Goal: Task Accomplishment & Management: Manage account settings

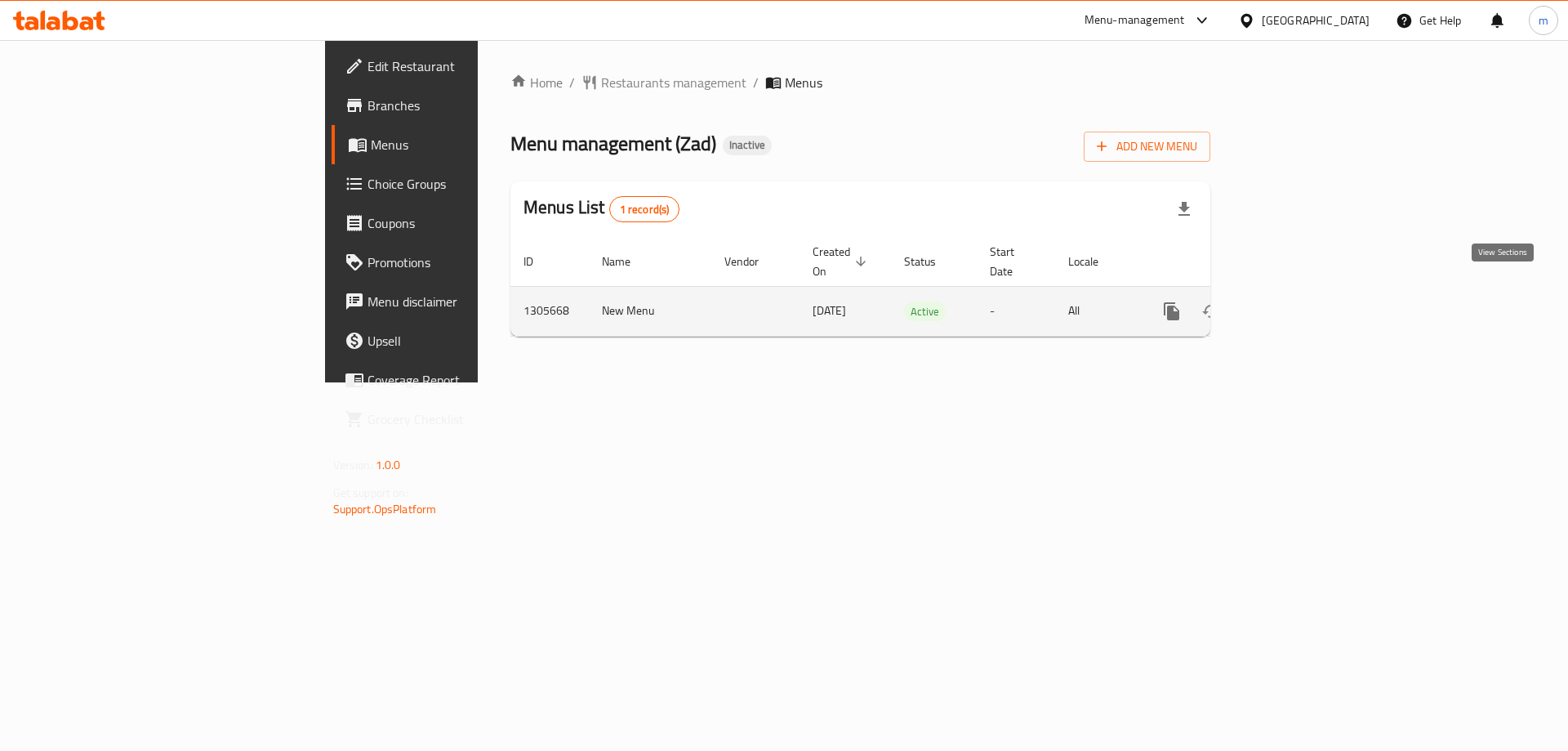
click at [1300, 301] on icon "enhanced table" at bounding box center [1290, 311] width 20 height 20
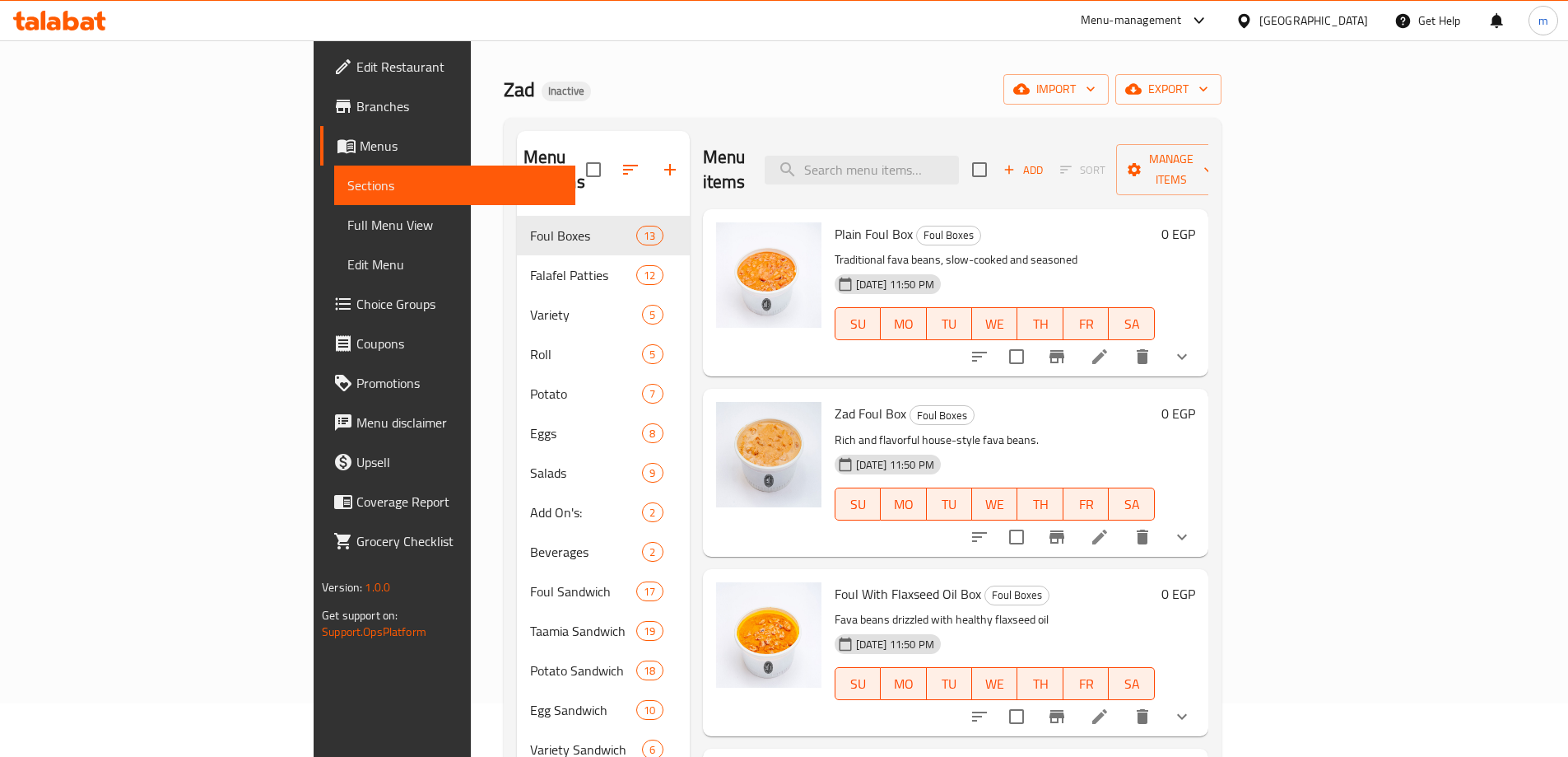
scroll to position [82, 0]
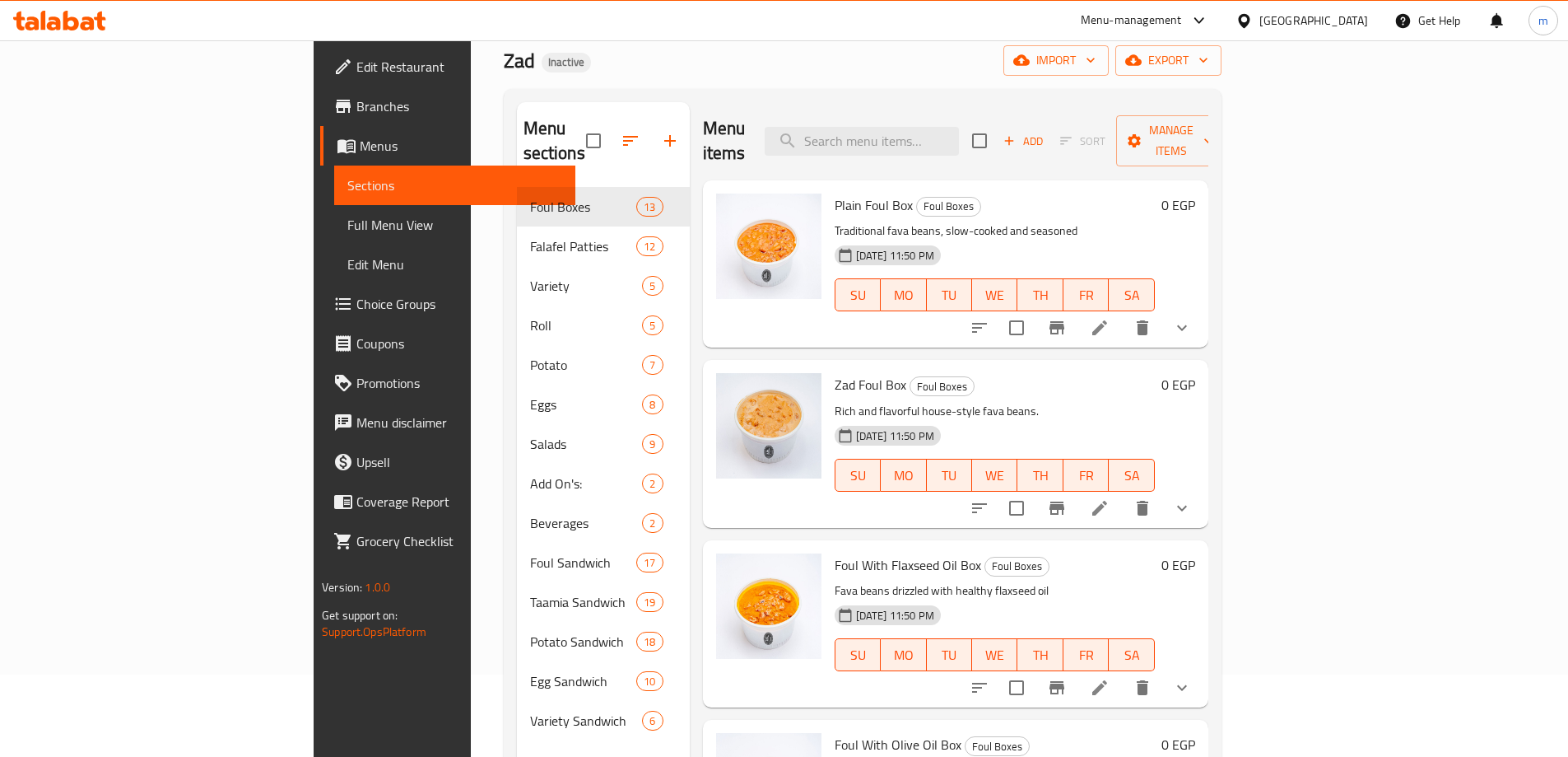
click at [348, 217] on span "Full Menu View" at bounding box center [455, 225] width 215 height 20
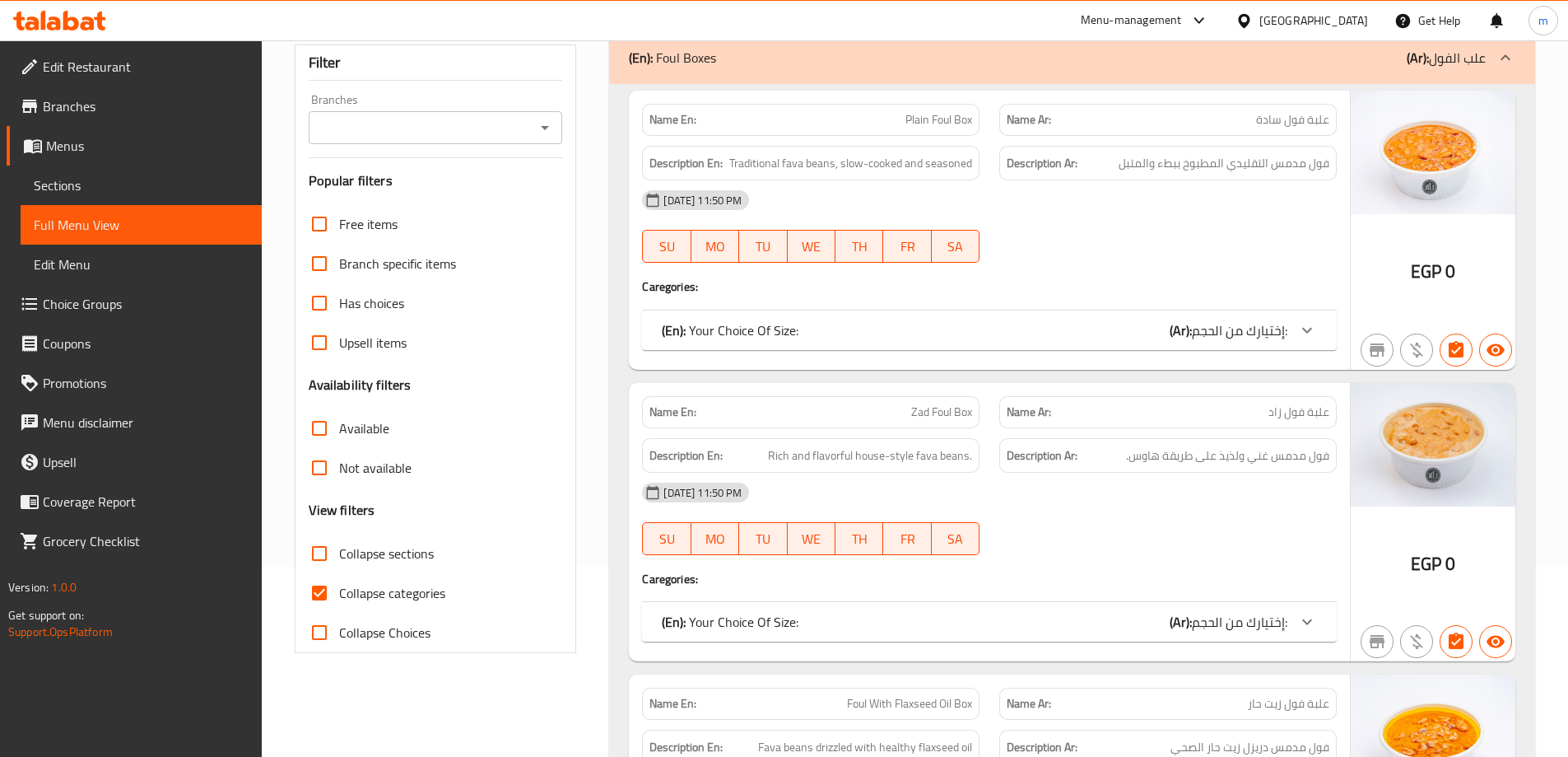
scroll to position [412, 0]
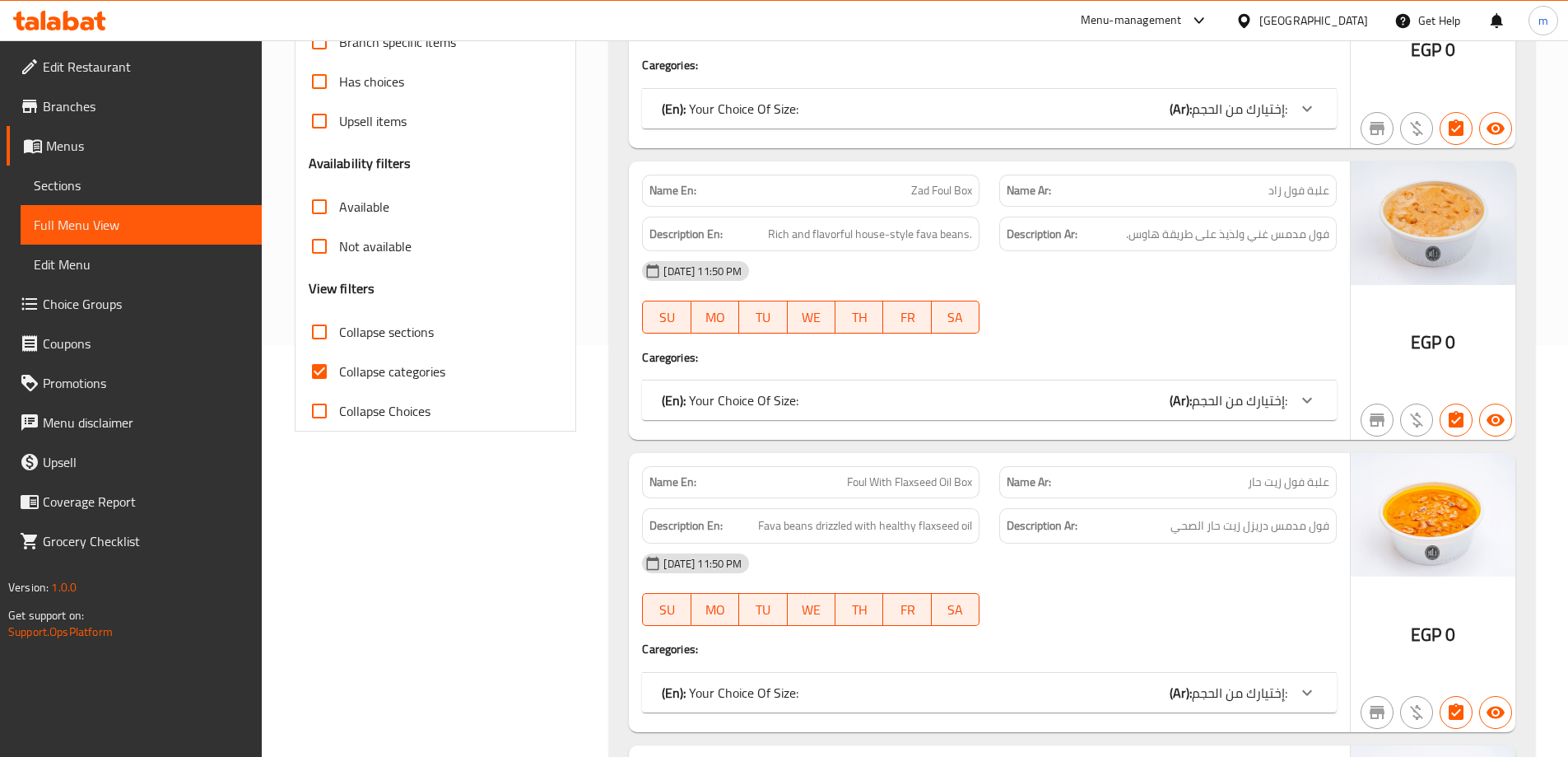
click at [316, 364] on input "Collapse categories" at bounding box center [319, 372] width 40 height 40
checkbox input "false"
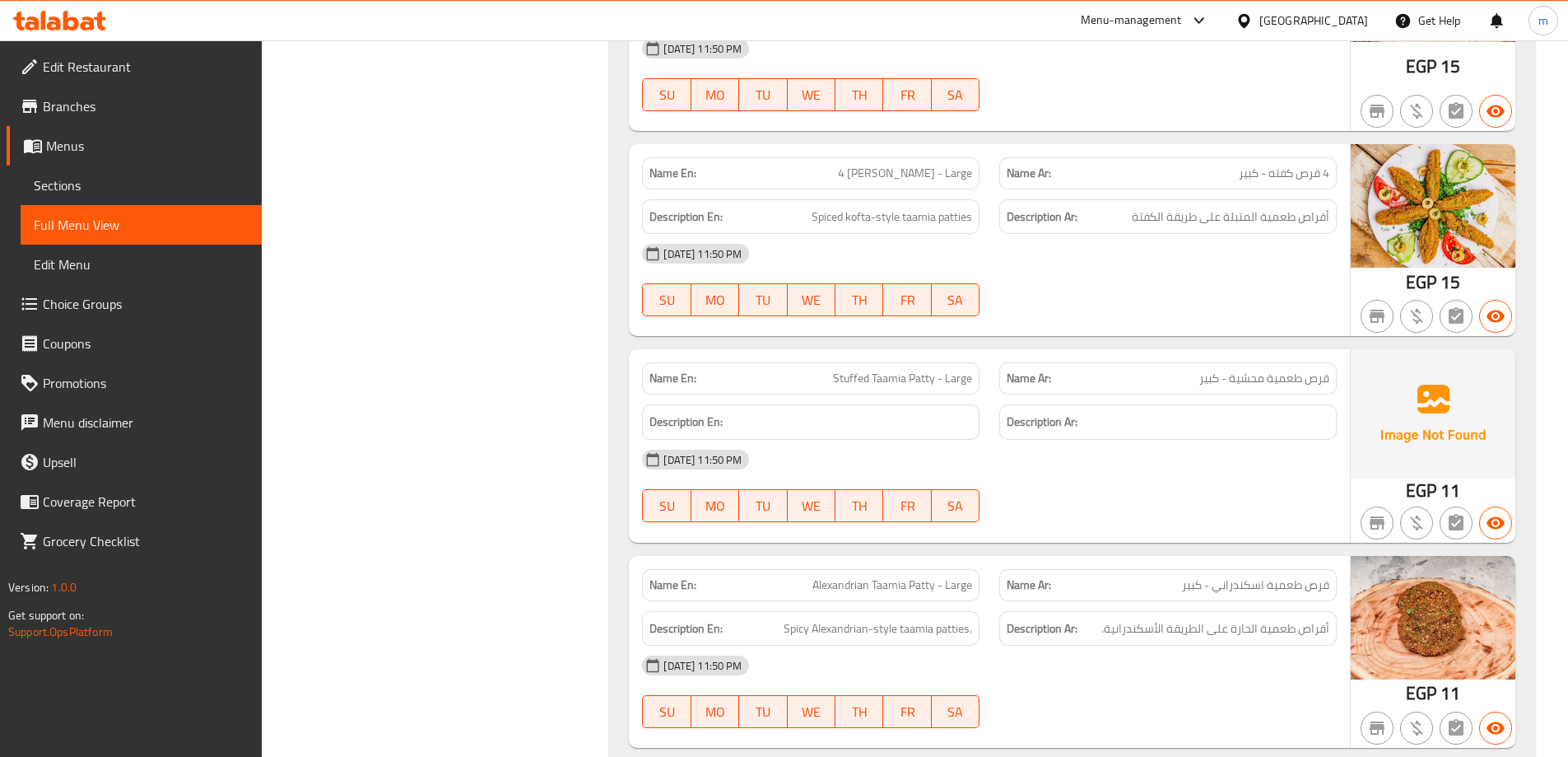
copy span "Stuffed Taamia Patty - Large"
click at [53, 177] on span "Sections" at bounding box center [141, 185] width 215 height 20
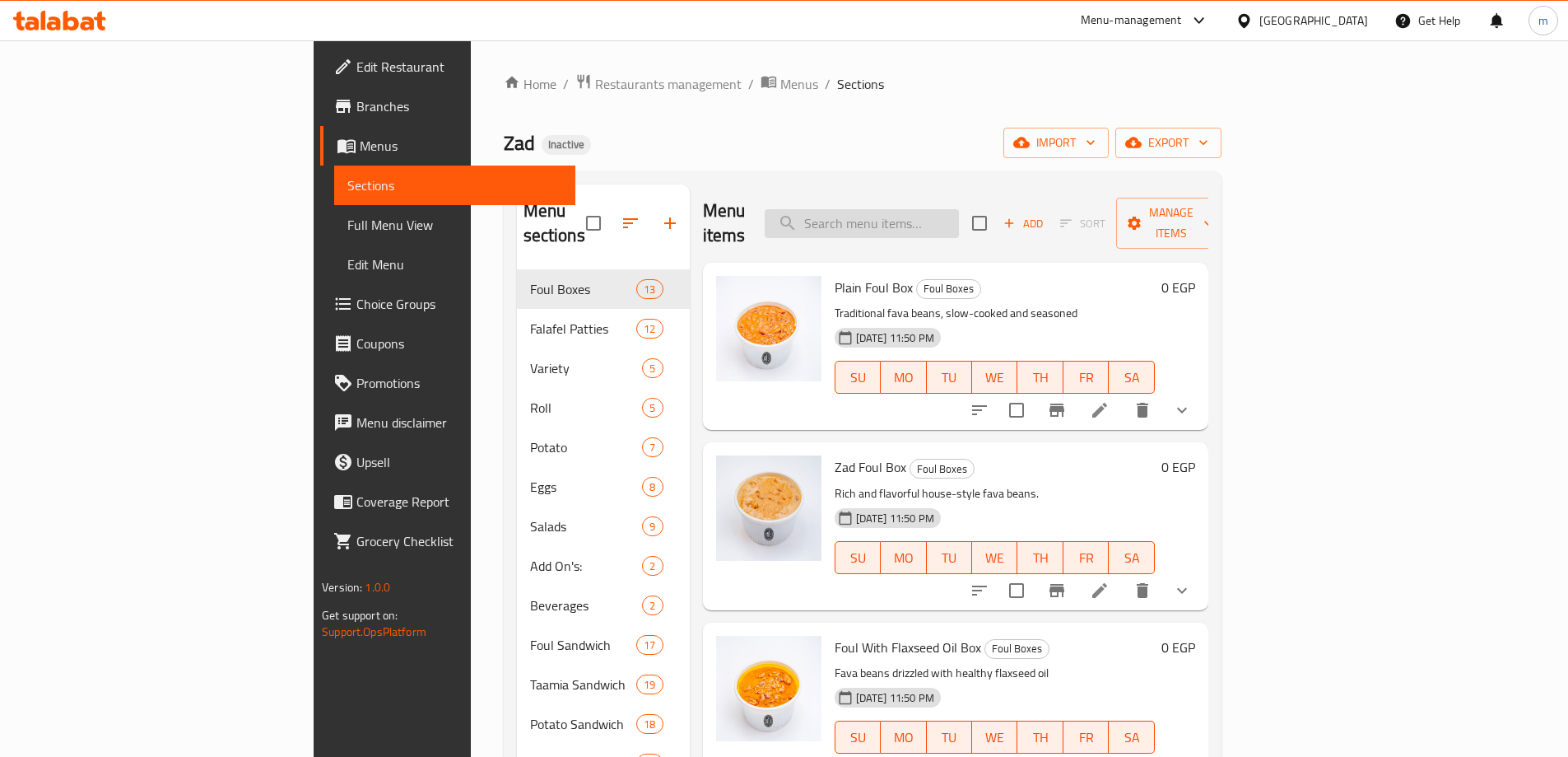
click at [959, 217] on input "search" at bounding box center [862, 223] width 194 height 29
paste input "Stuffed Taamia Patty - Large"
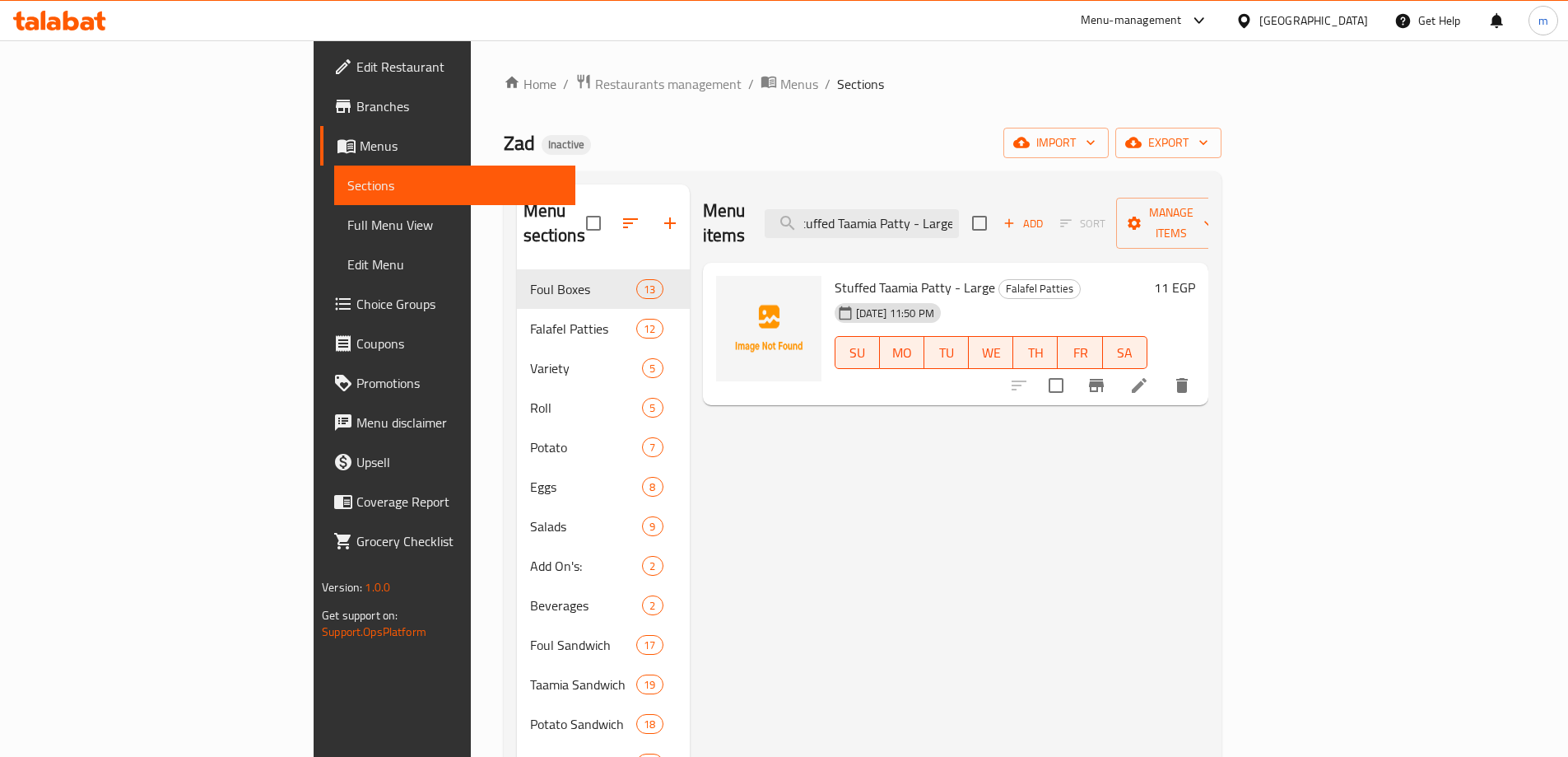
type input "Stuffed Taamia Patty - Large"
click at [1162, 371] on li at bounding box center [1139, 386] width 46 height 30
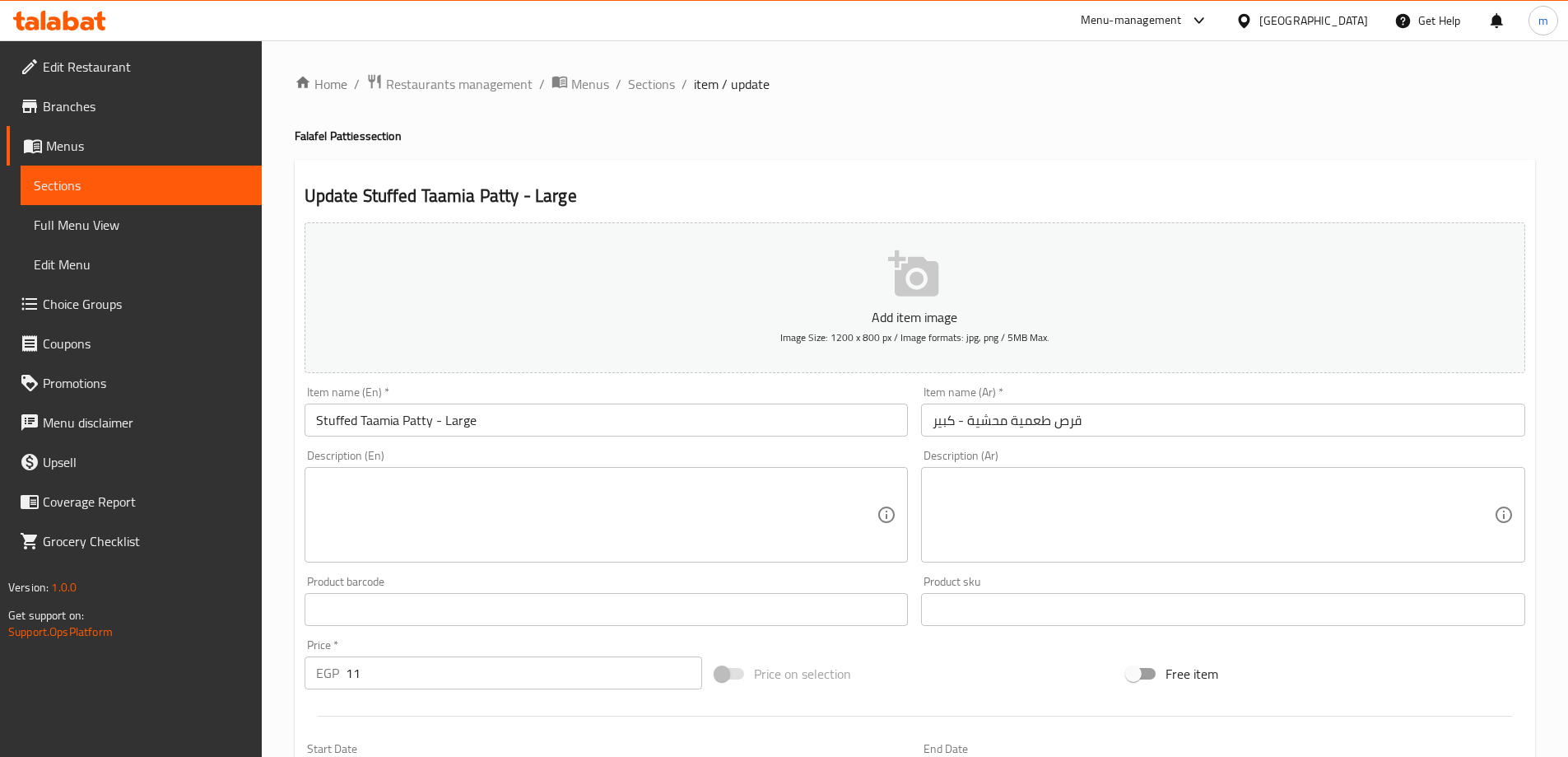
click at [586, 530] on textarea at bounding box center [597, 515] width 562 height 78
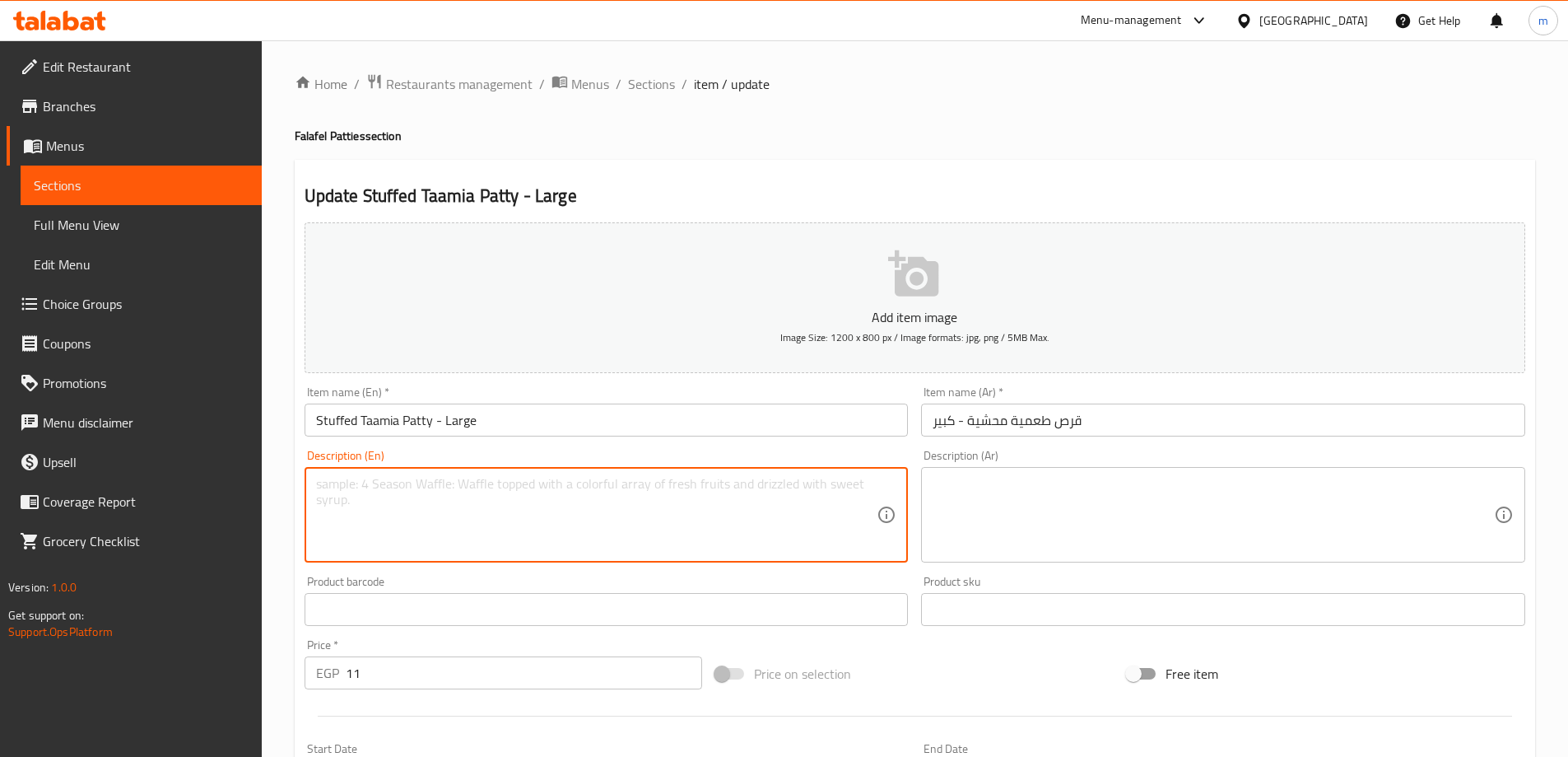
paste textarea "Golden, crispy falafel patty generously stuffed with a flavorful filling, offer…"
type textarea "Golden, crispy falafel patty generously stuffed with a flavorful filling, offer…"
click at [1064, 504] on textarea at bounding box center [1213, 515] width 562 height 78
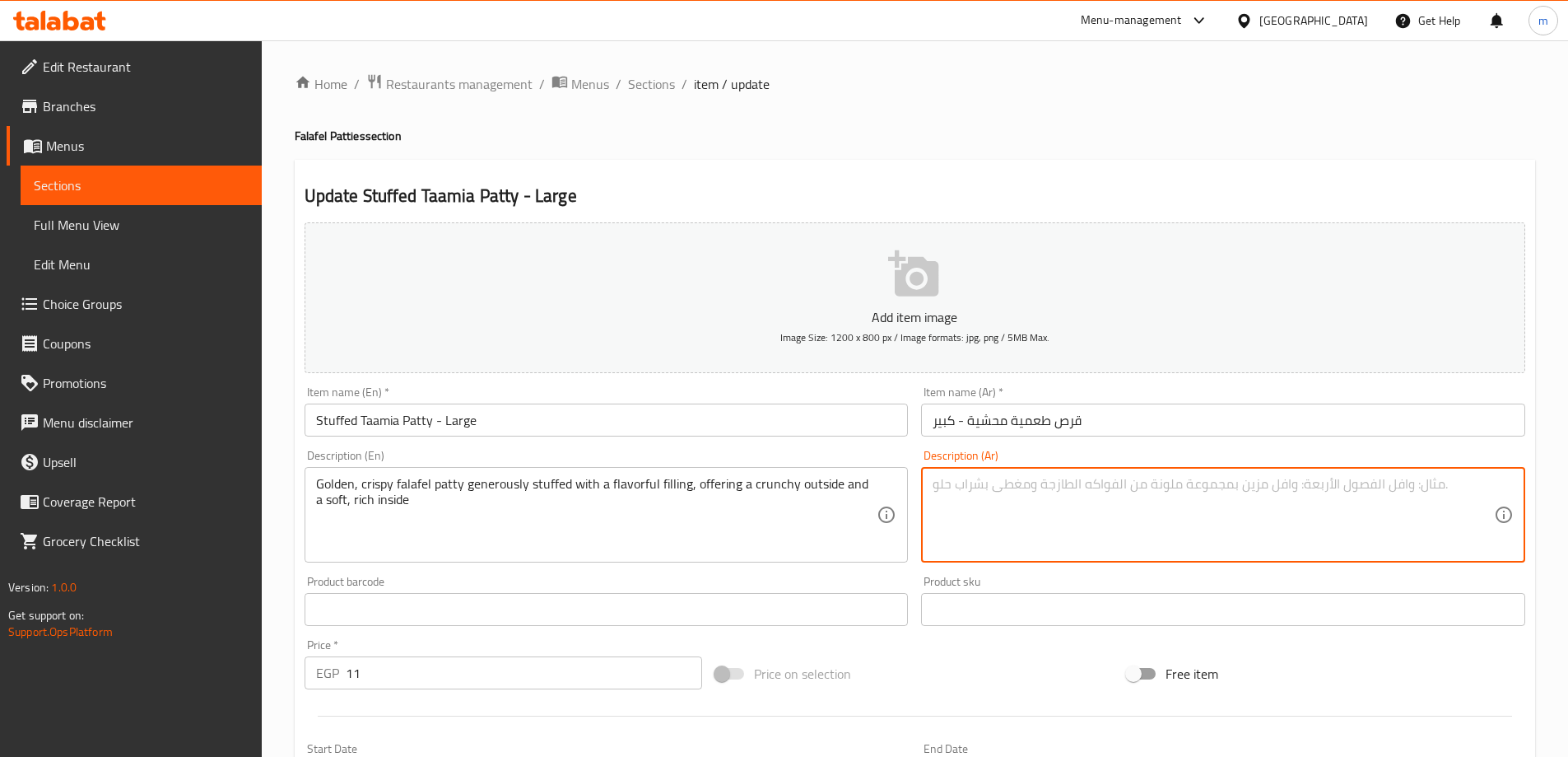
paste textarea "فطيرة فلافل ذهبية مقرمشة محشوة بسخاء بحشوة لذيذة، تقدم طبقة خارجية مقرمشة وطبقة…"
click at [1480, 491] on textarea "فطيرة فلافل ذهبية مقرمشة محشوة بسخاء بحشوة لذيذة، تقدم طبقة خارجية مقرمشة وطبقة…" at bounding box center [1213, 515] width 562 height 78
click at [1378, 493] on textarea "قرص فلافل ذهبية مقرمشة محشوة بسخاء بحشوة لذيذة، تقدم طبقة خارجية مقرمشة وطبقة د…" at bounding box center [1213, 515] width 562 height 78
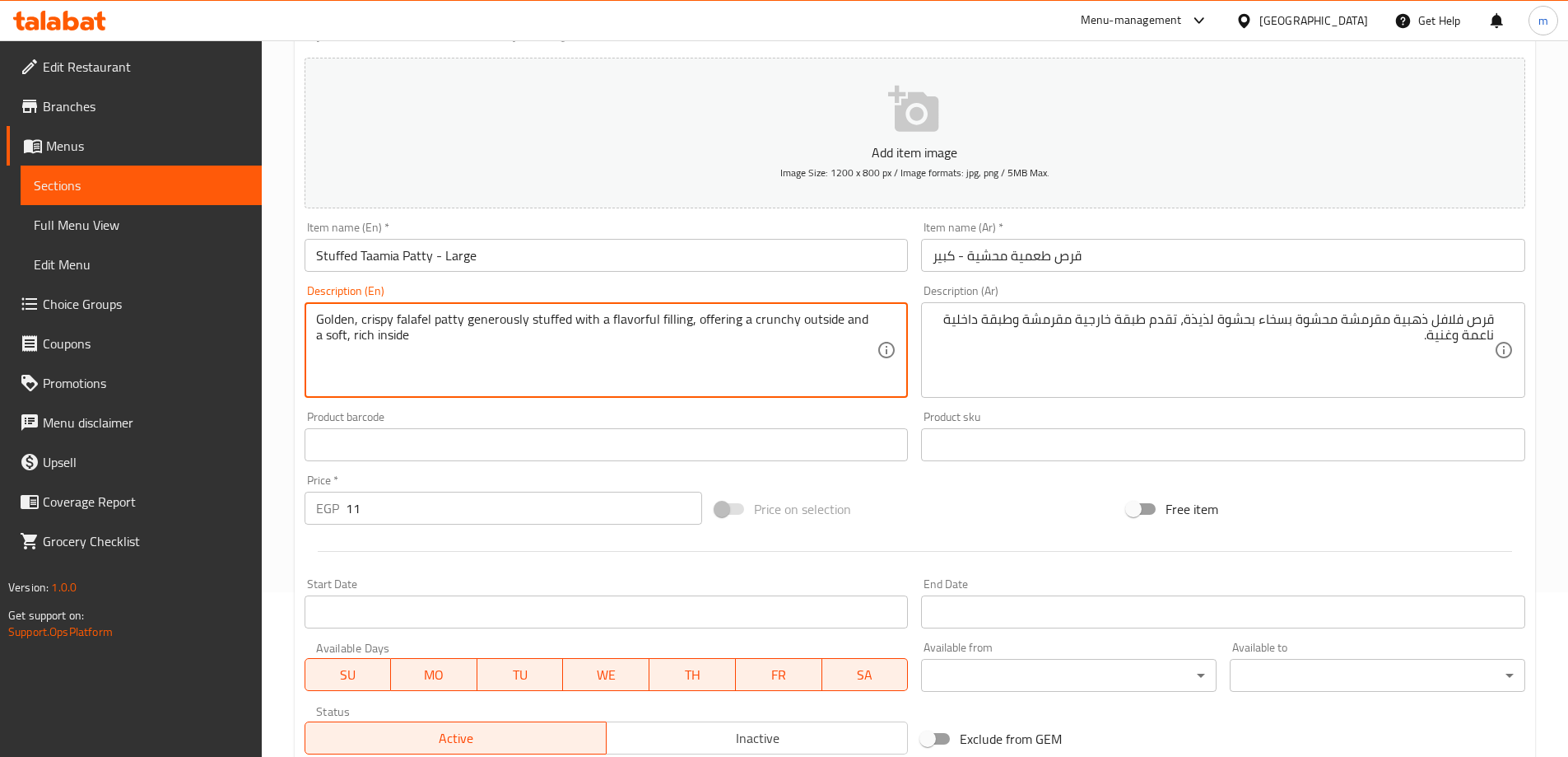
click at [436, 319] on textarea "Golden, crispy falafel patty generously stuffed with a flavorful filling, offer…" at bounding box center [597, 350] width 562 height 78
click at [475, 314] on textarea "Golden, crispy falafel patty generously stuffed with a flavorful filling, offer…" at bounding box center [597, 350] width 562 height 78
click at [490, 326] on textarea "Golden, crispy falafel patty generously stuffed with a flavorful filling, offer…" at bounding box center [597, 350] width 562 height 78
click at [1280, 325] on textarea "قرص فلافل ذهبية مقرمشة محشوة بسخاء بحشوة لذيذة، تقدم طبقة خارجية مقرمشة وطبقة د…" at bounding box center [1213, 350] width 562 height 78
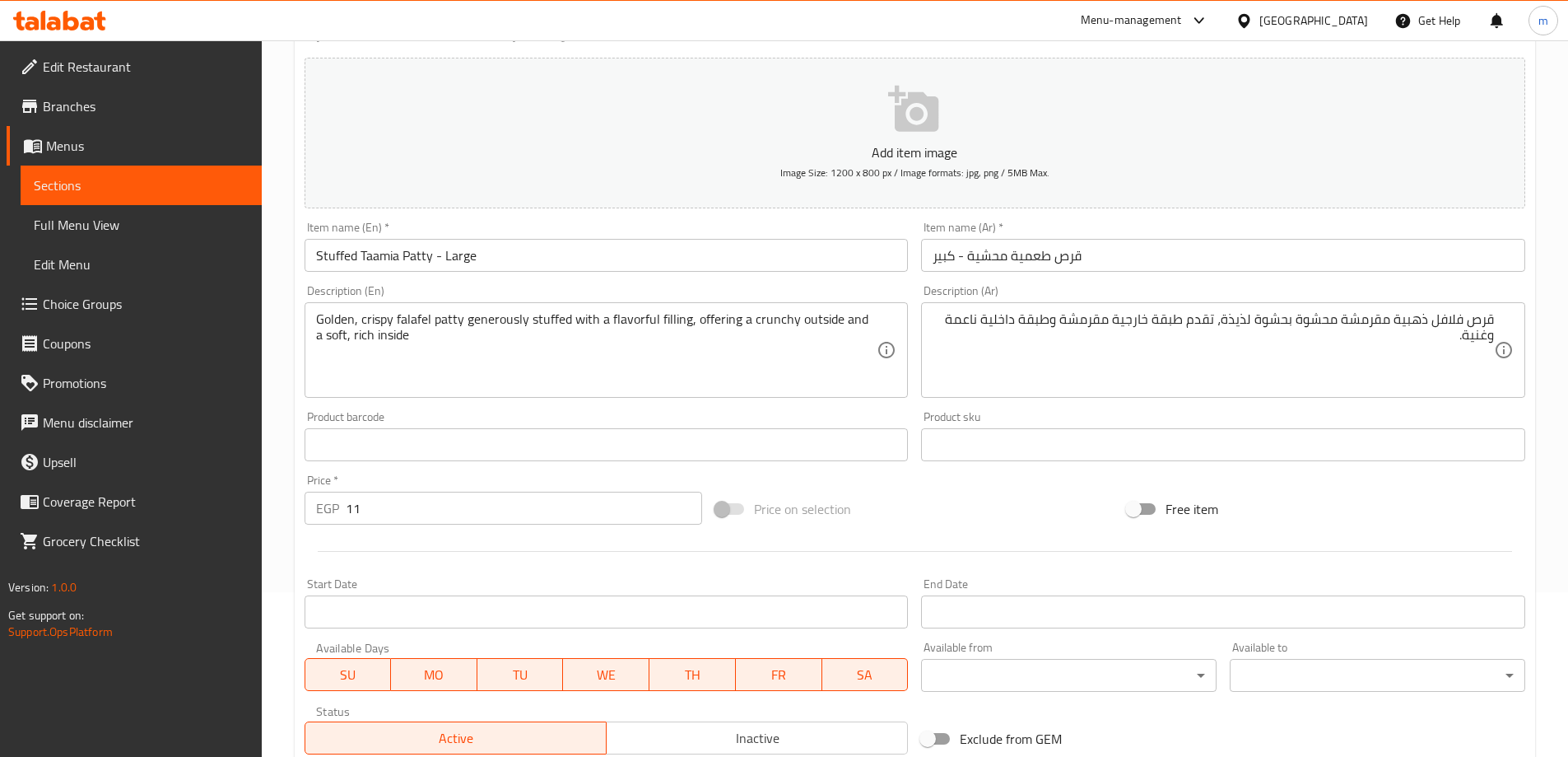
click at [1234, 306] on div "قرص فلافل ذهبية مقرمشة محشوة بحشوة لذيذة، تقدم طبقة خارجية مقرمشة وطبقة داخلية …" at bounding box center [1223, 349] width 604 height 95
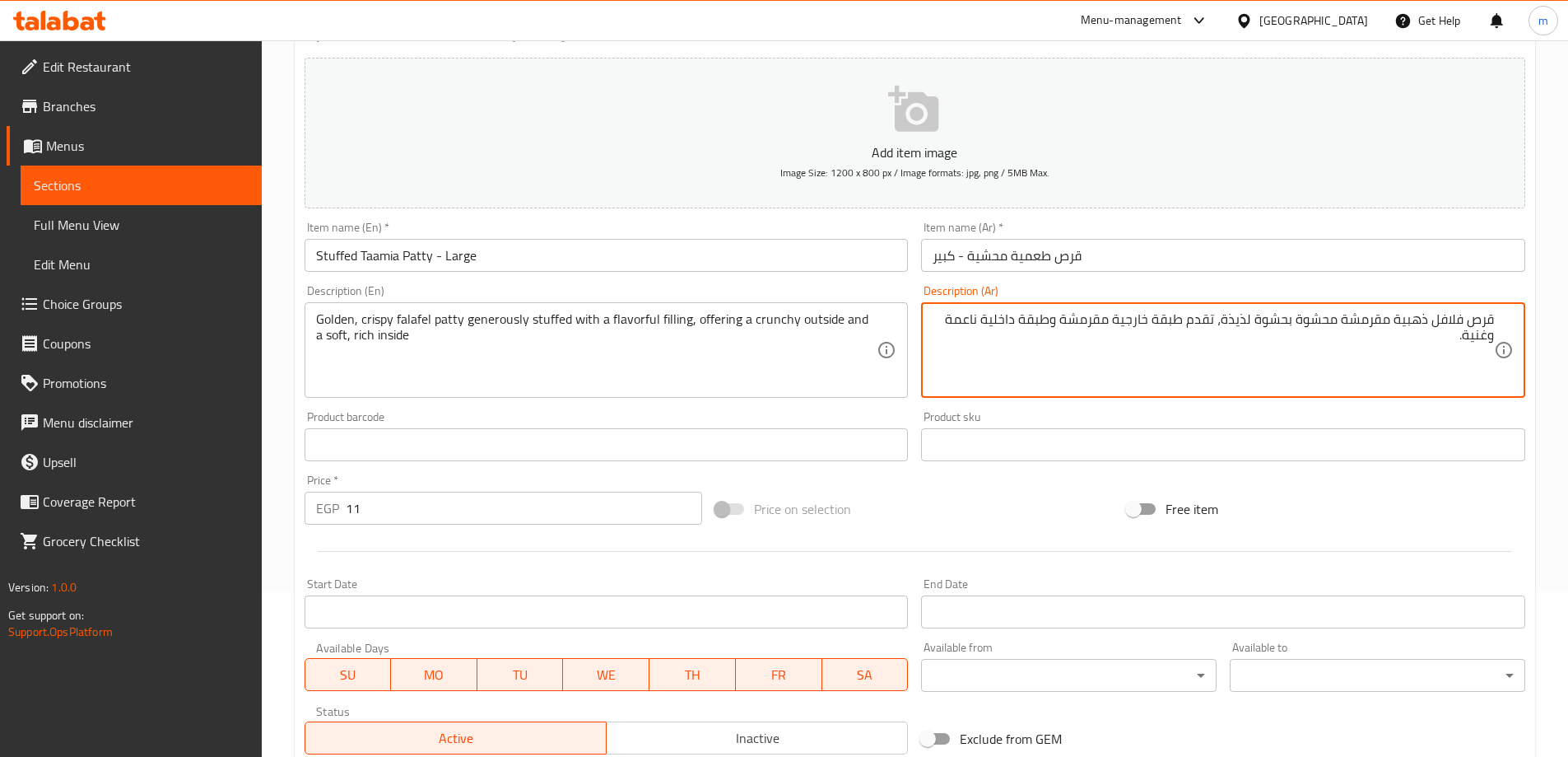
click at [1238, 324] on textarea "قرص فلافل ذهبية مقرمشة محشوة بحشوة لذيذة، تقدم طبقة خارجية مقرمشة وطبقة داخلية …" at bounding box center [1213, 350] width 562 height 78
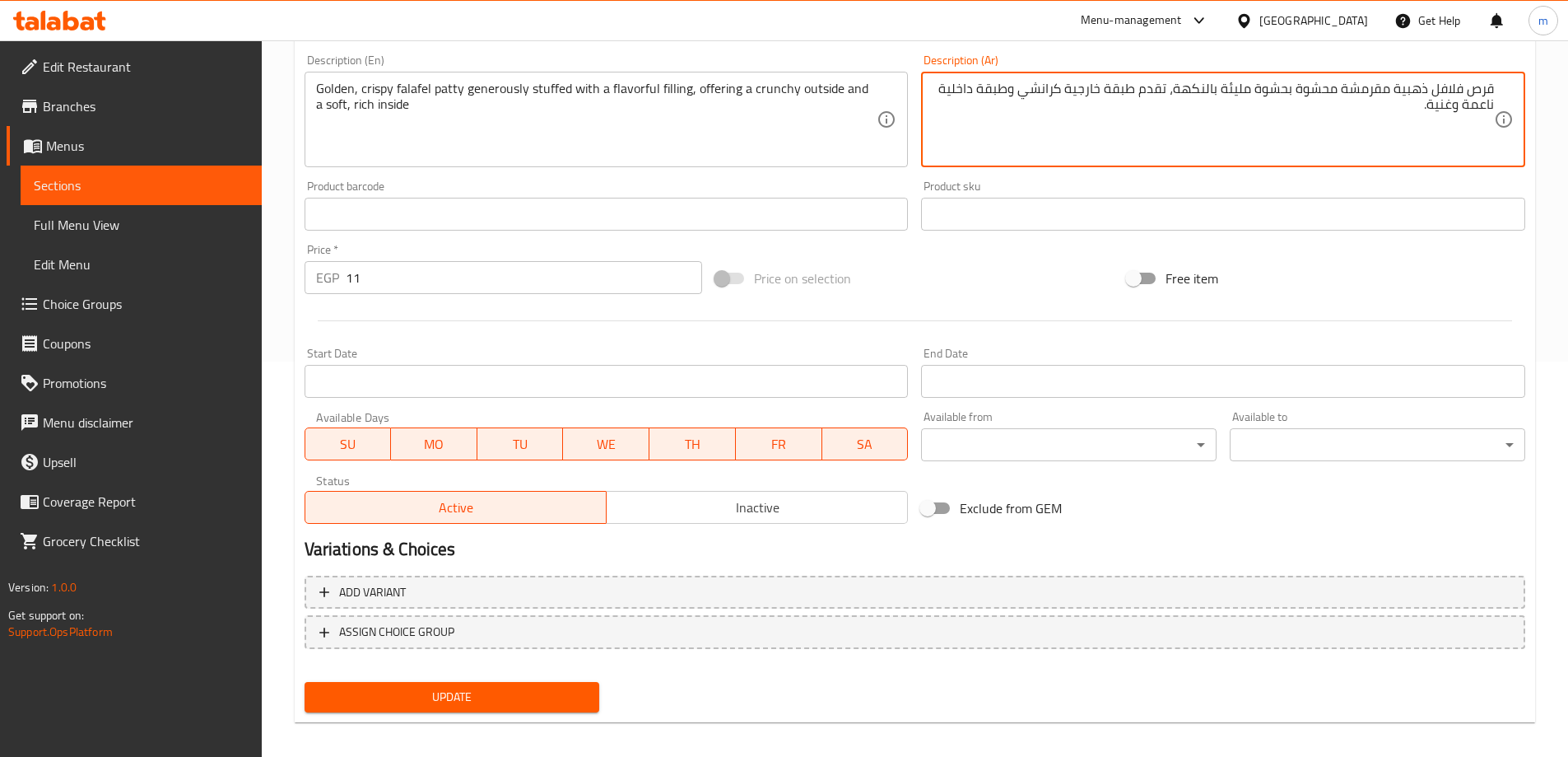
scroll to position [407, 0]
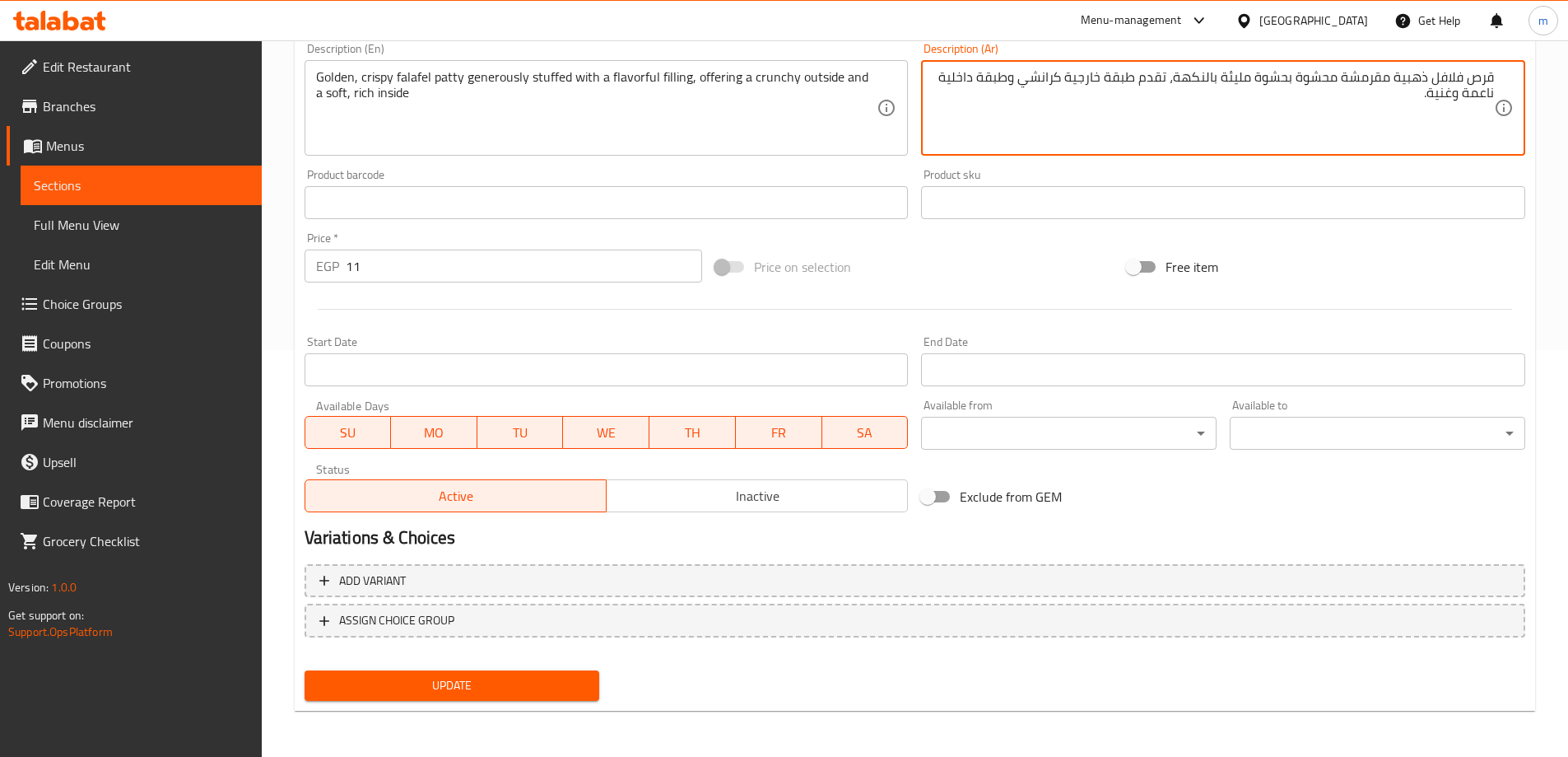
type textarea "قرص فلافل ذهبية مقرمشة محشوة بحشوة مليئة بالنكهة، تقدم طبقة خارجية كرانشي وطبقة…"
click at [499, 689] on span "Update" at bounding box center [452, 686] width 269 height 21
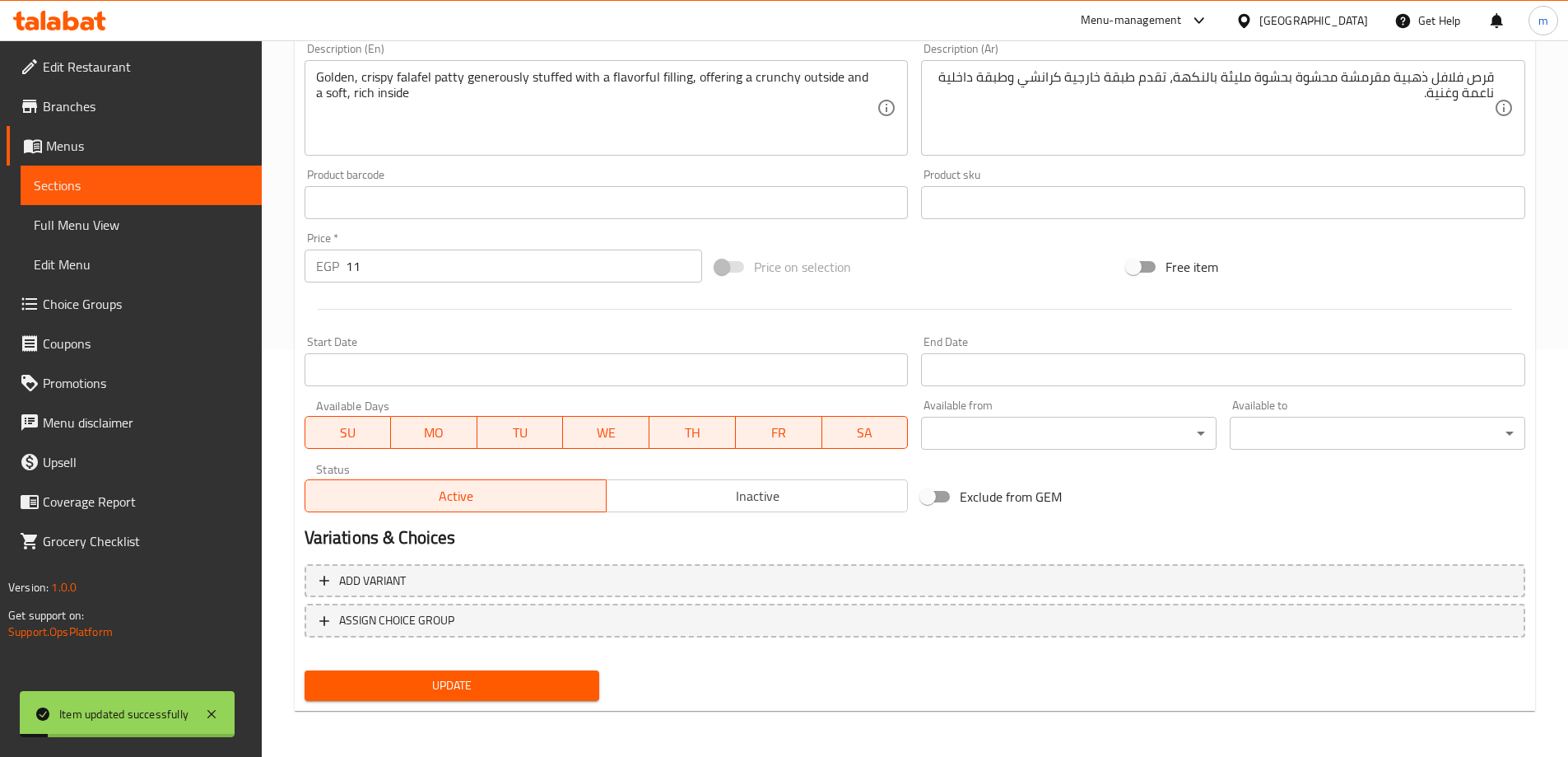
click at [144, 187] on span "Sections" at bounding box center [141, 185] width 215 height 20
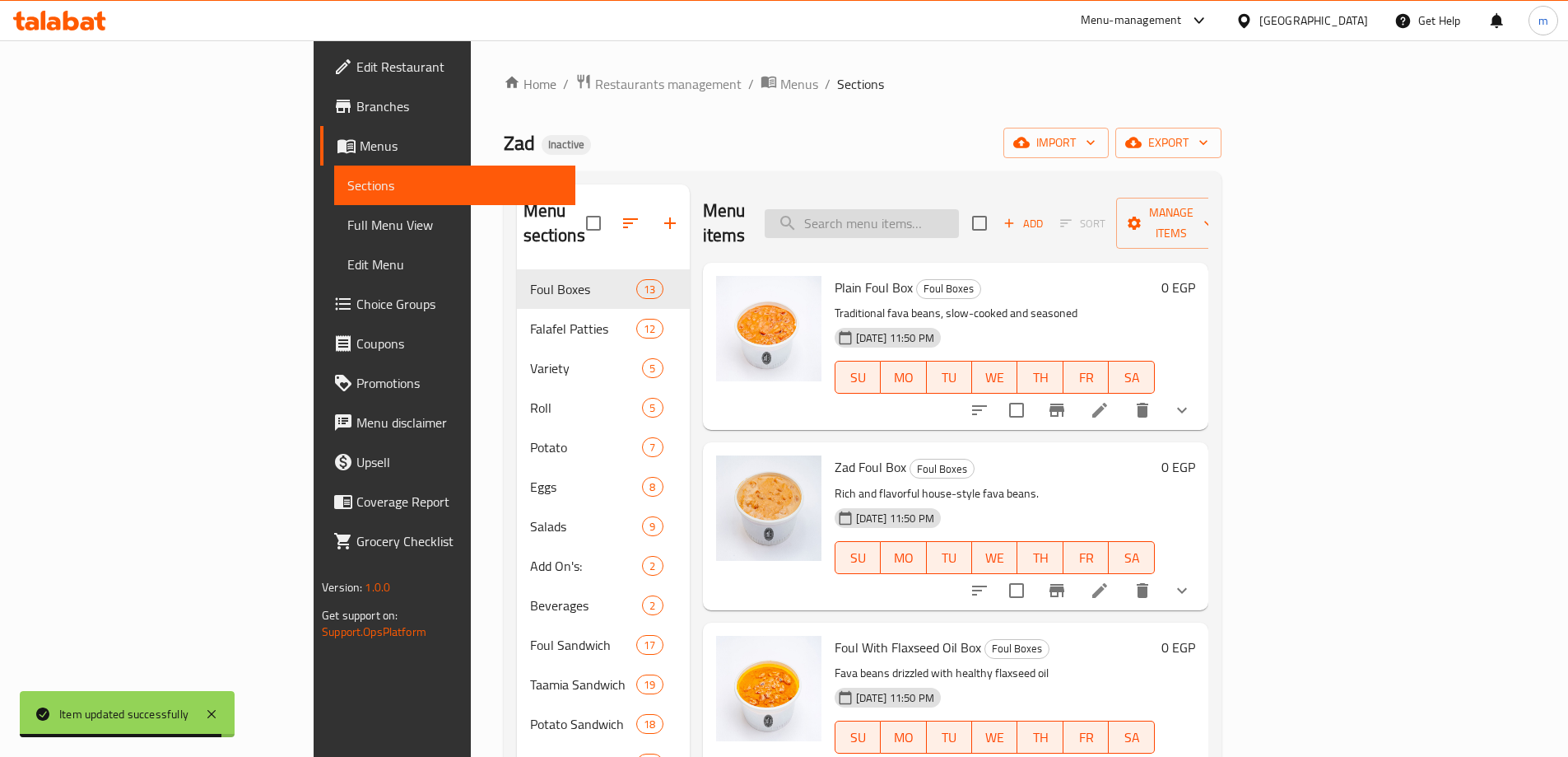
click at [959, 209] on input "search" at bounding box center [862, 223] width 194 height 29
paste input "● Mix Roll Fried Cheese And Potatoes"
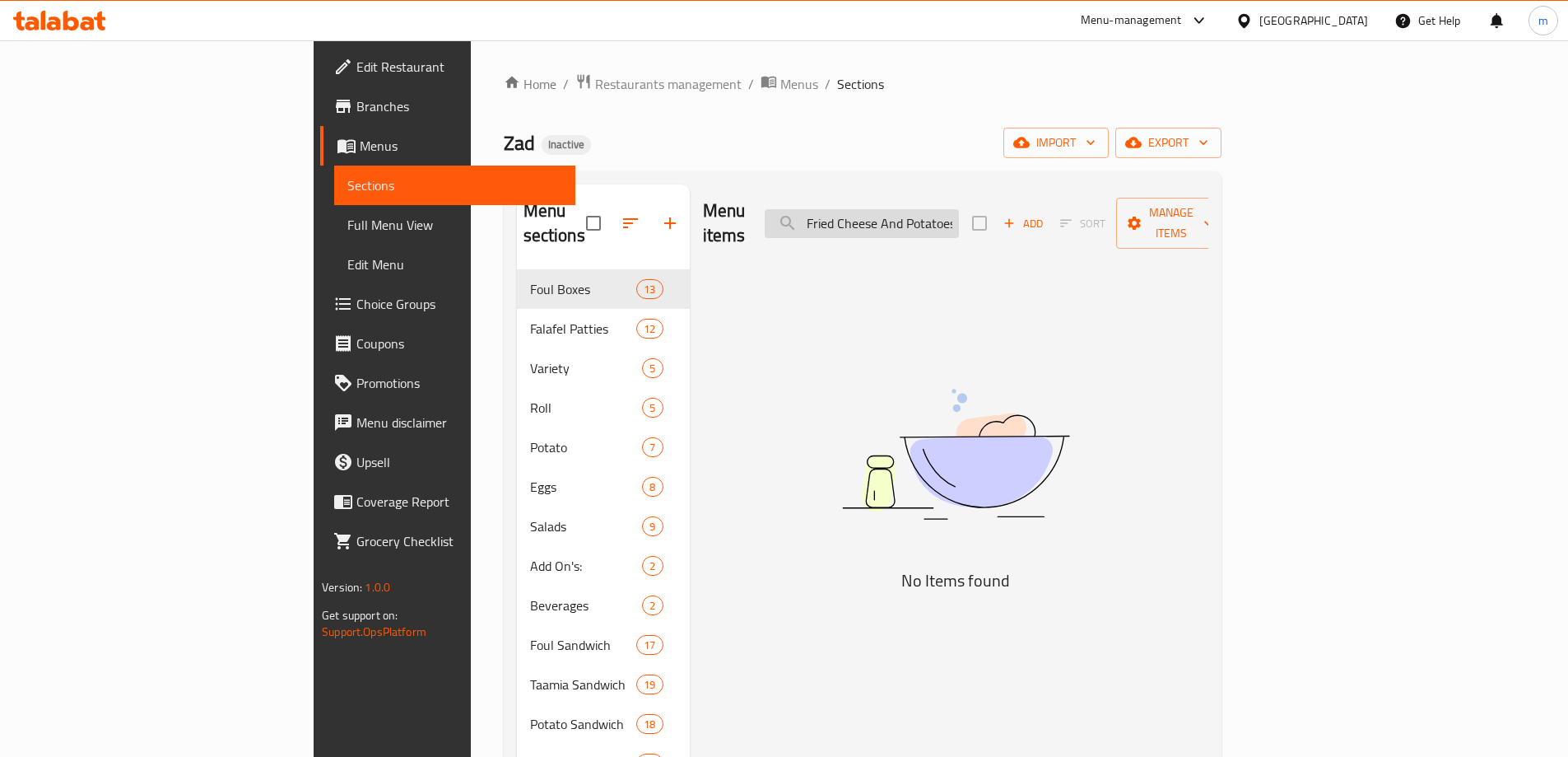
click at [923, 213] on input "● Mix Roll Fried Cheese And Potatoes" at bounding box center [862, 223] width 194 height 29
type input "● MFried Cheese And Potatoes"
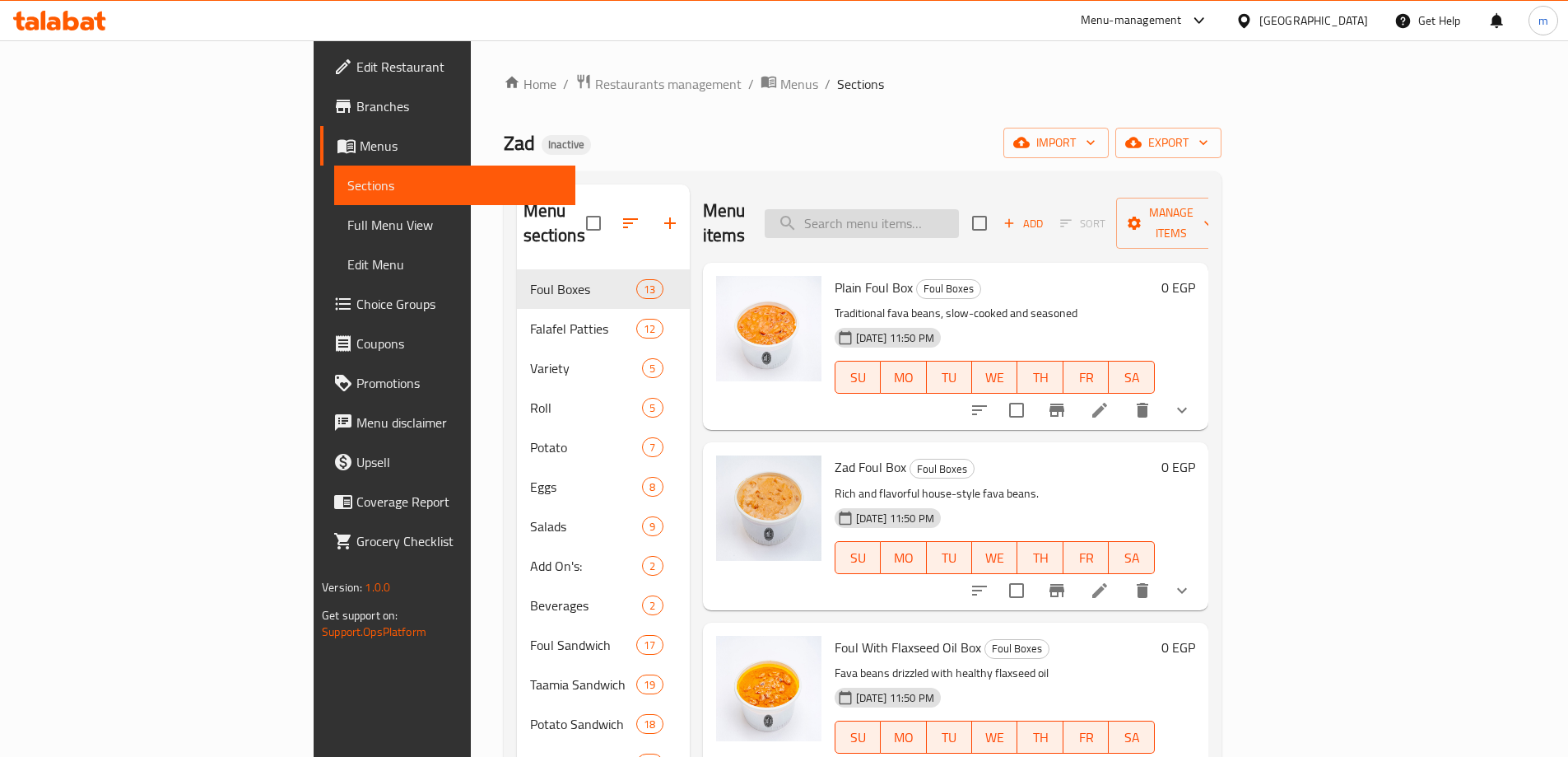
click at [959, 217] on input "search" at bounding box center [862, 223] width 194 height 29
paste input "● Mix Roll Fried Cheese And Potatoes"
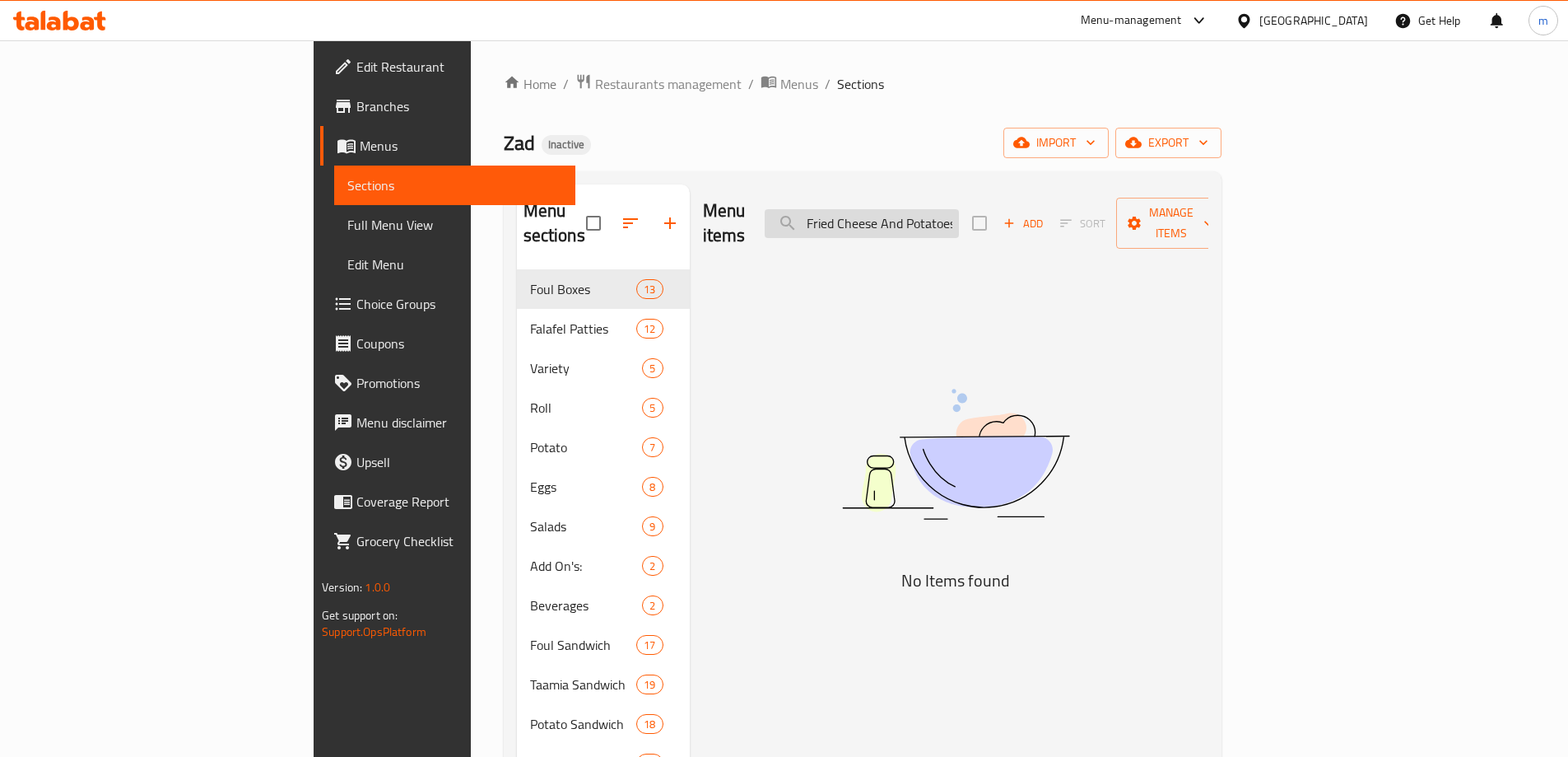
click at [959, 222] on input "● Mix Roll Fried Cheese And Potatoes" at bounding box center [862, 223] width 194 height 29
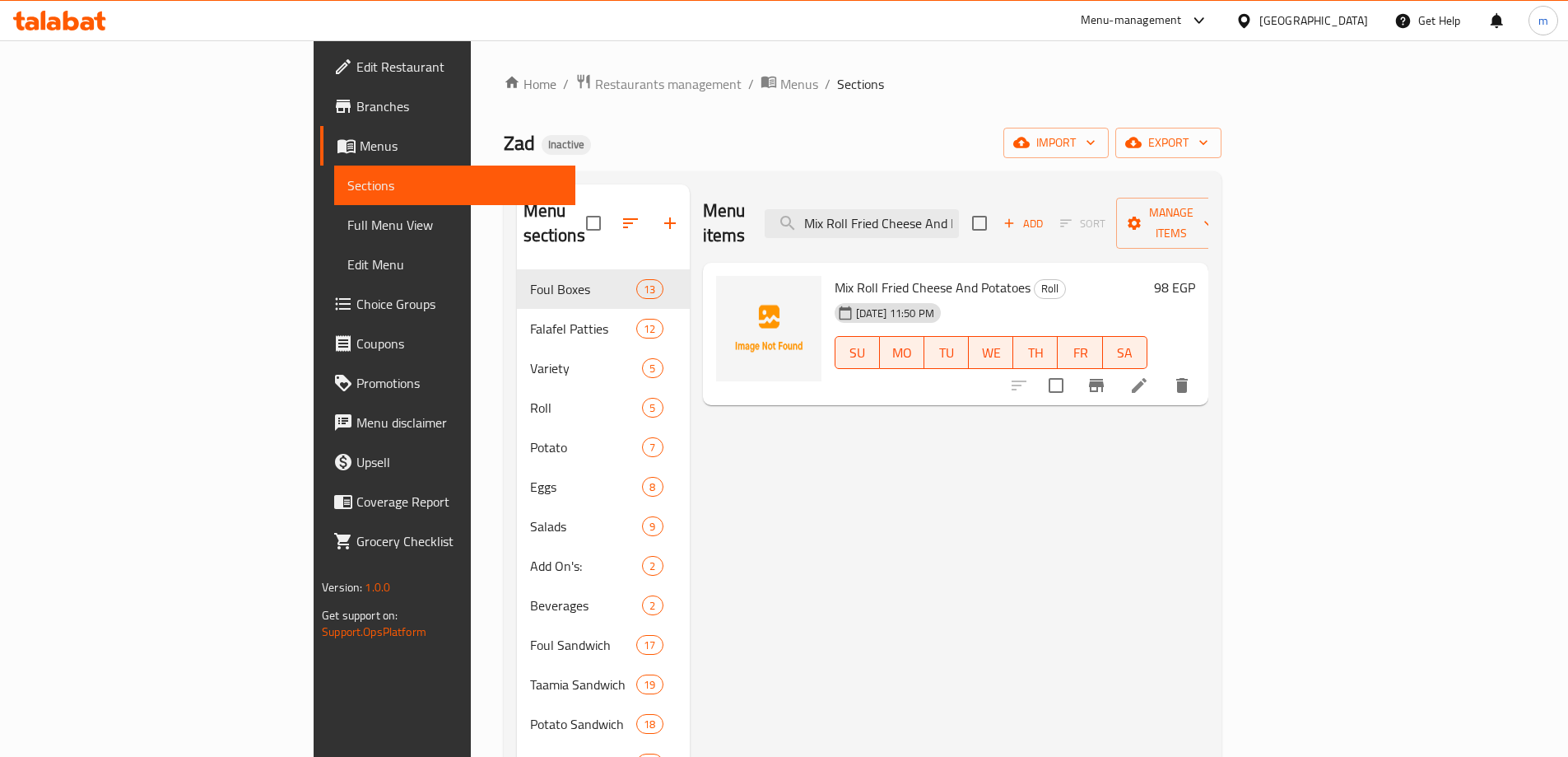
type input "Mix Roll Fried Cheese And Potatoes"
click at [1162, 371] on li at bounding box center [1139, 386] width 46 height 30
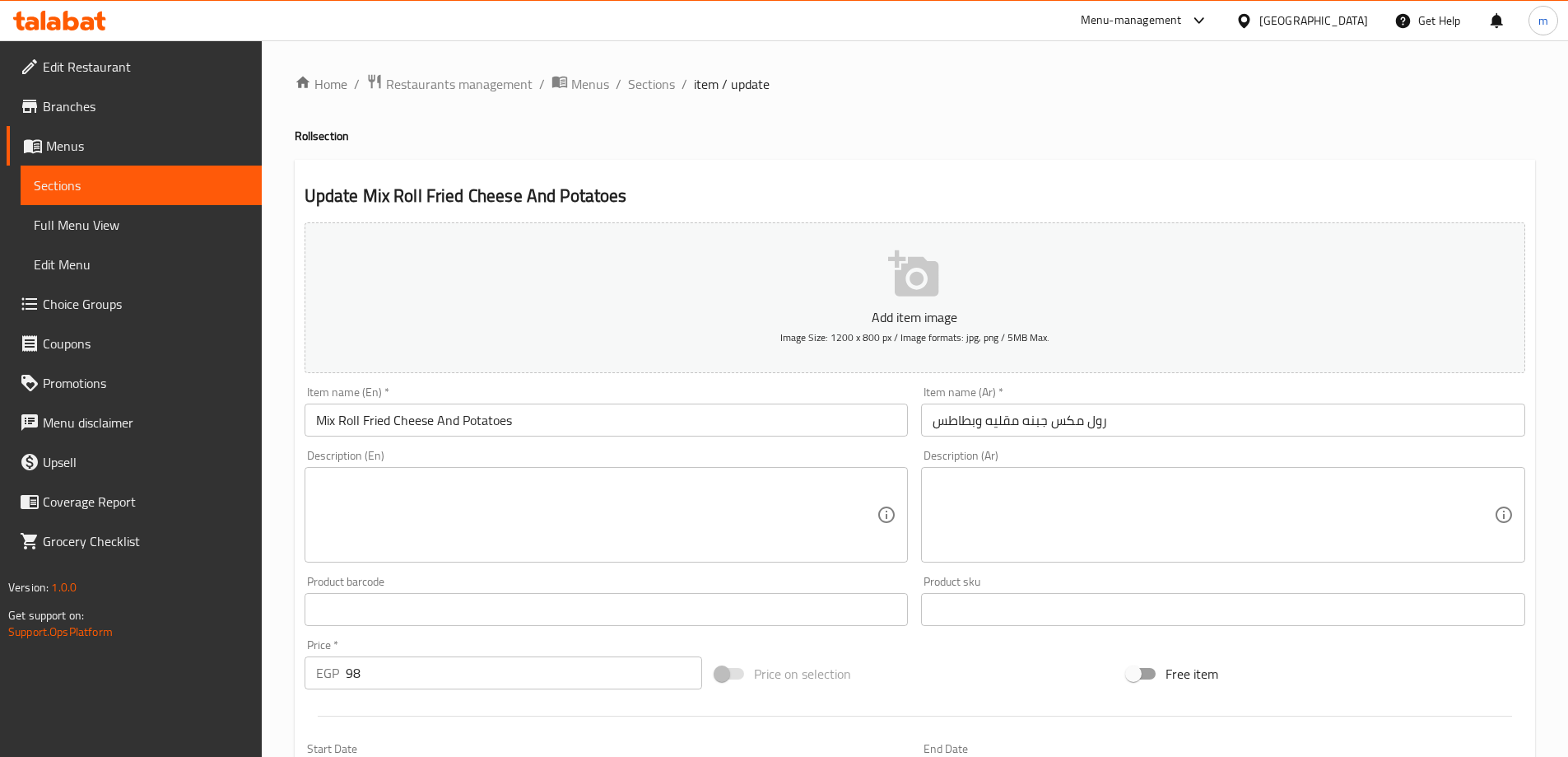
click at [487, 563] on div "Description (En)" at bounding box center [606, 515] width 604 height 95
paste textarea "Savory rolls packed with creamy cheese and mashed potatoes, fried to a perfect …"
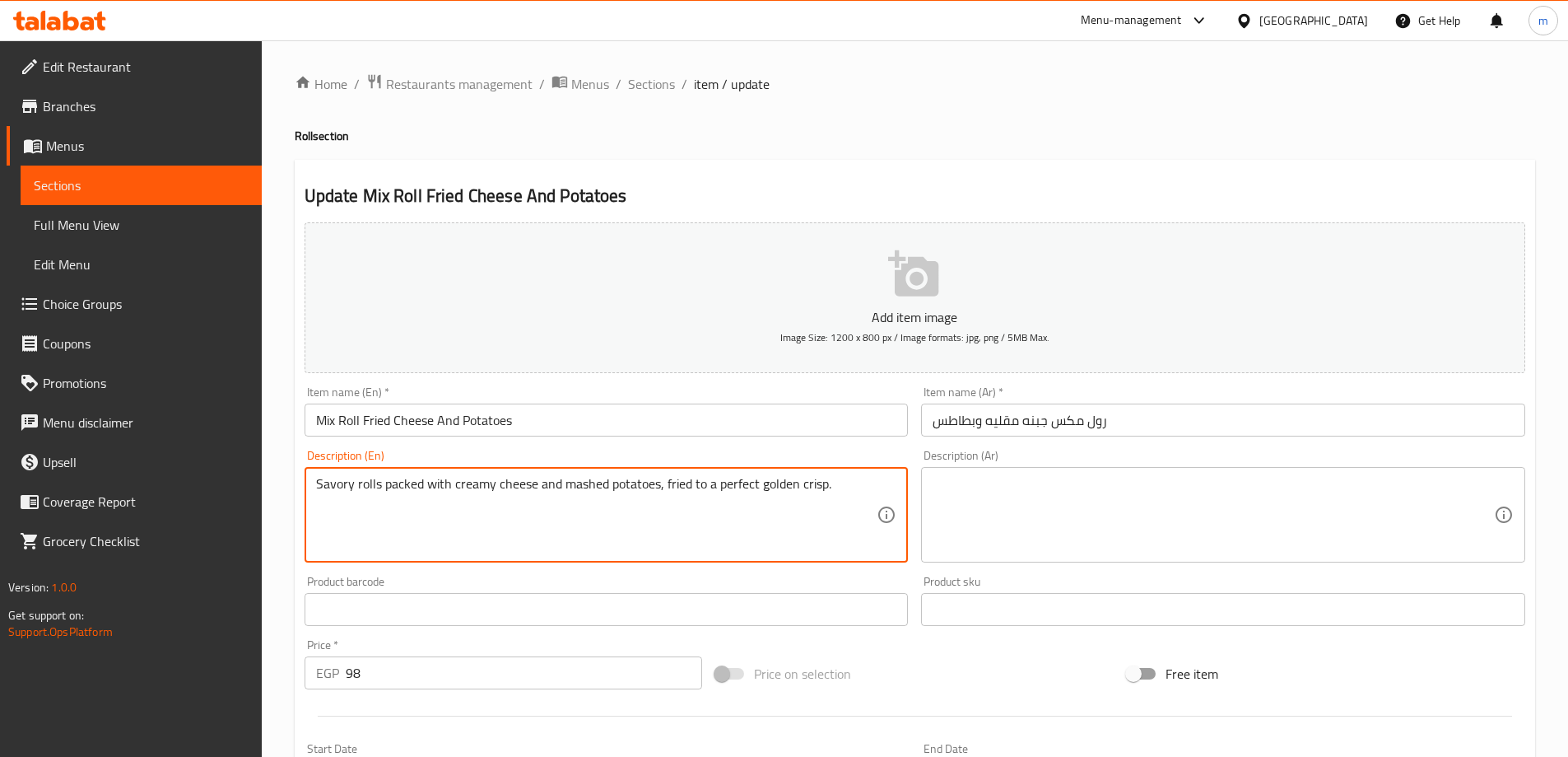
type textarea "Savory rolls packed with creamy cheese and mashed potatoes, fried to a perfect …"
click at [1085, 491] on textarea at bounding box center [1213, 515] width 562 height 78
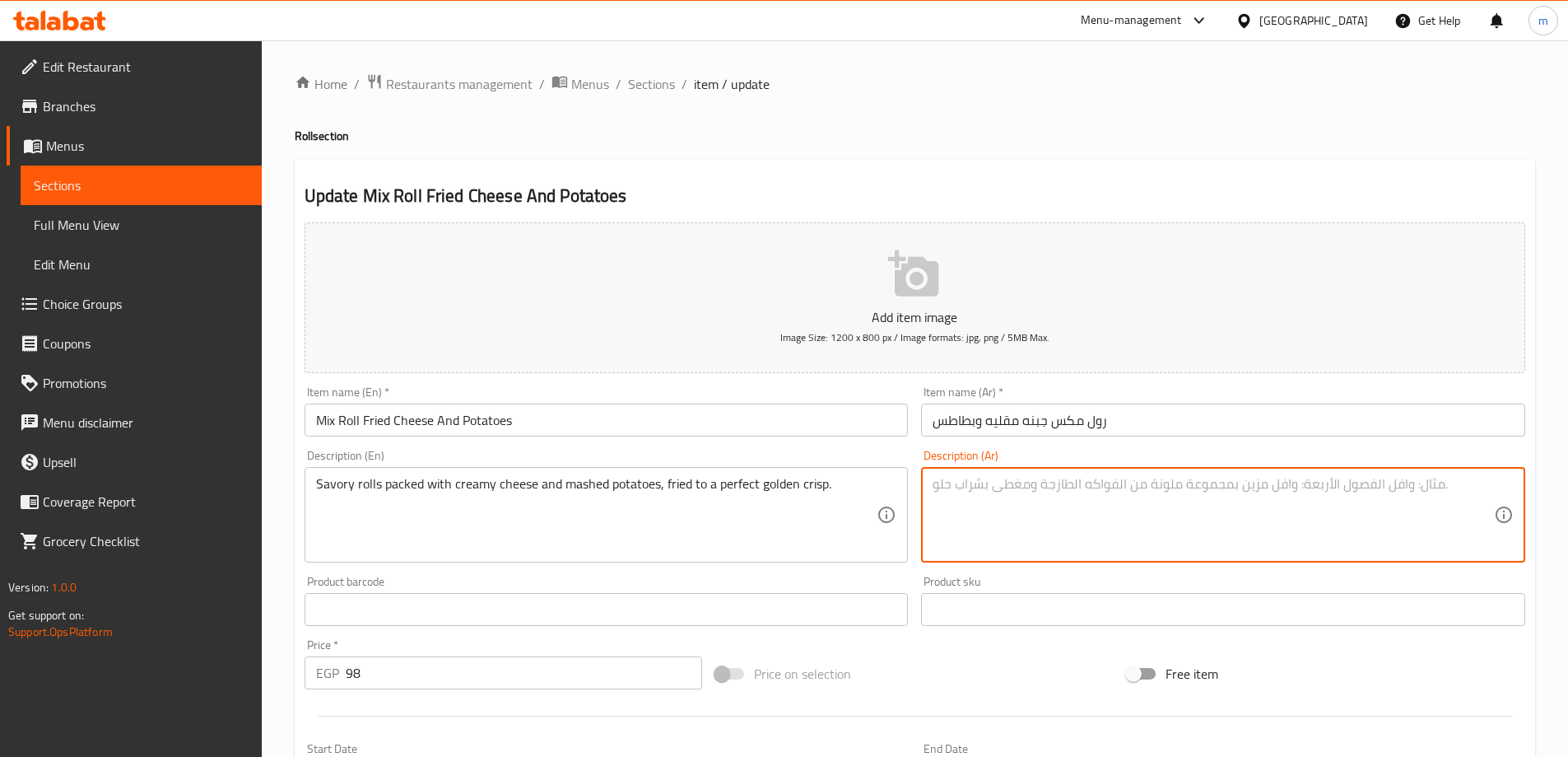
paste textarea "لفائف لذيذة محشوة بالجبن الكريمي والبطاطس المهروسة، [GEOGRAPHIC_DATA] حتى تصبح …"
click at [1478, 483] on textarea "لفائف لذيذة محشوة بالجبن الكريمي والبطاطس المهروسة، [GEOGRAPHIC_DATA] حتى تصبح …" at bounding box center [1213, 515] width 562 height 78
click at [1424, 485] on textarea "رولز لذيذة محشوة بال[PERSON_NAME] والبطاطس المهروسة، [GEOGRAPHIC_DATA] حتى تصبح…" at bounding box center [1213, 515] width 562 height 78
click at [1458, 484] on textarea "رولز لذيذة محشوة بال[PERSON_NAME] والبطاطس المهروسة، [GEOGRAPHIC_DATA] حتى تصبح…" at bounding box center [1213, 515] width 562 height 78
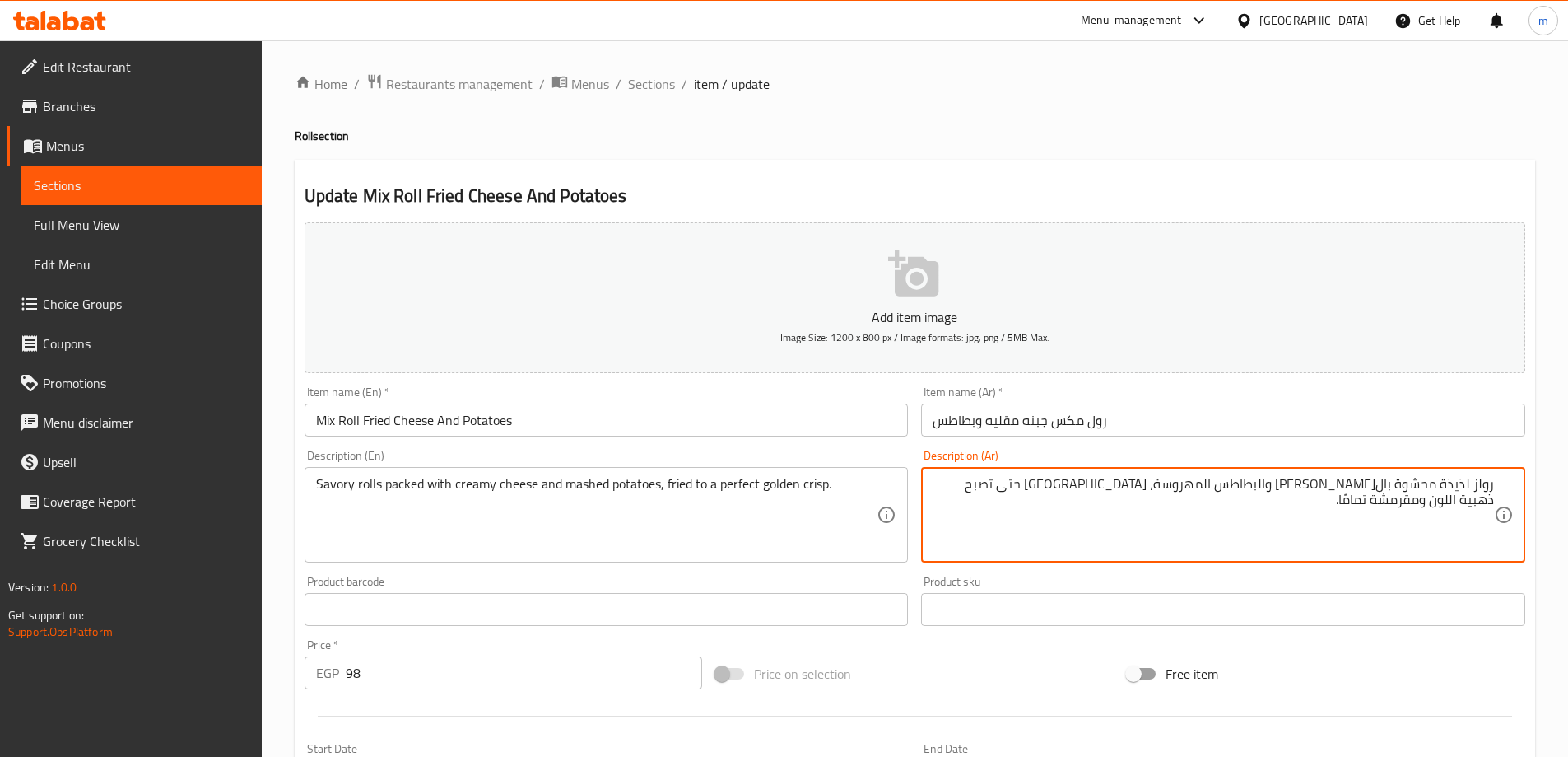
click at [1458, 484] on textarea "رولز لذيذة محشوة بال[PERSON_NAME] والبطاطس المهروسة، [GEOGRAPHIC_DATA] حتى تصبح…" at bounding box center [1213, 515] width 562 height 78
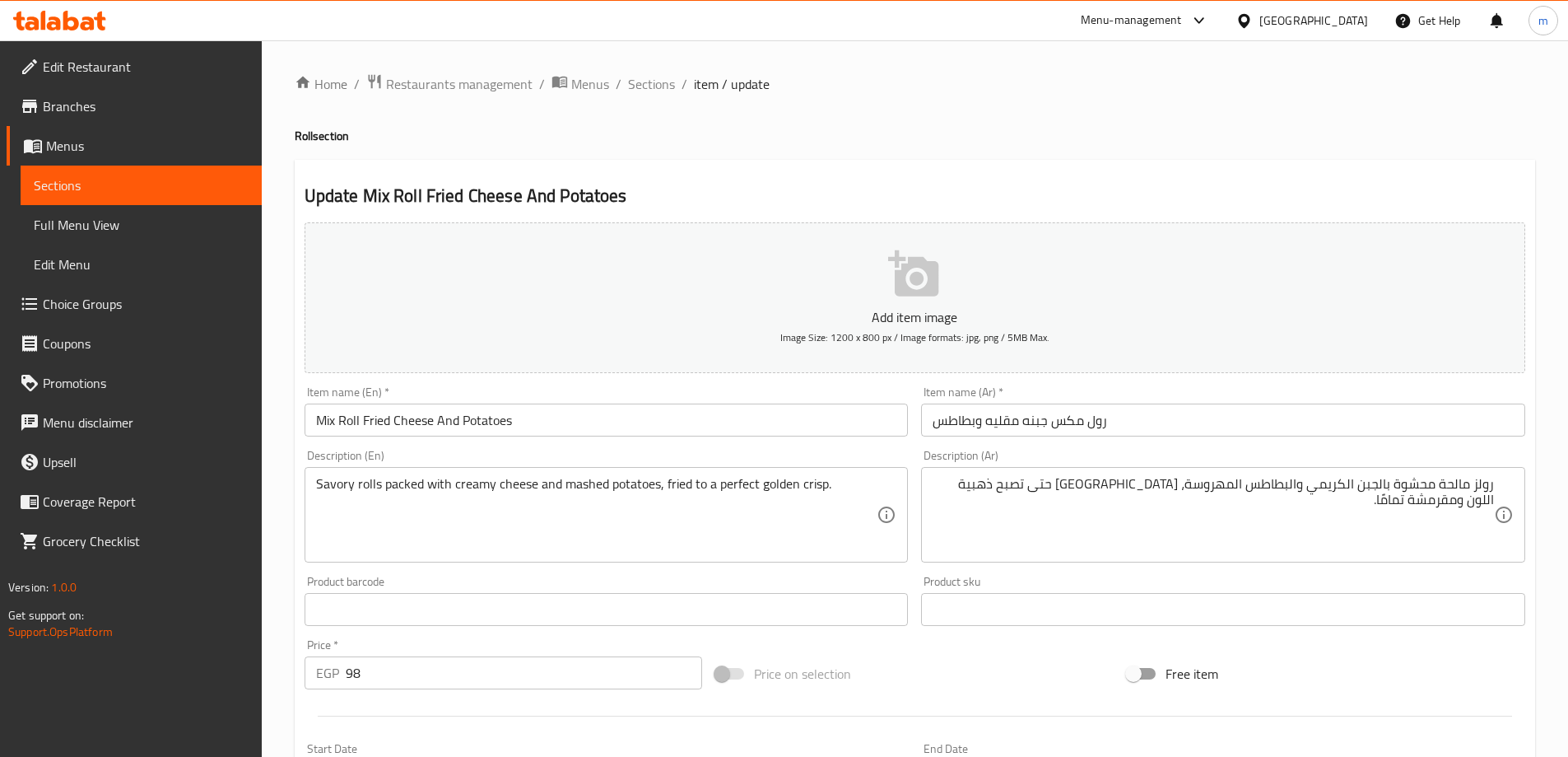
click at [1030, 486] on textarea "رولز مالحة محشوة بالجبن الكريمي والبطاطس المهروسة، [GEOGRAPHIC_DATA] حتى تصبح ذ…" at bounding box center [1213, 515] width 562 height 78
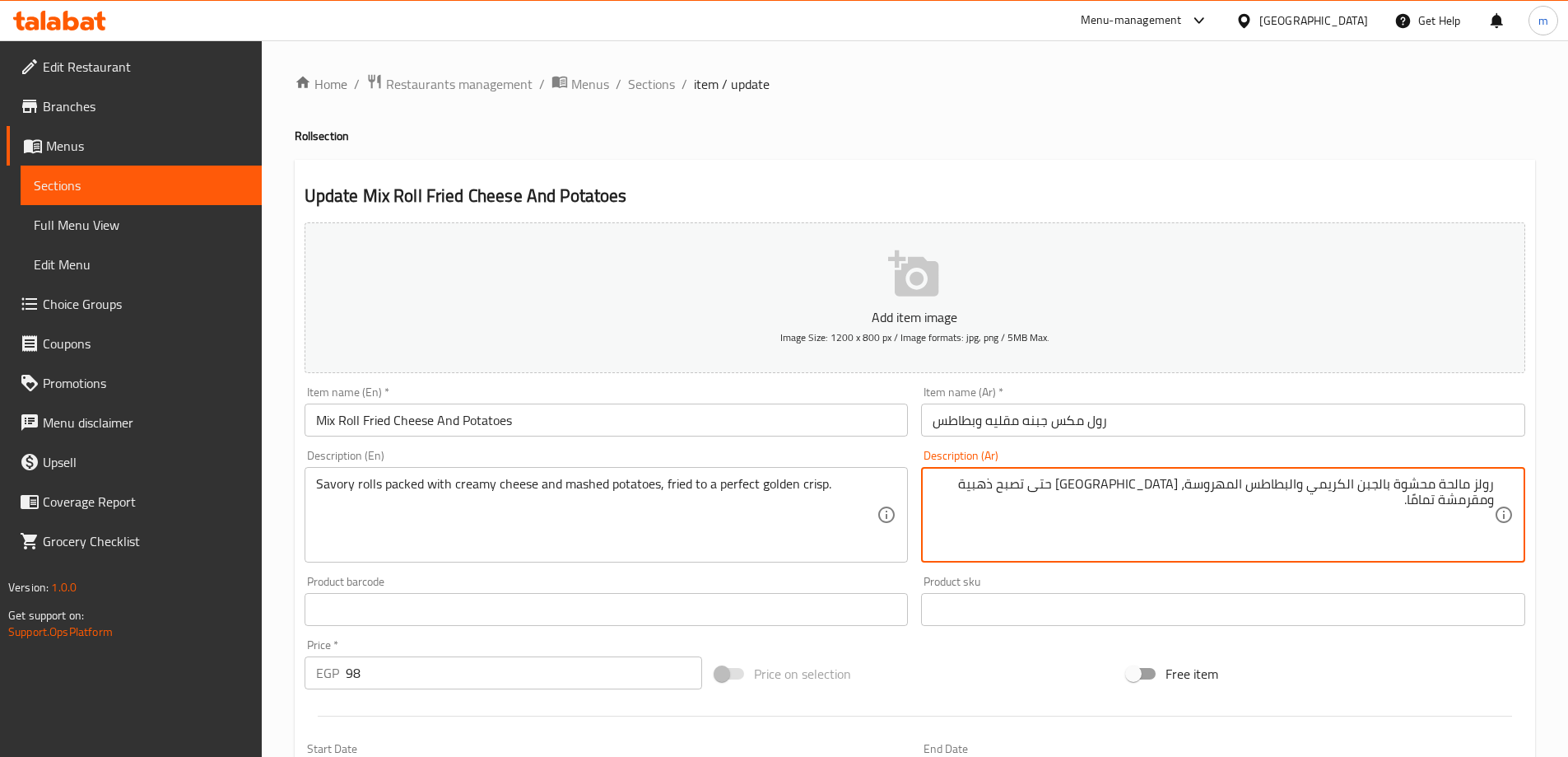
click at [1102, 486] on textarea "رولز مالحة محشوة بالجبن الكريمي والبطاطس المهروسة، [GEOGRAPHIC_DATA] حتى تصبح ذ…" at bounding box center [1213, 515] width 562 height 78
drag, startPoint x: 1049, startPoint y: 484, endPoint x: 1035, endPoint y: 491, distance: 15.7
click at [1035, 491] on textarea "رولز مالحة محشوة بالجبن الكريمي والبطاطس المهروسة، [GEOGRAPHIC_DATA] حتى تصبح ذ…" at bounding box center [1213, 515] width 562 height 78
click at [1043, 478] on textarea "رولز مالحة محشوة بالجبن الكريمي والبطاطس المهروسة، [GEOGRAPHIC_DATA] حتى تصبح ذ…" at bounding box center [1213, 515] width 562 height 78
click at [999, 478] on textarea "رولز مالحة محشوة بالجبن الكريمي والبطاطس المهروسة، [GEOGRAPHIC_DATA] حتى تصبح ذ…" at bounding box center [1213, 515] width 562 height 78
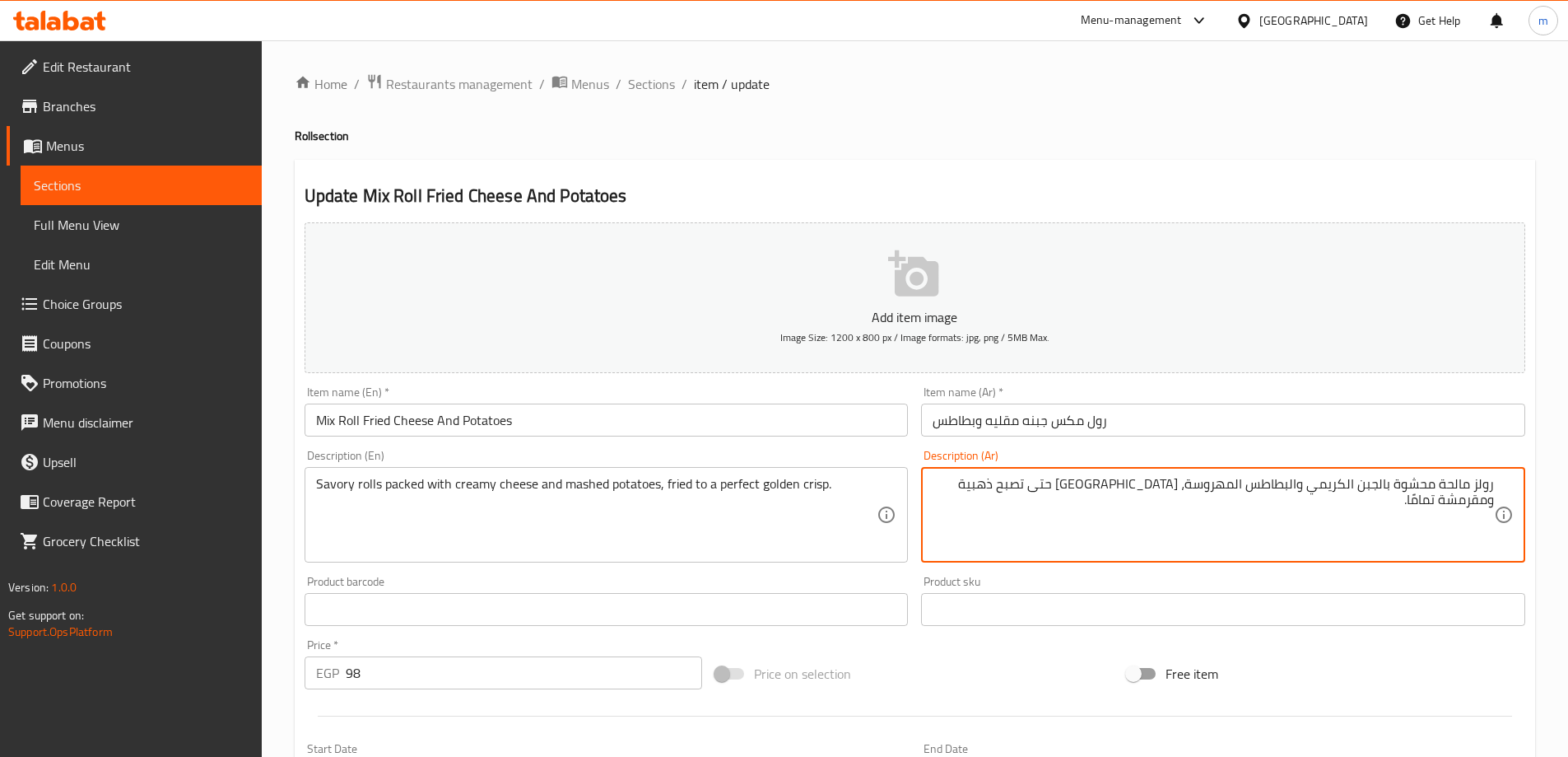
click at [1010, 485] on textarea "رولز مالحة محشوة بالجبن الكريمي والبطاطس المهروسة، [GEOGRAPHIC_DATA] حتى تصبح ذ…" at bounding box center [1213, 515] width 562 height 78
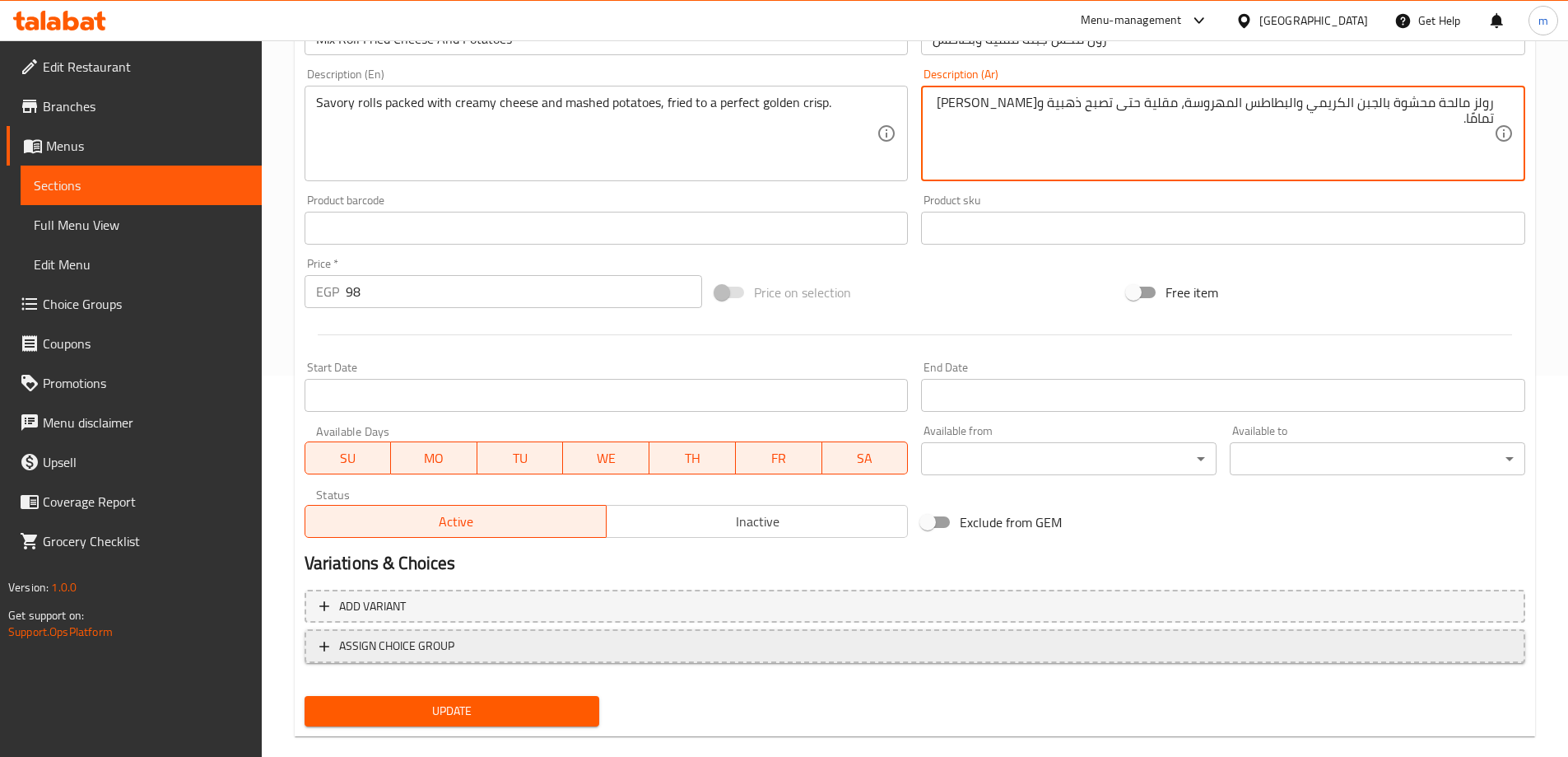
scroll to position [407, 0]
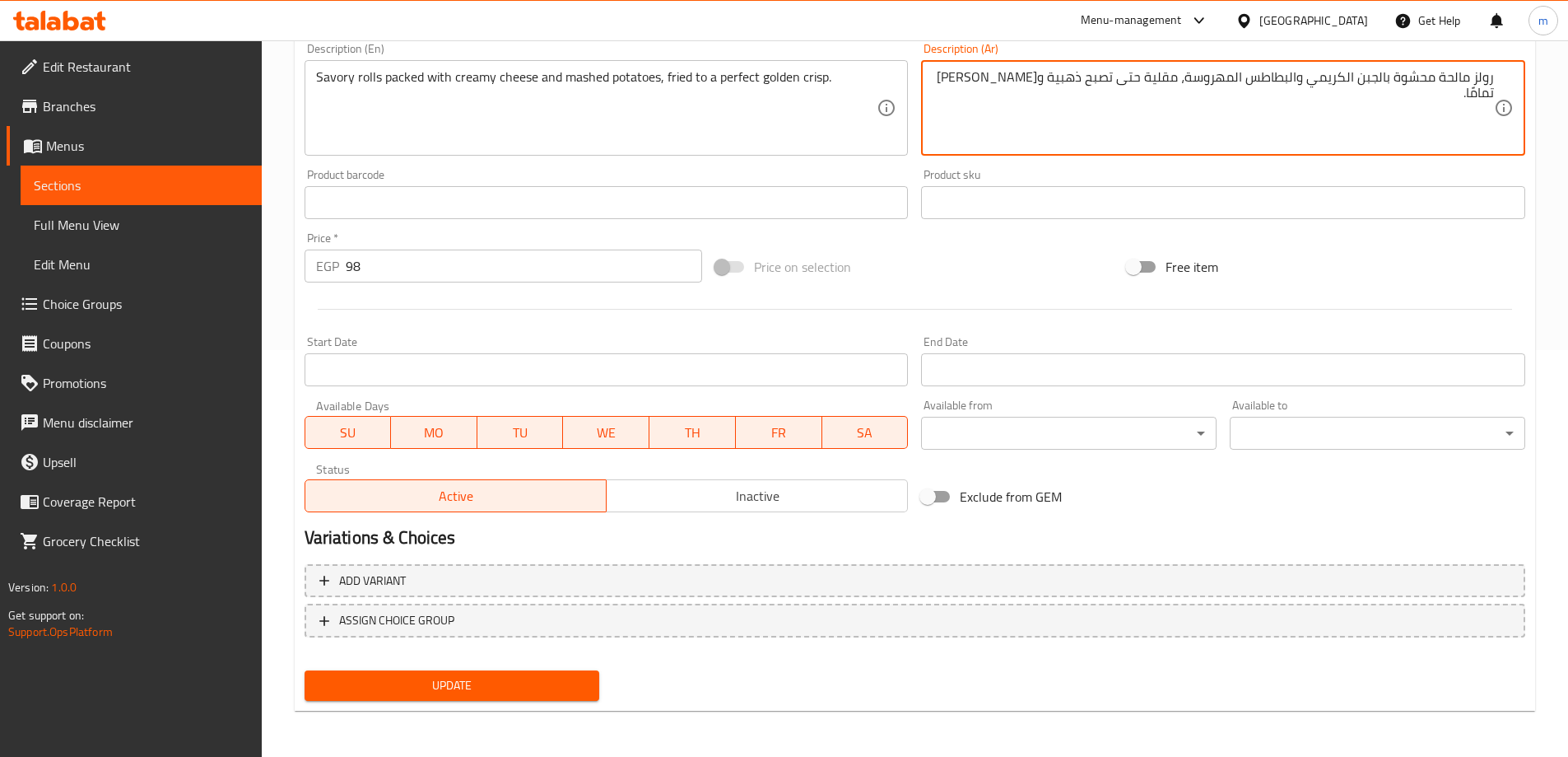
type textarea "رولز مالحة محشوة بالجبن الكريمي والبطاطس المهروسة، مقلية حتى تصبح ذهبية و[PERSO…"
click at [480, 698] on button "Update" at bounding box center [452, 686] width 295 height 31
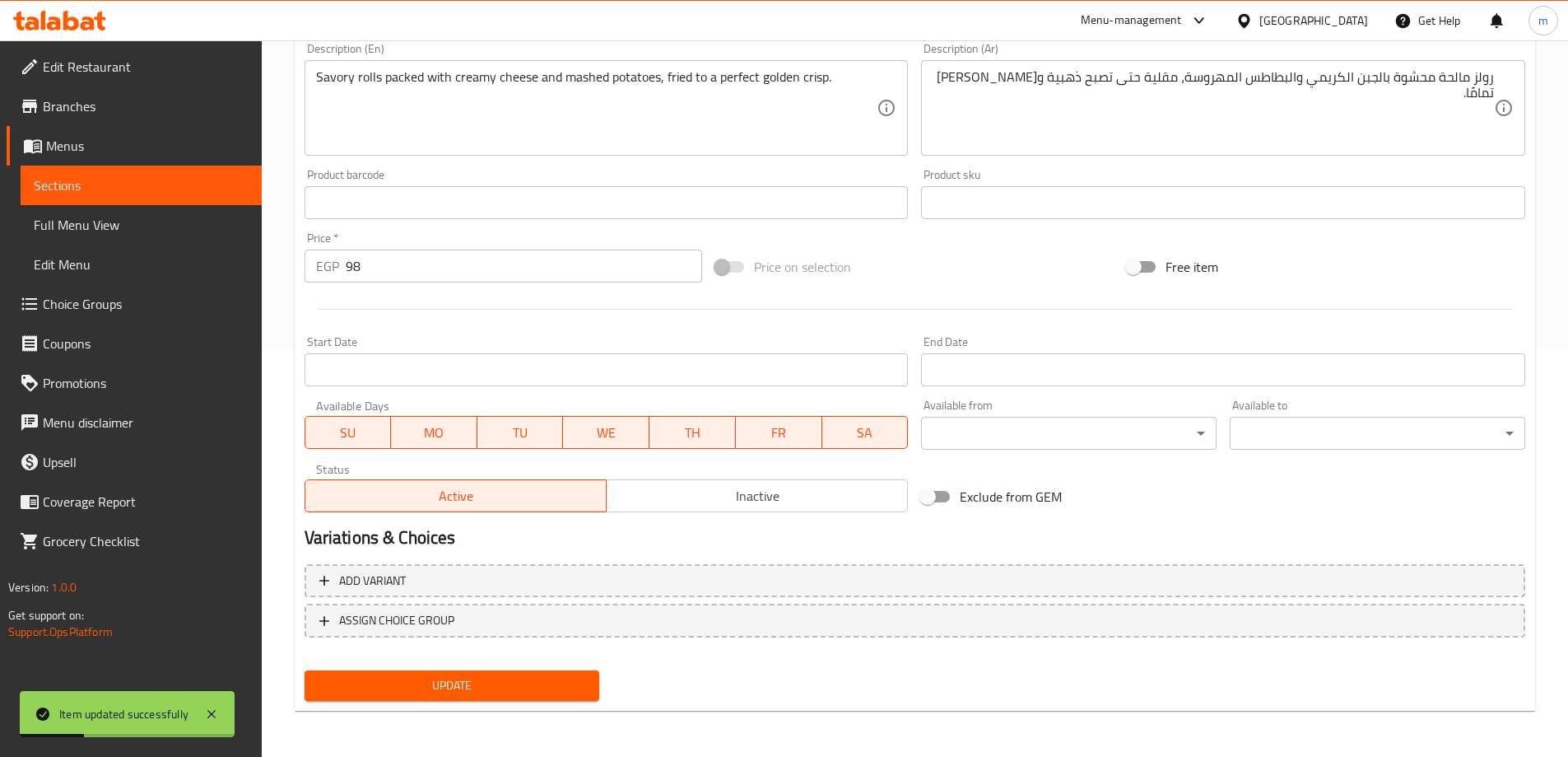
click at [180, 187] on span "Sections" at bounding box center [141, 185] width 215 height 20
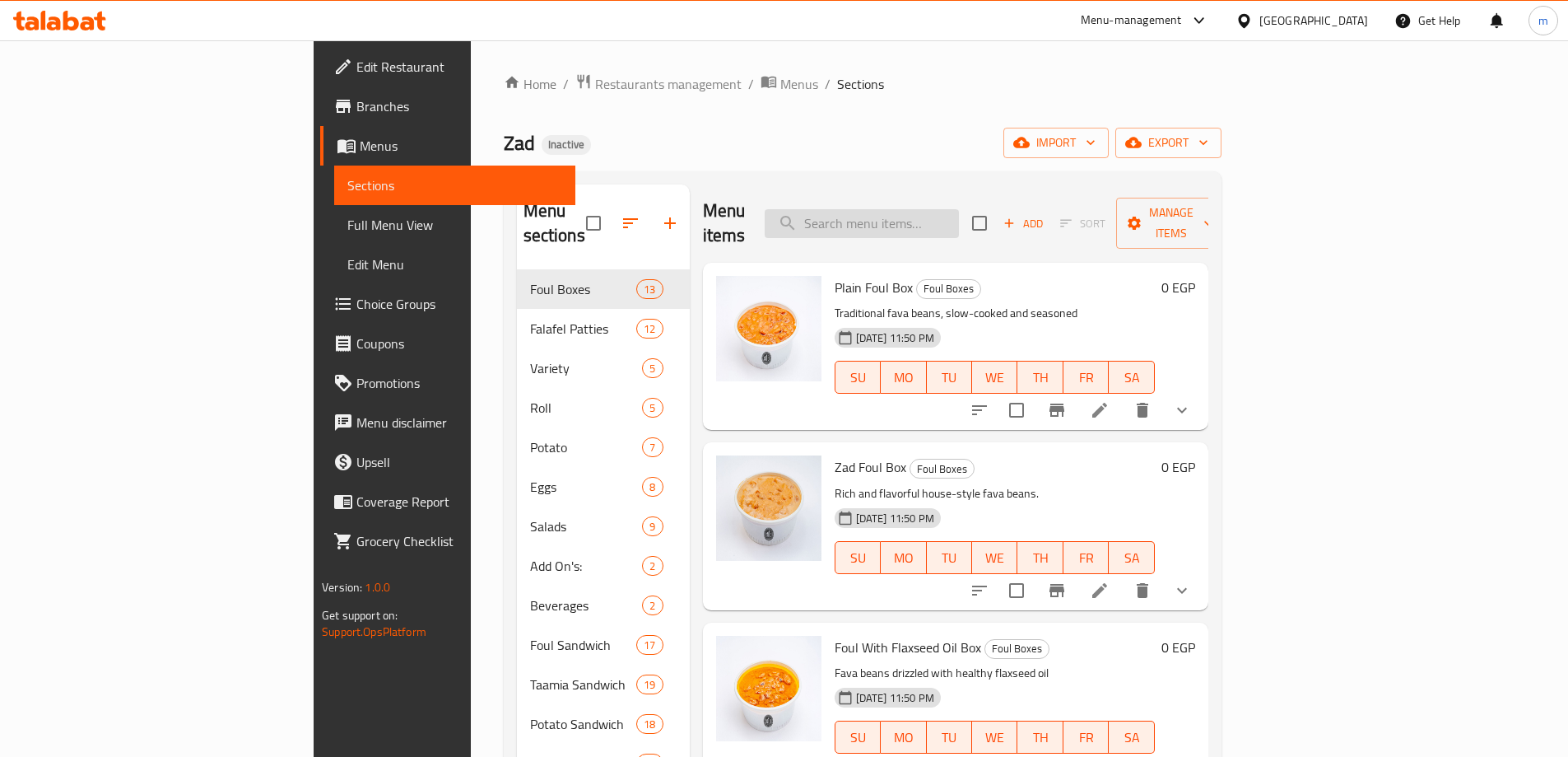
click at [923, 209] on input "search" at bounding box center [862, 223] width 194 height 29
paste input "● French Fries Packet - Medium"
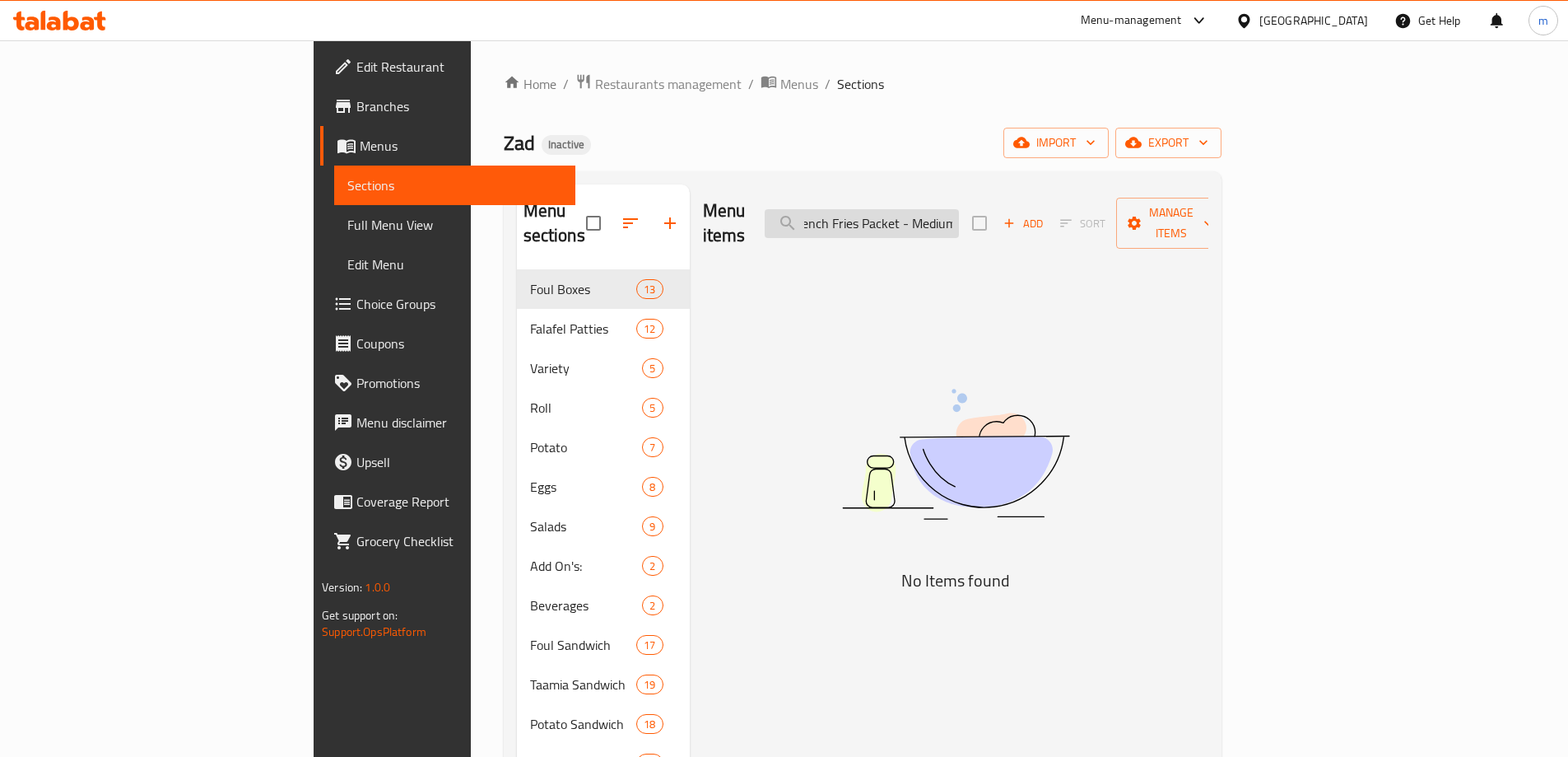
click at [947, 209] on input "● French Fries Packet - Medium" at bounding box center [862, 223] width 194 height 29
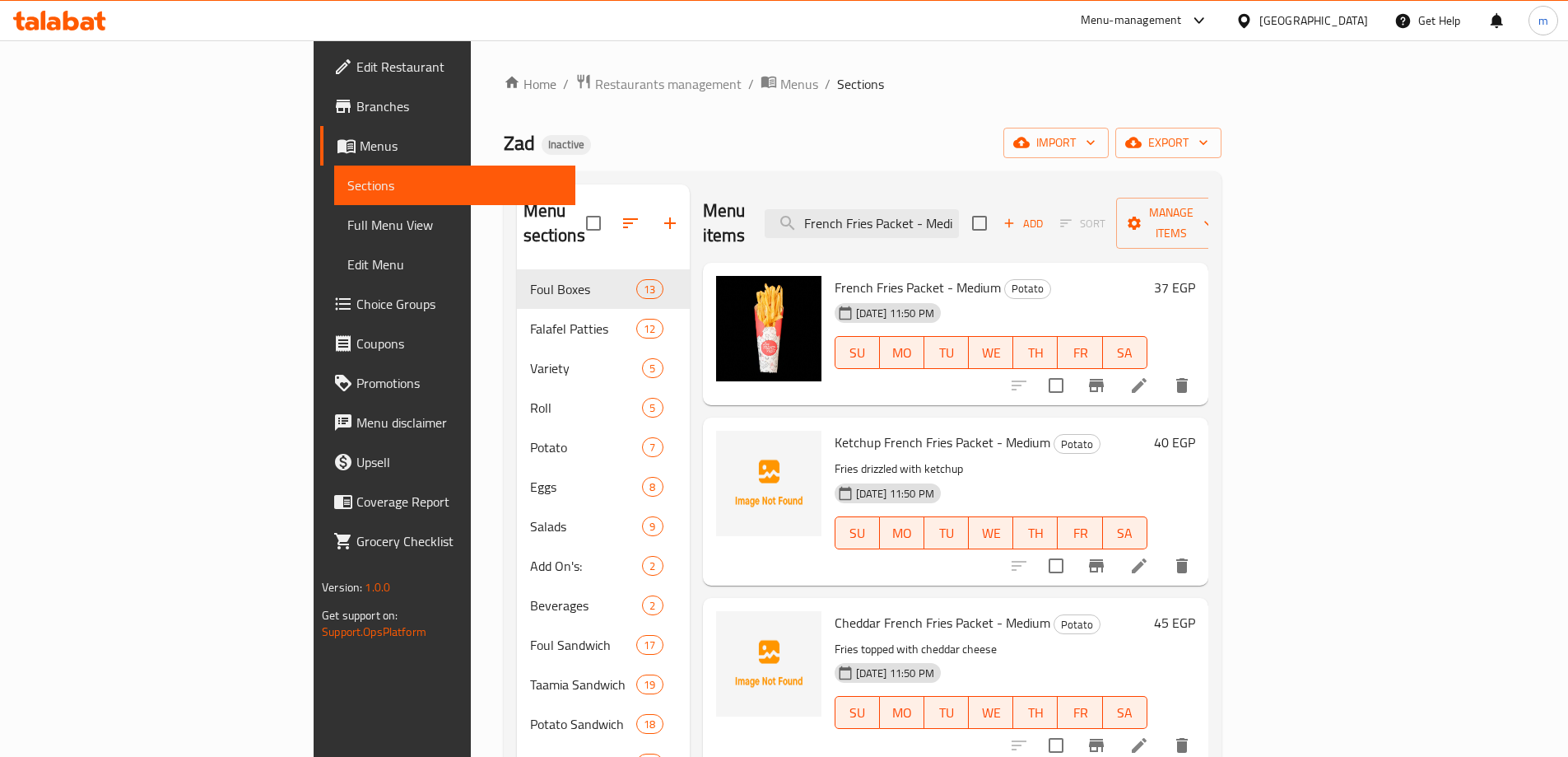
type input "French Fries Packet - Medium"
click at [1149, 375] on icon at bounding box center [1139, 385] width 20 height 20
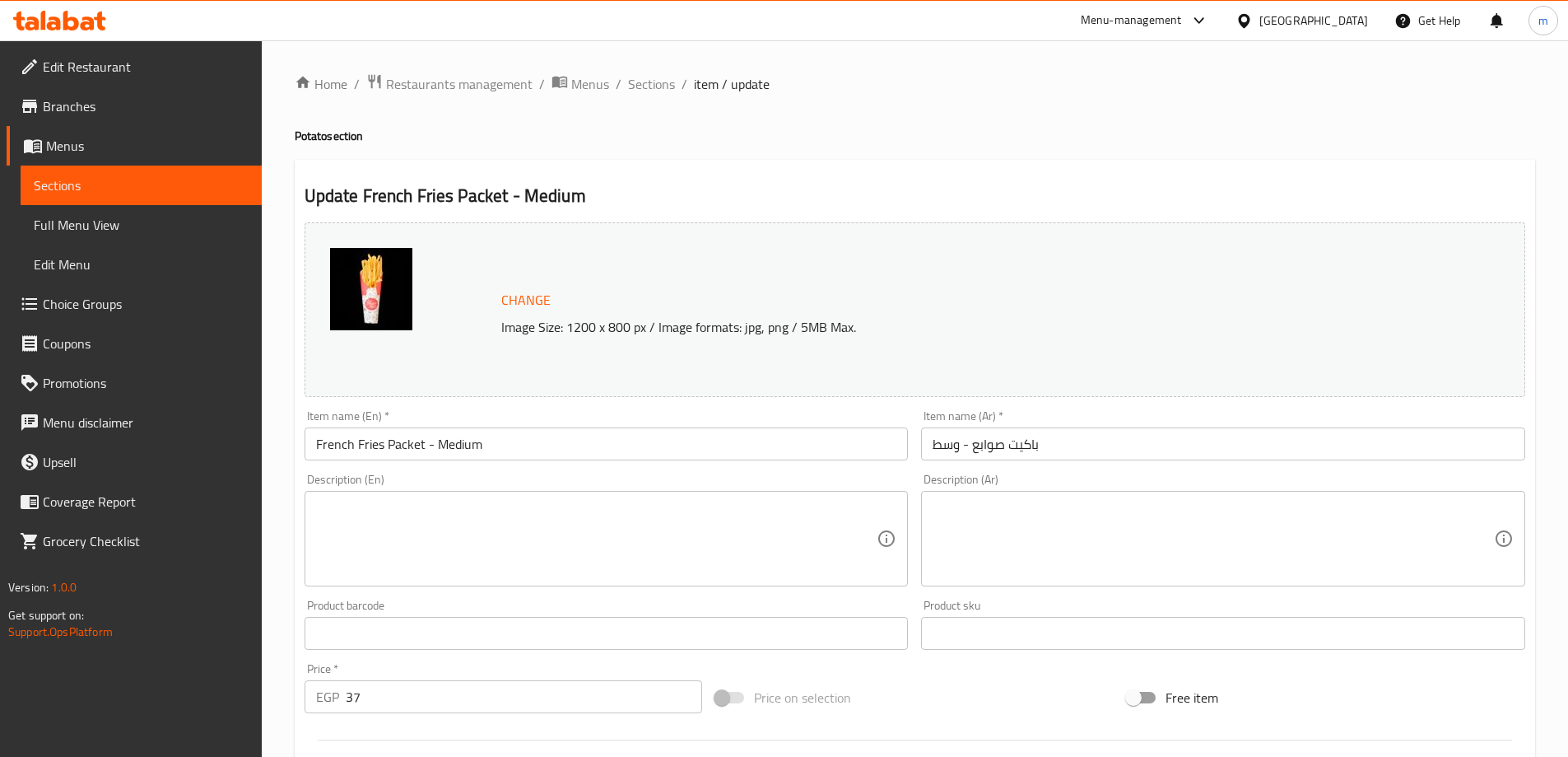
click at [699, 507] on textarea at bounding box center [597, 539] width 562 height 78
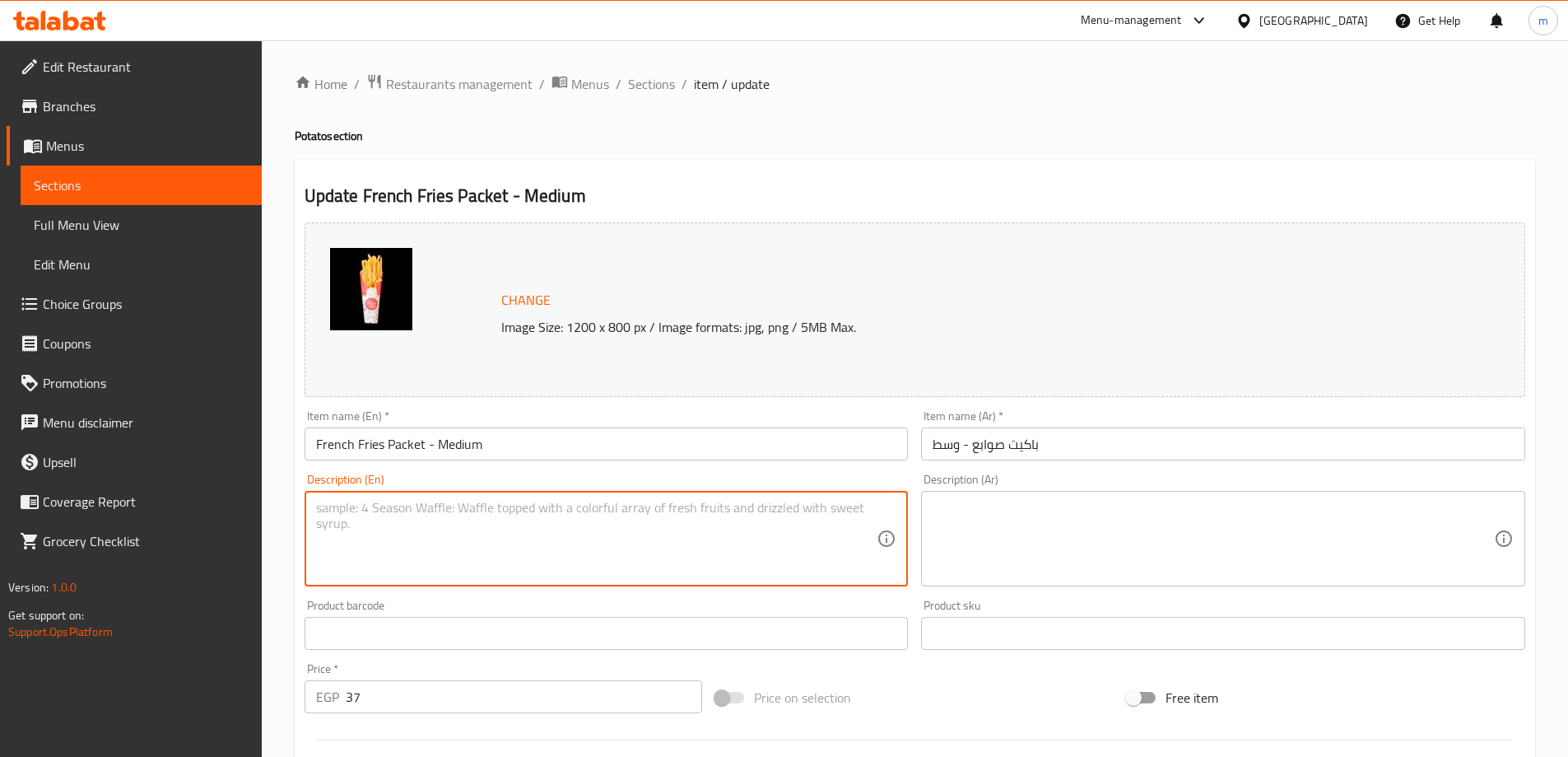
paste textarea "Crispy golden fries, lightly salted, served in a medium-sized portion for the p…"
type textarea "Crispy golden fries, lightly salted, served in a medium-sized portion for the p…"
click at [1027, 541] on textarea at bounding box center [1213, 539] width 562 height 78
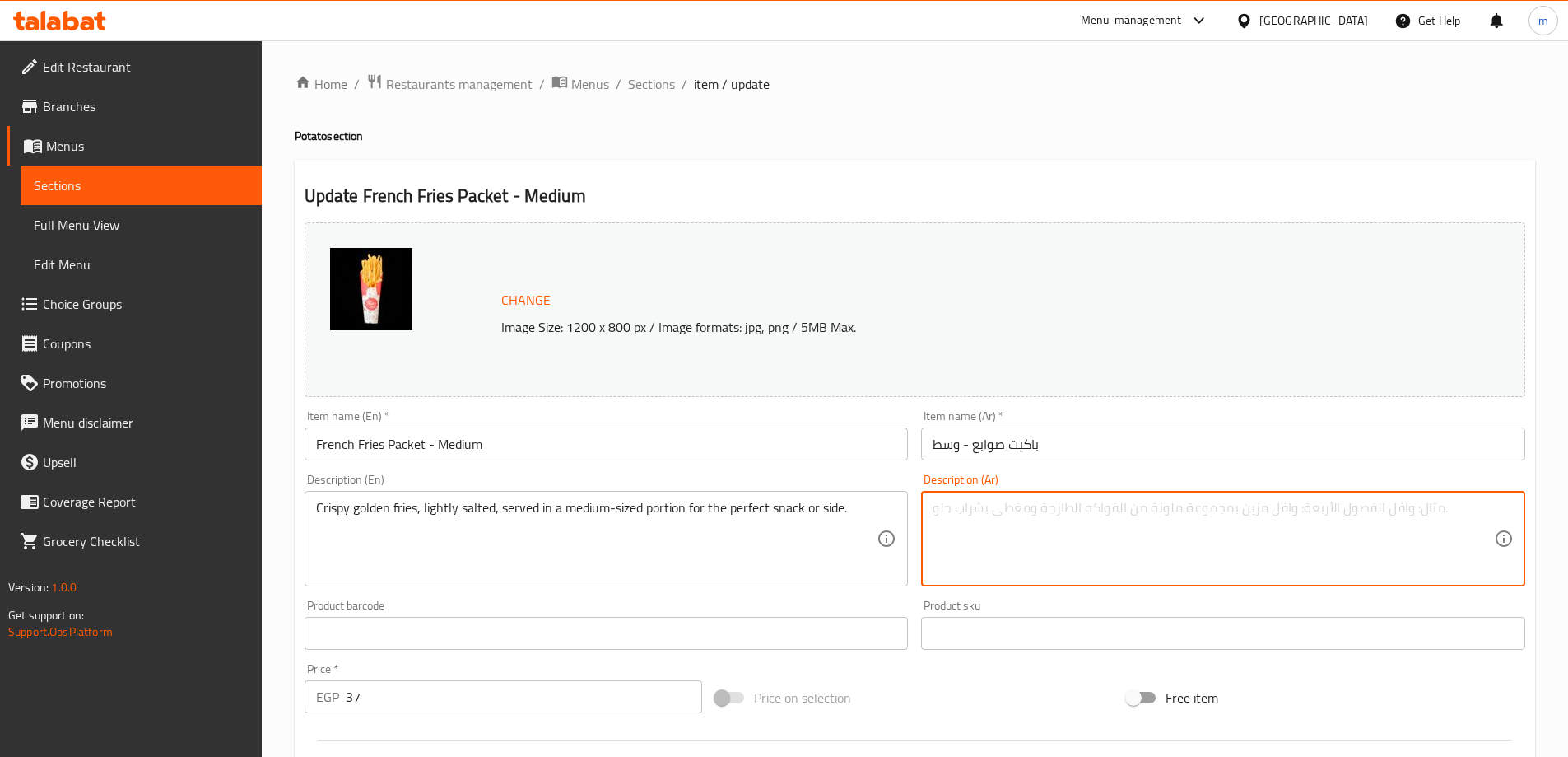
paste textarea "بطاطس مقرمشة ذهبية اللون، مملحة قليلاً، تقدم في حجم متوسط للحصول على وجبة خفيفة…"
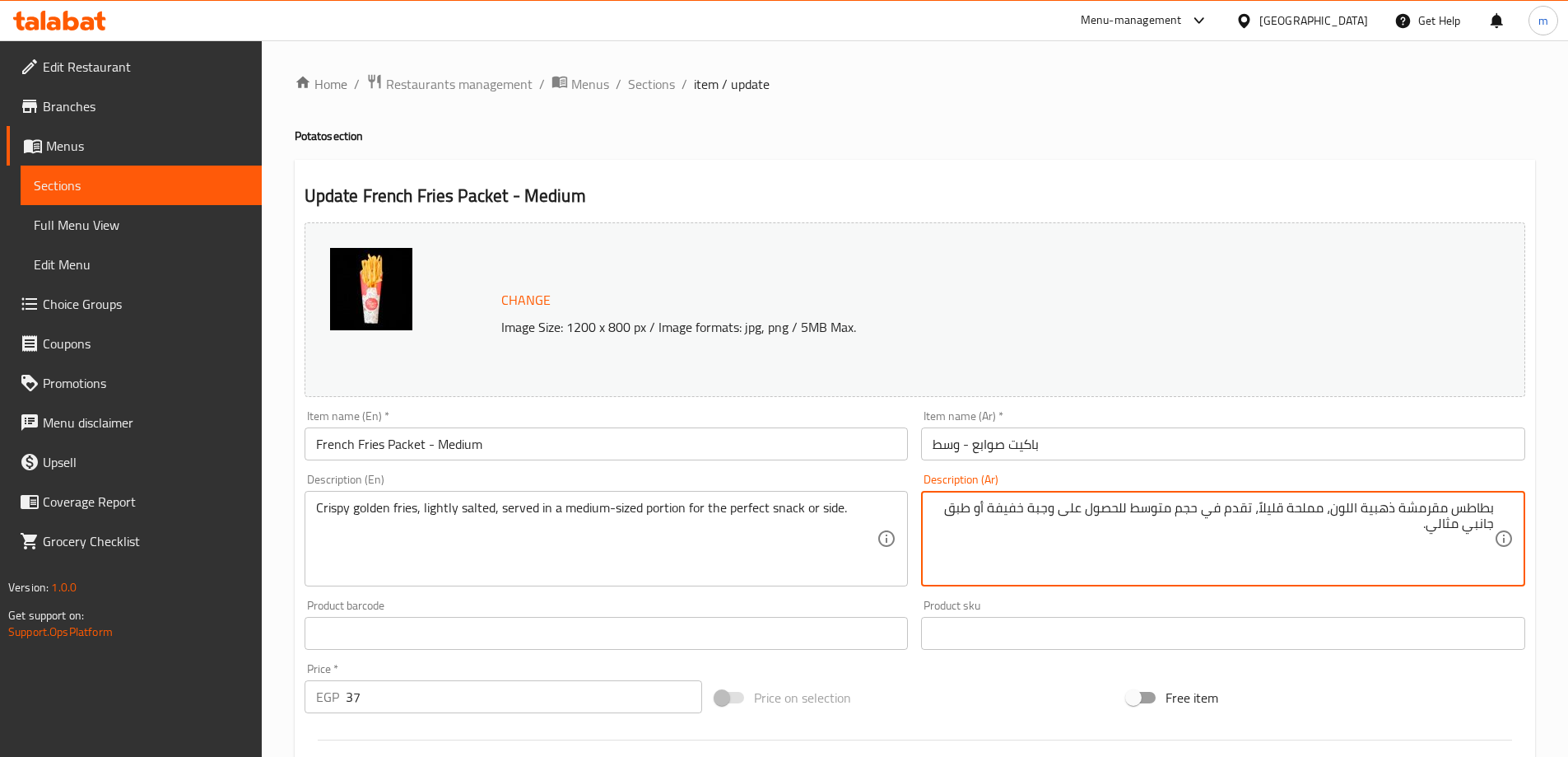
click at [1345, 510] on textarea "بطاطس مقرمشة ذهبية اللون، مملحة قليلاً، تقدم في حجم متوسط للحصول على وجبة خفيفة…" at bounding box center [1213, 539] width 562 height 78
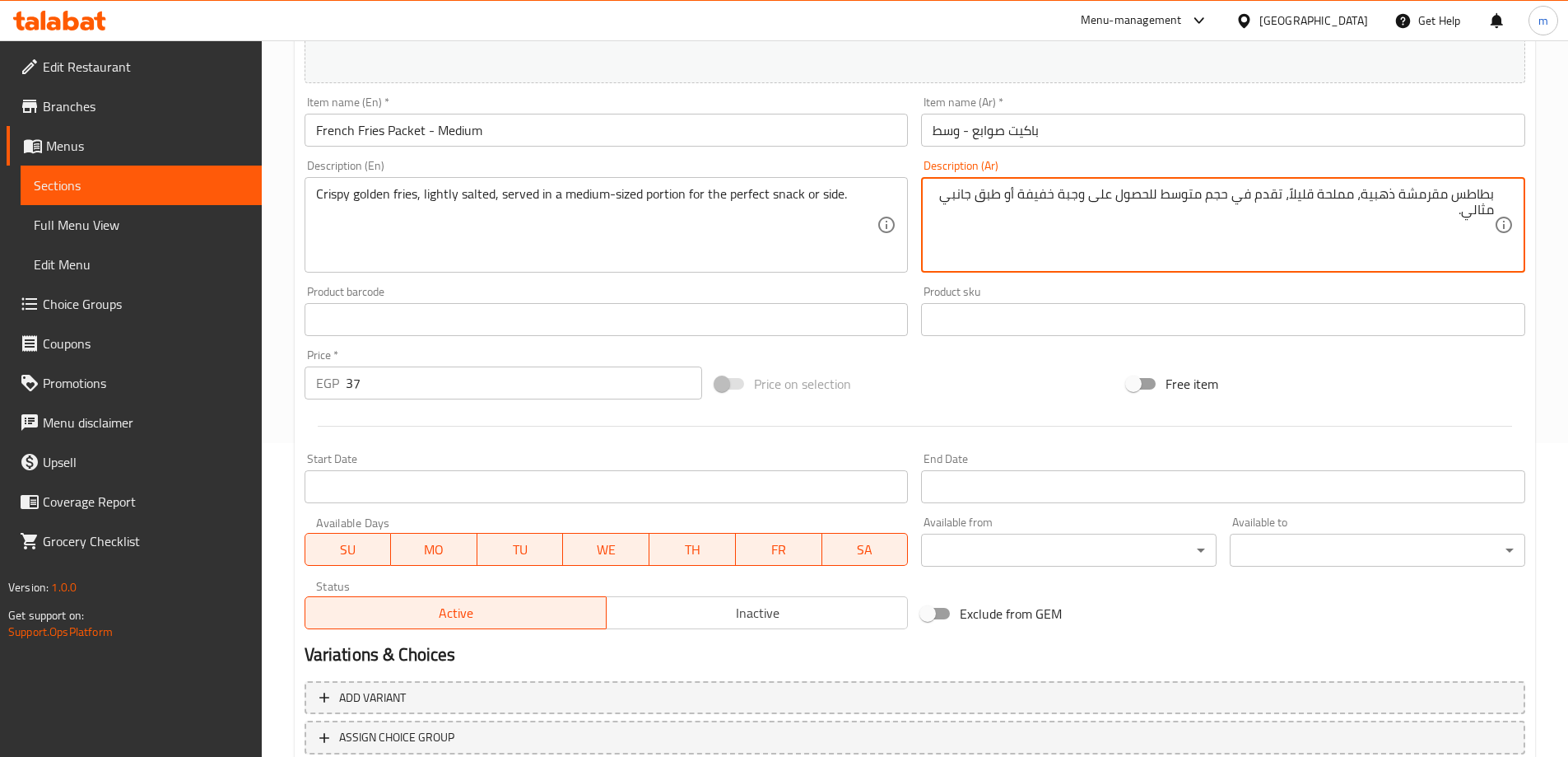
scroll to position [431, 0]
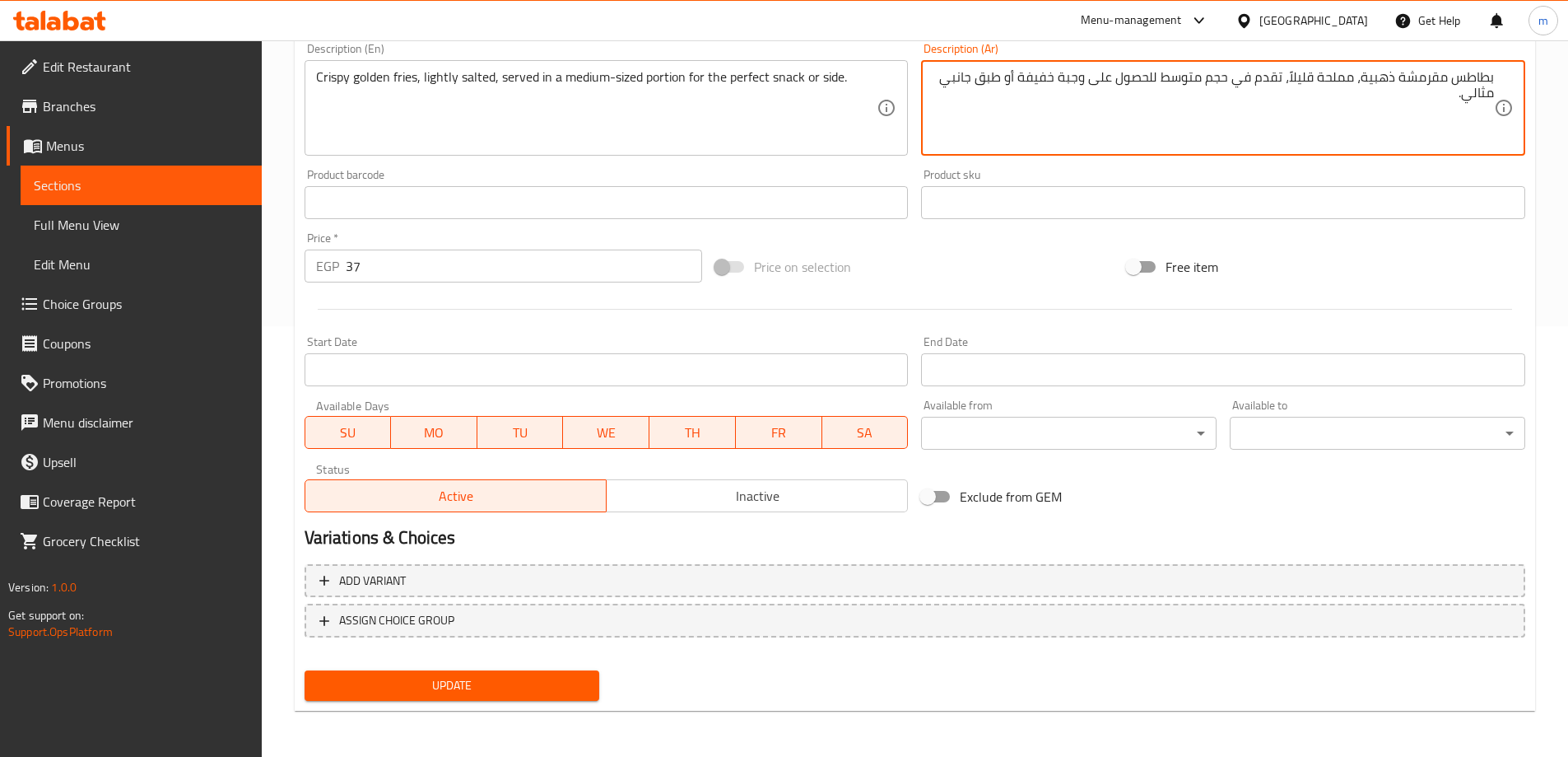
type textarea "بطاطس مقرمشة ذهبية، مملحة قليلاً، تقدم في حجم متوسط للحصول على وجبة خفيفة أو طب…"
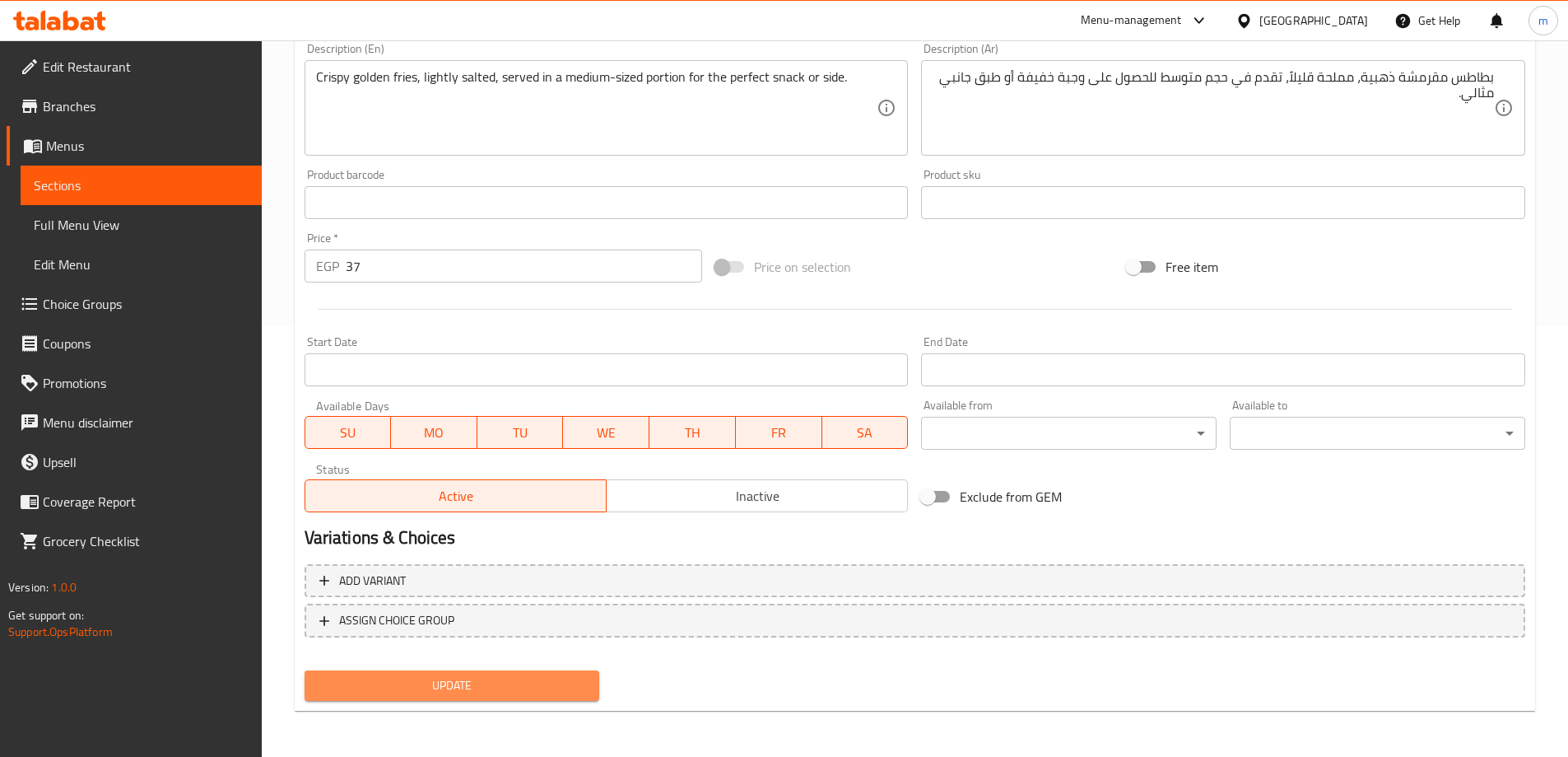
click at [549, 692] on span "Update" at bounding box center [452, 686] width 269 height 21
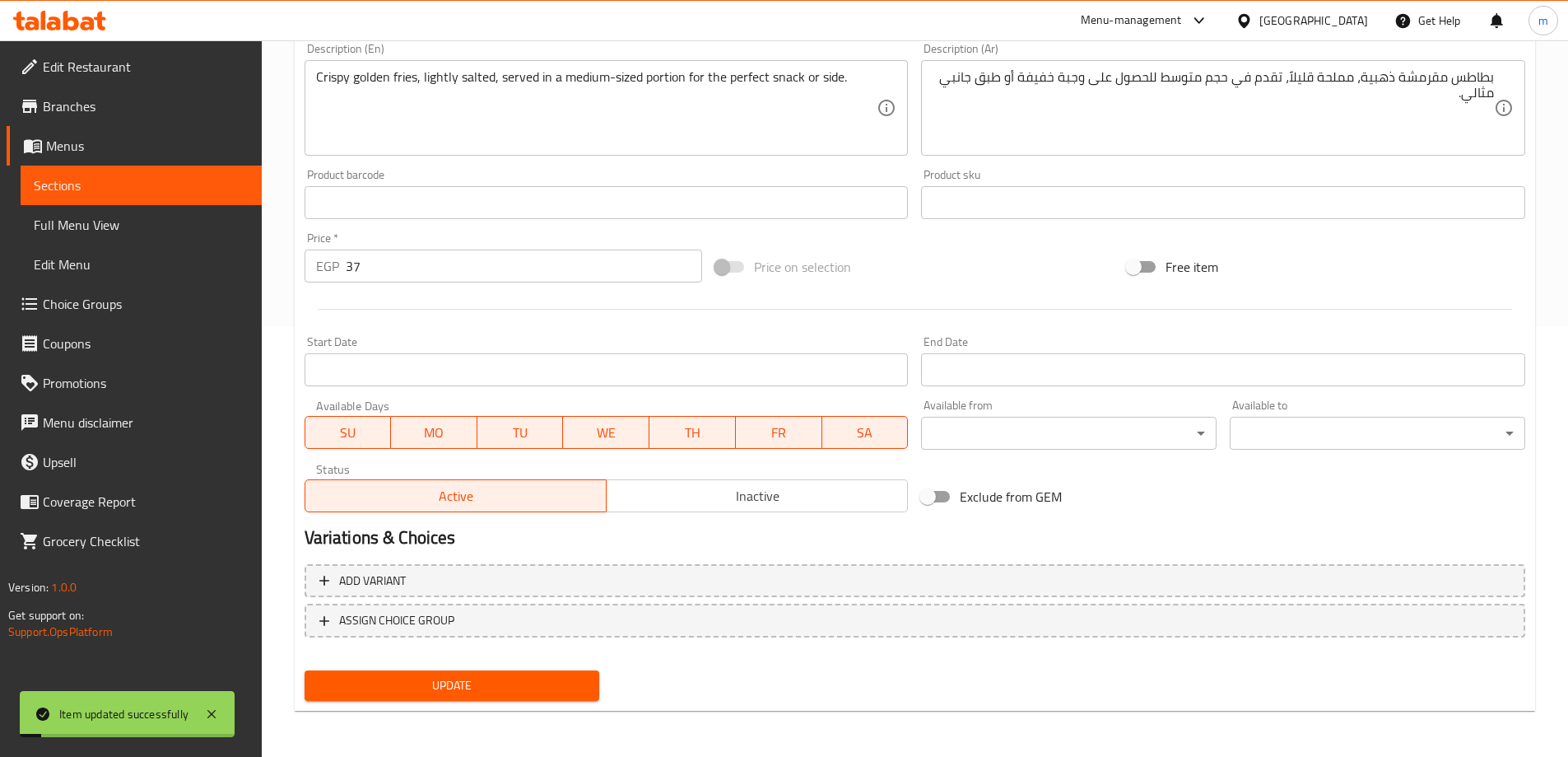
click at [223, 190] on span "Sections" at bounding box center [141, 185] width 215 height 20
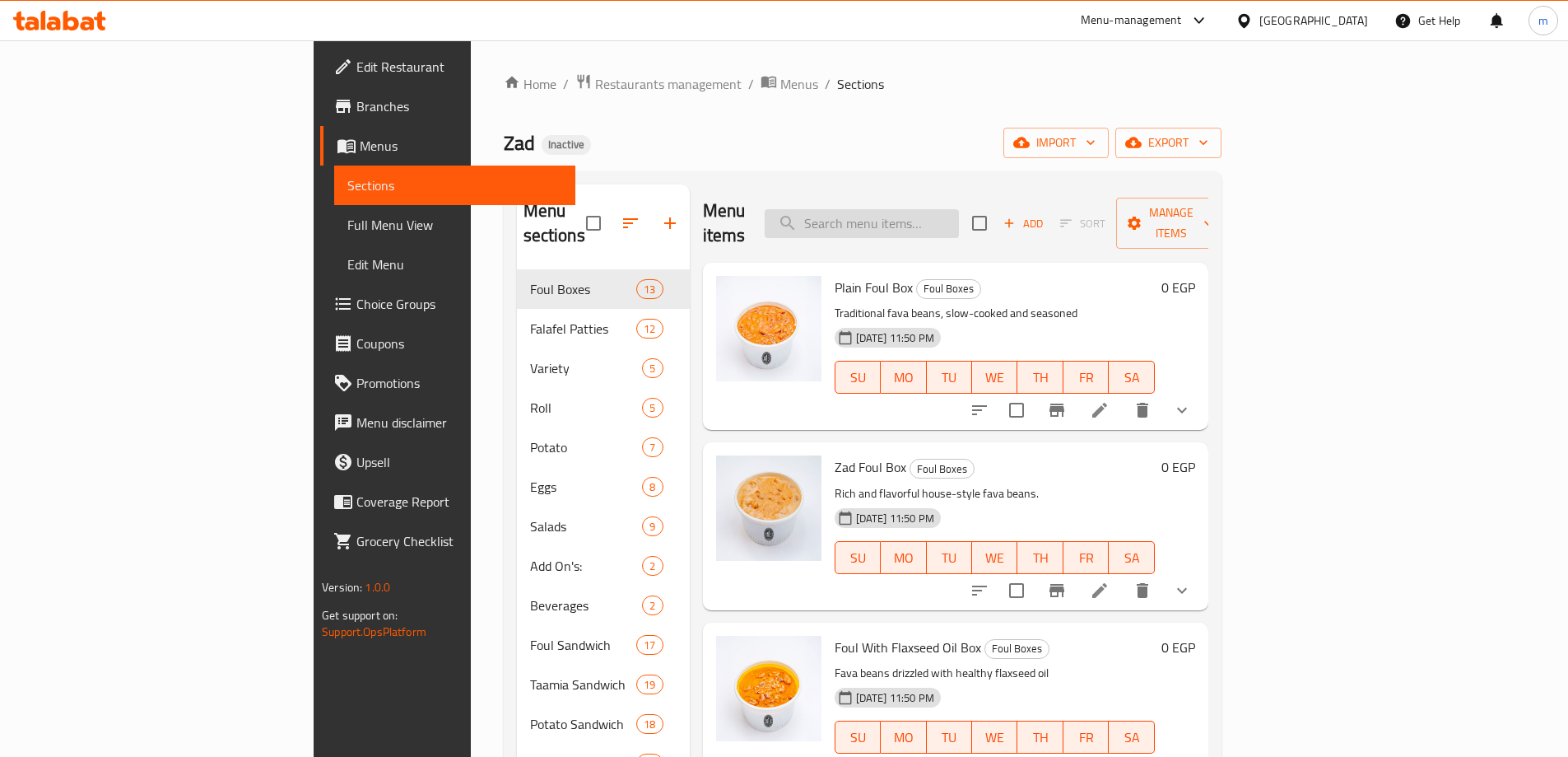
paste input "● Eggs With Vegetables Box"
click at [959, 209] on input "search" at bounding box center [862, 223] width 194 height 29
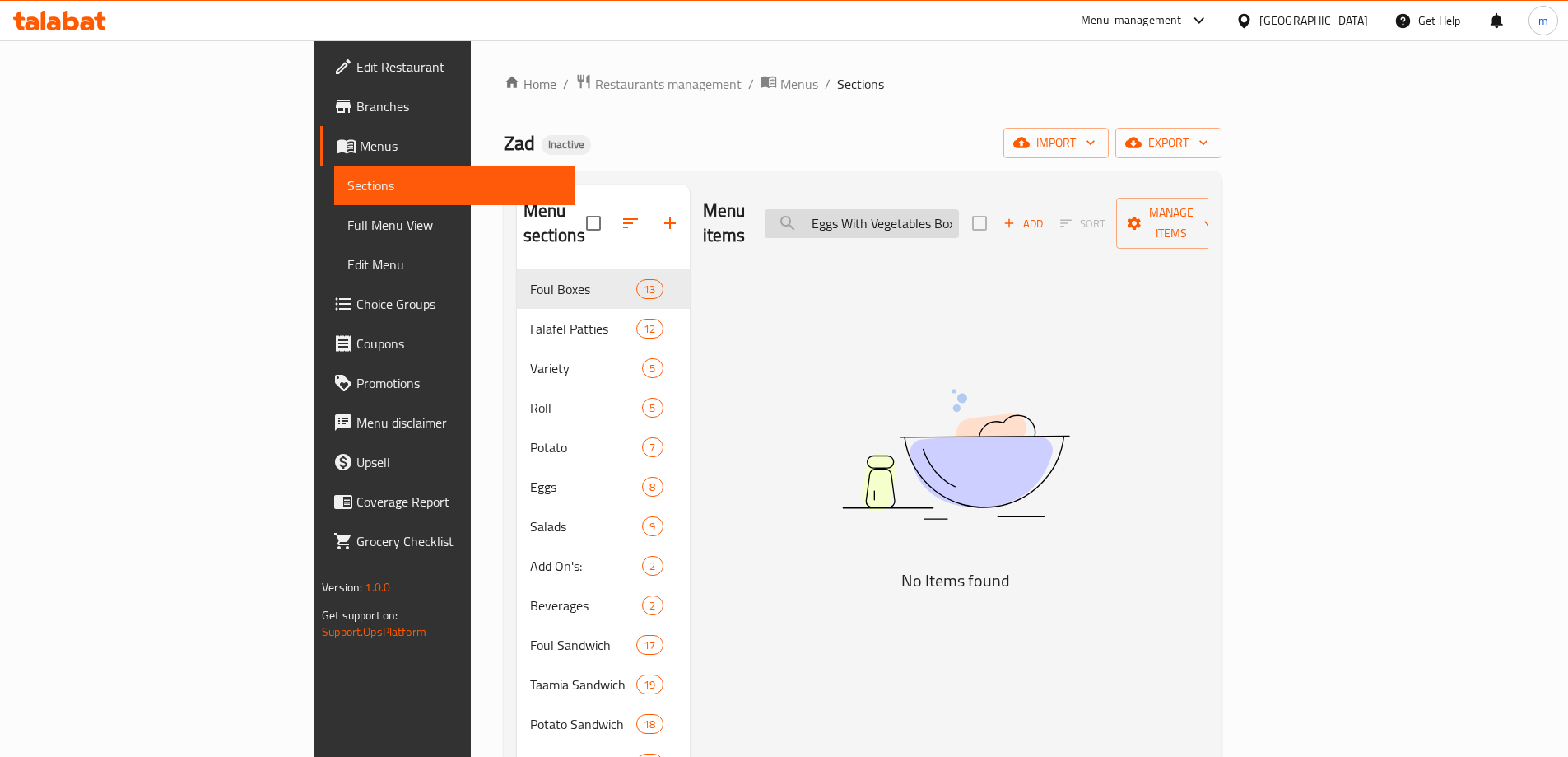
click at [923, 212] on input "● Eggs With Vegetables Box" at bounding box center [862, 223] width 194 height 29
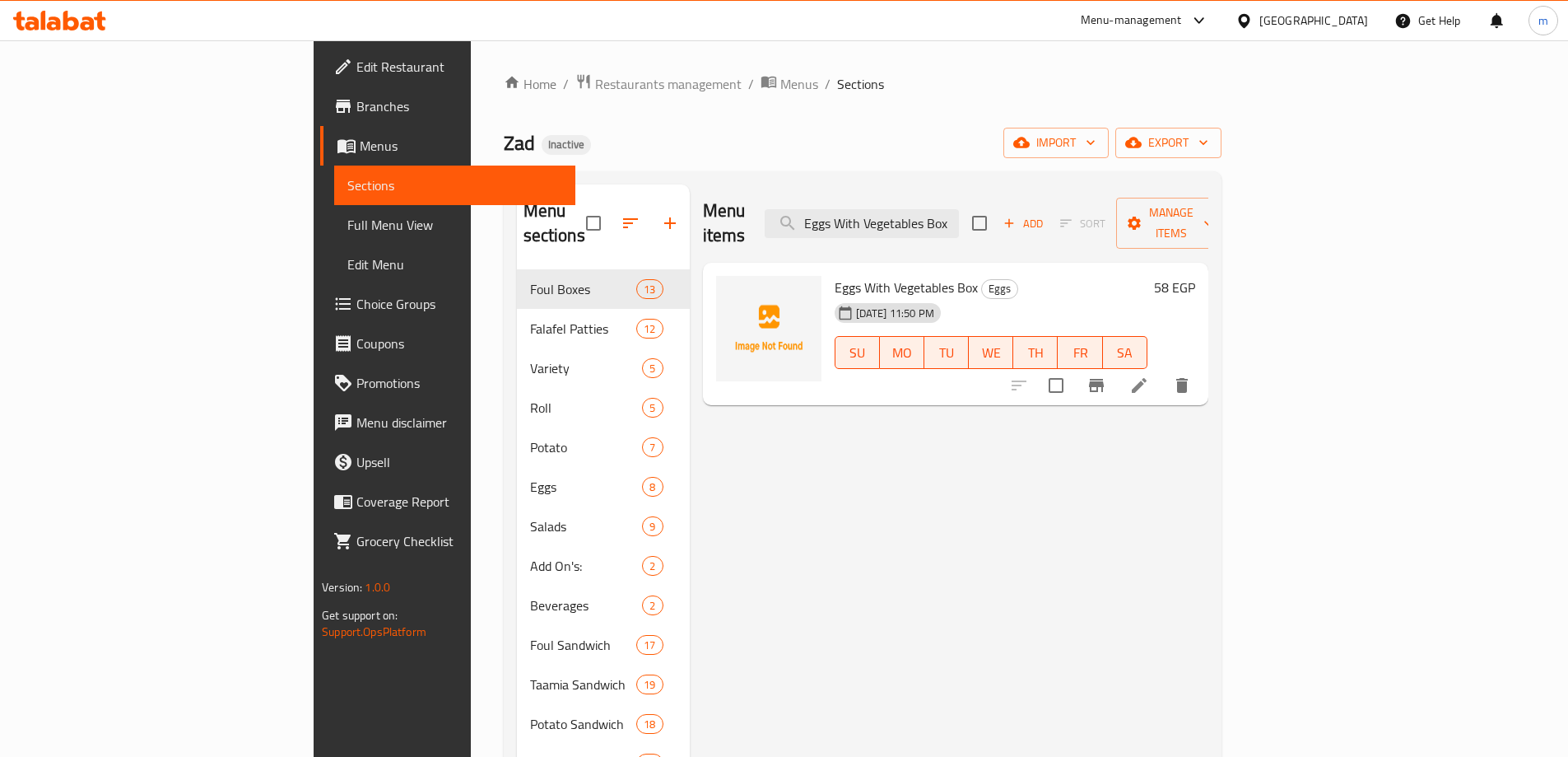
type input "Eggs With Vegetables Box"
click at [1162, 371] on li at bounding box center [1139, 386] width 46 height 30
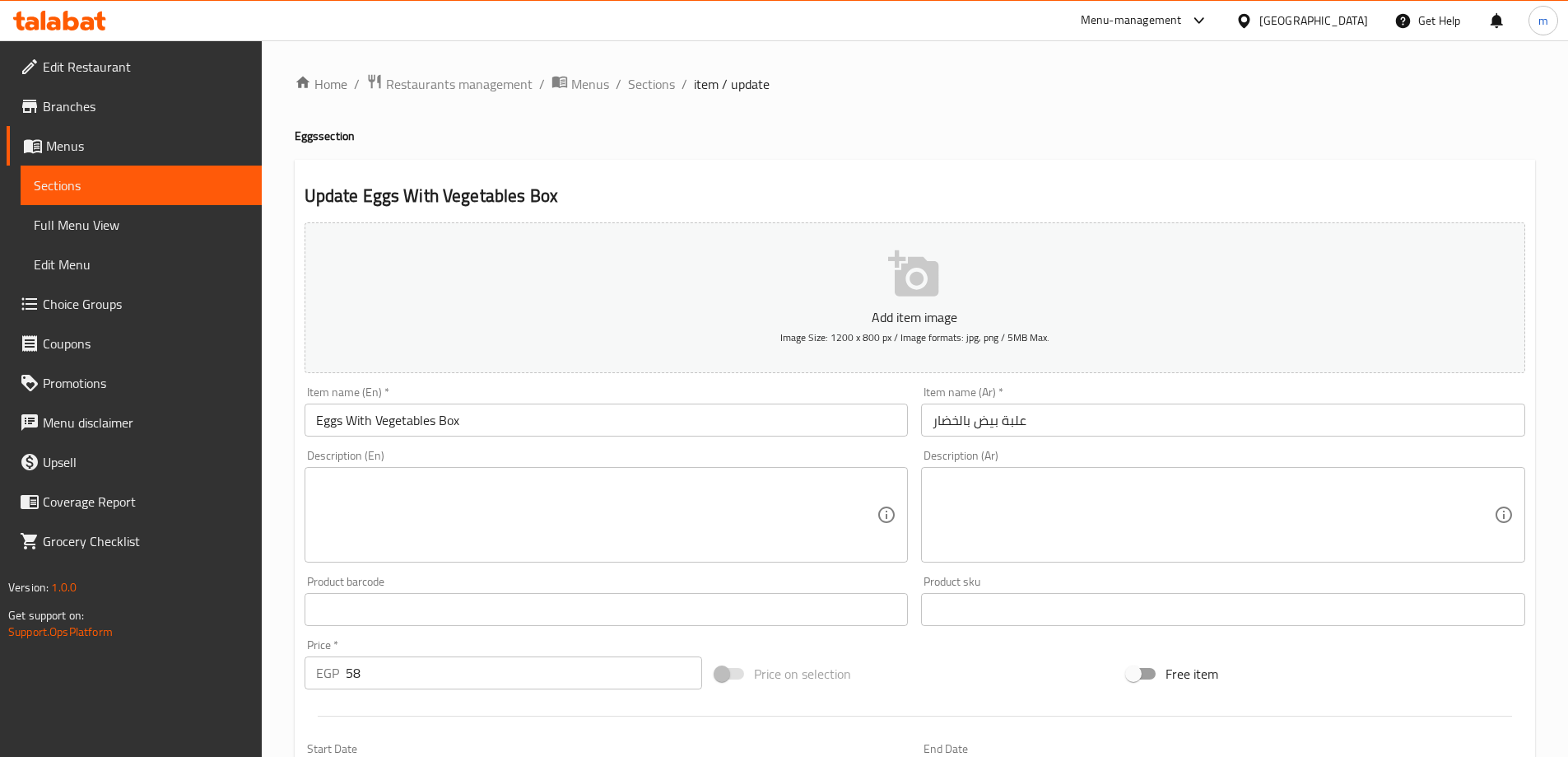
click at [632, 522] on textarea at bounding box center [597, 515] width 562 height 78
paste textarea "Freshly prepared eggs cooked with a colorful mix of vegetables, bringing a bala…"
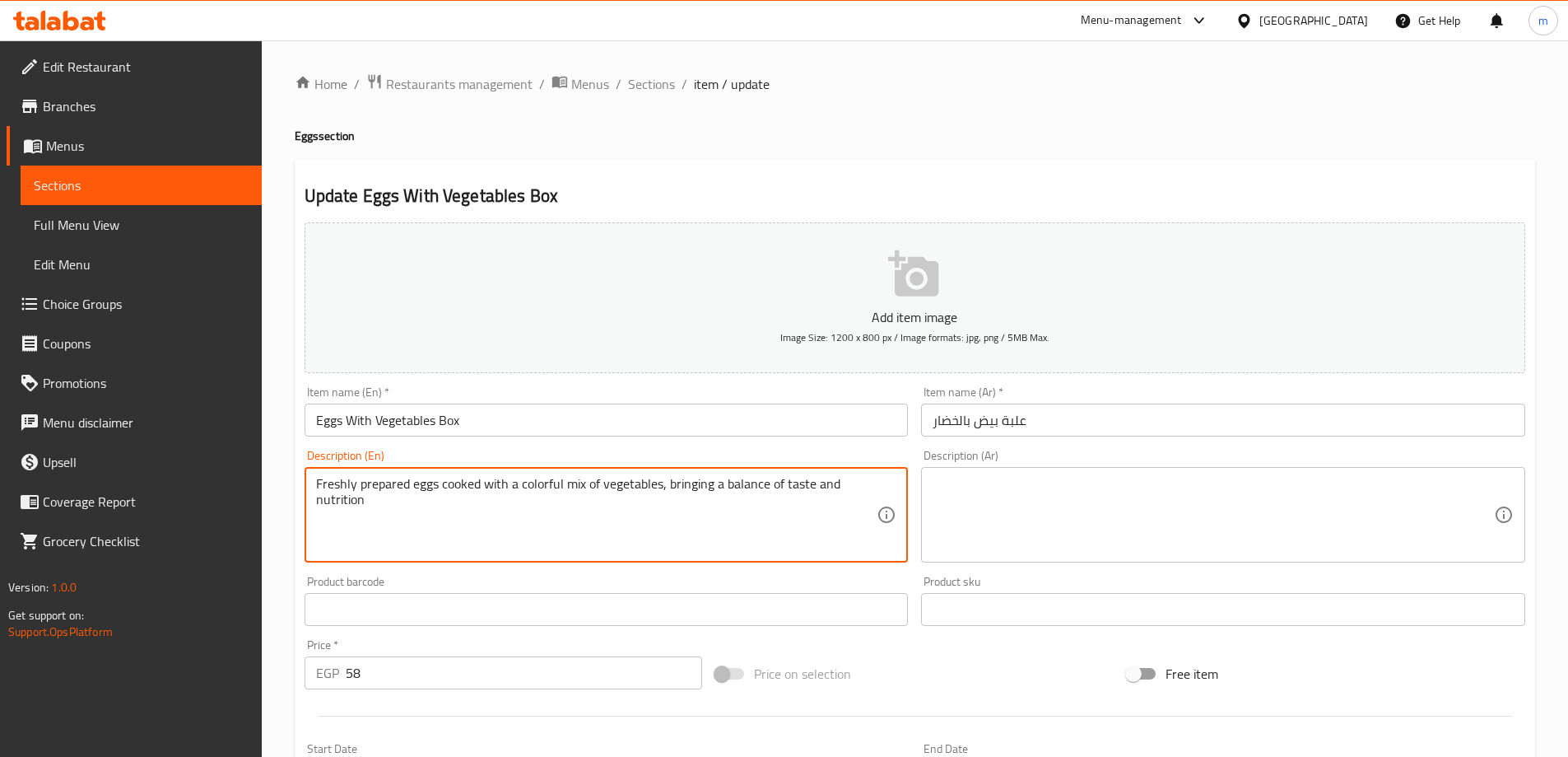
type textarea "Freshly prepared eggs cooked with a colorful mix of vegetables, bringing a bala…"
click at [1057, 529] on textarea at bounding box center [1213, 515] width 562 height 78
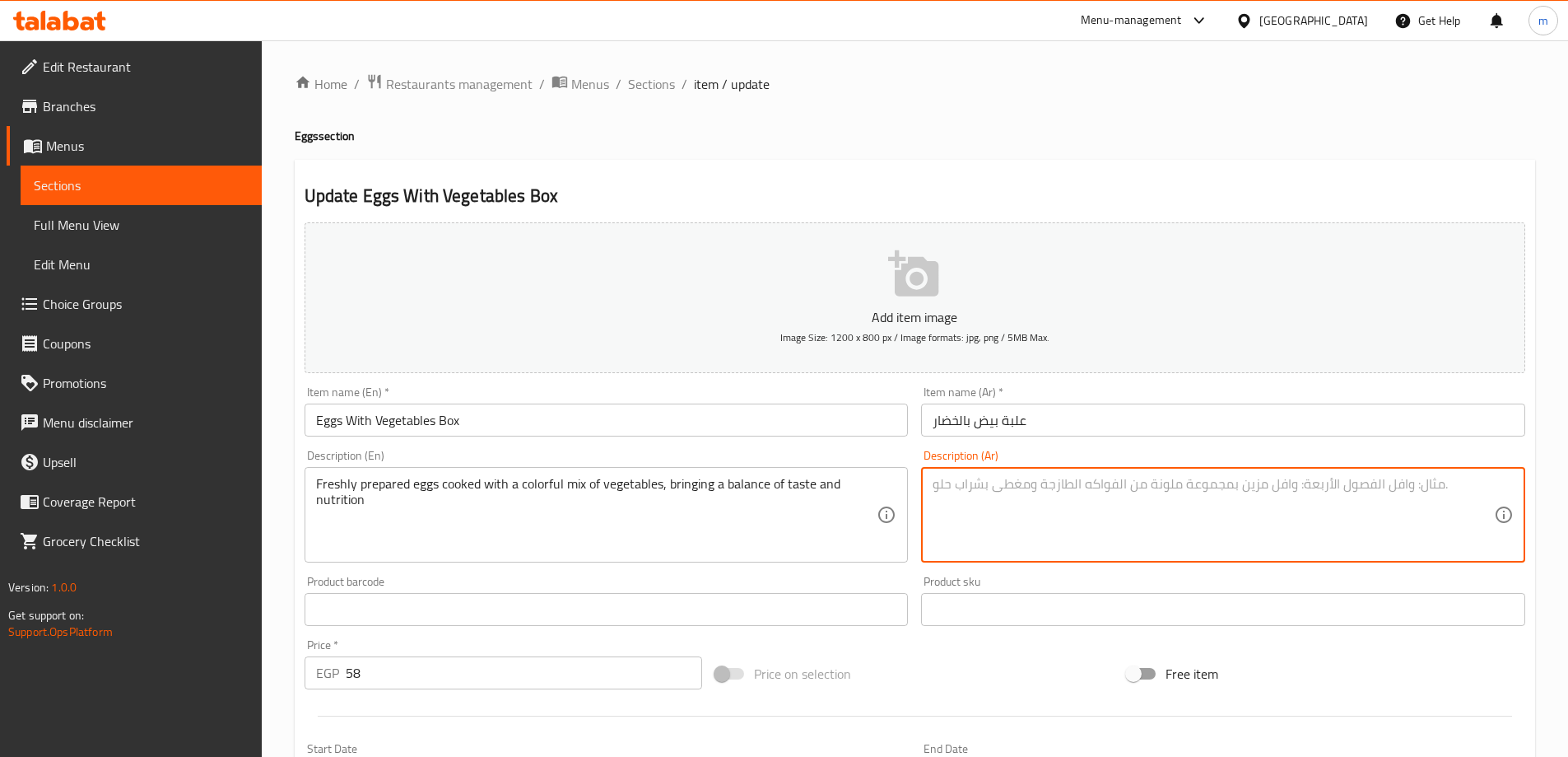
paste textarea "بيض طازج مطبوخ مع مزيج ملون من الخضروات، مما يحقق التوازن بين الطعم والتغذية"
click at [1466, 486] on textarea "بيض طازج مطبوخ مع مزيج ملون من الخضروات، مما يحقق التوازن بين الطعم والتغذية" at bounding box center [1213, 515] width 562 height 78
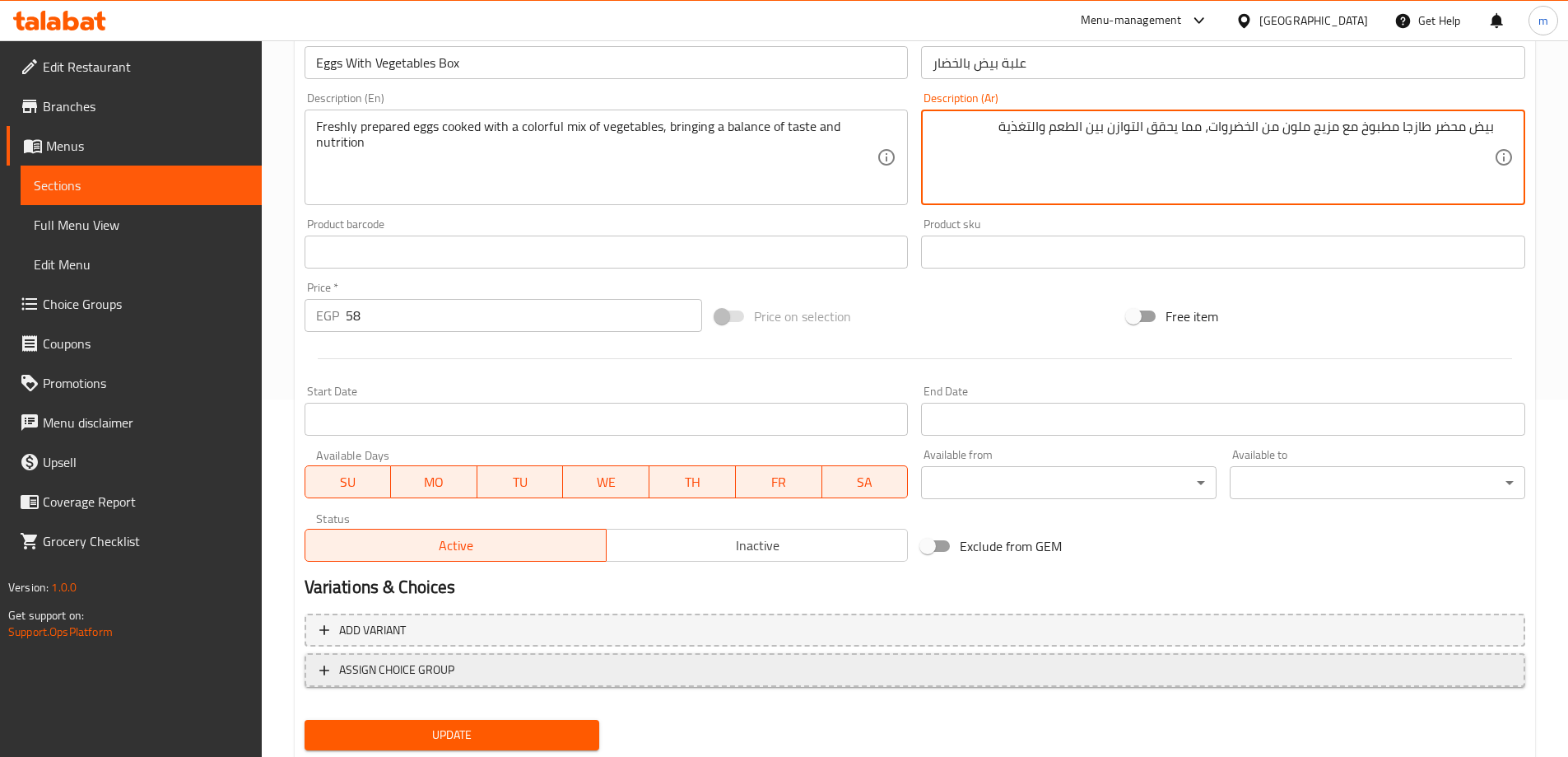
scroll to position [407, 0]
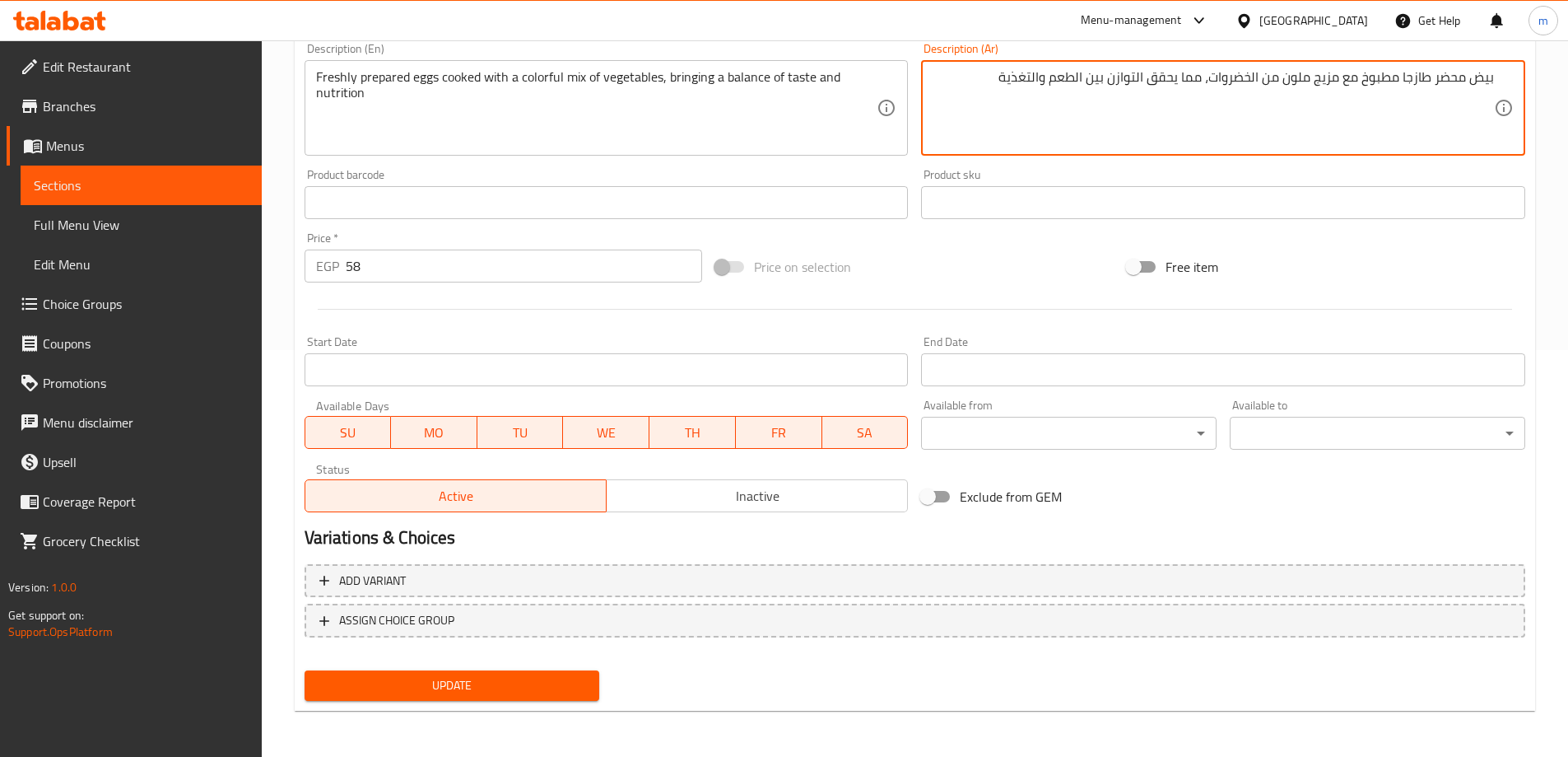
type textarea "بيض محضر طازجا مطبوخ مع مزيج ملون من الخضروات، مما يحقق التوازن بين الطعم والتغ…"
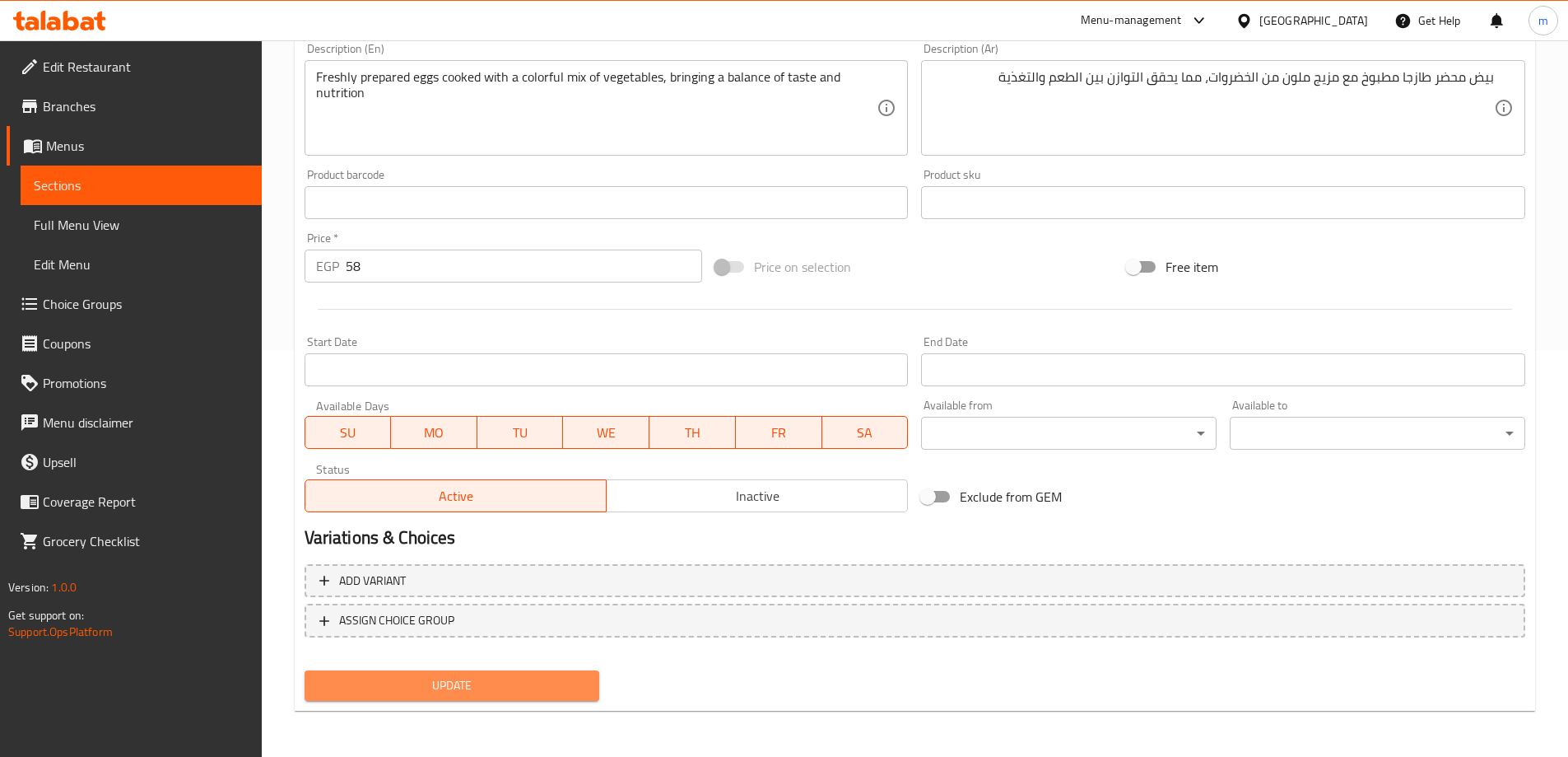
click at [397, 688] on span "Update" at bounding box center [452, 686] width 269 height 21
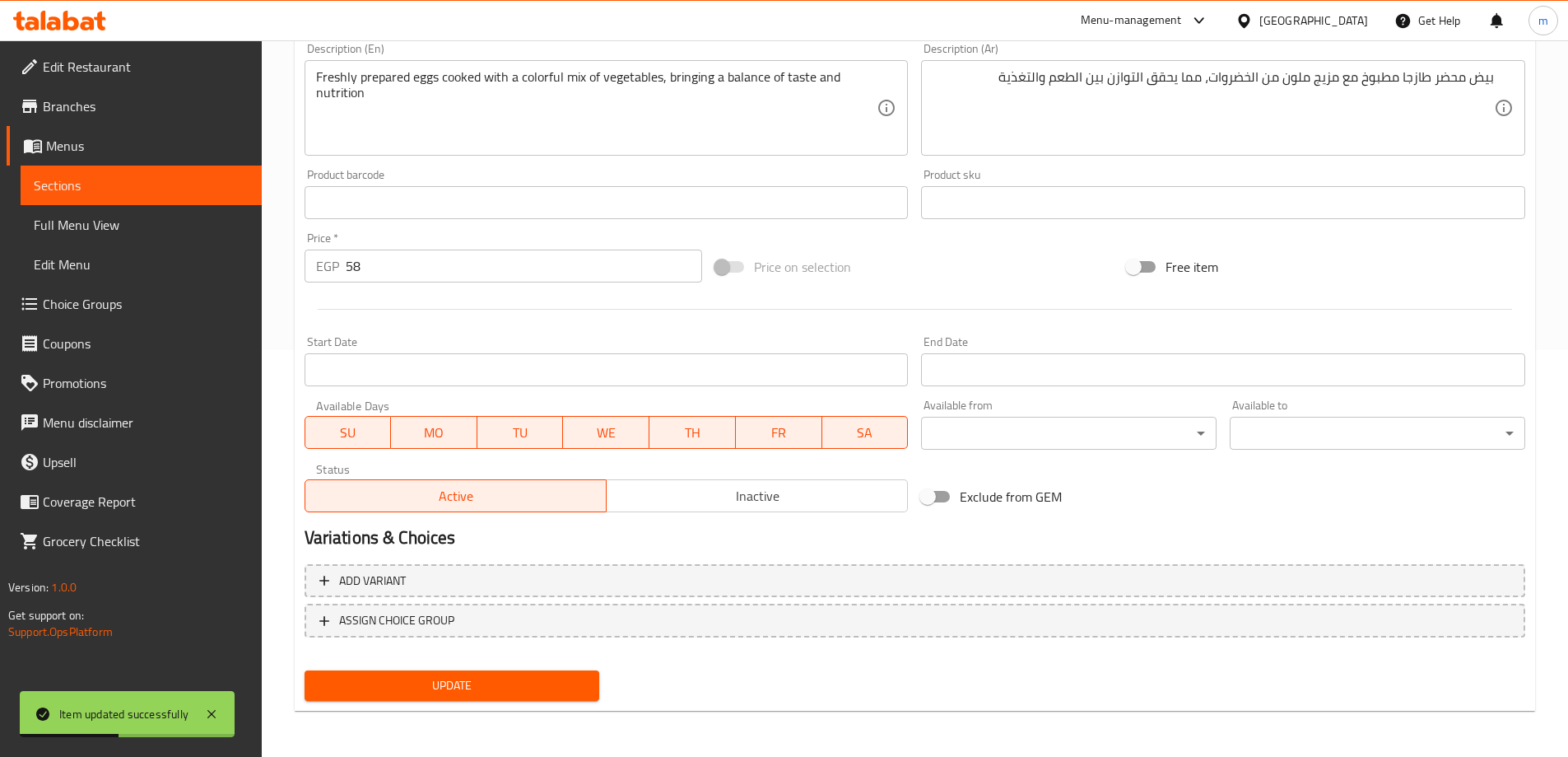
click at [158, 186] on span "Sections" at bounding box center [141, 185] width 215 height 20
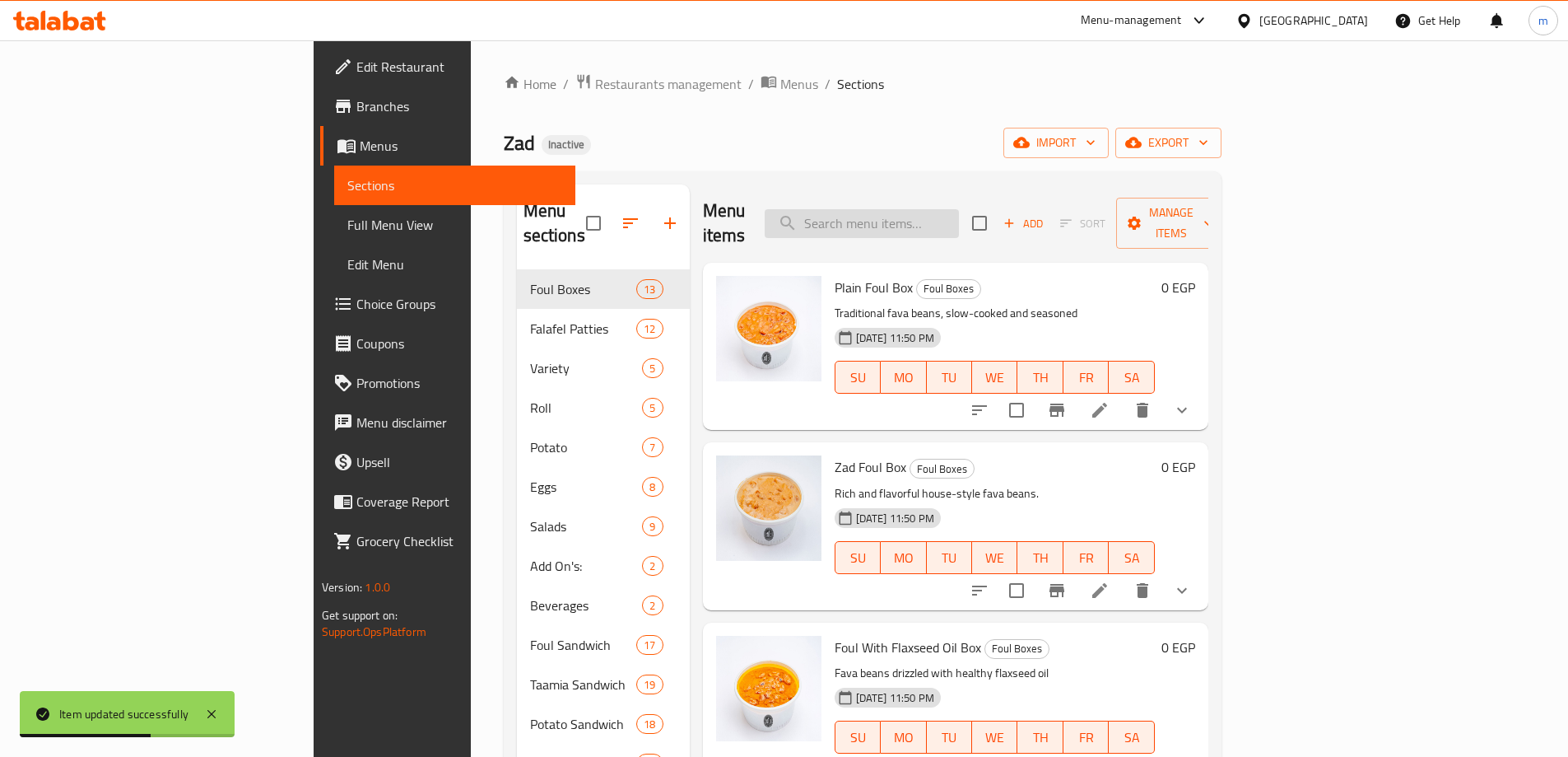
drag, startPoint x: 949, startPoint y: 215, endPoint x: 936, endPoint y: 203, distance: 17.7
click at [944, 209] on input "search" at bounding box center [862, 223] width 194 height 29
paste input "● Eggplant Pickled Or Fried"
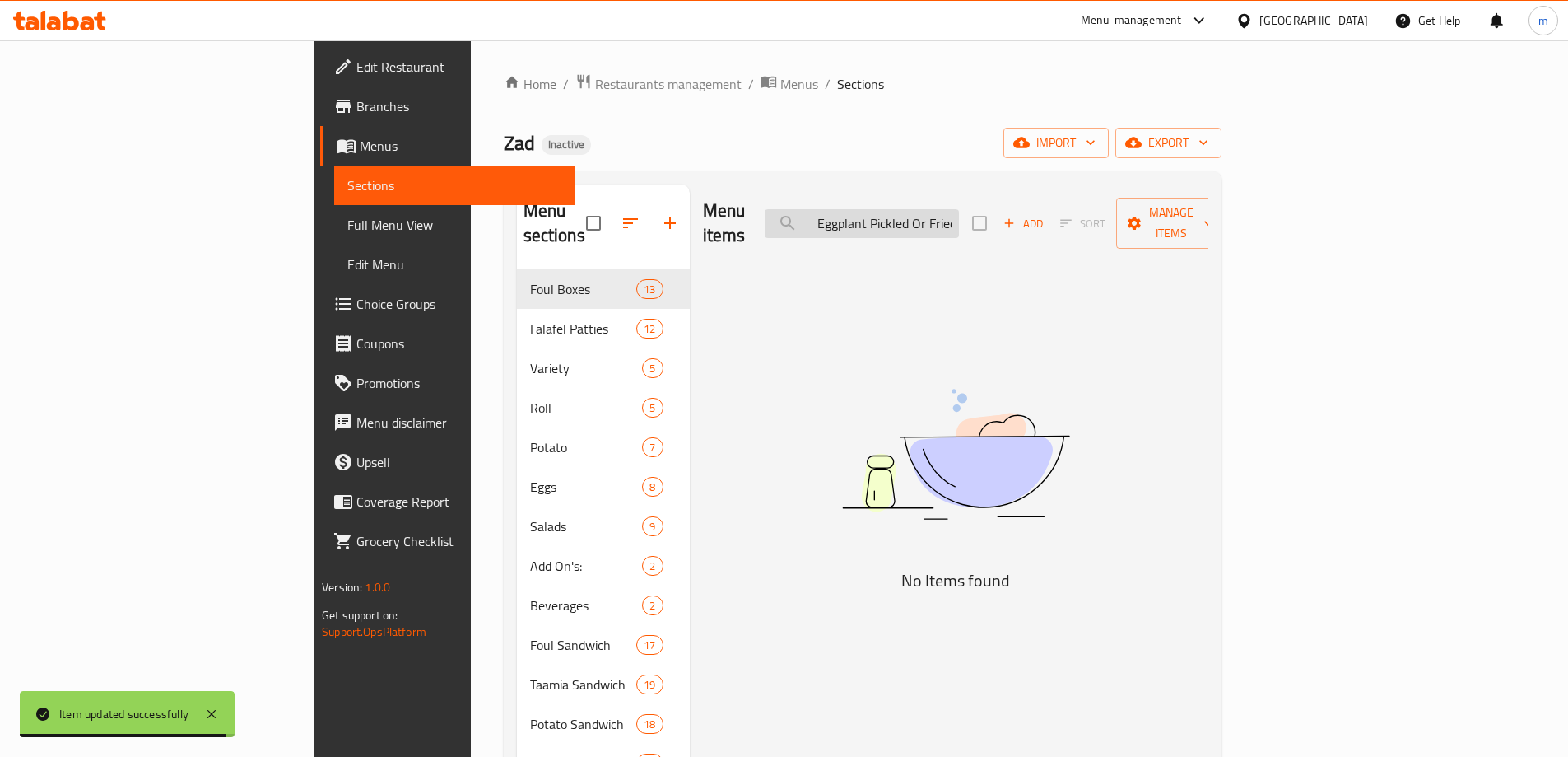
click at [928, 210] on input "● Eggplant Pickled Or Fried" at bounding box center [862, 223] width 194 height 29
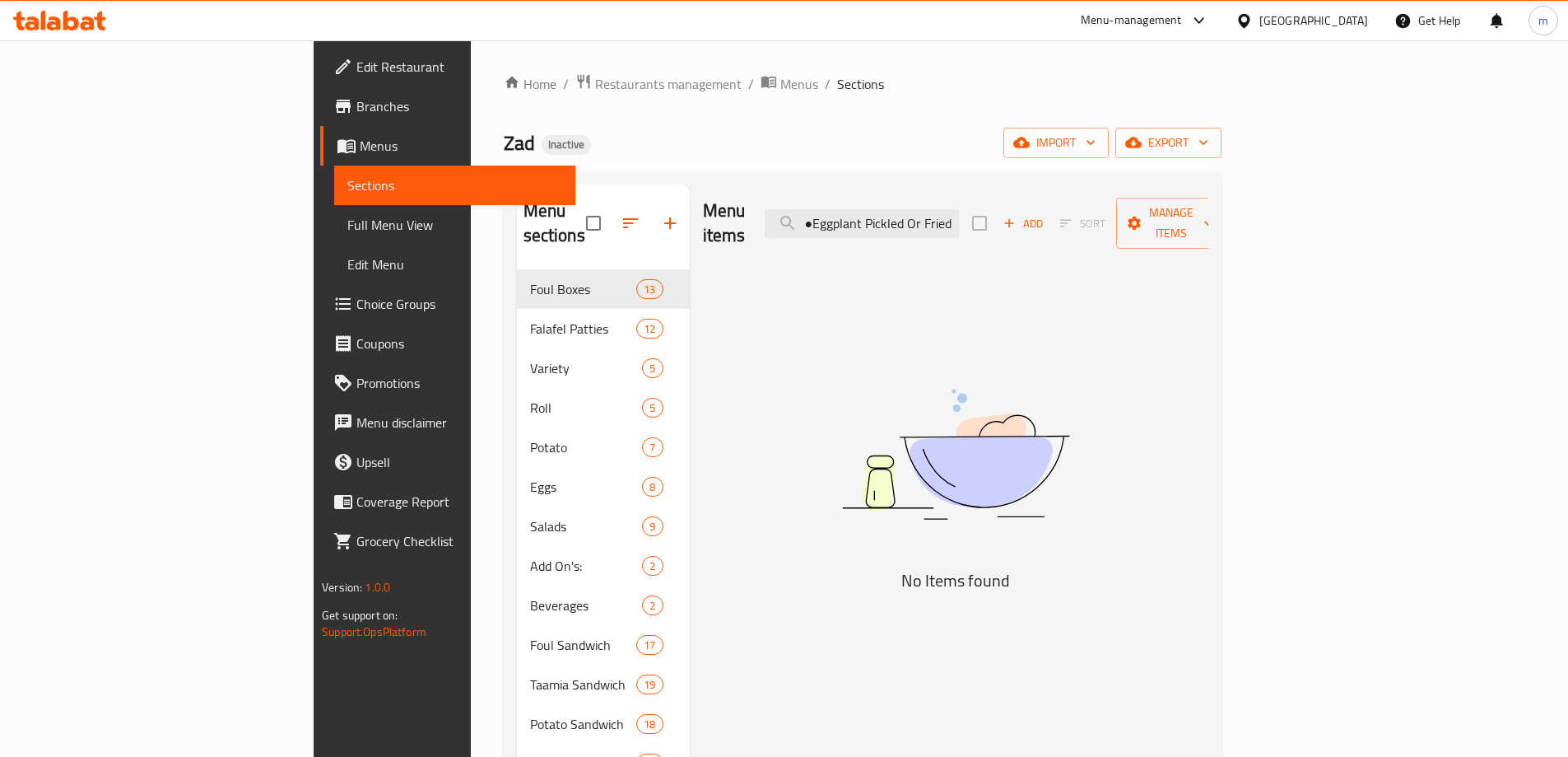
scroll to position [0, 0]
type input "Eggplant Pickled Or Fried"
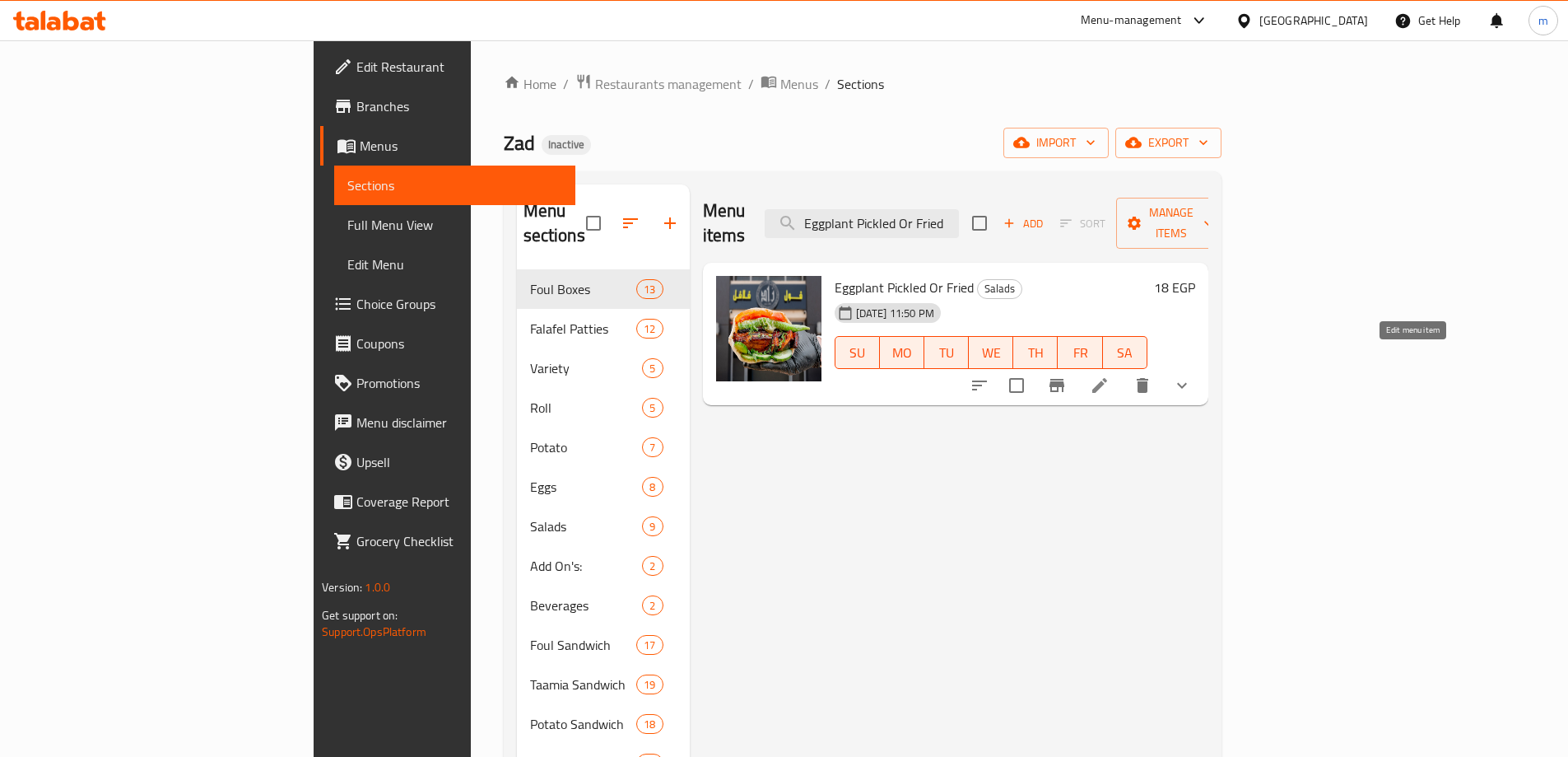
click at [1110, 375] on icon at bounding box center [1100, 385] width 20 height 20
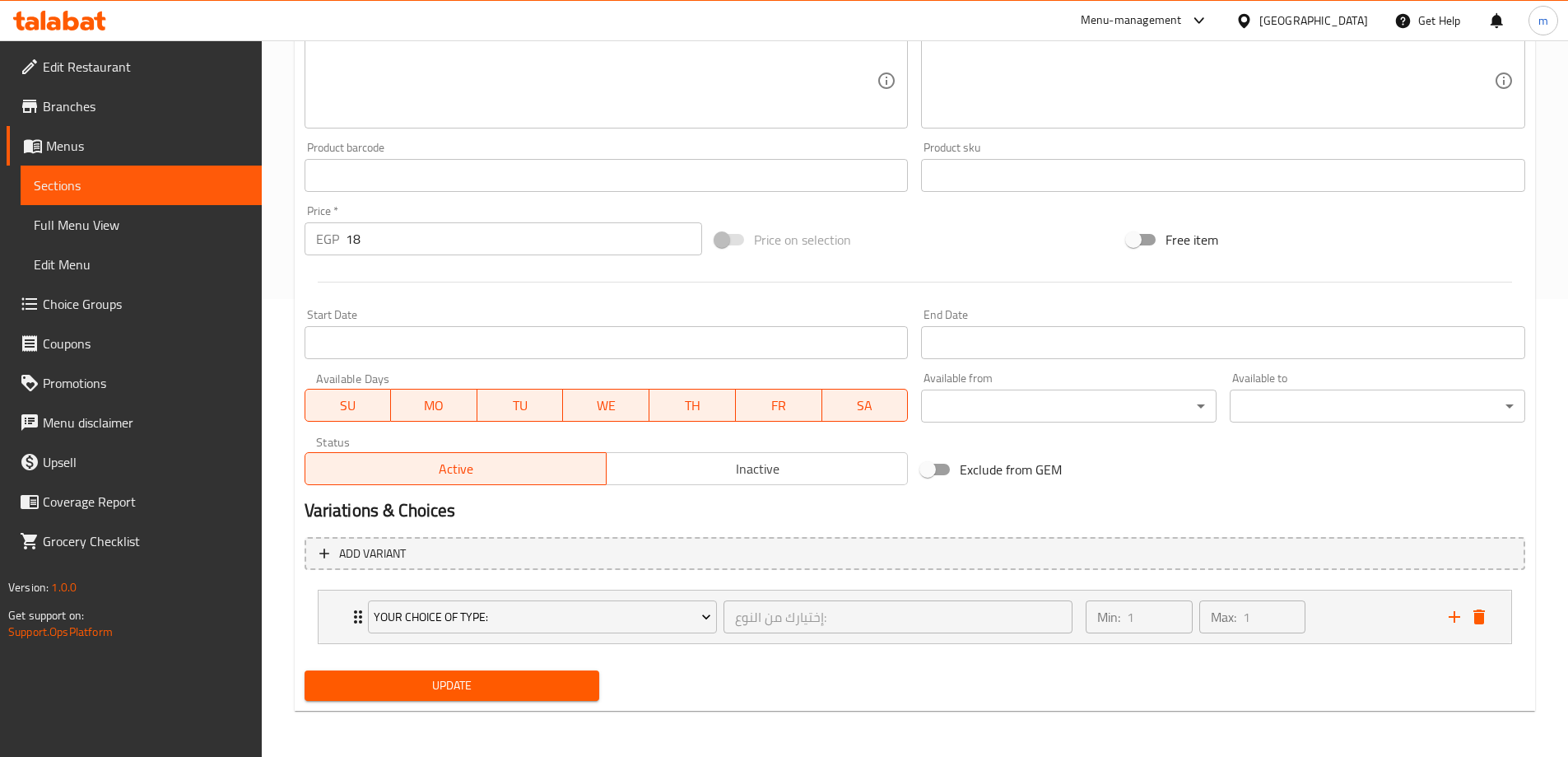
scroll to position [129, 0]
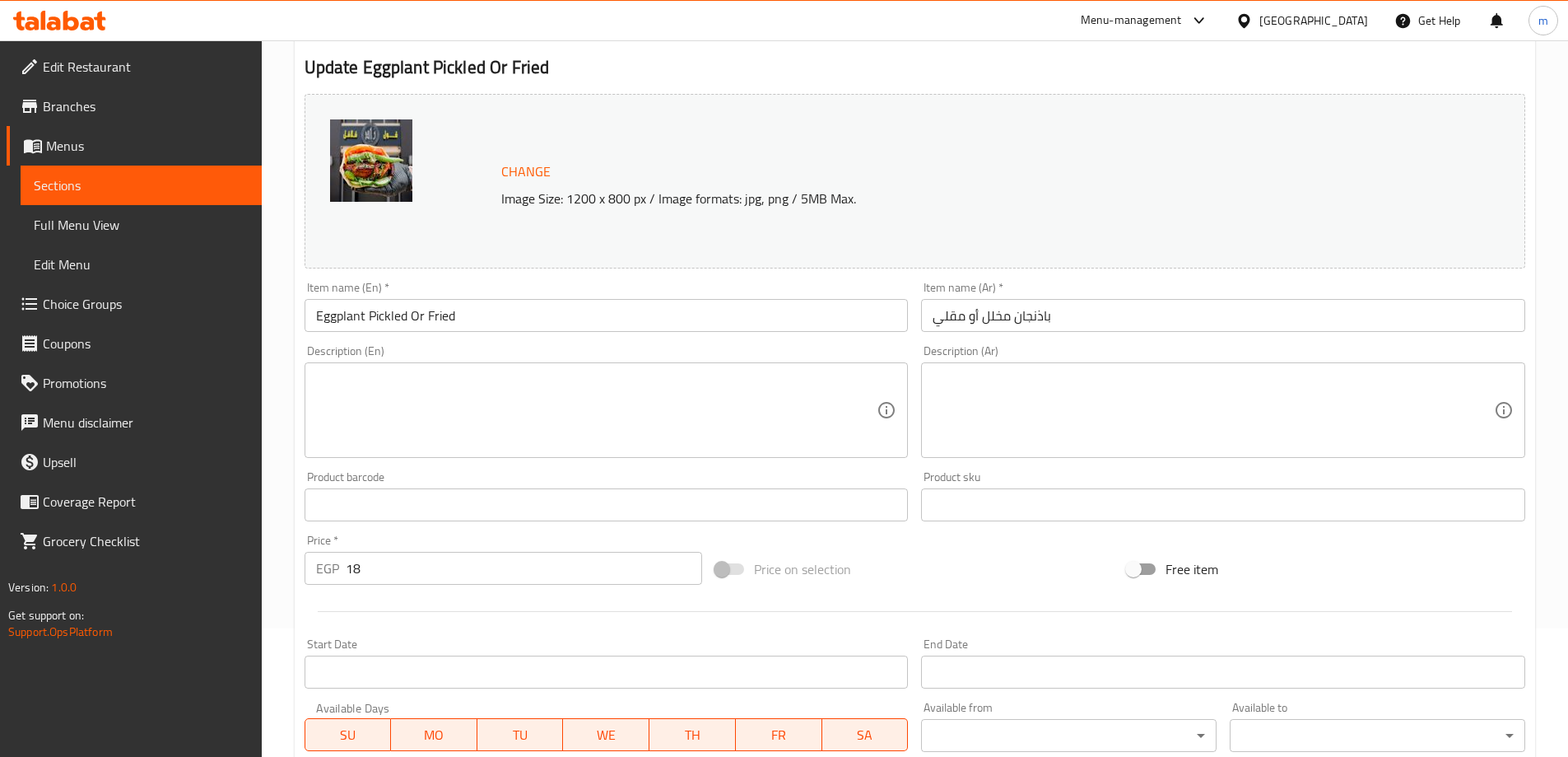
click at [433, 427] on textarea at bounding box center [597, 410] width 562 height 78
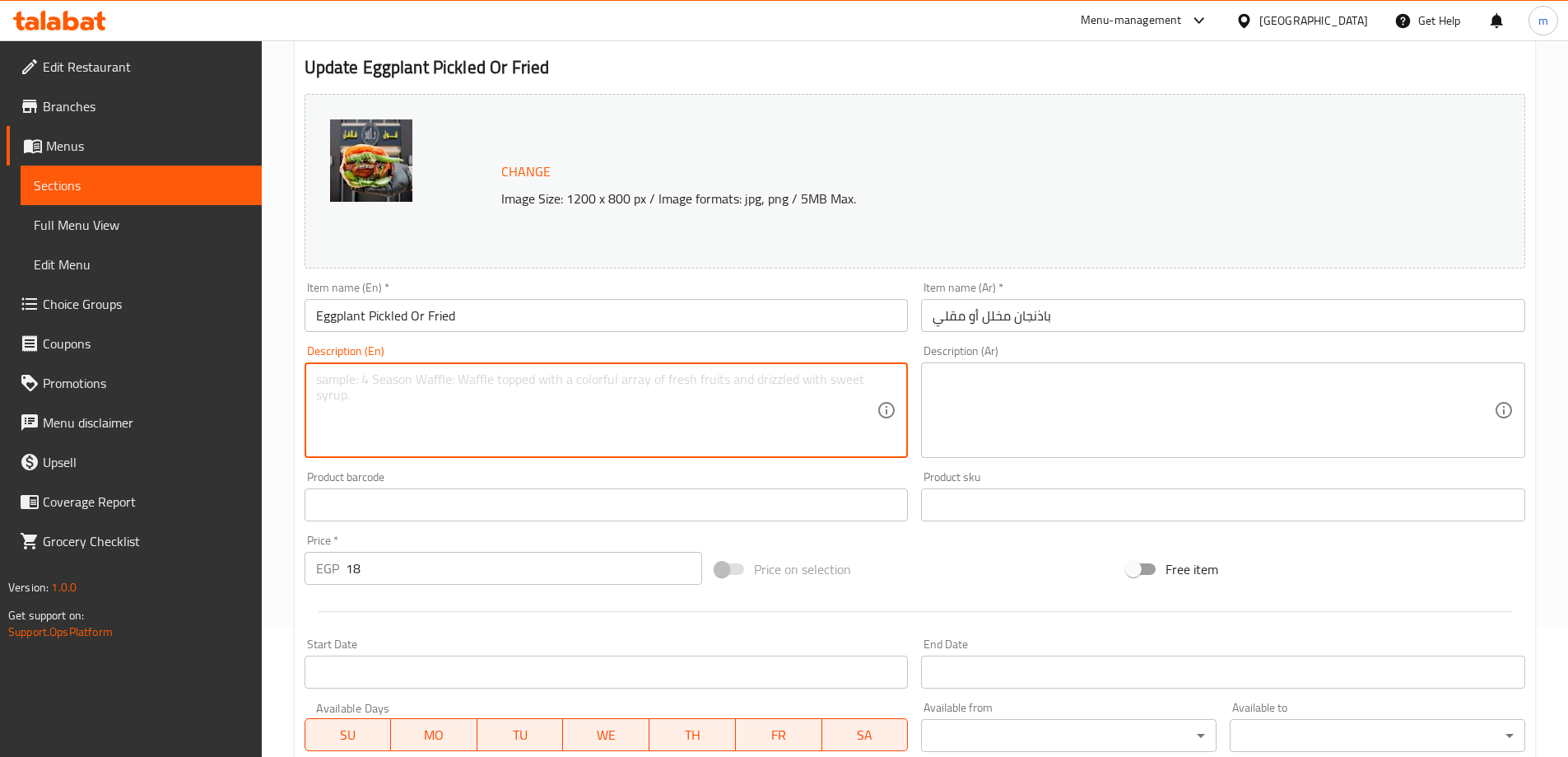
paste textarea "Choice of tangy, marinated pickled eggplant or smoky, golden-fried eggplant sli…"
type textarea "Choice of tangy, marinated pickled eggplant or smoky, golden-fried eggplant sli…"
click at [1106, 448] on textarea at bounding box center [1213, 410] width 562 height 78
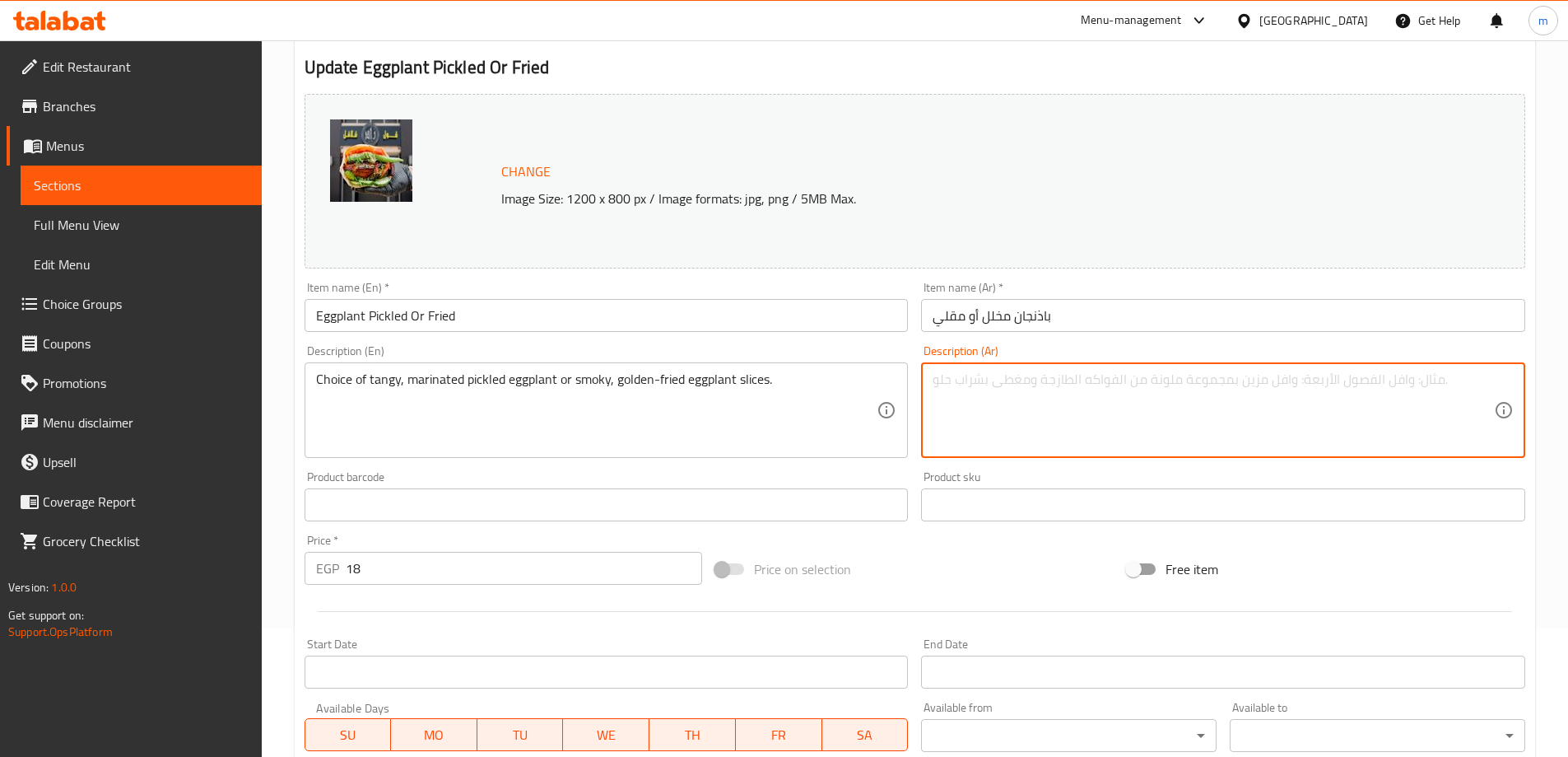
paste textarea "اختيار من الباذنجان المخلل المخلل أو شرائح الباذنجان المدخنة المقلية باللون الذ…"
click at [1385, 384] on textarea "اختيار من الباذنجان المخلل المخلل أو شرائح الباذنجان المدخنة المقلية باللون الذ…" at bounding box center [1213, 410] width 562 height 78
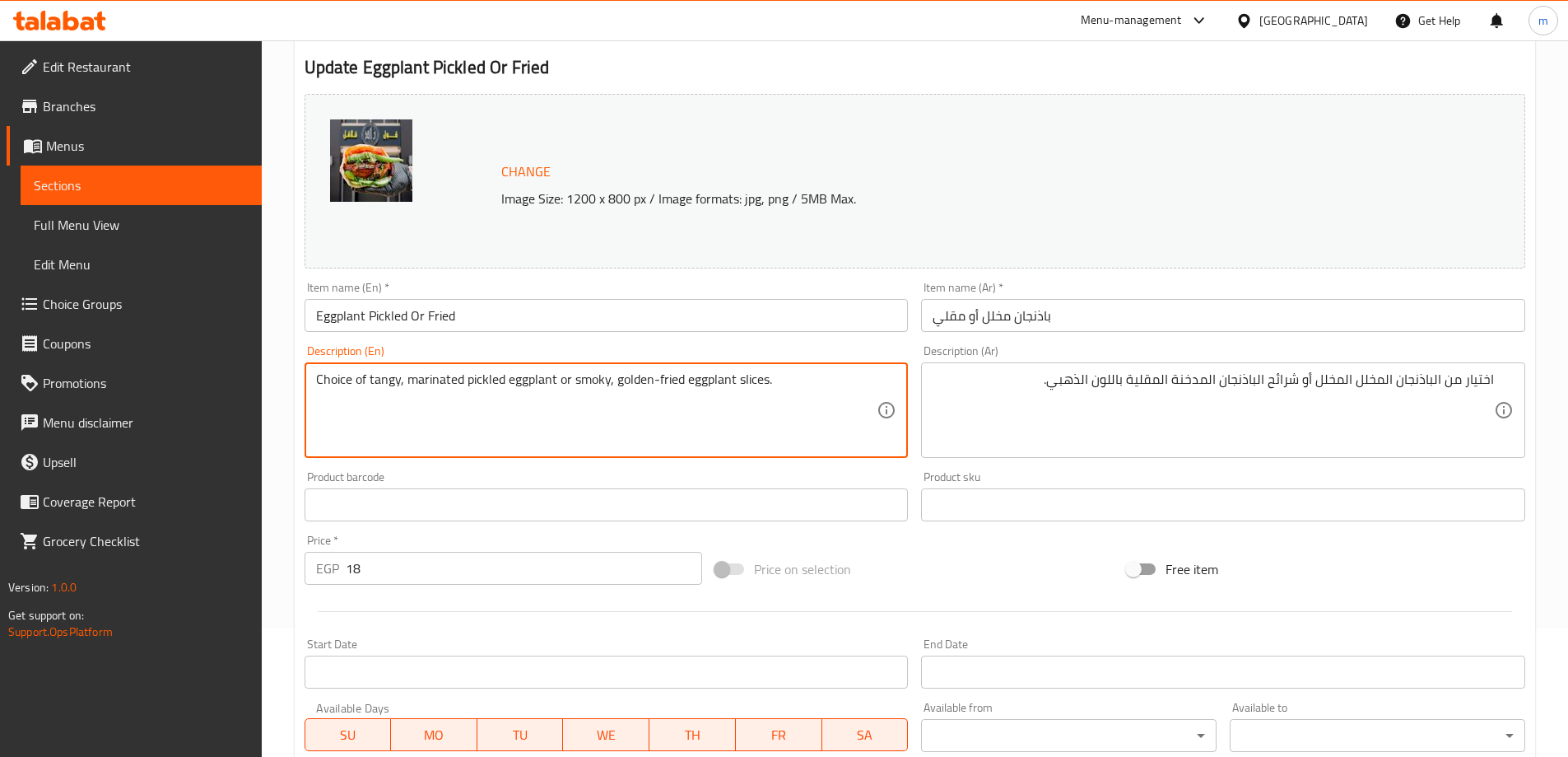
click at [382, 382] on textarea "Choice of tangy, marinated pickled eggplant or smoky, golden-fried eggplant sli…" at bounding box center [597, 410] width 562 height 78
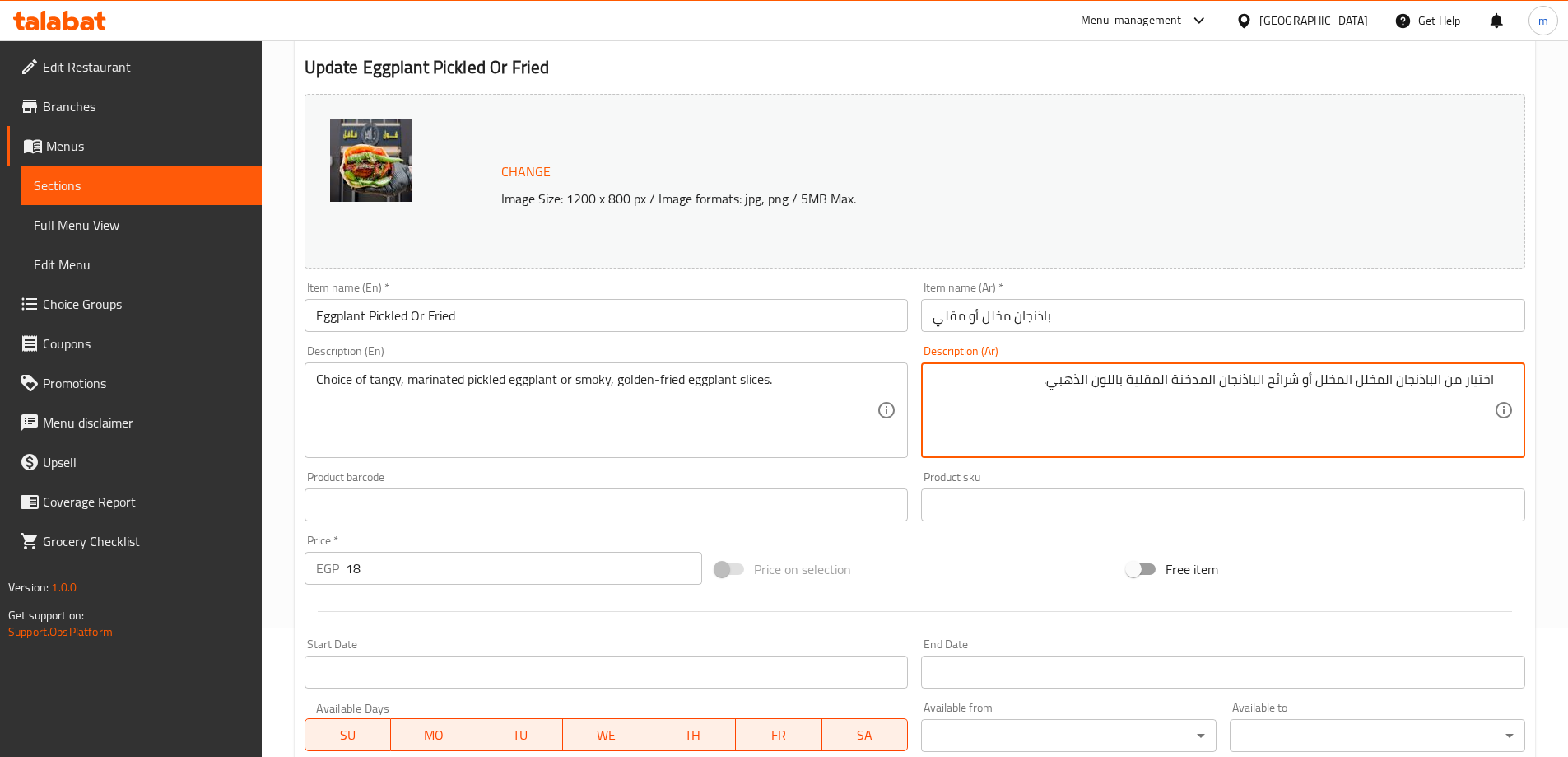
click at [1376, 387] on textarea "اختيار من الباذنجان المخلل المخلل أو شرائح الباذنجان المدخنة المقلية باللون الذ…" at bounding box center [1213, 410] width 562 height 78
click at [1403, 380] on textarea "اختيار من الباذنجان اللاذع المتبل أو شرائح الباذنجان المدخنة المقلية باللون الذ…" at bounding box center [1213, 410] width 562 height 78
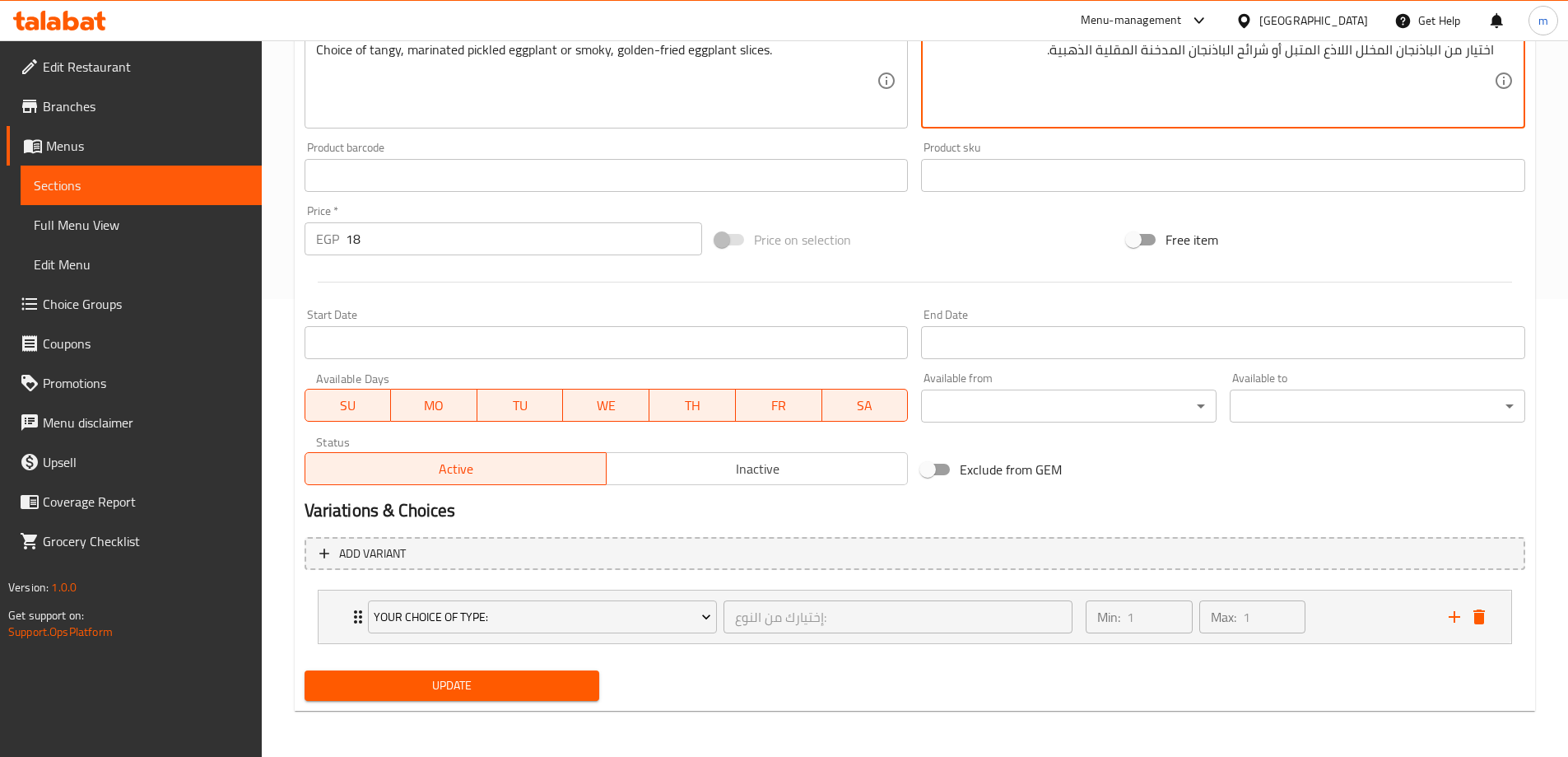
type textarea "اختيار من الباذنجان المخلل اللاذع المتبل أو شرائح الباذنجان المدخنة المقلية الذ…"
click at [398, 689] on span "Update" at bounding box center [452, 686] width 269 height 21
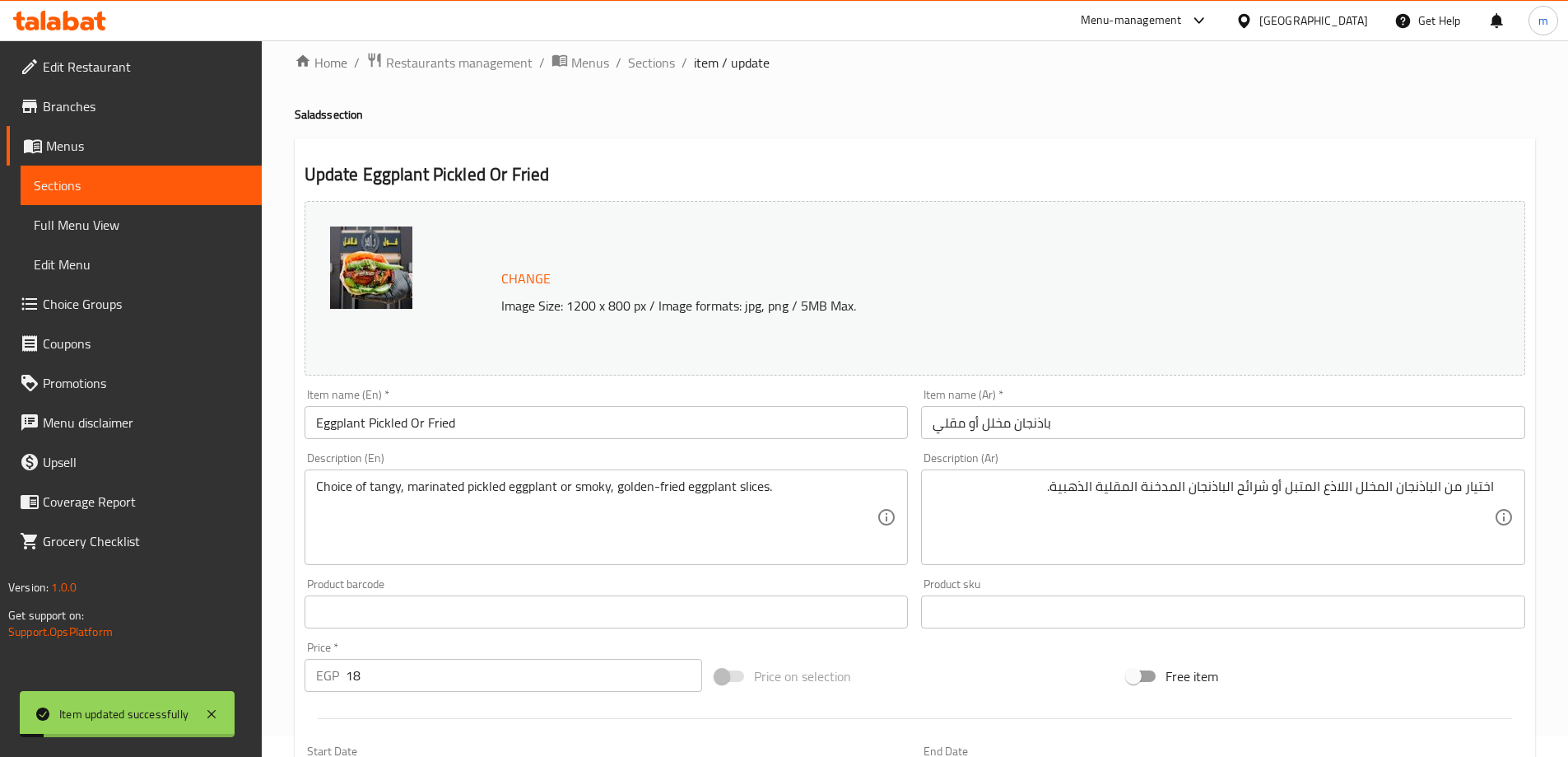
scroll to position [0, 0]
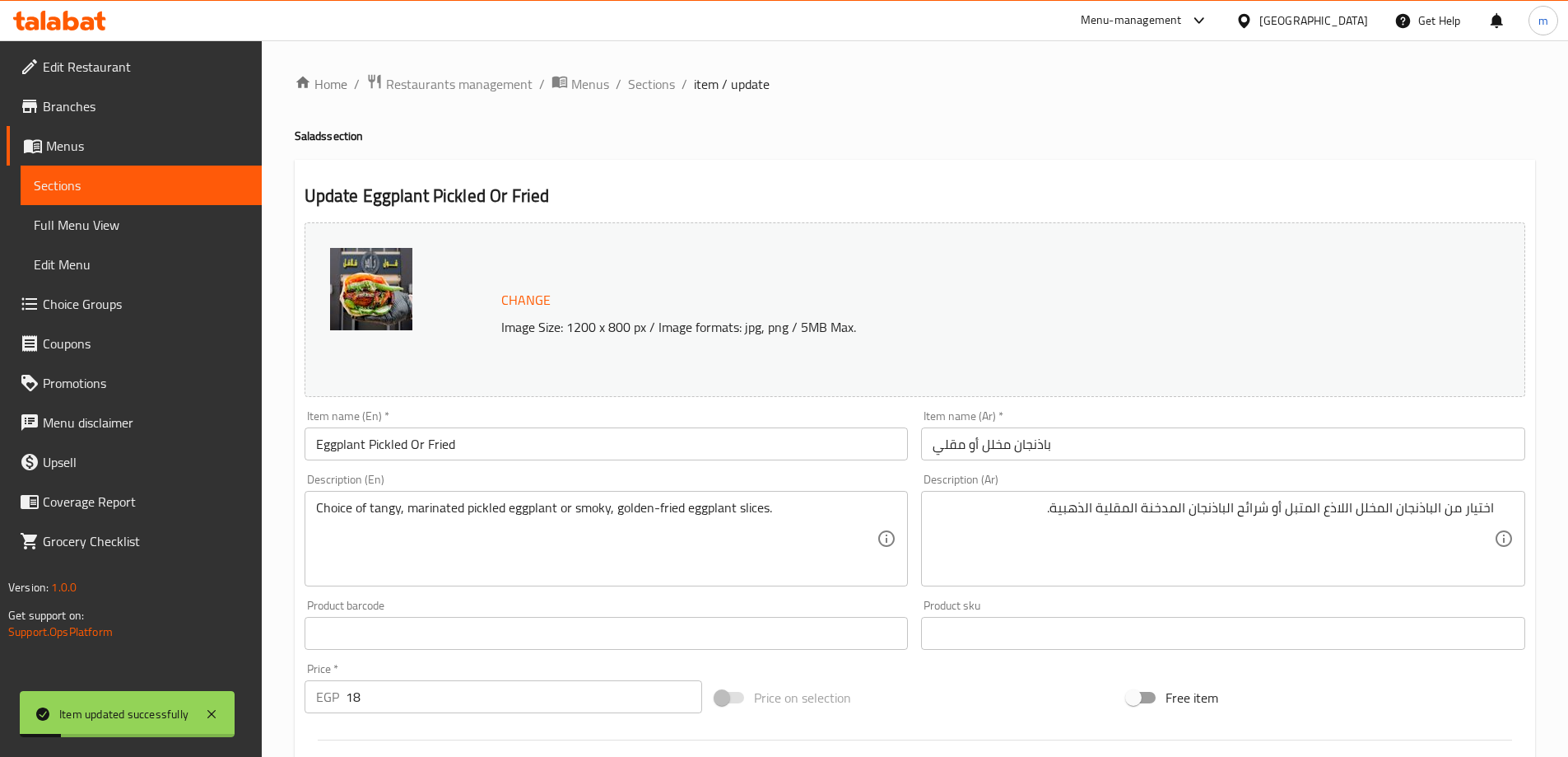
click at [188, 182] on span "Sections" at bounding box center [141, 185] width 215 height 20
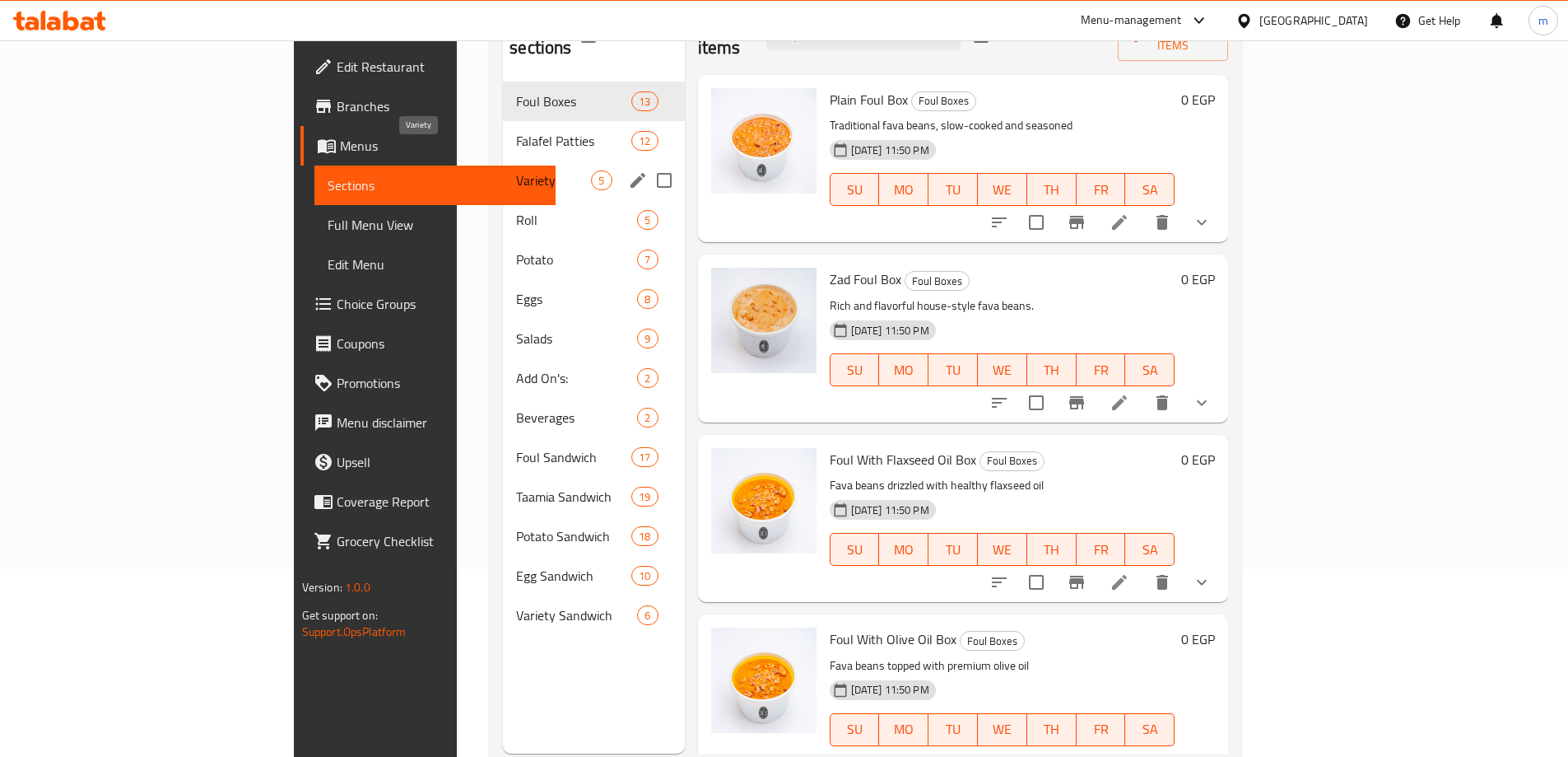
scroll to position [231, 0]
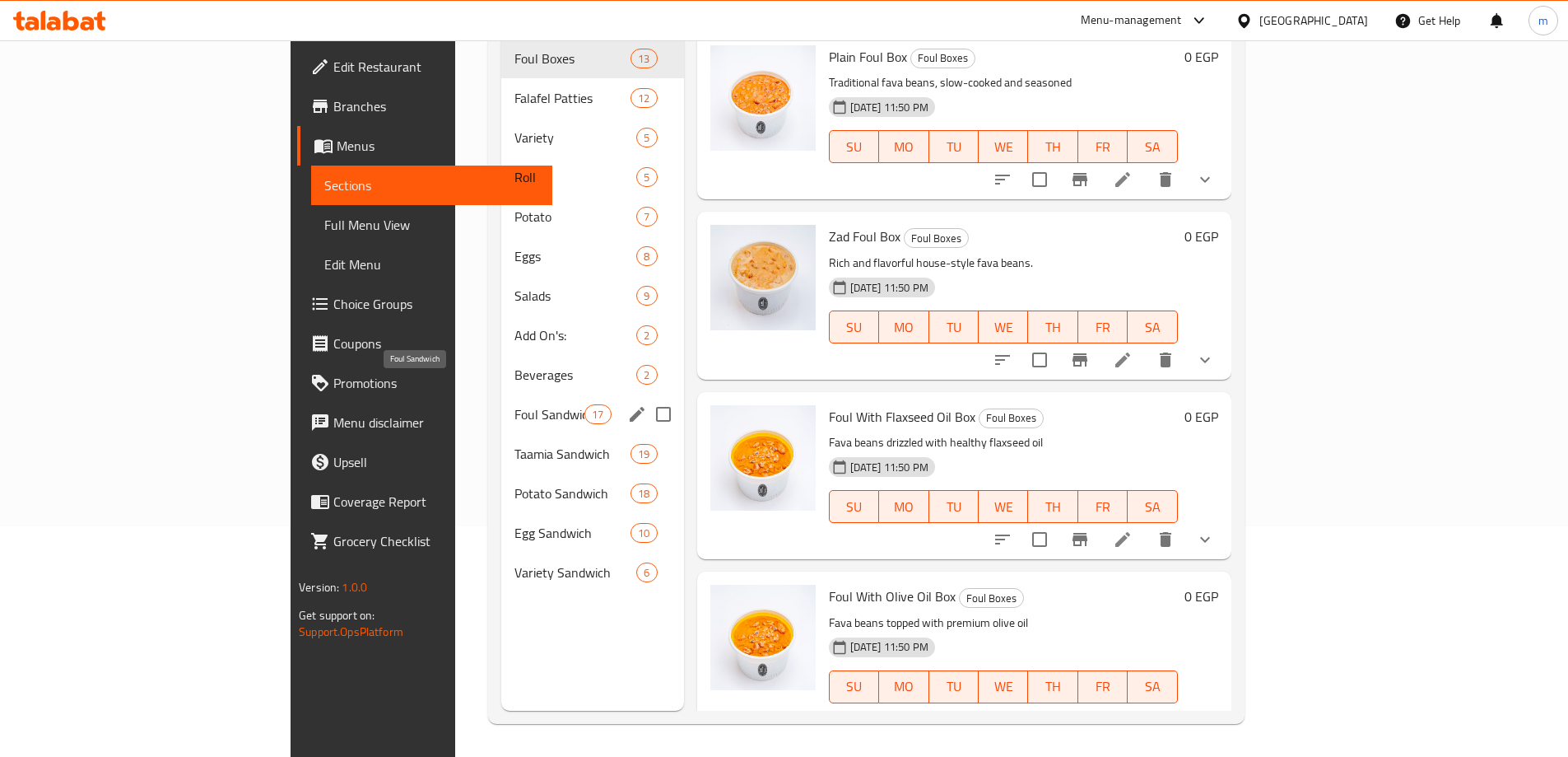
drag, startPoint x: 400, startPoint y: 383, endPoint x: 543, endPoint y: 374, distance: 143.3
click at [514, 404] on span "Foul Sandwich" at bounding box center [549, 414] width 70 height 20
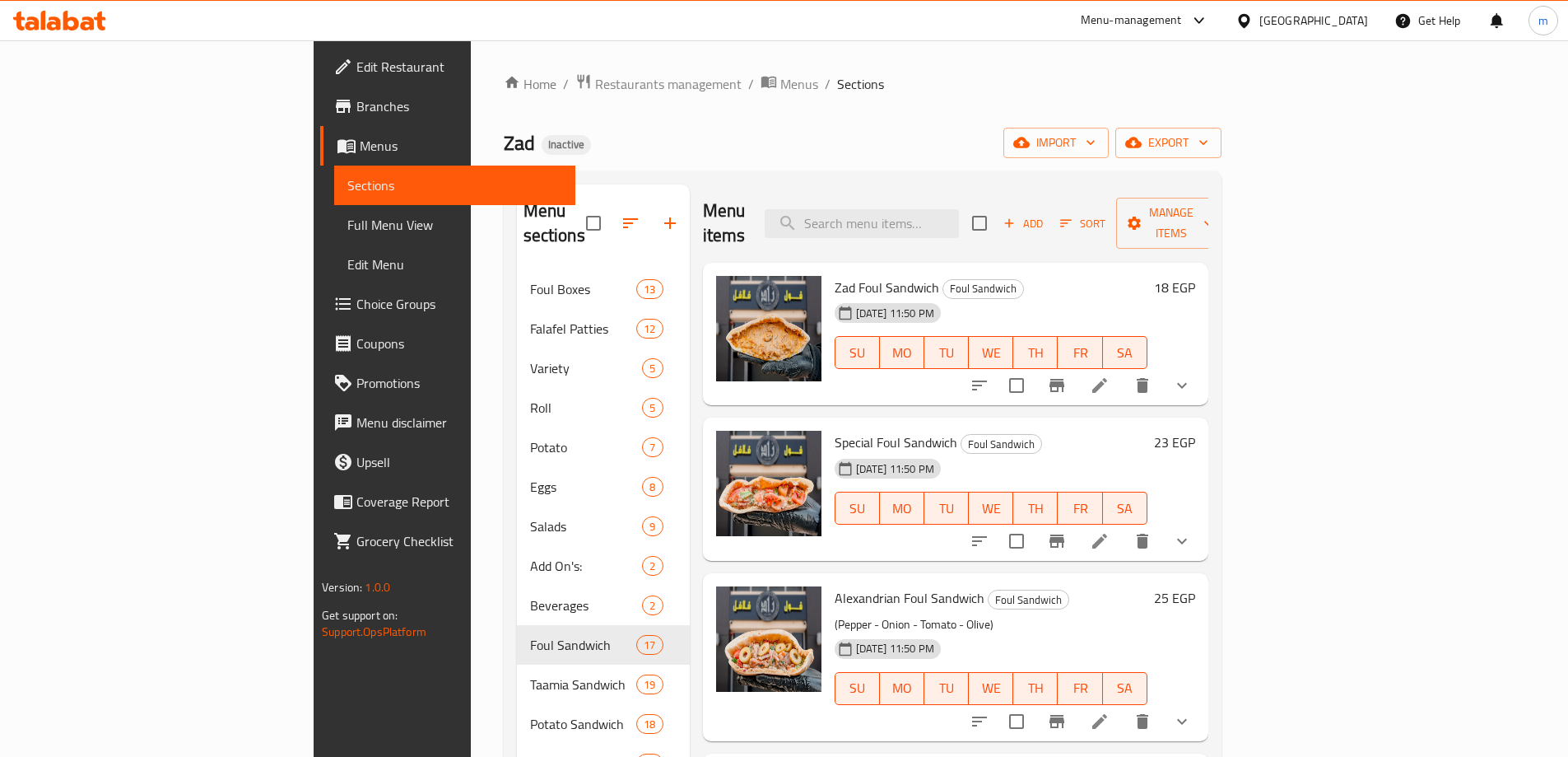
click at [1110, 375] on icon at bounding box center [1100, 385] width 20 height 20
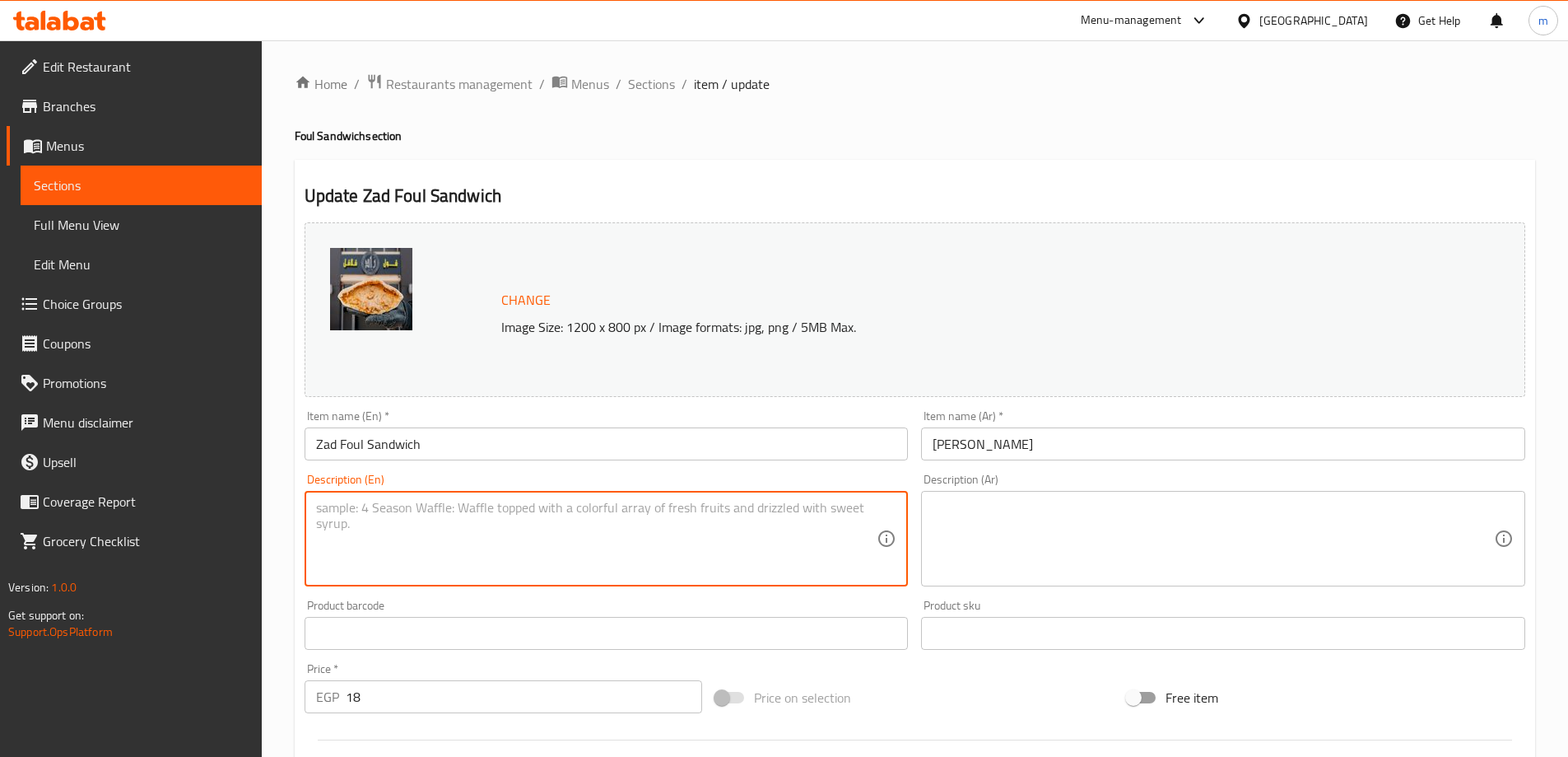
click at [465, 574] on textarea at bounding box center [597, 539] width 562 height 78
paste textarea "A classic Egyptian foul sandwich made with [PERSON_NAME] special seasoning for …"
type textarea "A classic Egyptian foul sandwich made with [PERSON_NAME] special seasoning for …"
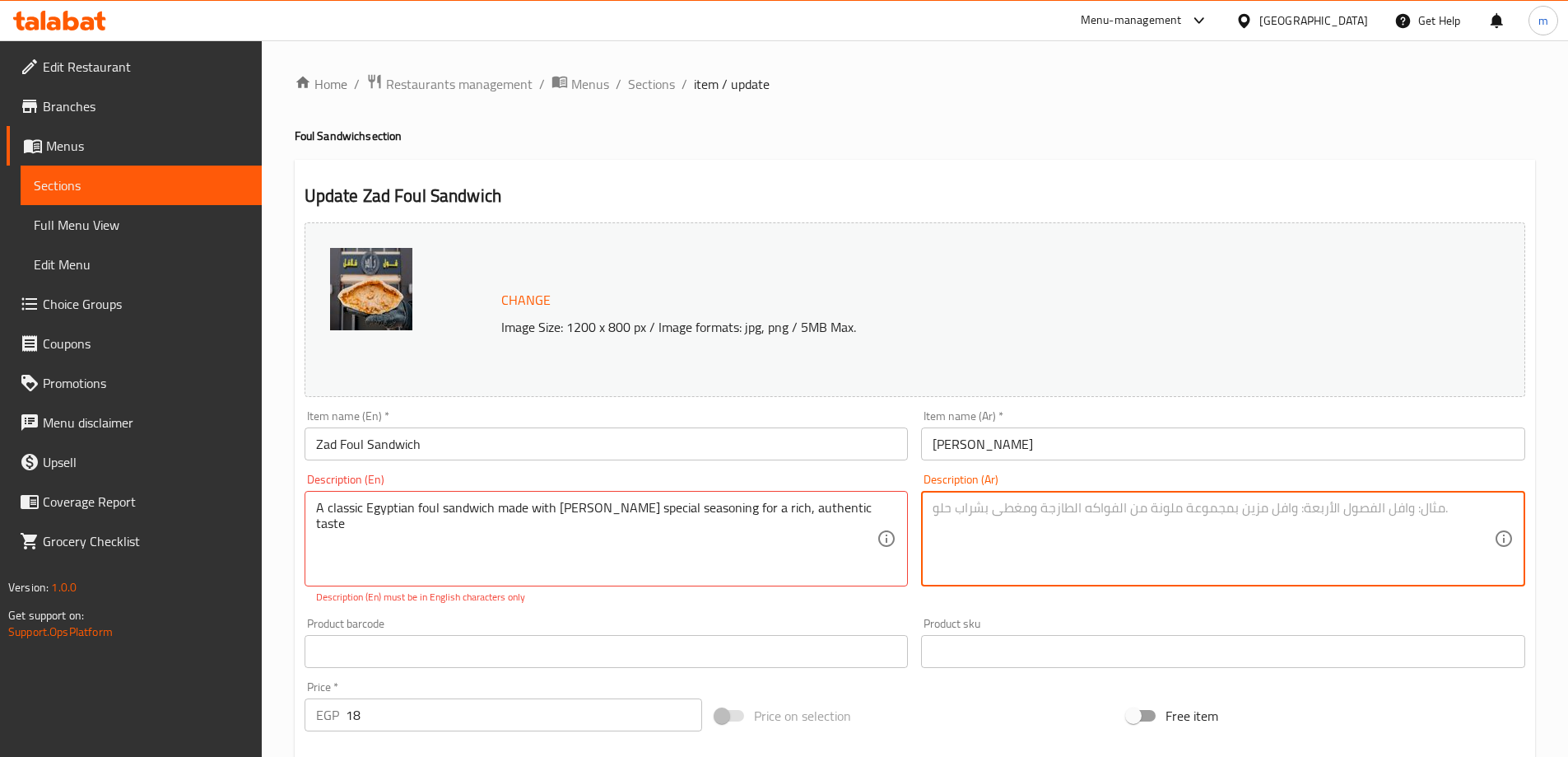
click at [1045, 520] on textarea at bounding box center [1213, 539] width 562 height 78
paste textarea "ساندويتش فول مصري كلاسيكي مصنوع من توابل زاد الخاصة لمذاق غني وأصيل"
click at [1104, 530] on textarea "ساندويتش فول مصري كلاسيكي مصنوع من توابل زاد الخاصة لمذاق غني وأصيل" at bounding box center [1213, 539] width 562 height 78
click at [1191, 506] on textarea "ساندويتش فول مصري كلاسيكي مصنوع من توابل زاد الخاصة لمذاق غني وأصيل" at bounding box center [1213, 539] width 562 height 78
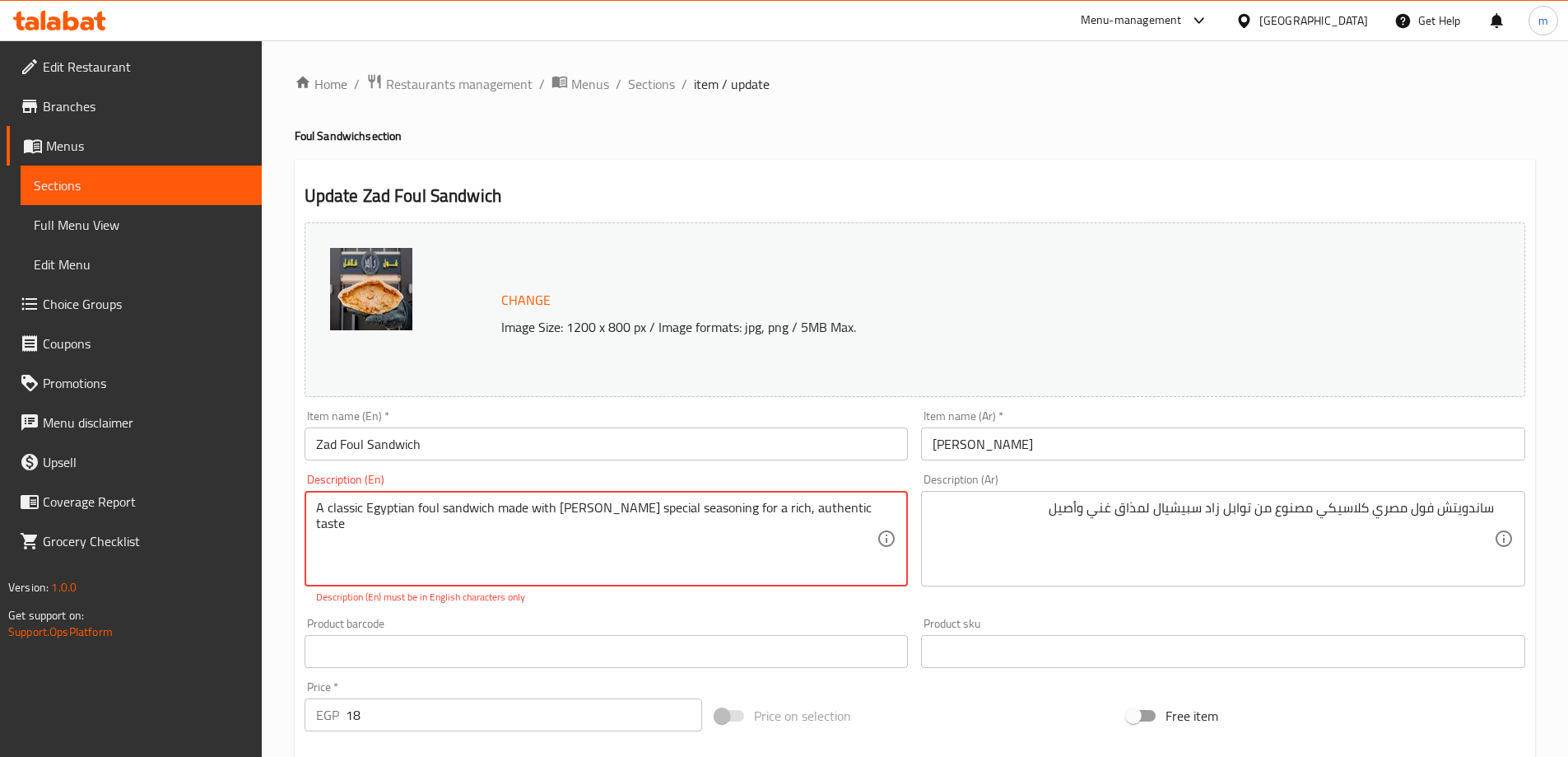
click at [664, 514] on textarea "A classic Egyptian foul sandwich made with [PERSON_NAME] special seasoning for …" at bounding box center [597, 539] width 562 height 78
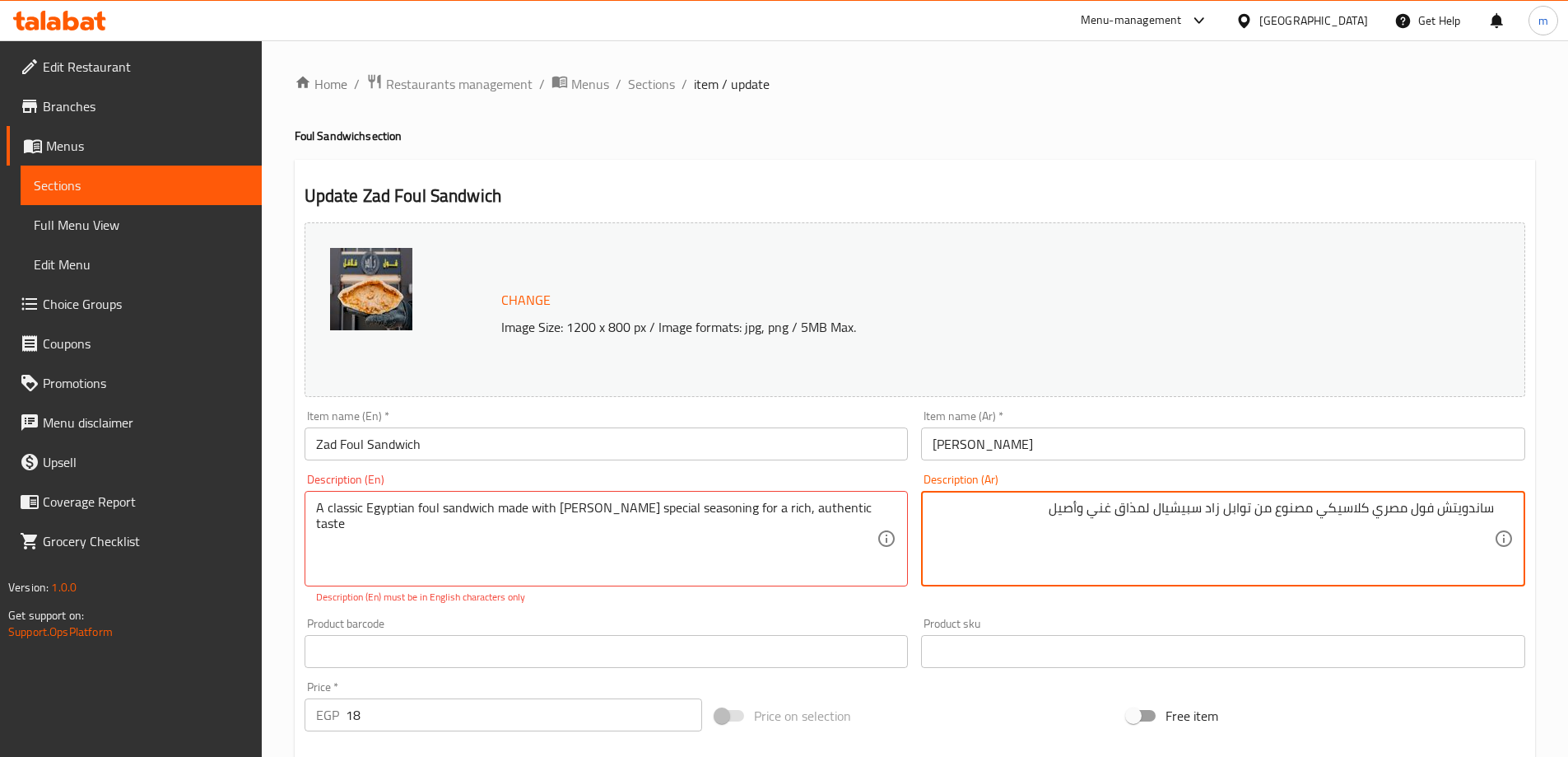
click at [1167, 518] on textarea "ساندويتش فول مصري كلاسيكي مصنوع من توابل زاد سبيشيال لمذاق غني وأصيل" at bounding box center [1213, 539] width 562 height 78
paste textarea "سبيشيال"
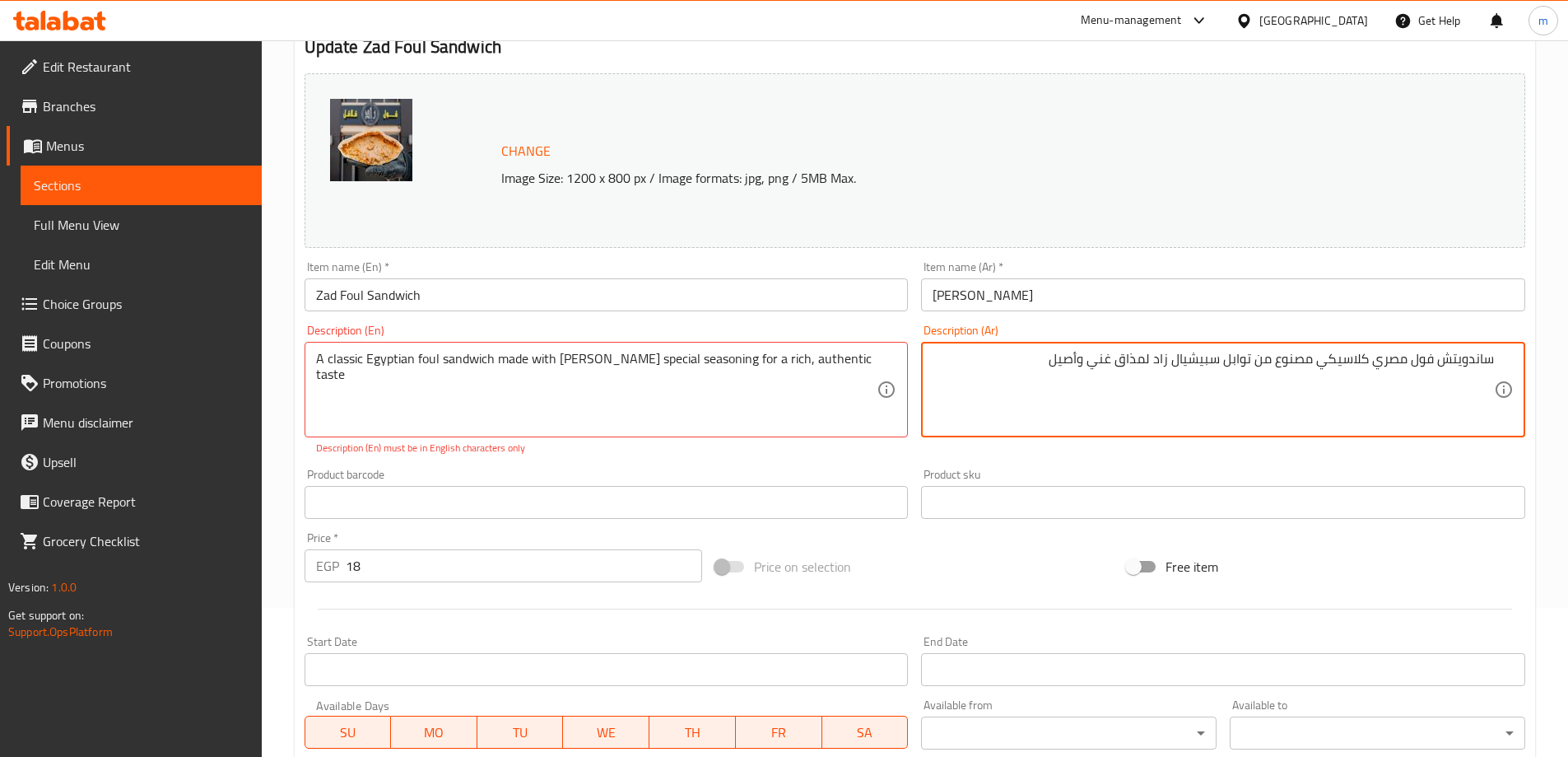
scroll to position [147, 0]
click at [1086, 388] on textarea "ساندويتش فول مصري كلاسيكي مصنوع من توابل سبيشيال زاد لمذاق غني وأصيل" at bounding box center [1213, 393] width 562 height 78
type textarea "ساندويتش فول مصري كلاسيكي مصنوع من توابل سبيشيال زاد لمذاق غني وأصيل"
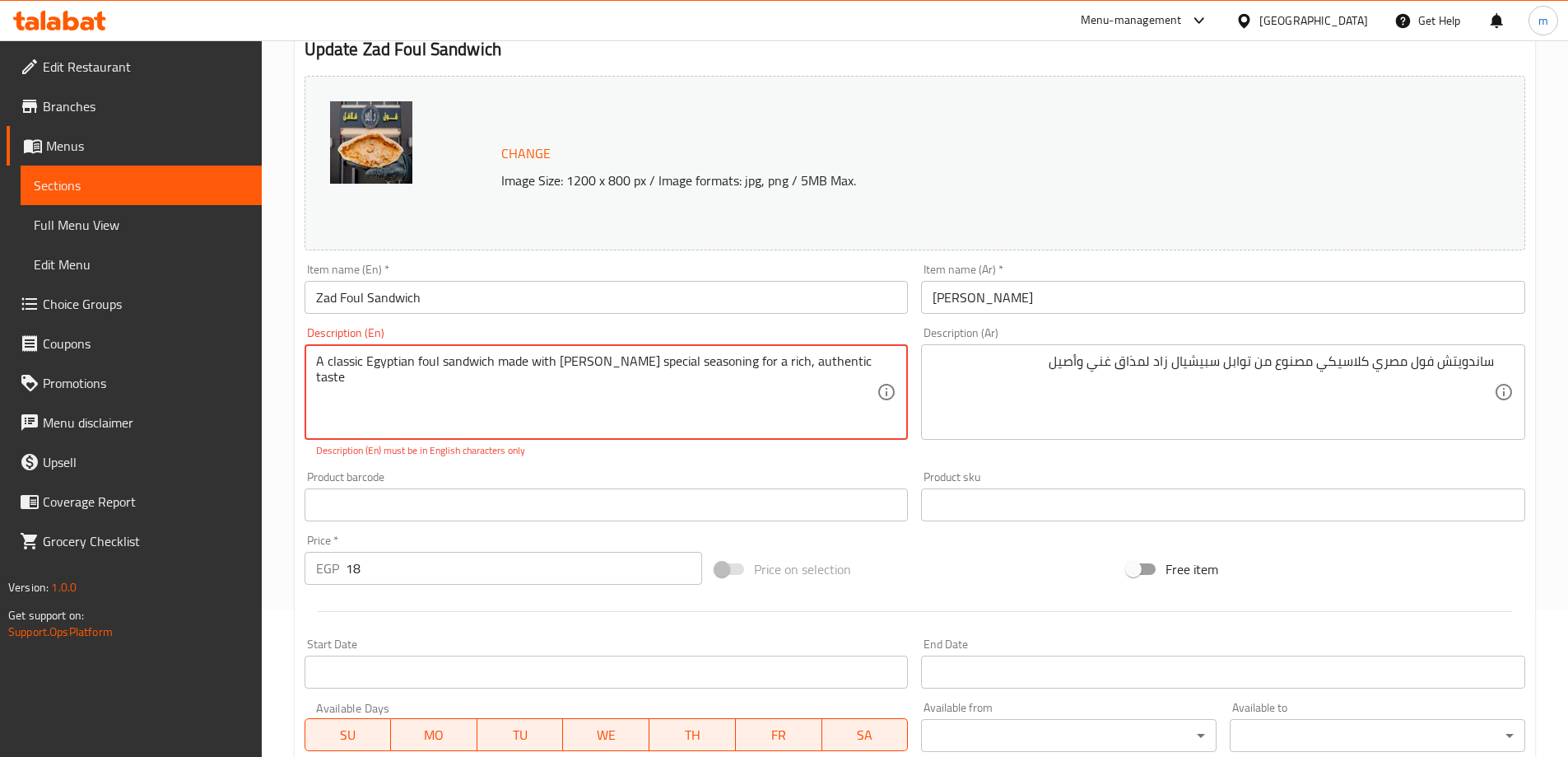
click at [651, 305] on input "Zad Foul Sandwich" at bounding box center [606, 297] width 604 height 33
type textarea "A classic Egyptian foul sandwich made with [PERSON_NAME] special seasoning for …"
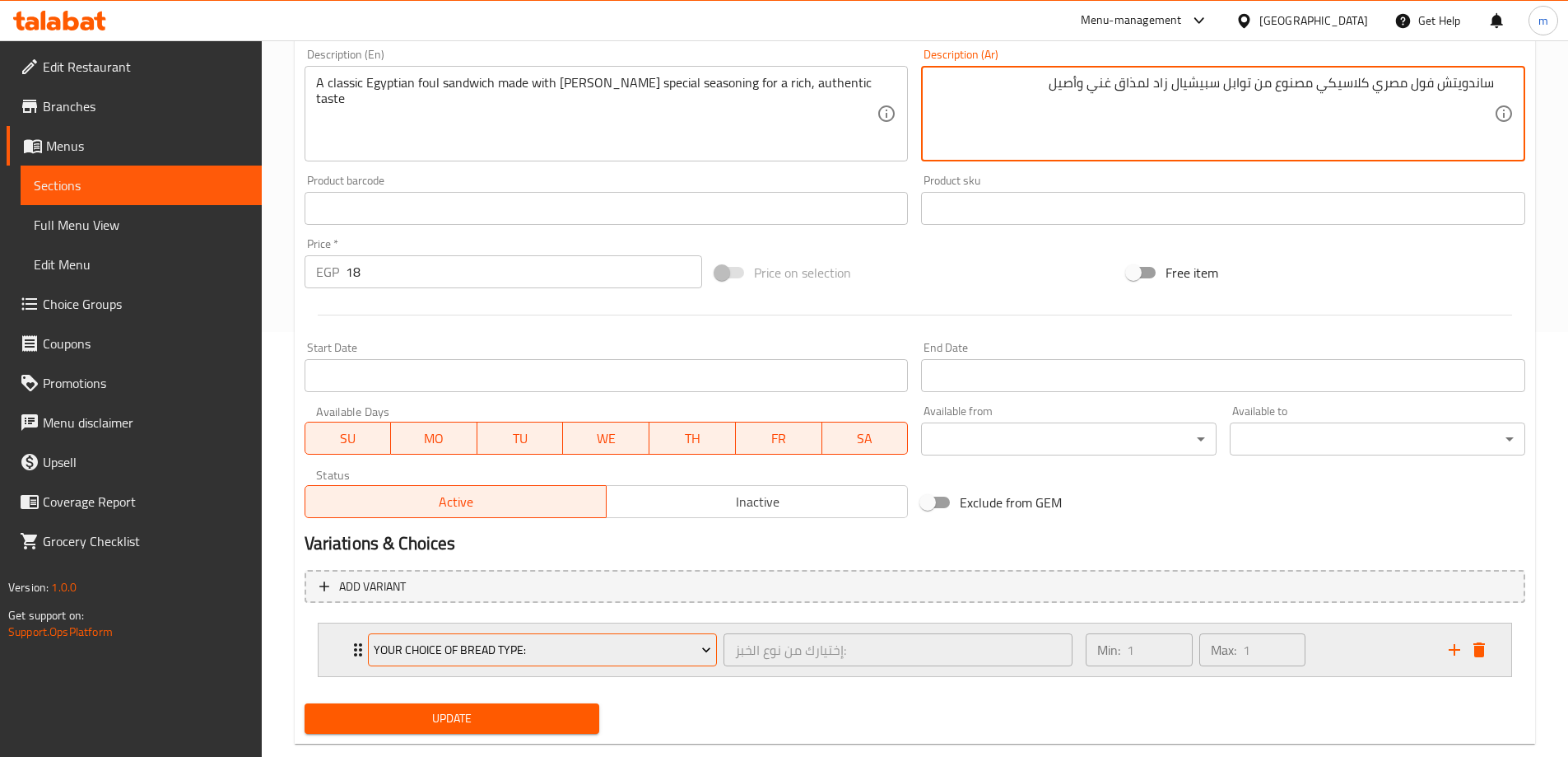
scroll to position [458, 0]
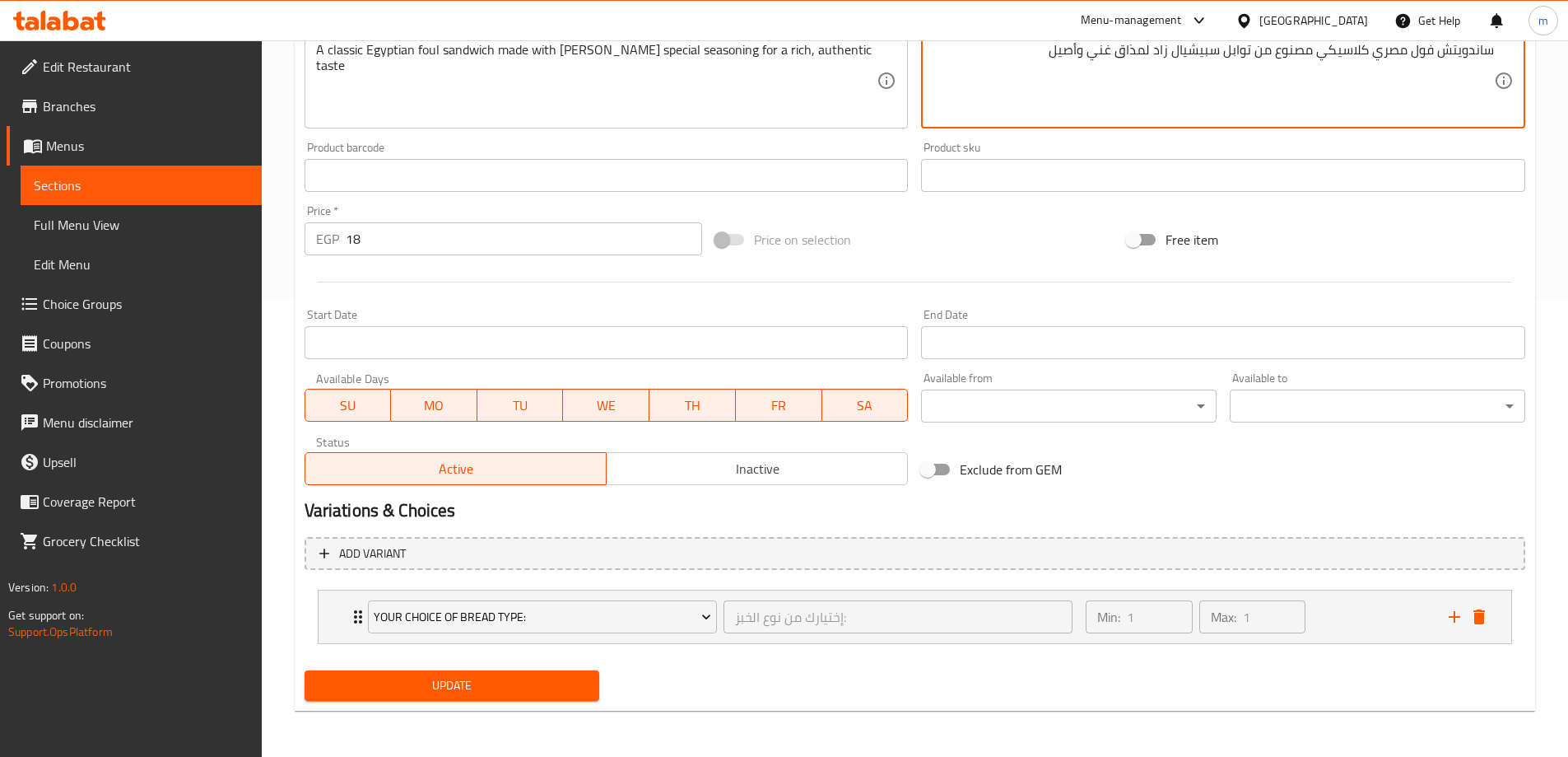
click at [460, 689] on span "Update" at bounding box center [452, 686] width 269 height 21
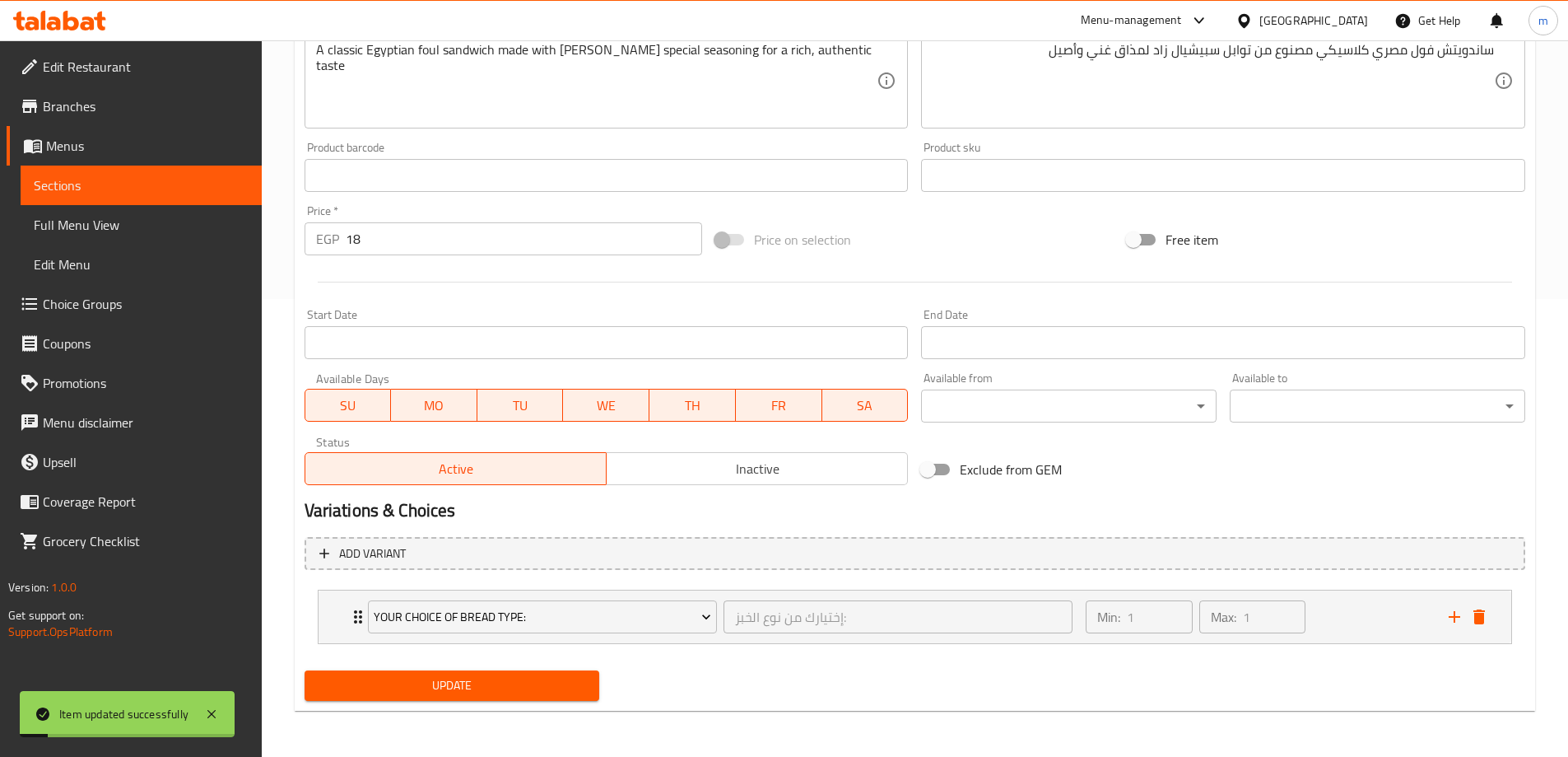
click at [135, 184] on span "Sections" at bounding box center [141, 185] width 215 height 20
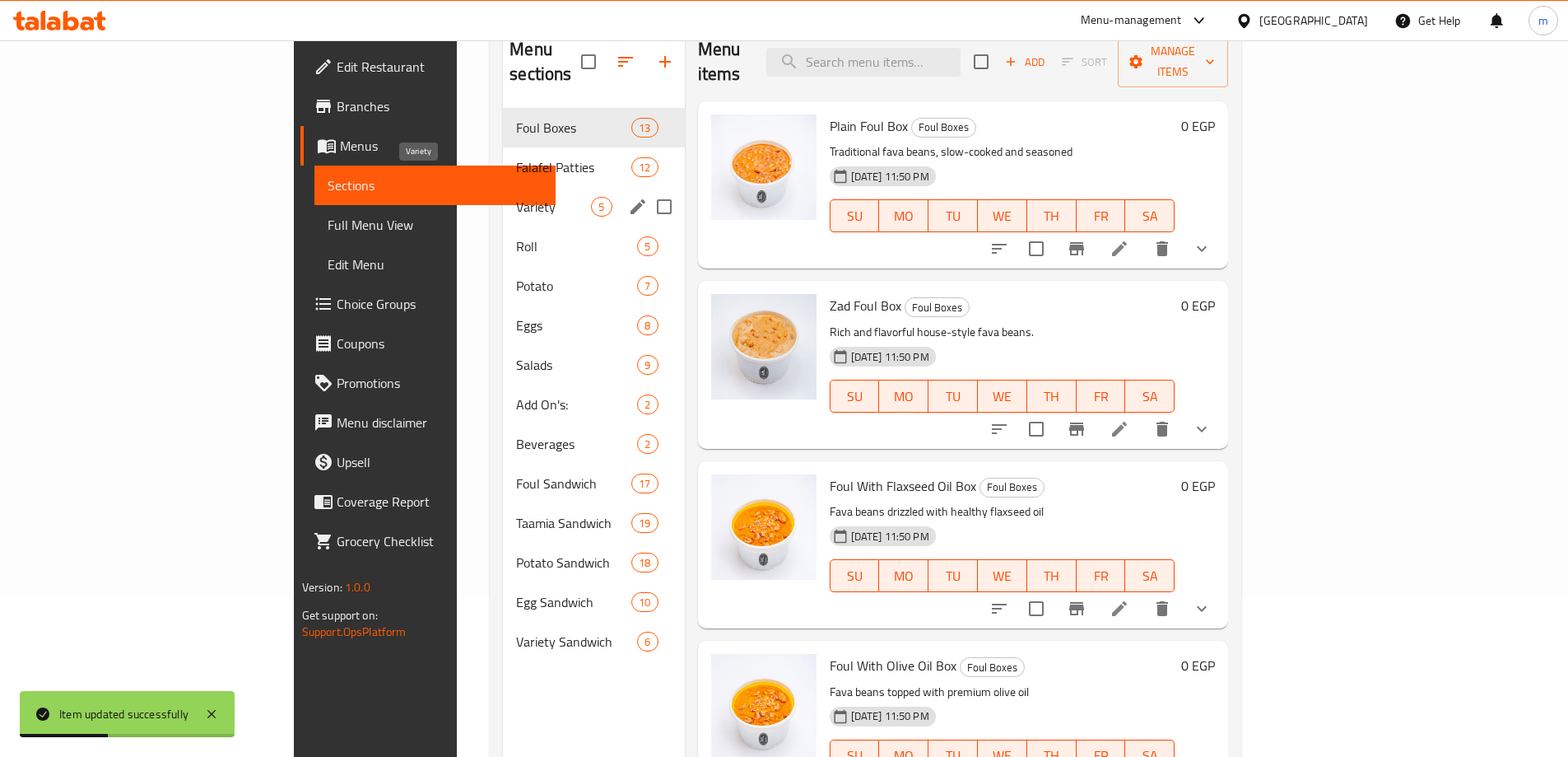
scroll to position [66, 0]
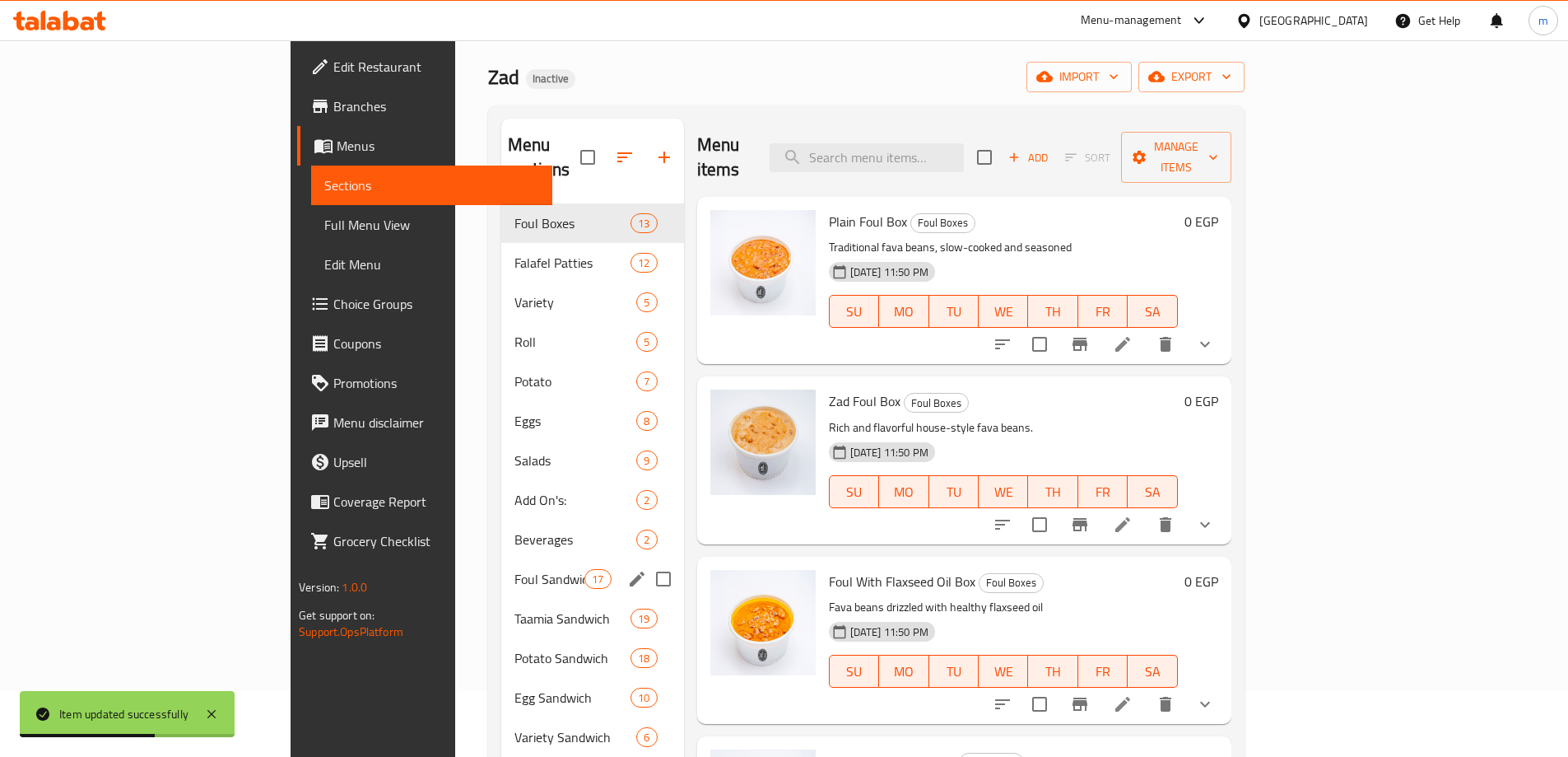
click at [514, 569] on span "Foul Sandwich" at bounding box center [549, 579] width 70 height 20
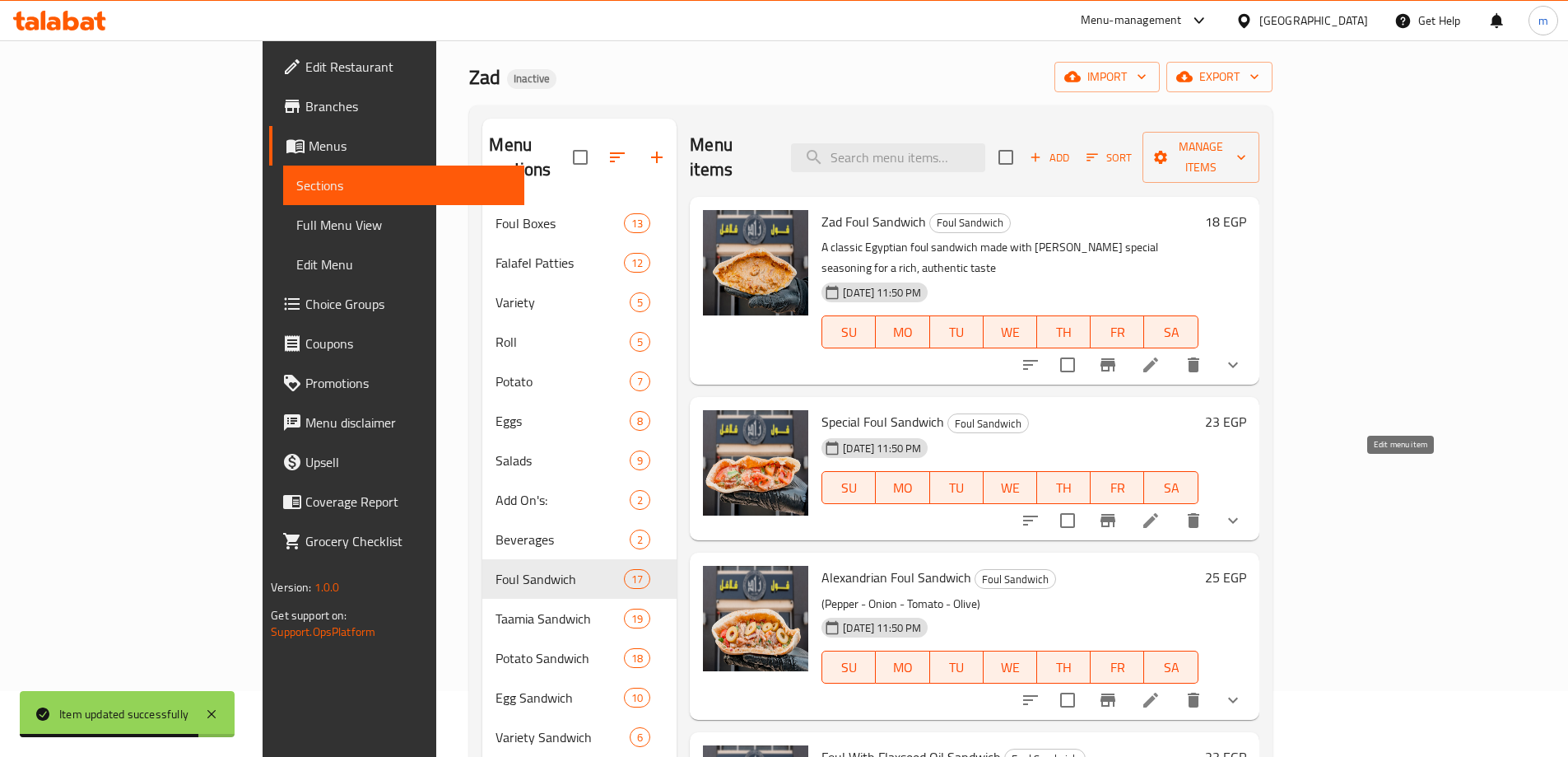
click at [1161, 510] on icon at bounding box center [1151, 520] width 20 height 20
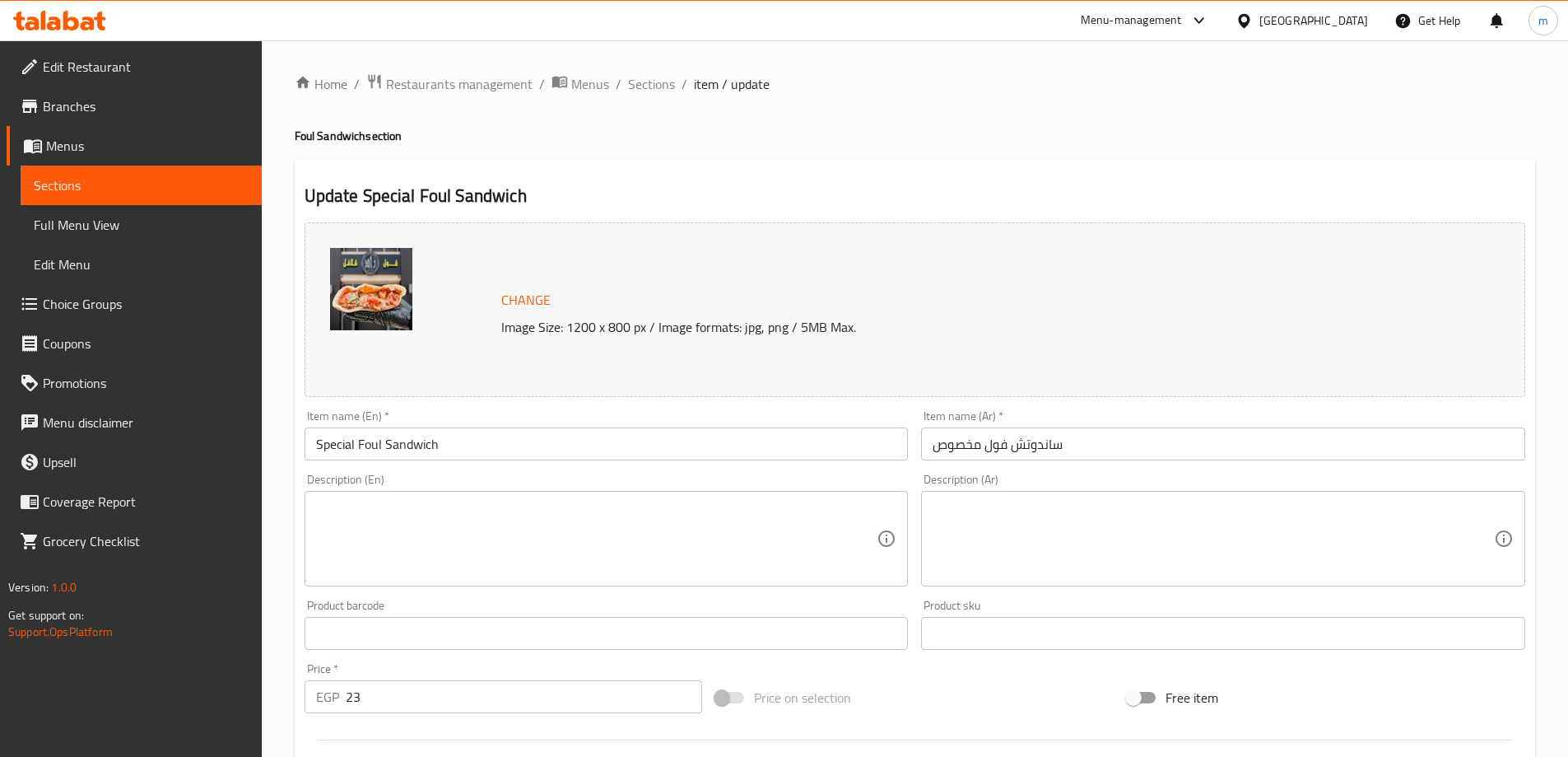
drag, startPoint x: 476, startPoint y: 545, endPoint x: 473, endPoint y: 531, distance: 14.3
click at [473, 535] on textarea at bounding box center [597, 539] width 562 height 78
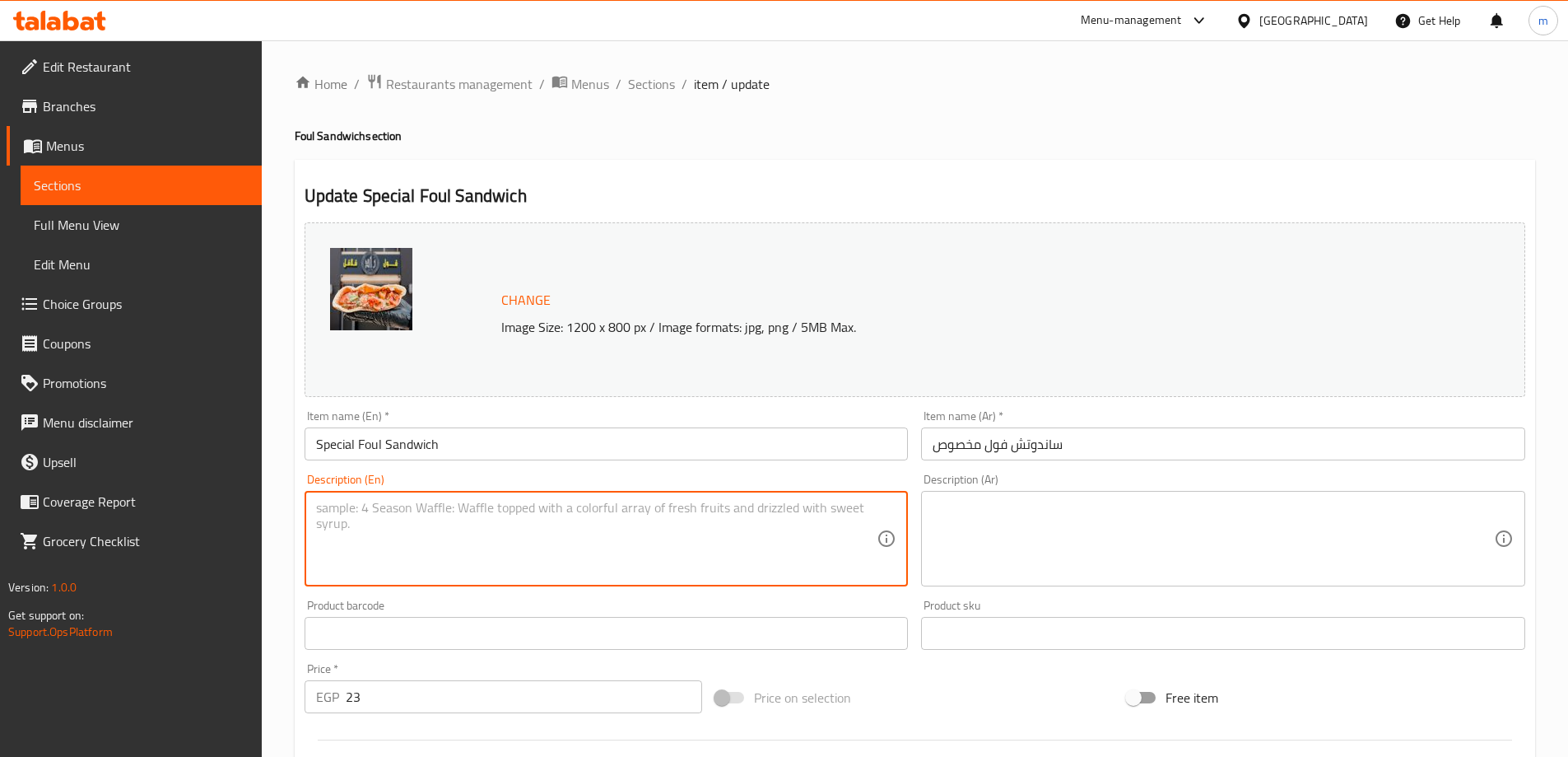
paste textarea "A hearty and flavorful foul mix prepared with a unique blend of spices for a si…"
type textarea "A hearty and flavorful foul mix prepared with a unique blend of spices for a si…"
click at [1064, 510] on textarea at bounding box center [1213, 539] width 562 height 78
paste textarea "مزيج من الفول اللذيذ والشهي تم تحضيره بمزيج فريد من التوابل لتجربة مميزة"
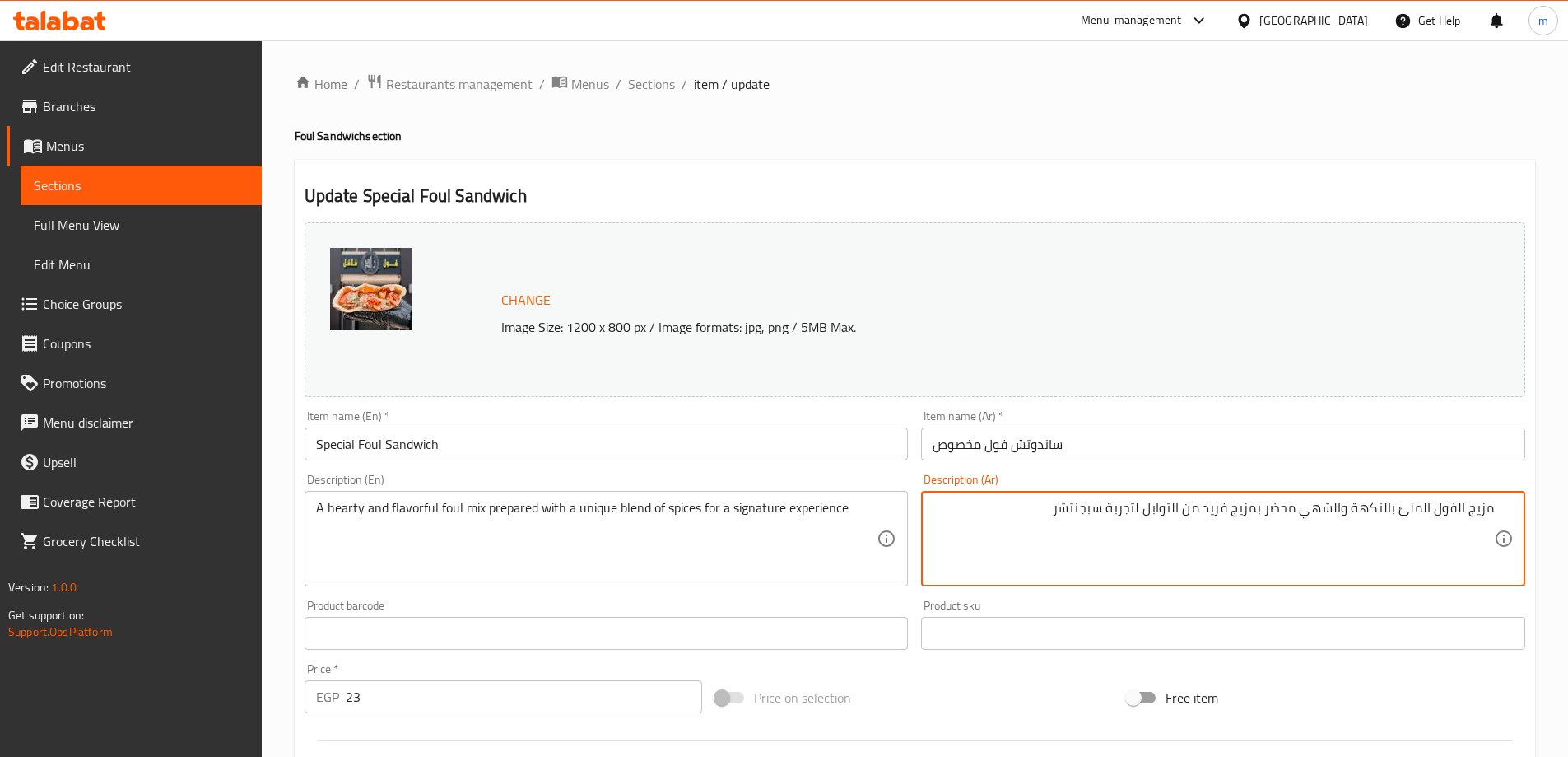
click at [1091, 512] on textarea "مزيج الفول الملئ بالنكهة والشهي محضر بمزيج فريد من التوابل لتجربة سبجنتشر" at bounding box center [1213, 539] width 562 height 78
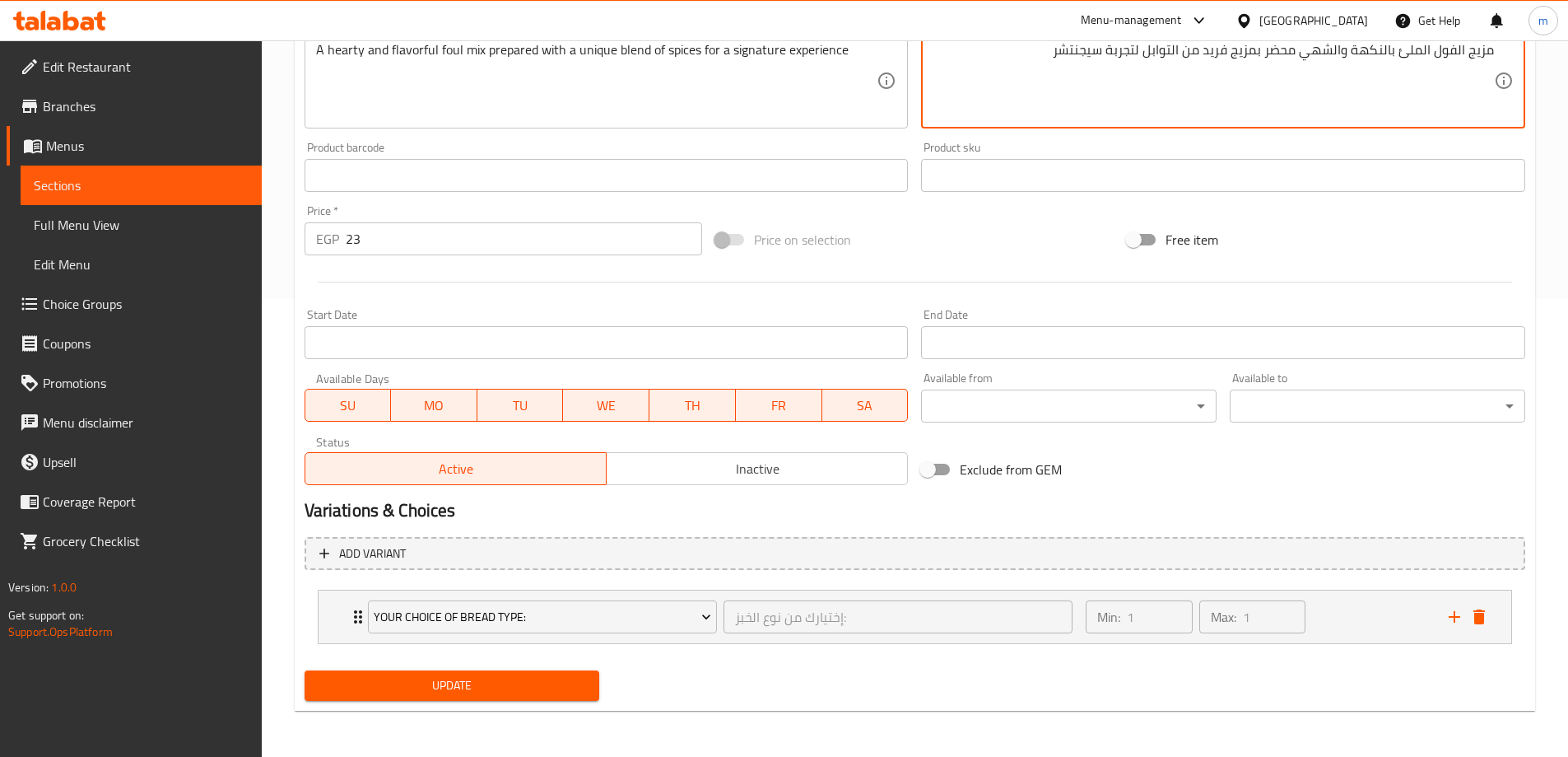
type textarea "مزيج الفول الملئ بالنكهة والشهي محضر بمزيج فريد من التوابل لتجربة سيجنتشر"
click at [432, 685] on span "Update" at bounding box center [452, 686] width 269 height 21
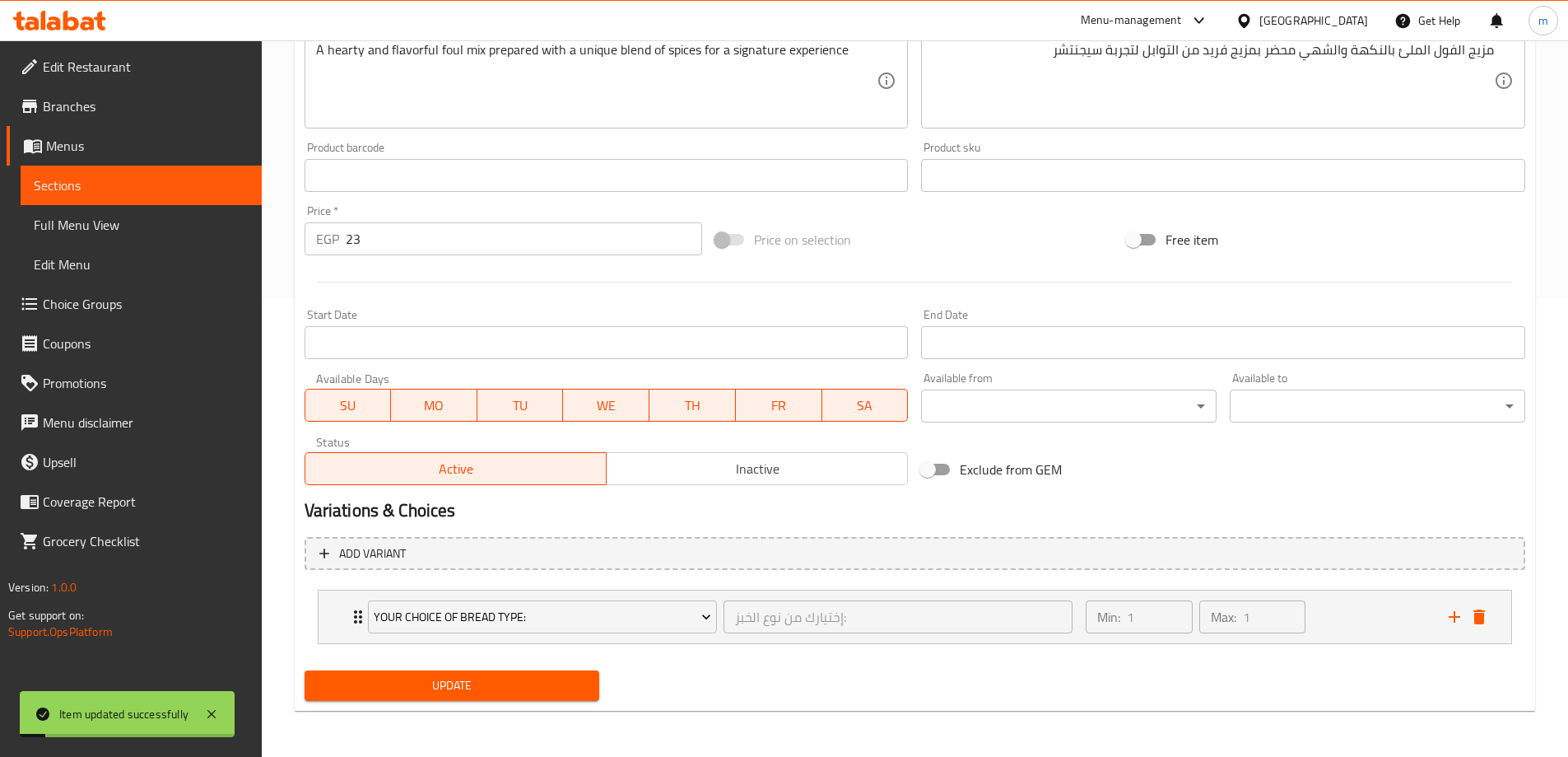
click at [81, 192] on span "Sections" at bounding box center [141, 185] width 215 height 20
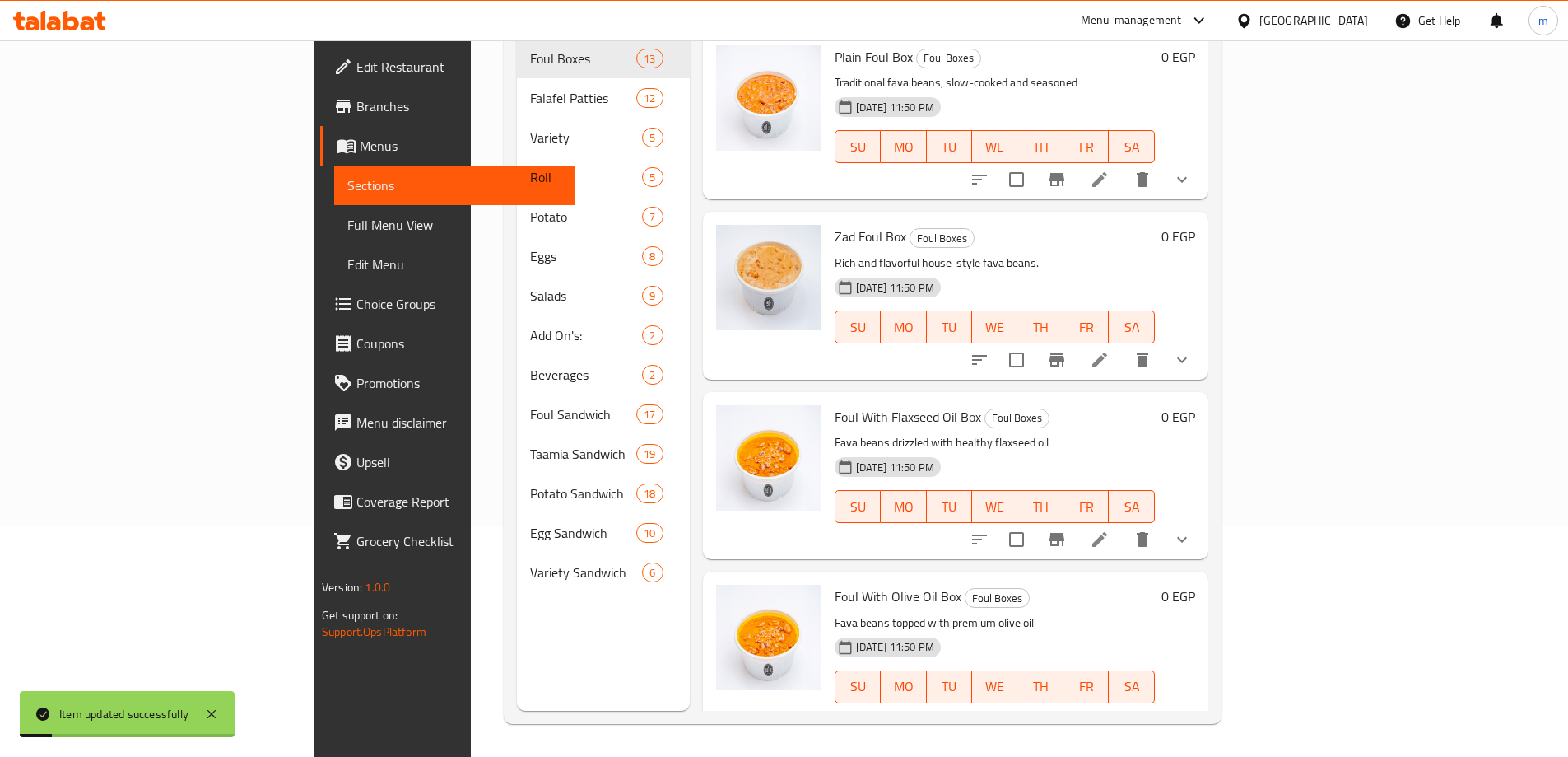
scroll to position [231, 0]
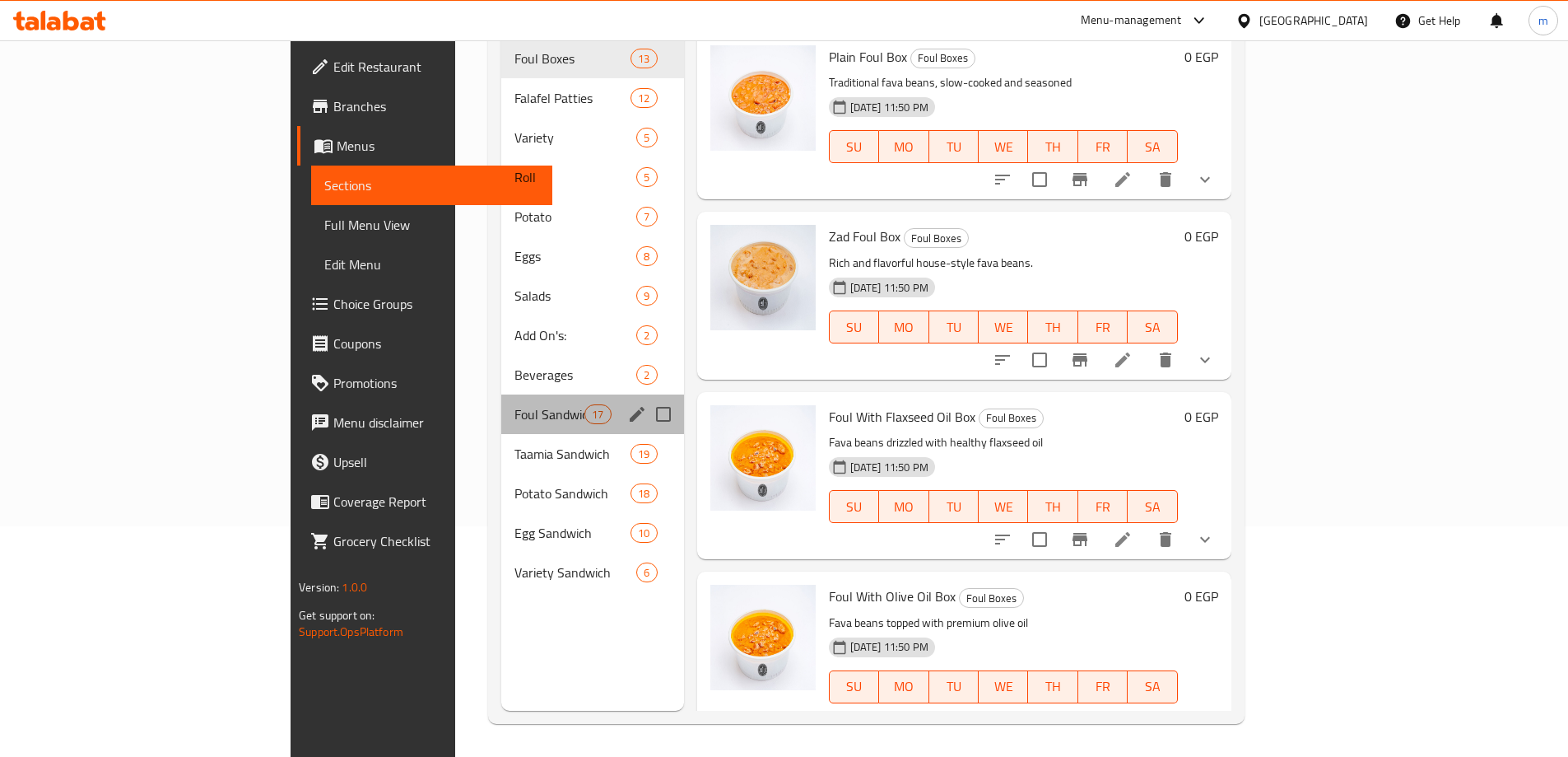
click at [501, 394] on div "Foul Sandwich 17" at bounding box center [592, 414] width 183 height 40
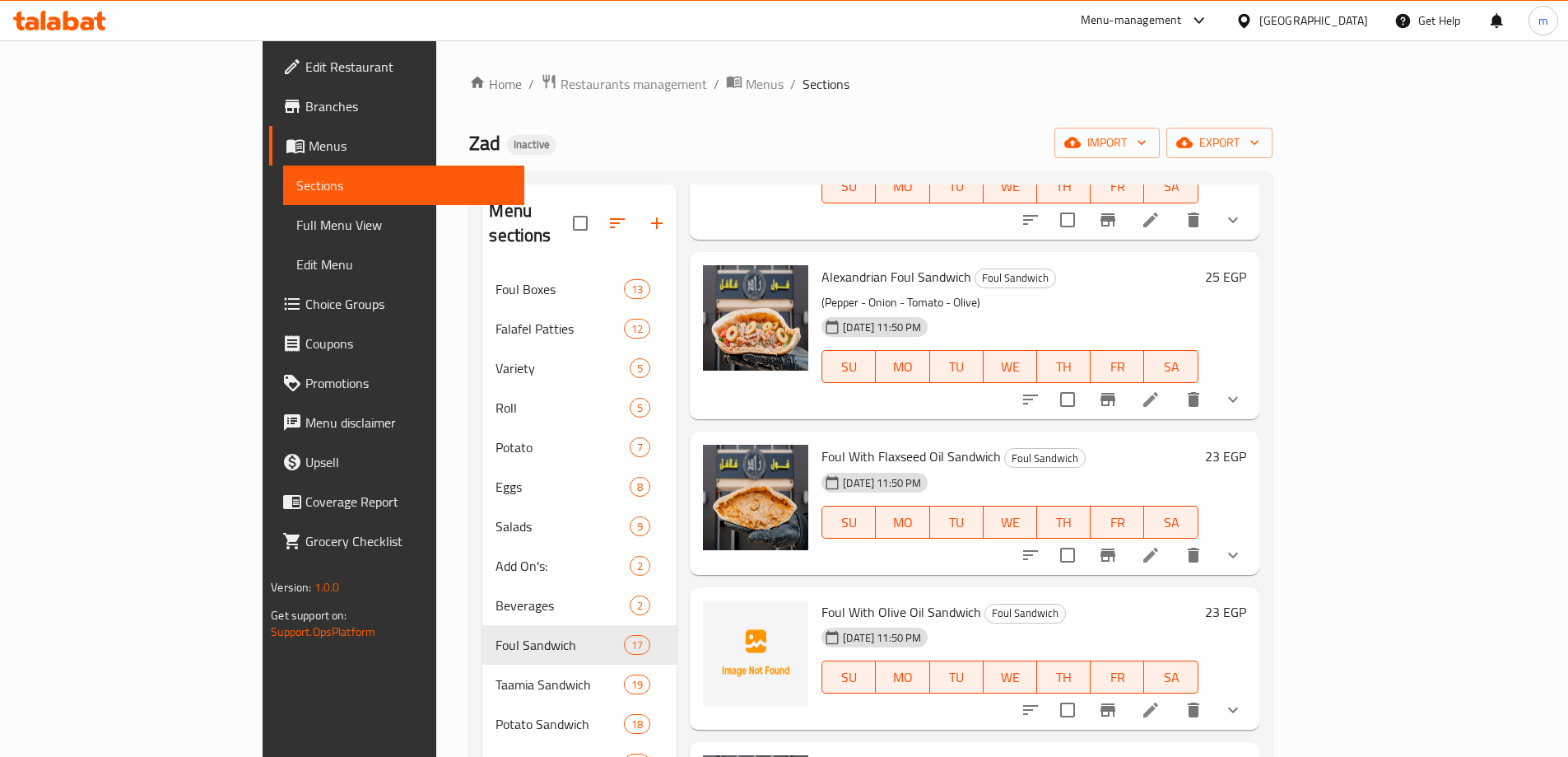
scroll to position [247, 0]
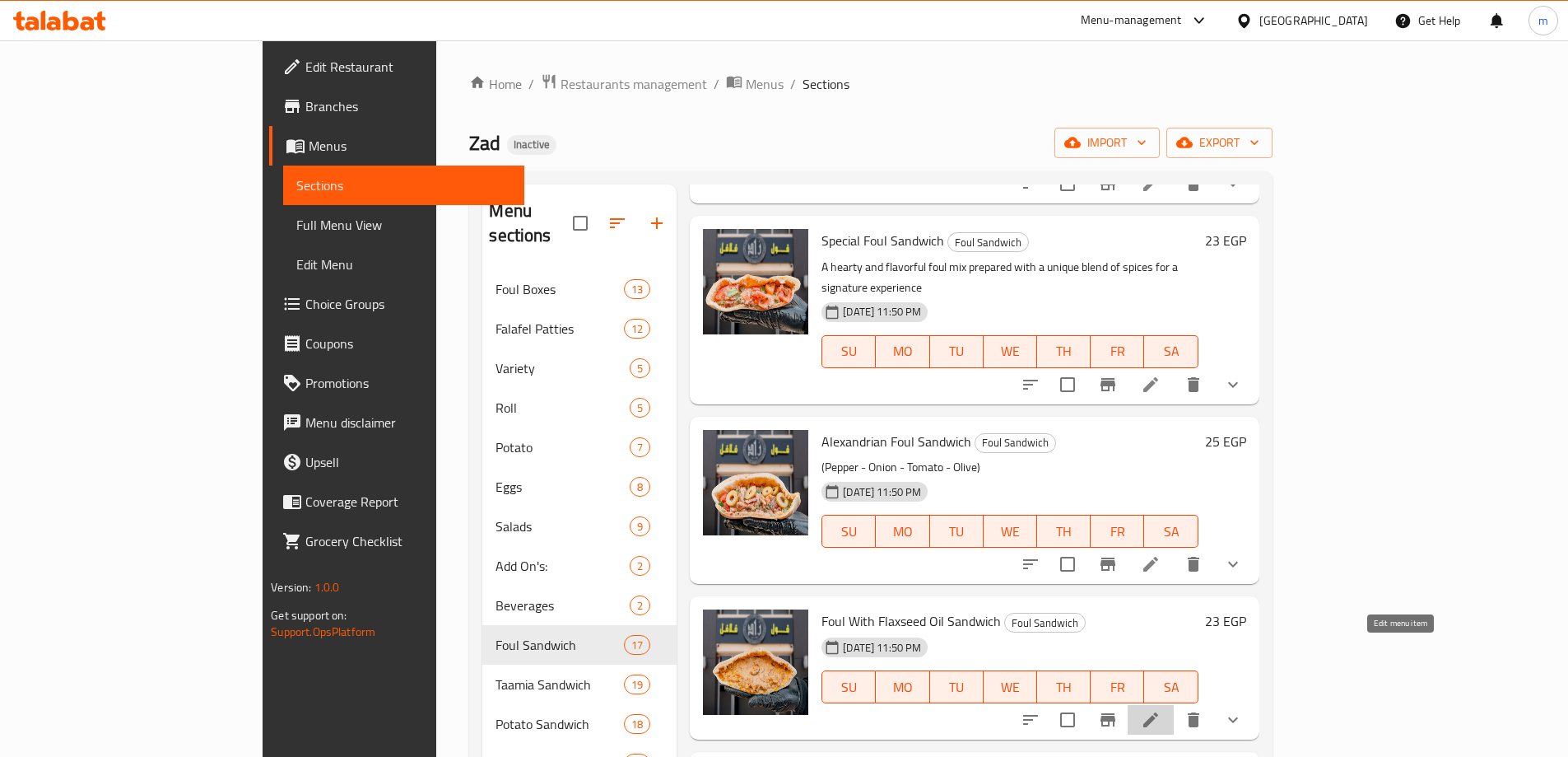
click at [1161, 710] on icon at bounding box center [1151, 720] width 20 height 20
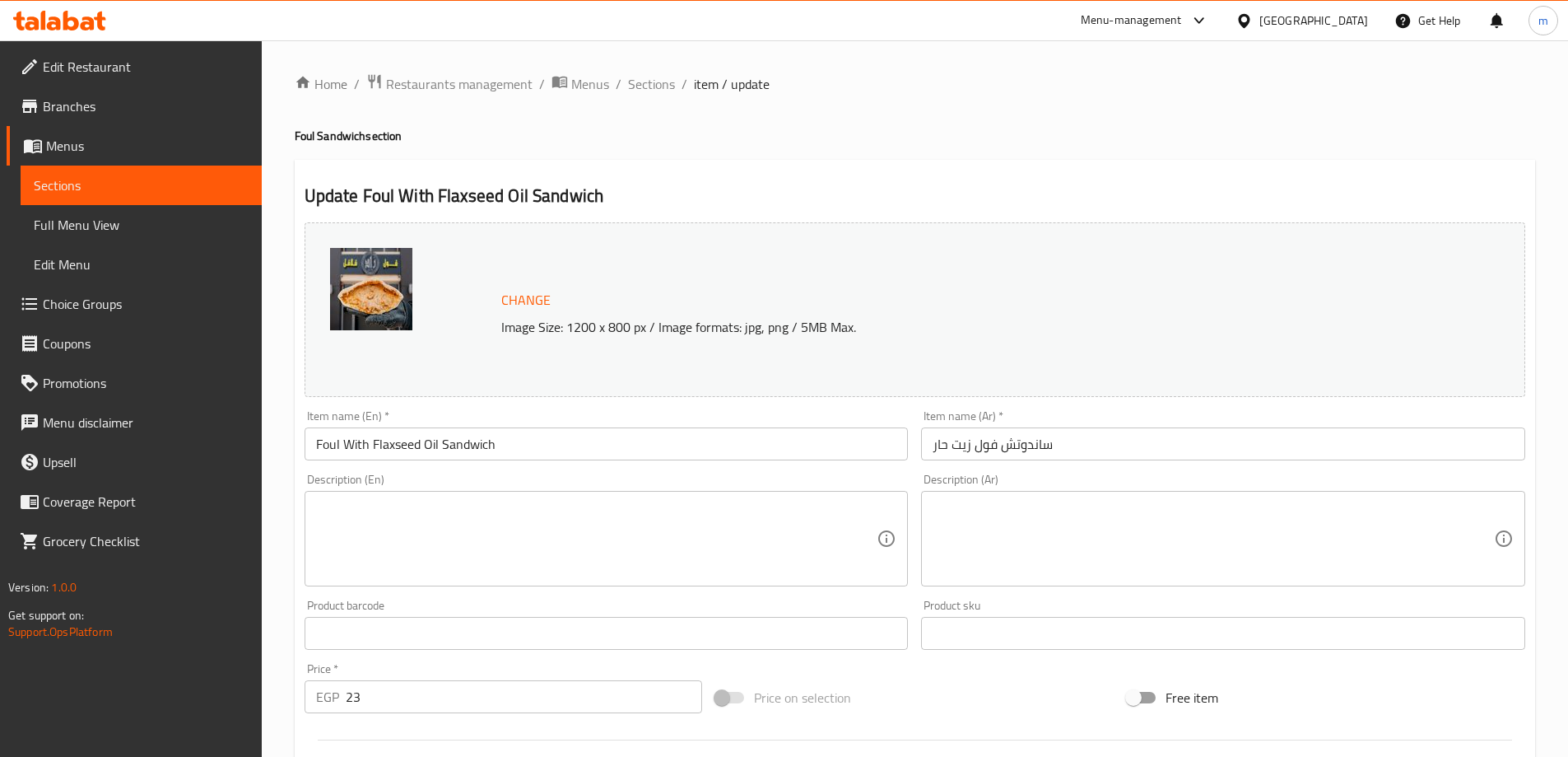
click at [509, 520] on textarea at bounding box center [597, 539] width 562 height 78
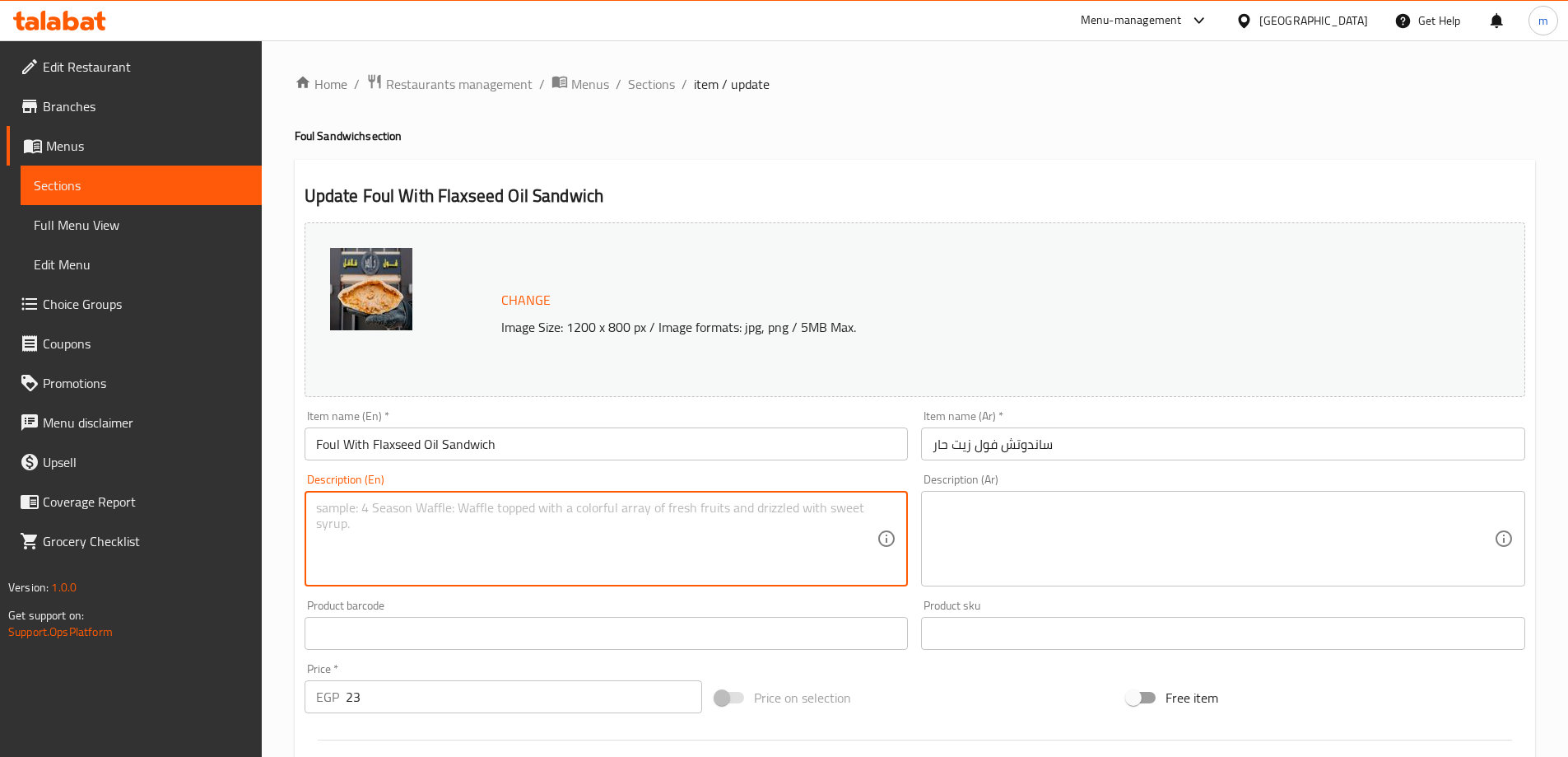
paste textarea "Smooth and healthy foul enhanced with the nutty flavor of flaxseed oil"
type textarea "Smooth and healthy foul enhanced with the nutty flavor of flaxseed oil"
click at [1076, 515] on textarea at bounding box center [1213, 539] width 562 height 78
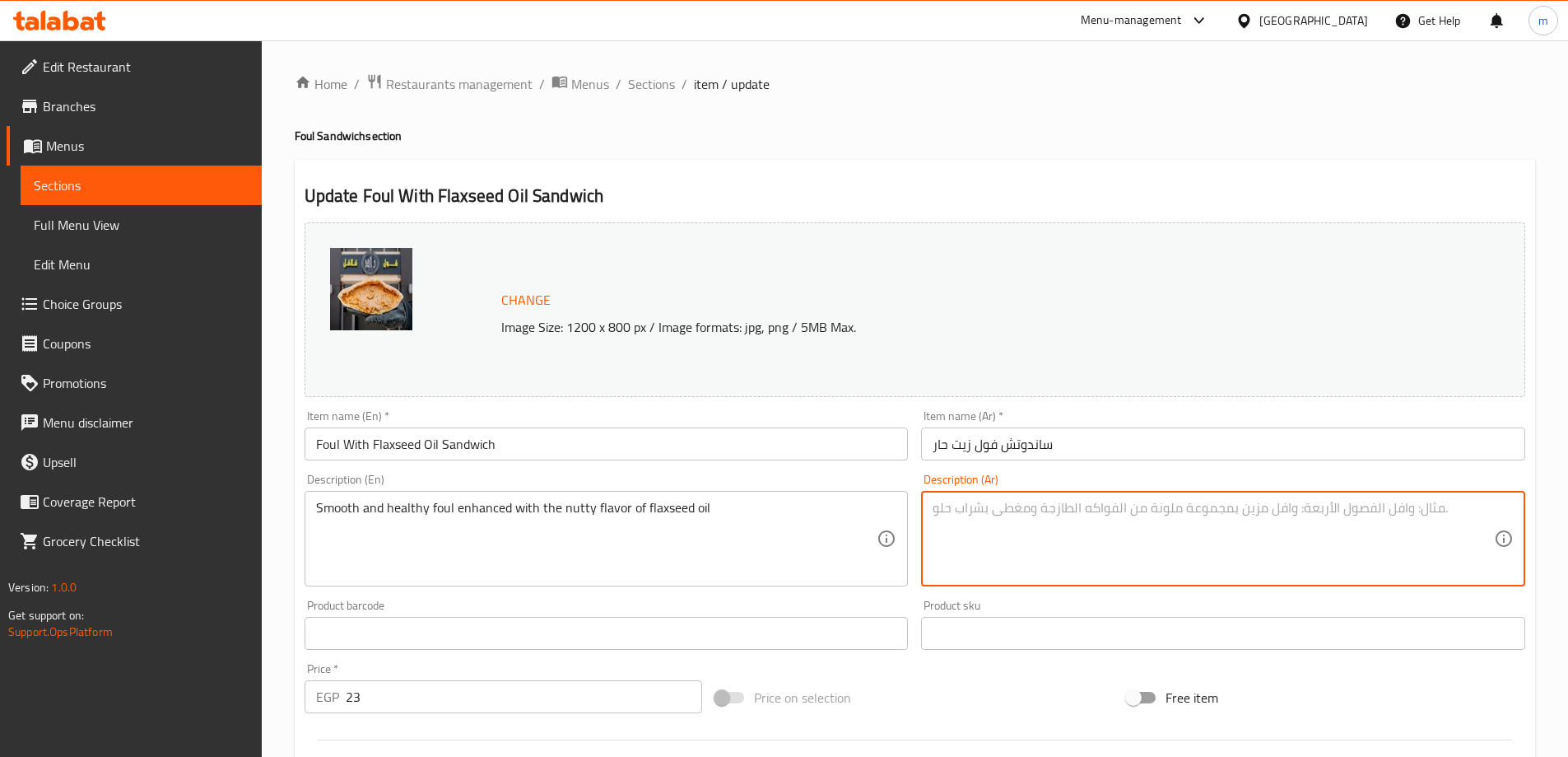
paste textarea "فول ناعم وصحي معزز بنكهة الجوز من زيت بذور الكتان"
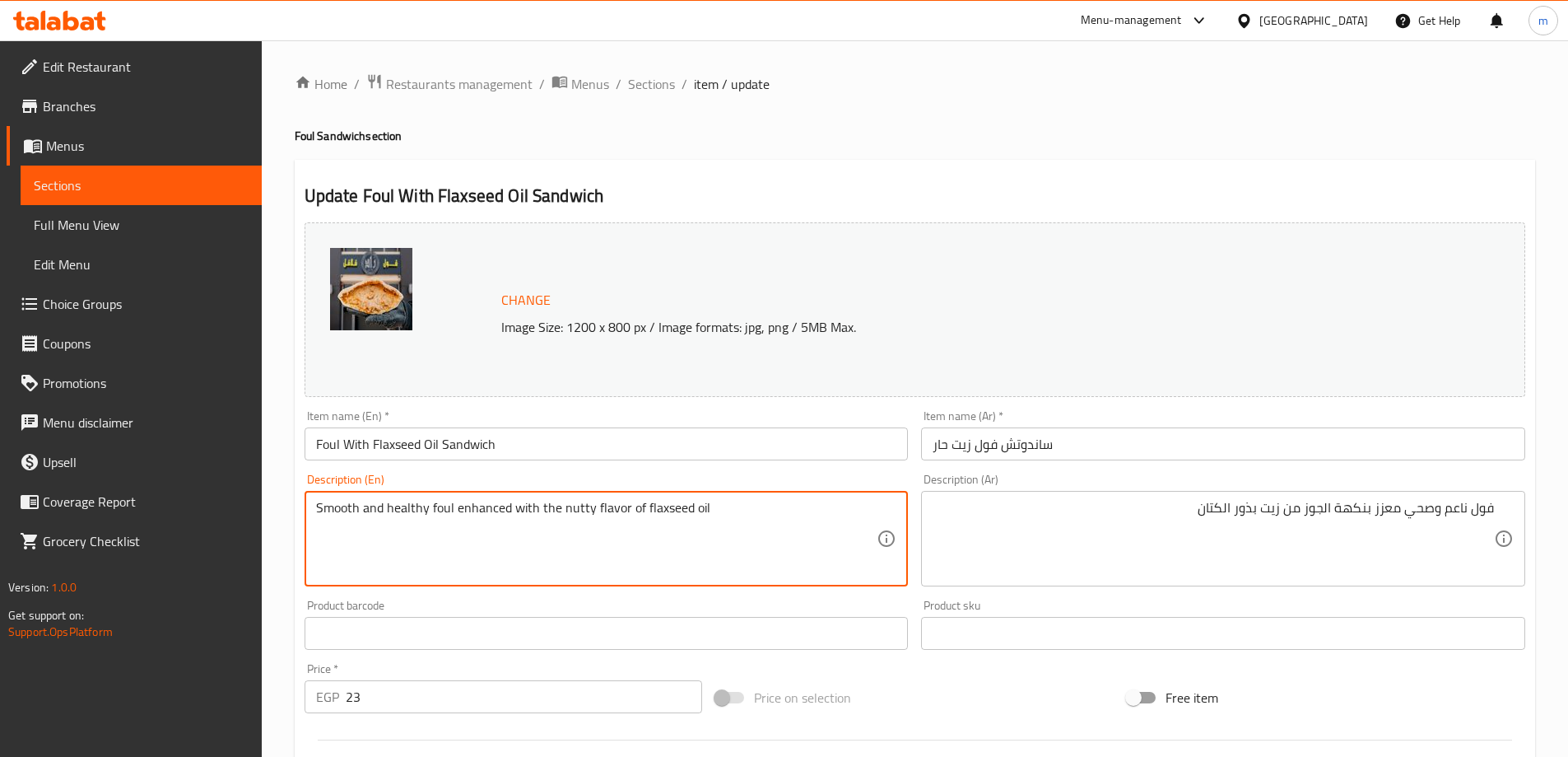
click at [576, 515] on textarea "Smooth and healthy foul enhanced with the nutty flavor of flaxseed oil" at bounding box center [597, 539] width 562 height 78
click at [661, 510] on textarea "Smooth and healthy foul enhanced with the nutty flavor of flaxseed oil" at bounding box center [597, 539] width 562 height 78
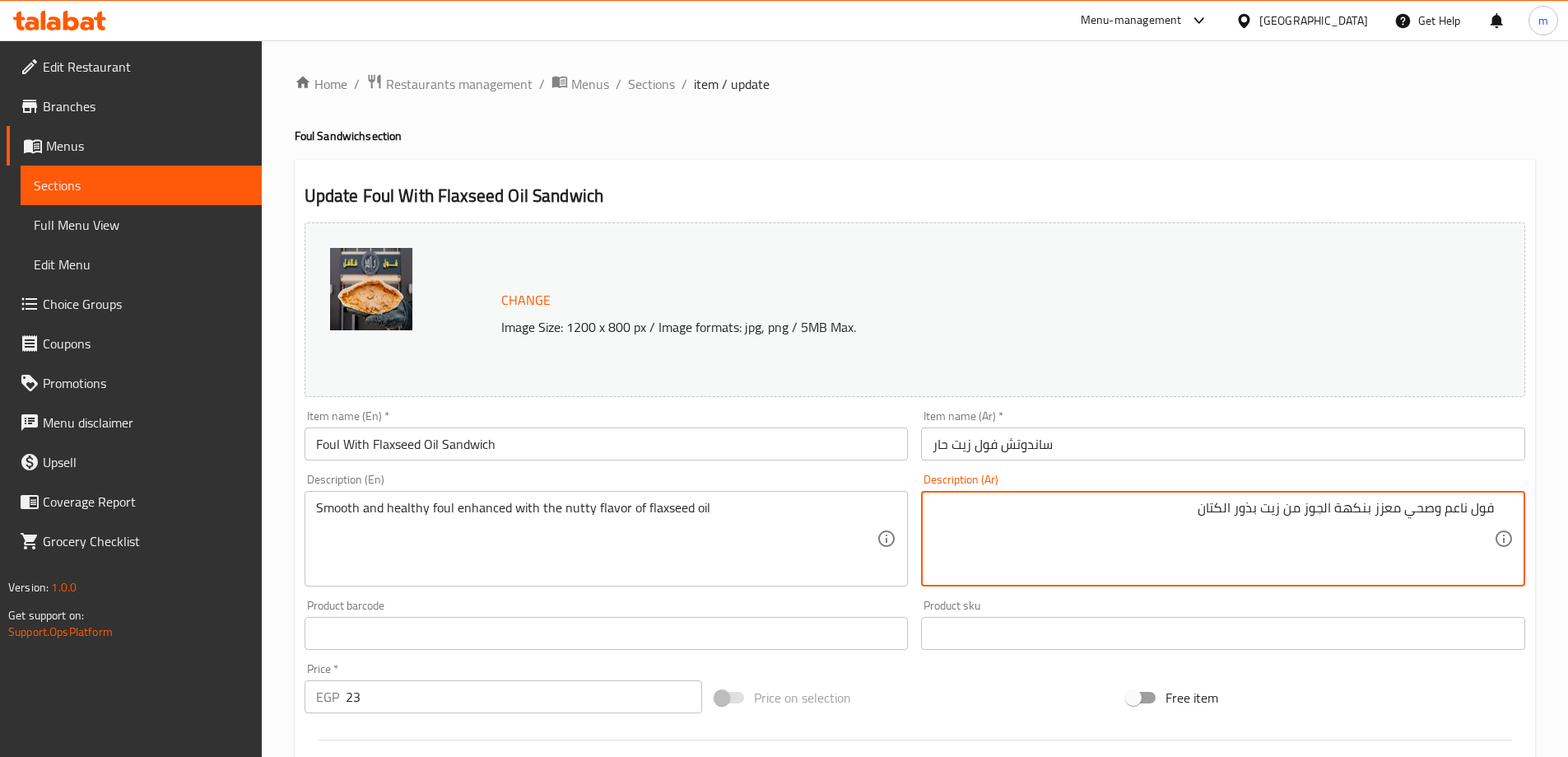
drag, startPoint x: 1194, startPoint y: 508, endPoint x: 1259, endPoint y: 516, distance: 65.5
click at [1315, 516] on textarea "فول ناعم وصحي معزز بنكهة الجوز من زيت حار" at bounding box center [1213, 539] width 562 height 78
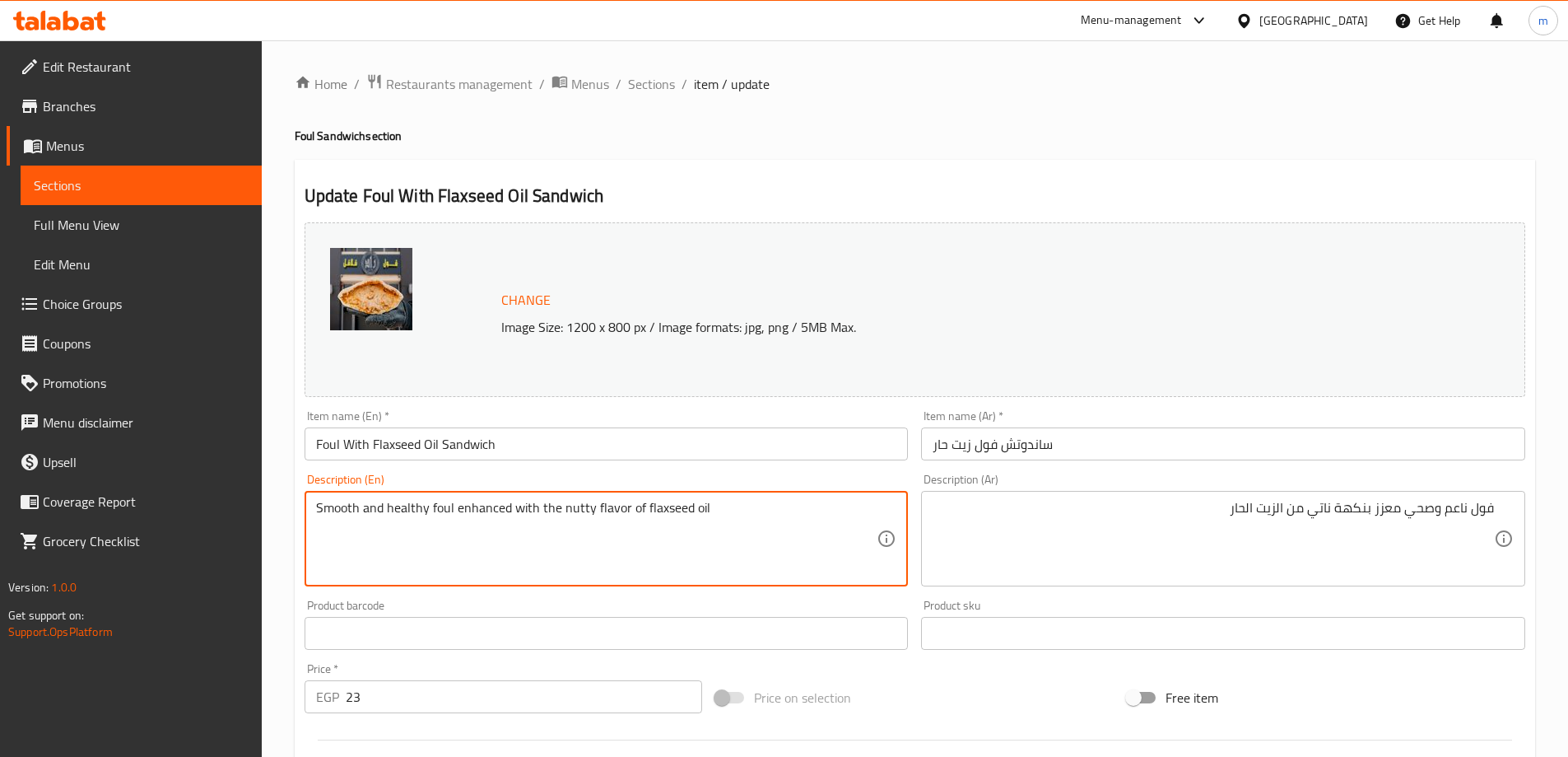
drag, startPoint x: 535, startPoint y: 511, endPoint x: 729, endPoint y: 520, distance: 194.2
drag, startPoint x: 538, startPoint y: 506, endPoint x: 710, endPoint y: 512, distance: 172.1
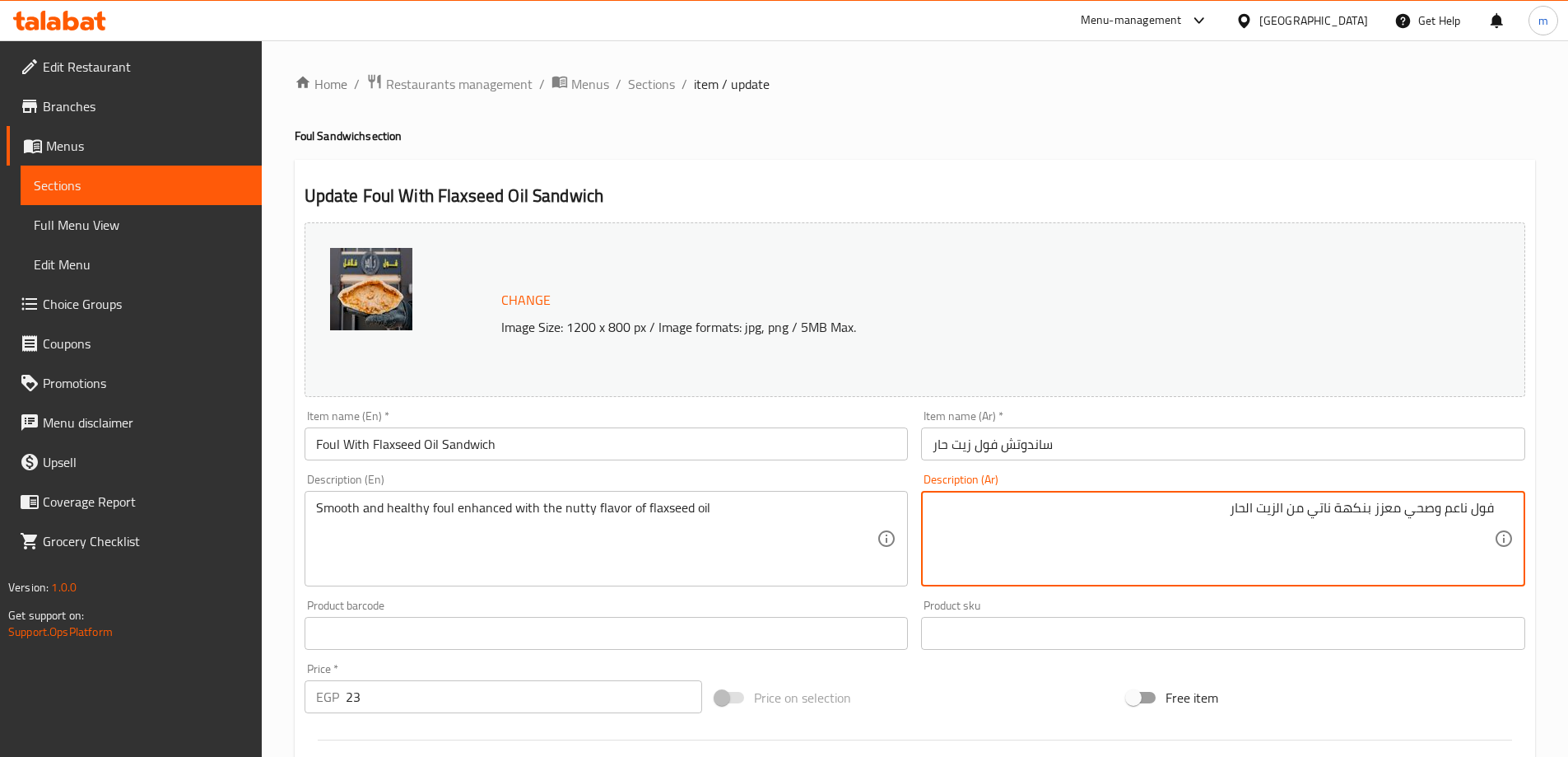
click at [1276, 510] on textarea "فول ناعم وصحي معزز بنكهة ناتي من الزيت الحار" at bounding box center [1213, 539] width 562 height 78
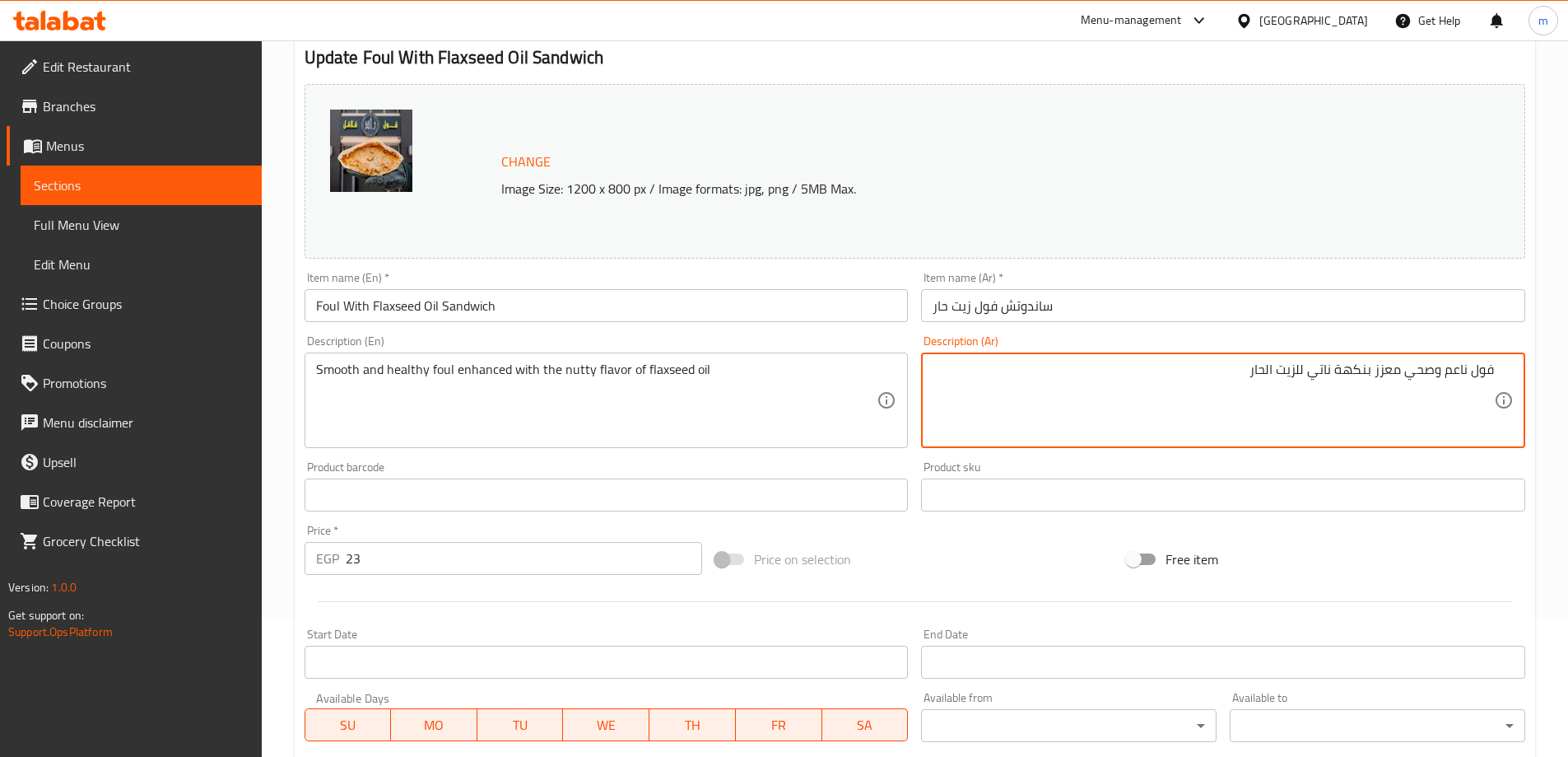
scroll to position [458, 0]
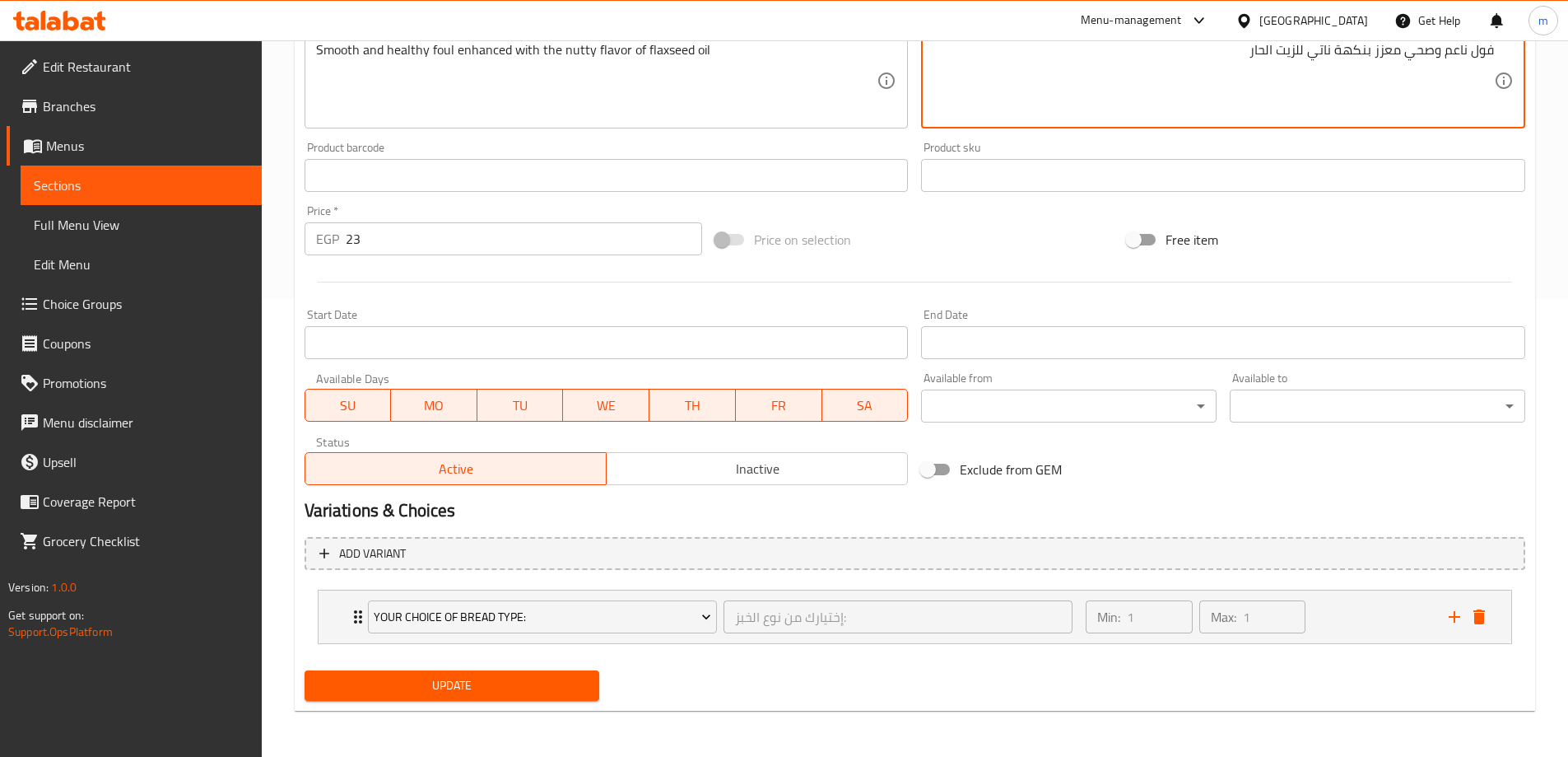
type textarea "فول ناعم وصحي معزز بنكهة ناتي للزيت الحار"
click at [518, 690] on span "Update" at bounding box center [452, 686] width 269 height 21
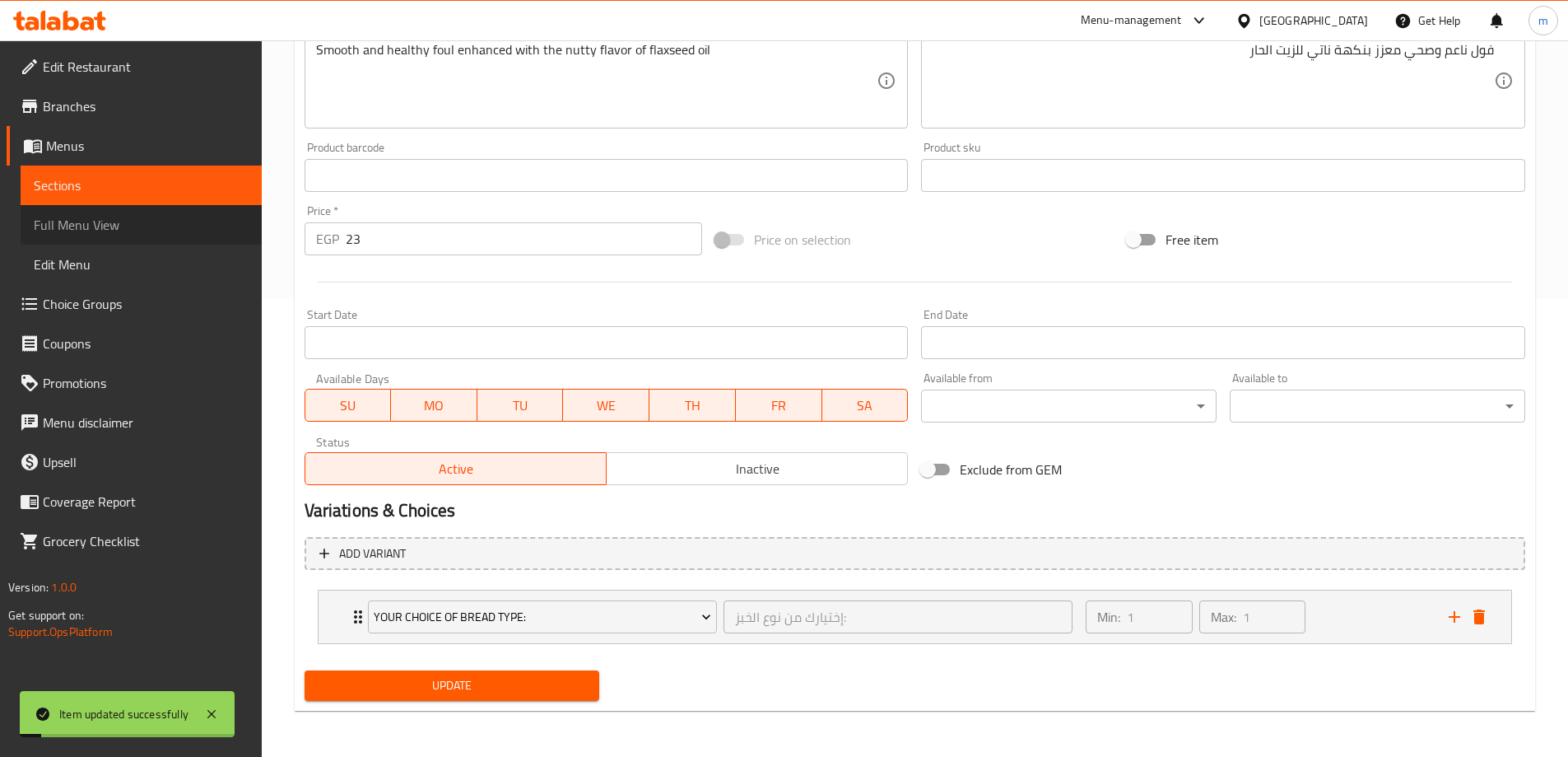
click at [53, 206] on link "Full Menu View" at bounding box center [141, 225] width 241 height 40
click at [67, 188] on span "Sections" at bounding box center [141, 185] width 215 height 20
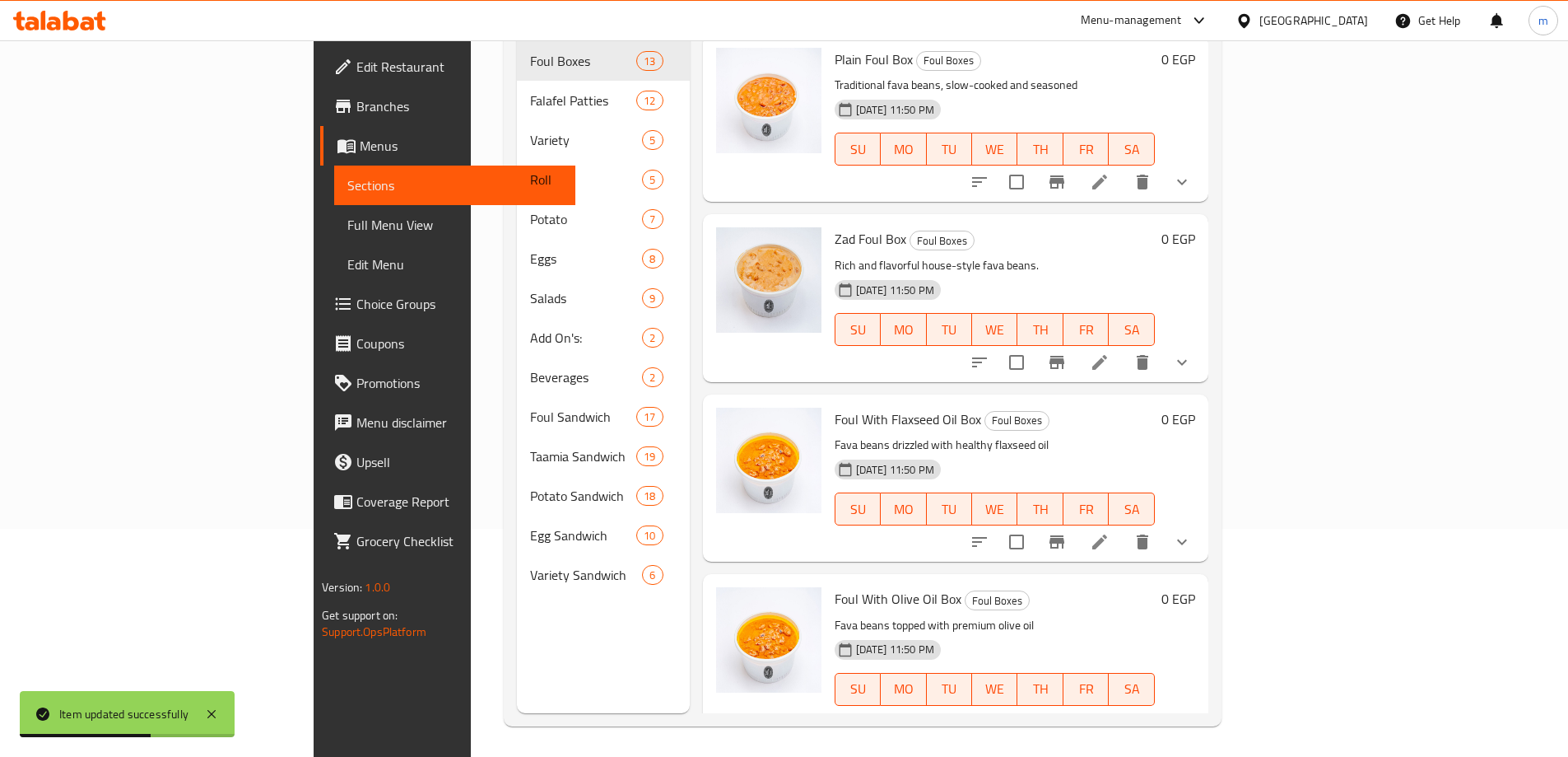
scroll to position [231, 0]
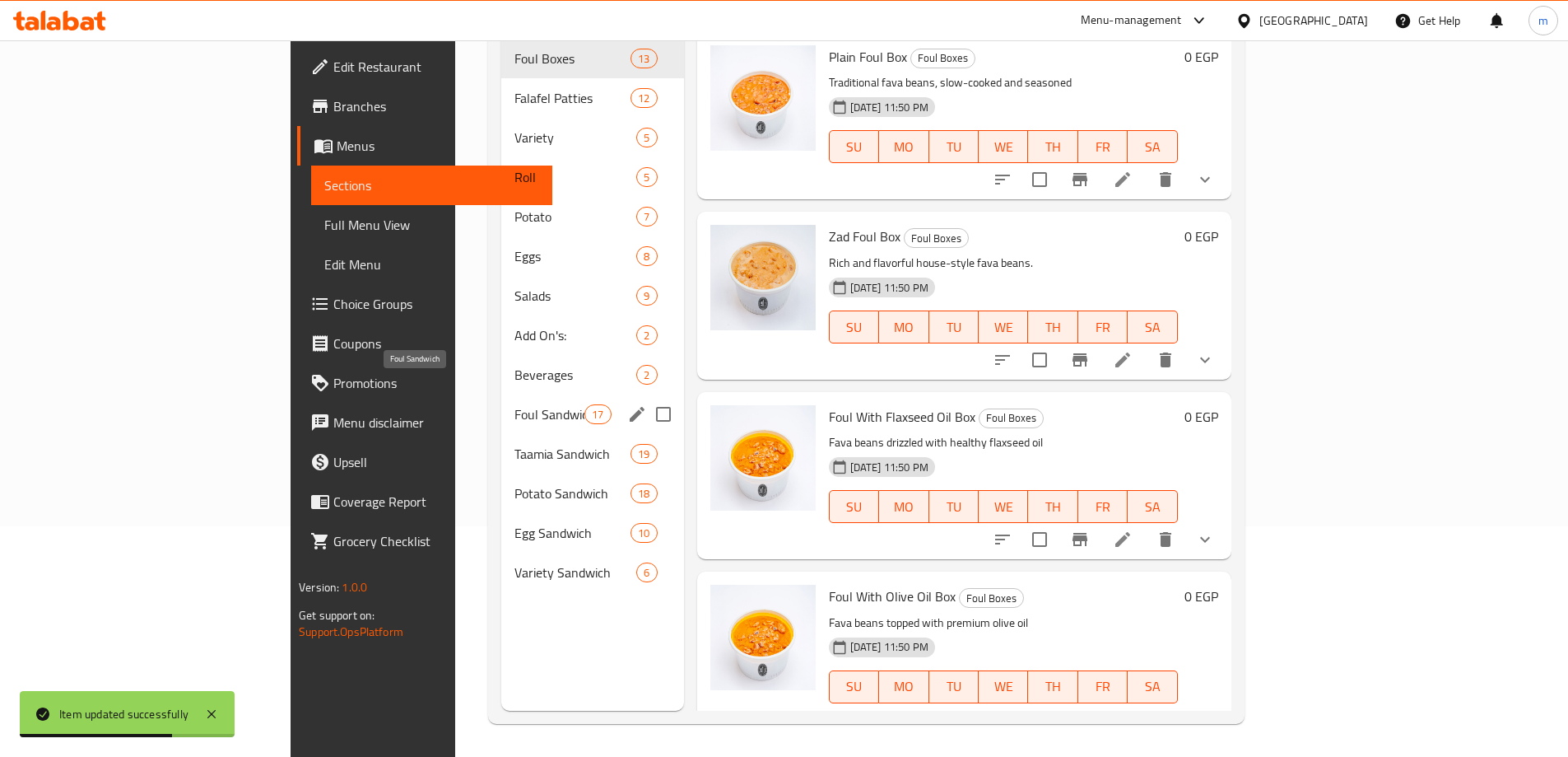
click at [514, 404] on span "Foul Sandwich" at bounding box center [549, 414] width 70 height 20
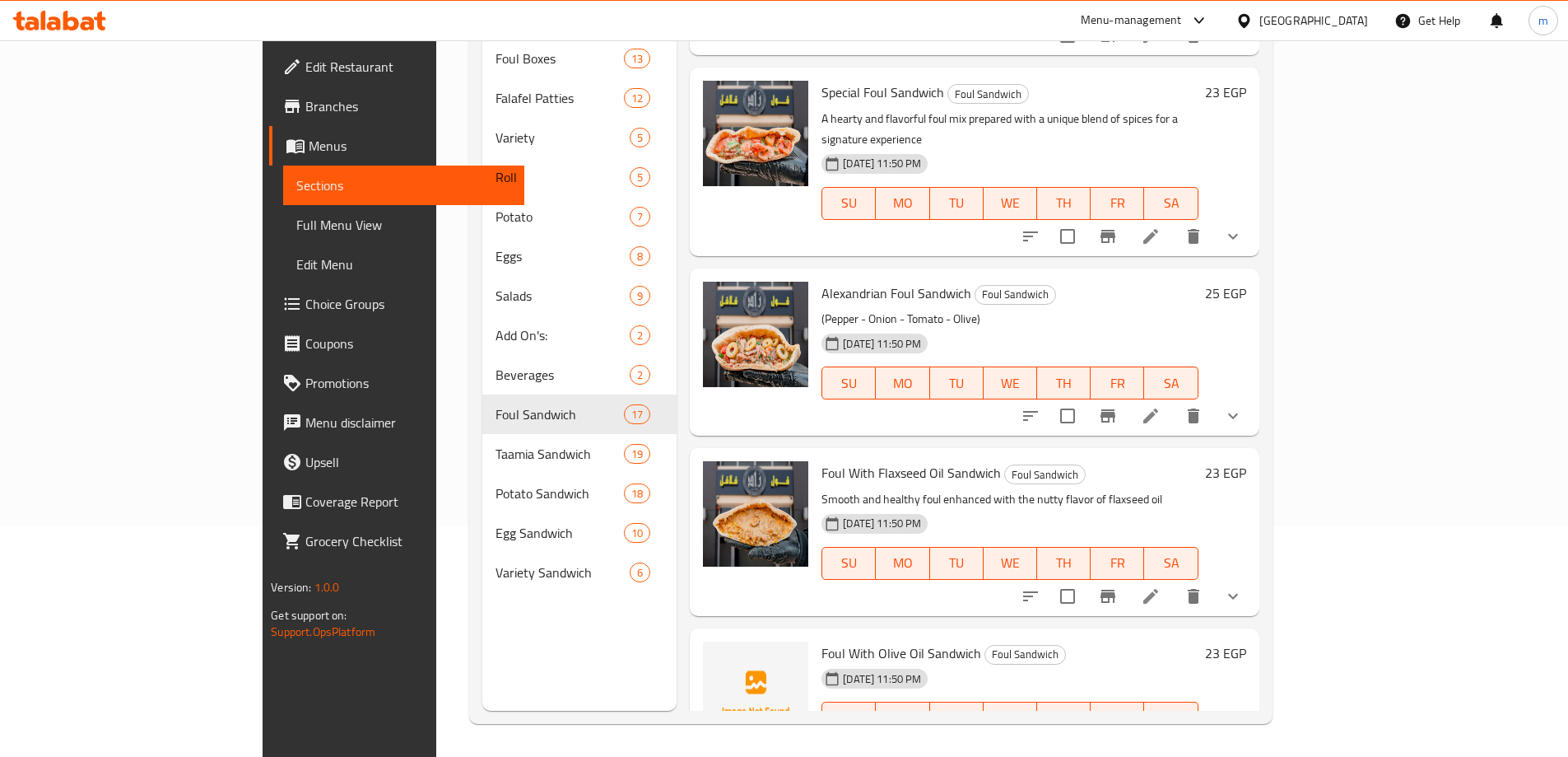
scroll to position [412, 0]
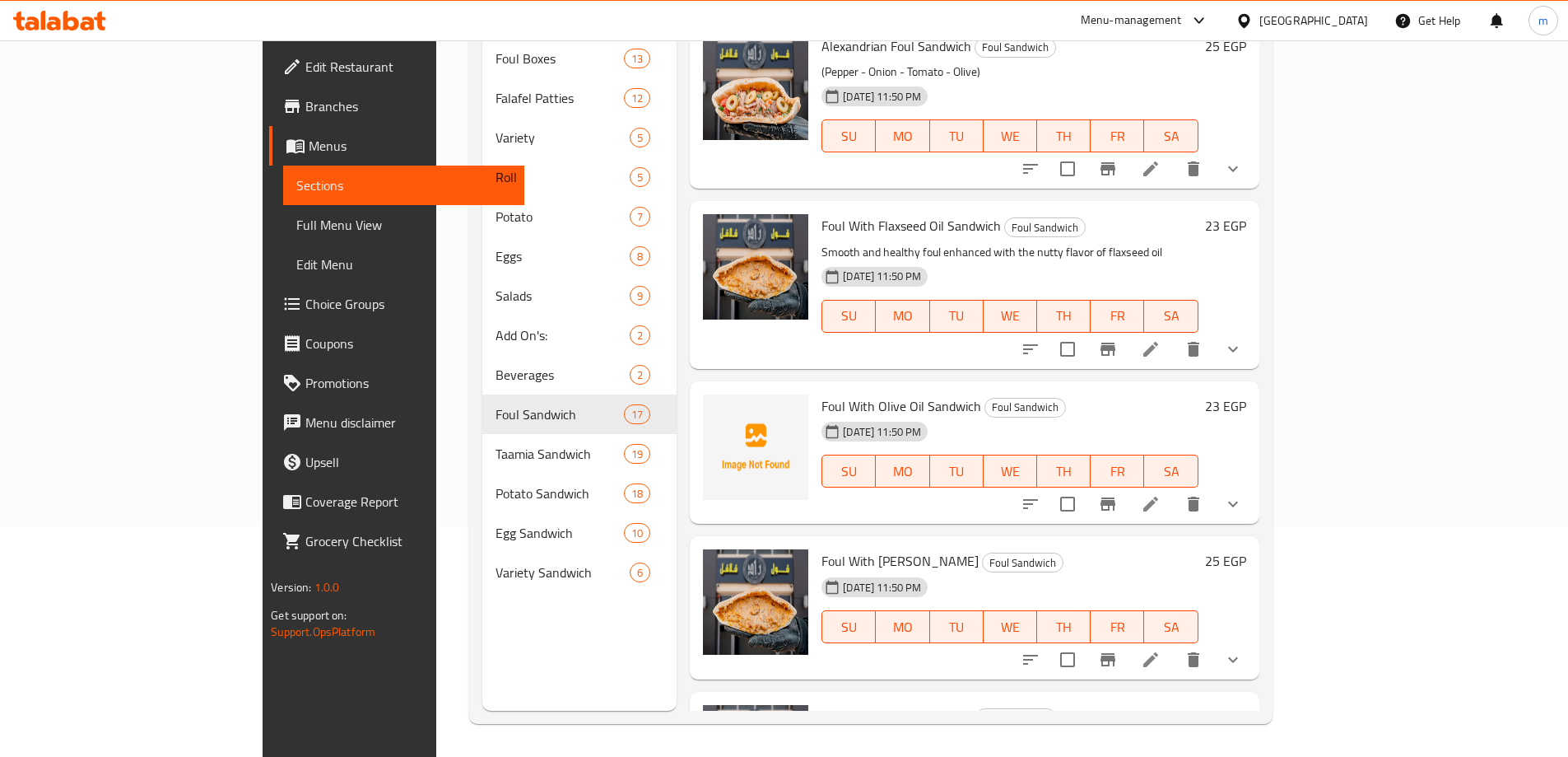
click at [1161, 494] on icon at bounding box center [1151, 504] width 20 height 20
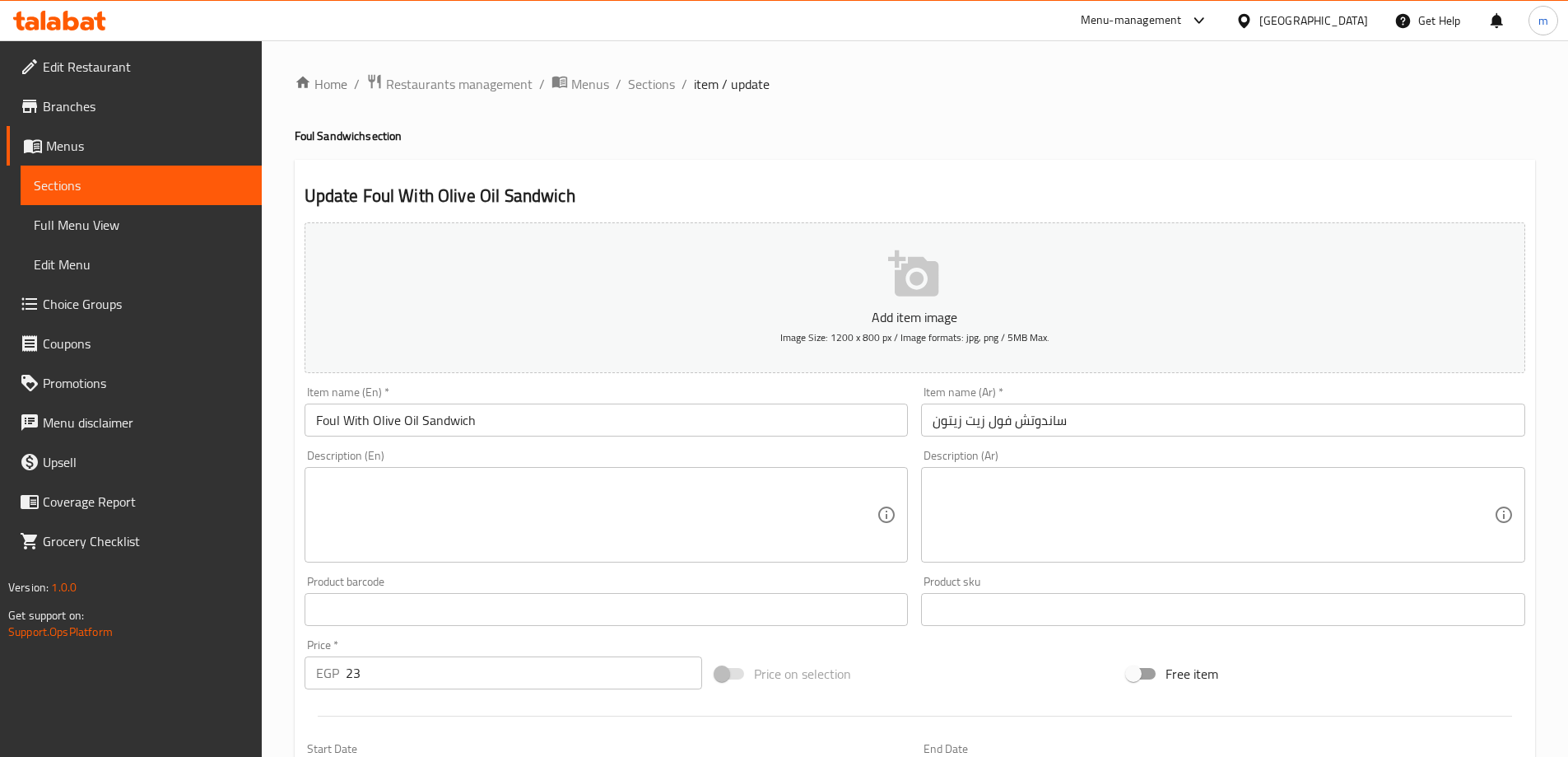
click at [409, 499] on textarea at bounding box center [597, 515] width 562 height 78
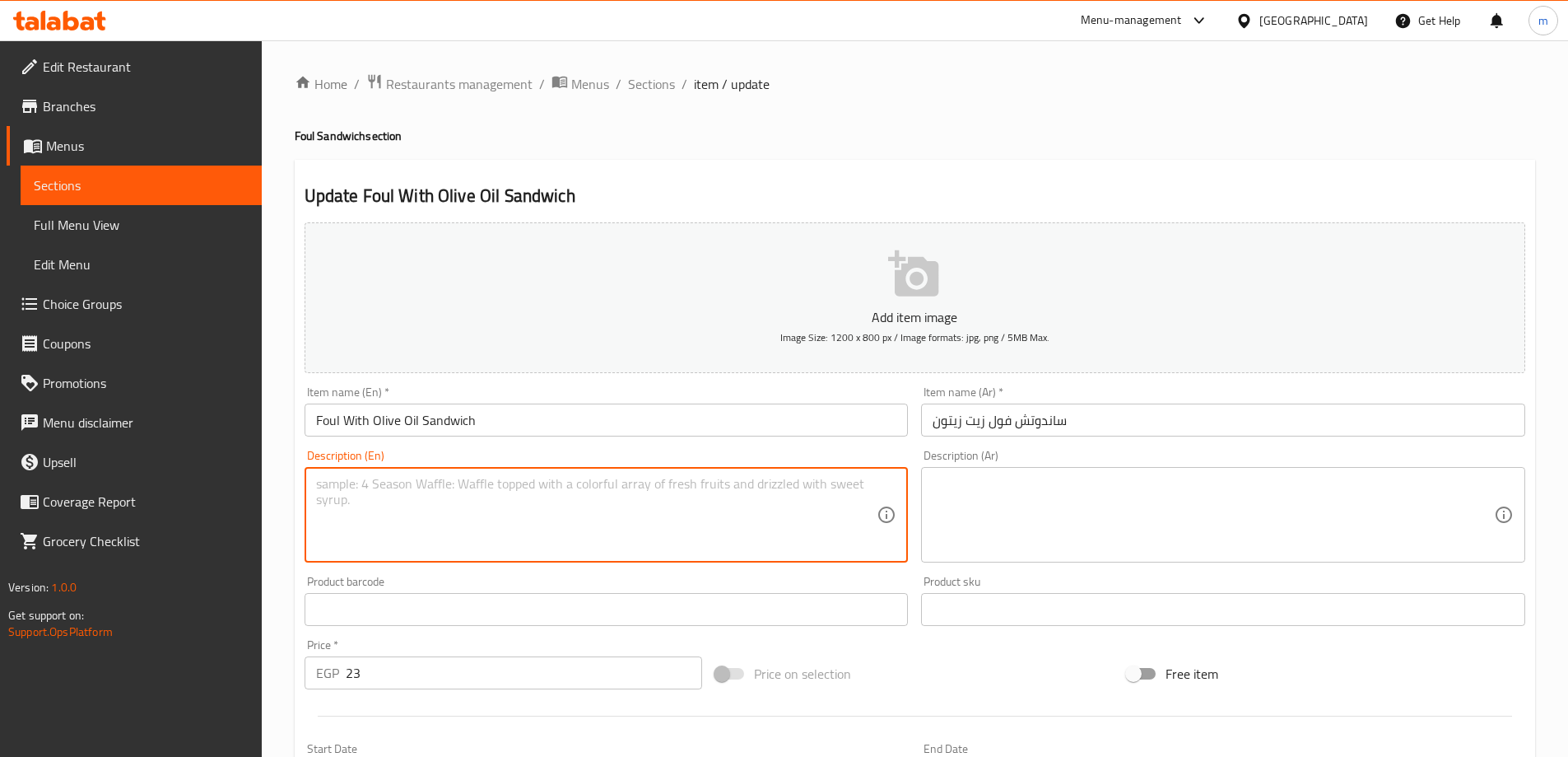
paste textarea "Creamy foul drizzled with premium olive oil for a rich Mediterranean touch."
type textarea "Creamy foul drizzled with premium olive oil for a rich Mediterranean touch."
click at [960, 526] on textarea at bounding box center [1213, 515] width 562 height 78
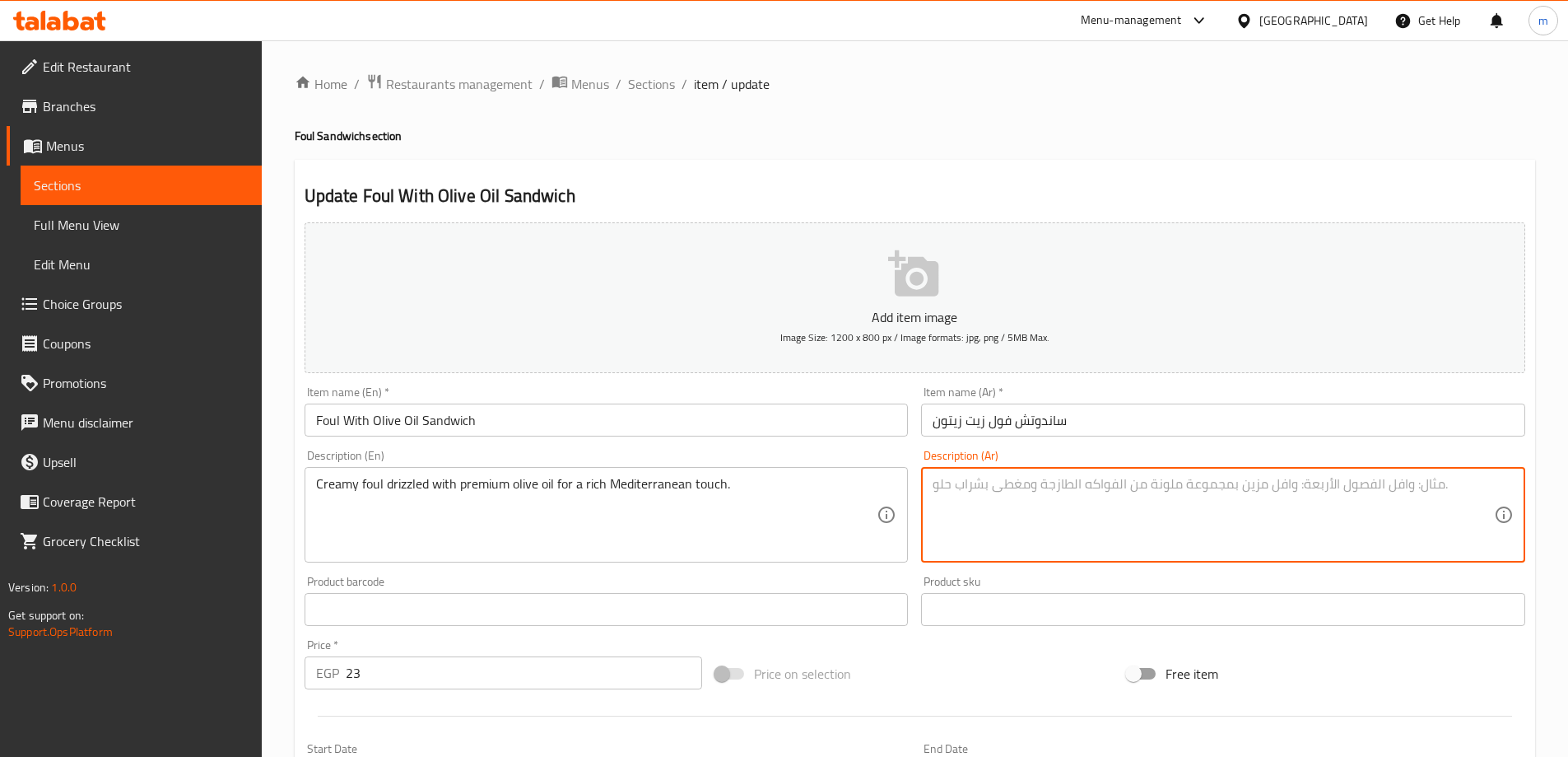
paste textarea "[PERSON_NAME] مع زيت الزيتون الممتاز للحصول على لمسة متوسطية غنية."
click at [1419, 493] on textarea "[PERSON_NAME] مع زيت الزيتون الممتاز للحصول على لمسة متوسطية غنية." at bounding box center [1213, 515] width 562 height 78
click at [1300, 493] on textarea "[PERSON_NAME] مع زيت الزيتون الممتاز للحصول على لمسة متوسطية غنية." at bounding box center [1213, 515] width 562 height 78
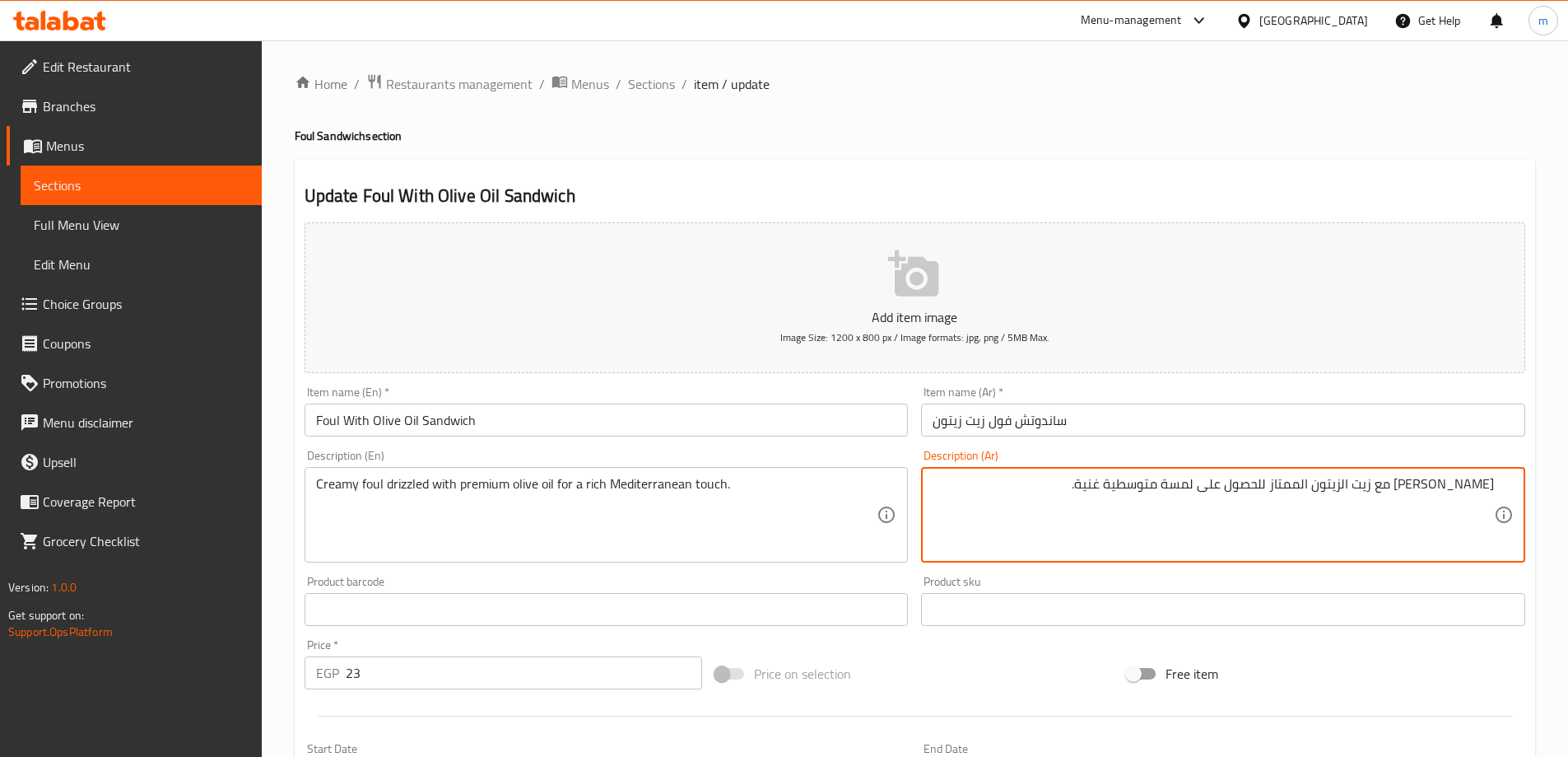
click at [1293, 493] on textarea "[PERSON_NAME] مع زيت الزيتون الممتاز للحصول على لمسة متوسطية غنية." at bounding box center [1213, 515] width 562 height 78
click at [1141, 478] on textarea "[PERSON_NAME] مع زيت الزيتون بريميوم للحصول على لمسة متوسطية غنية." at bounding box center [1213, 515] width 562 height 78
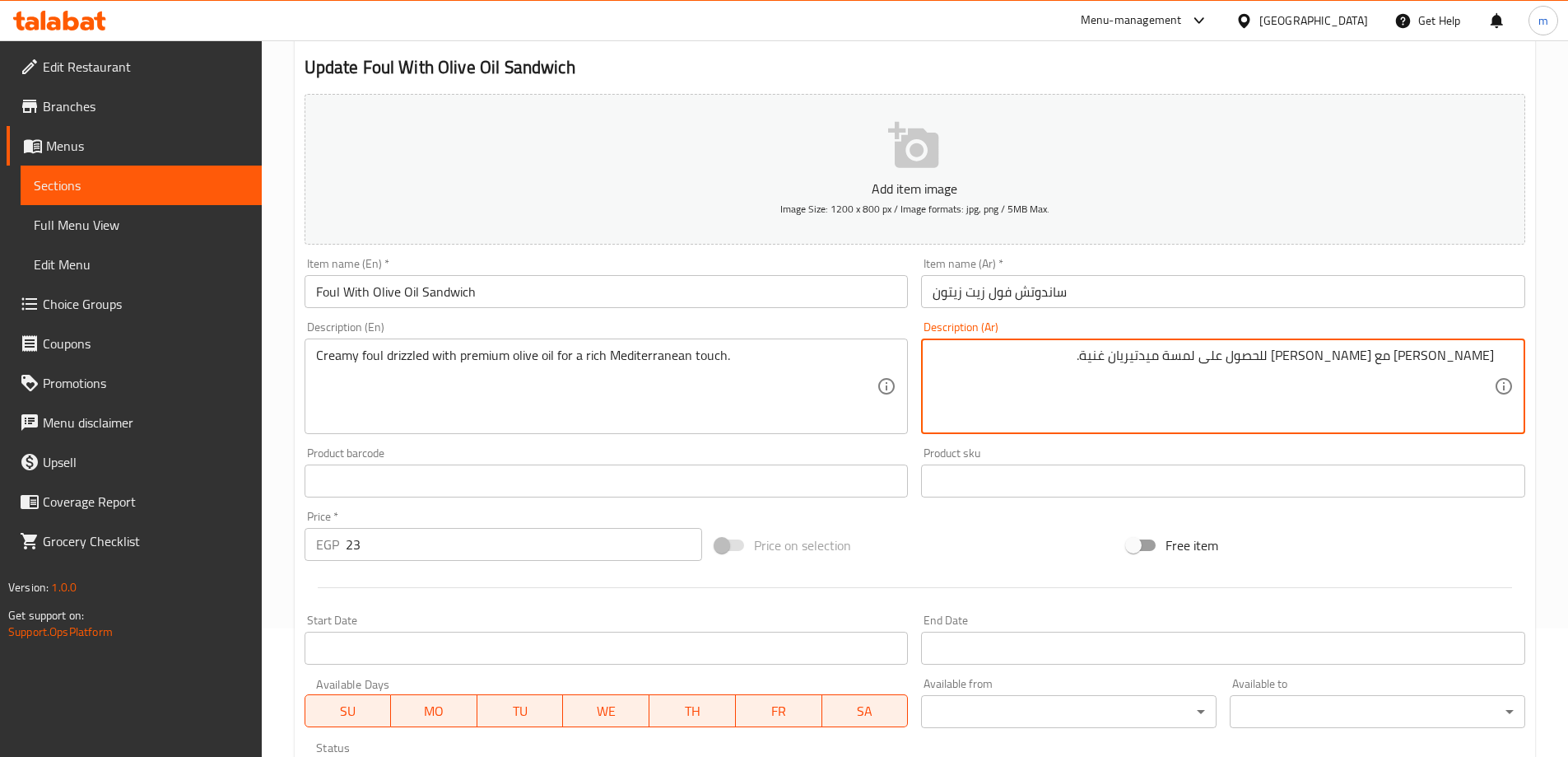
scroll to position [434, 0]
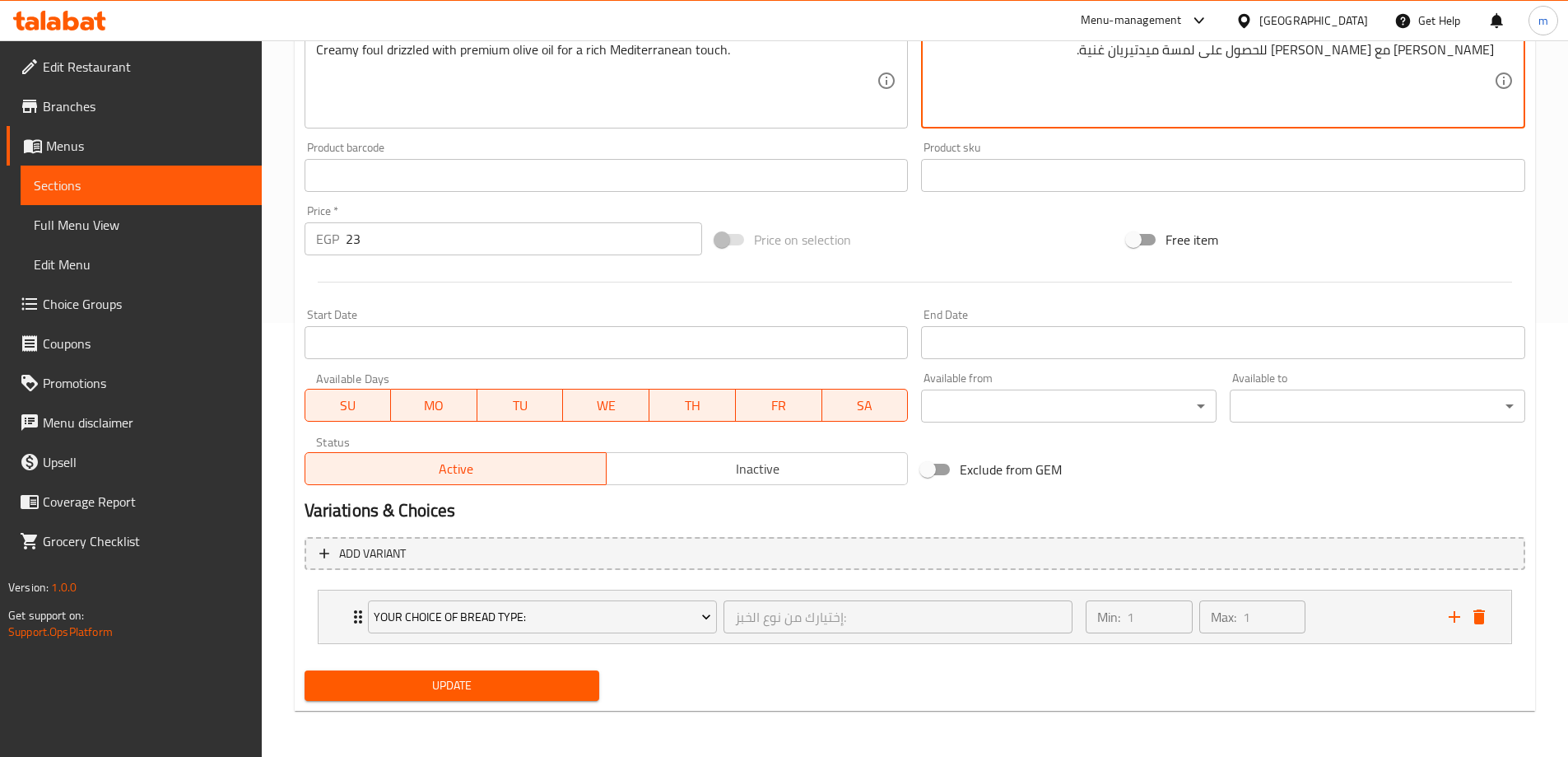
click at [490, 690] on span "Update" at bounding box center [452, 686] width 269 height 21
click at [1140, 56] on textarea "[PERSON_NAME] مع [PERSON_NAME] للحصول على لمسة ميدتيريان غنية." at bounding box center [1213, 81] width 562 height 78
click at [1135, 54] on textarea "[PERSON_NAME] مع [PERSON_NAME] للحصول على لمسة ميدتيريان غنية." at bounding box center [1213, 81] width 562 height 78
type textarea "[PERSON_NAME] مع زيت الزيتون بريميوم للحصول على لمسة ميديتيريان غنية."
click at [411, 686] on span "Update" at bounding box center [452, 686] width 269 height 21
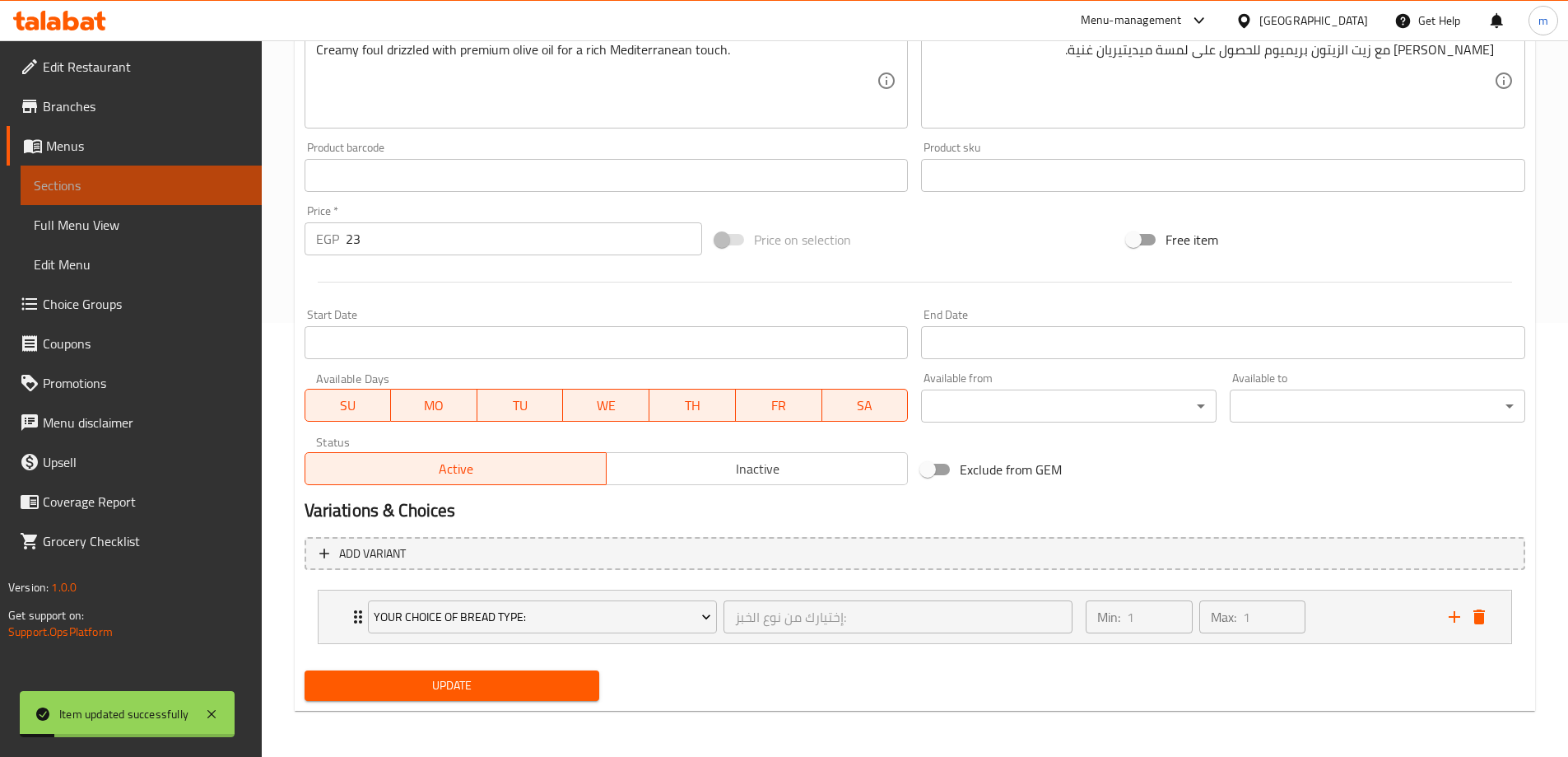
click at [99, 176] on span "Sections" at bounding box center [141, 185] width 215 height 20
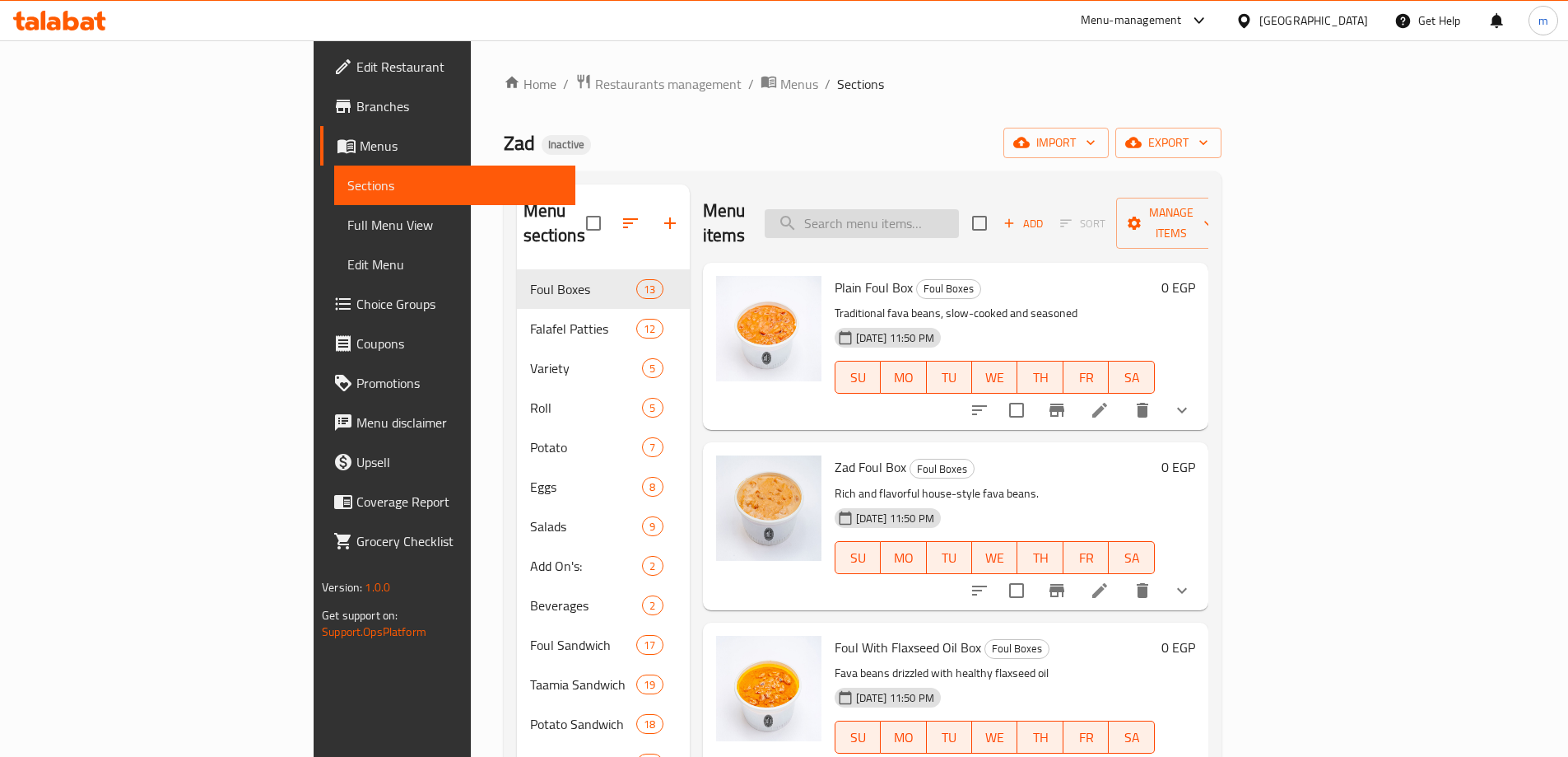
click at [959, 209] on input "search" at bounding box center [862, 223] width 194 height 29
paste input "● Foul With [PERSON_NAME]"
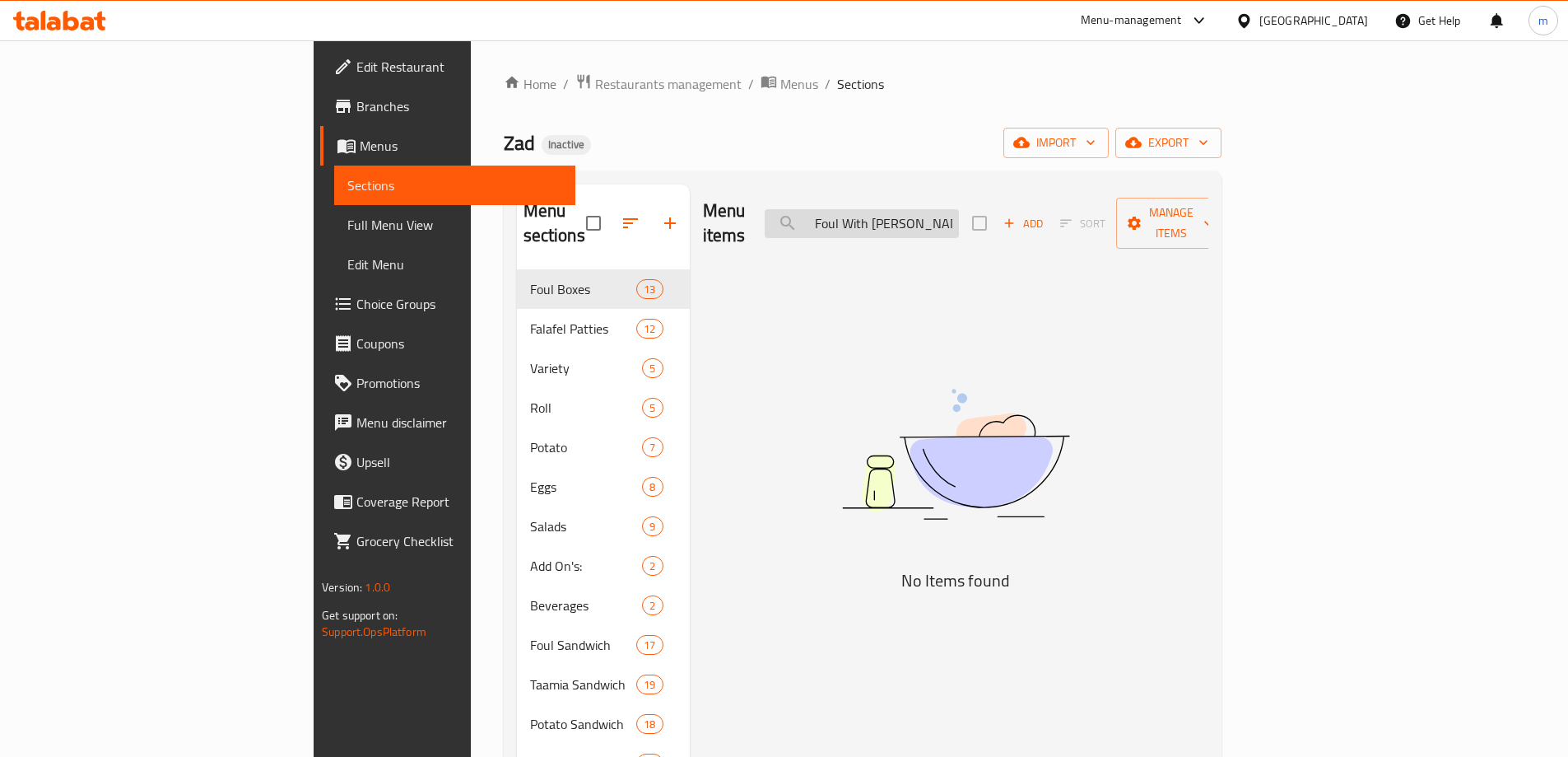
click at [923, 209] on input "● Foul With [PERSON_NAME]" at bounding box center [862, 223] width 194 height 29
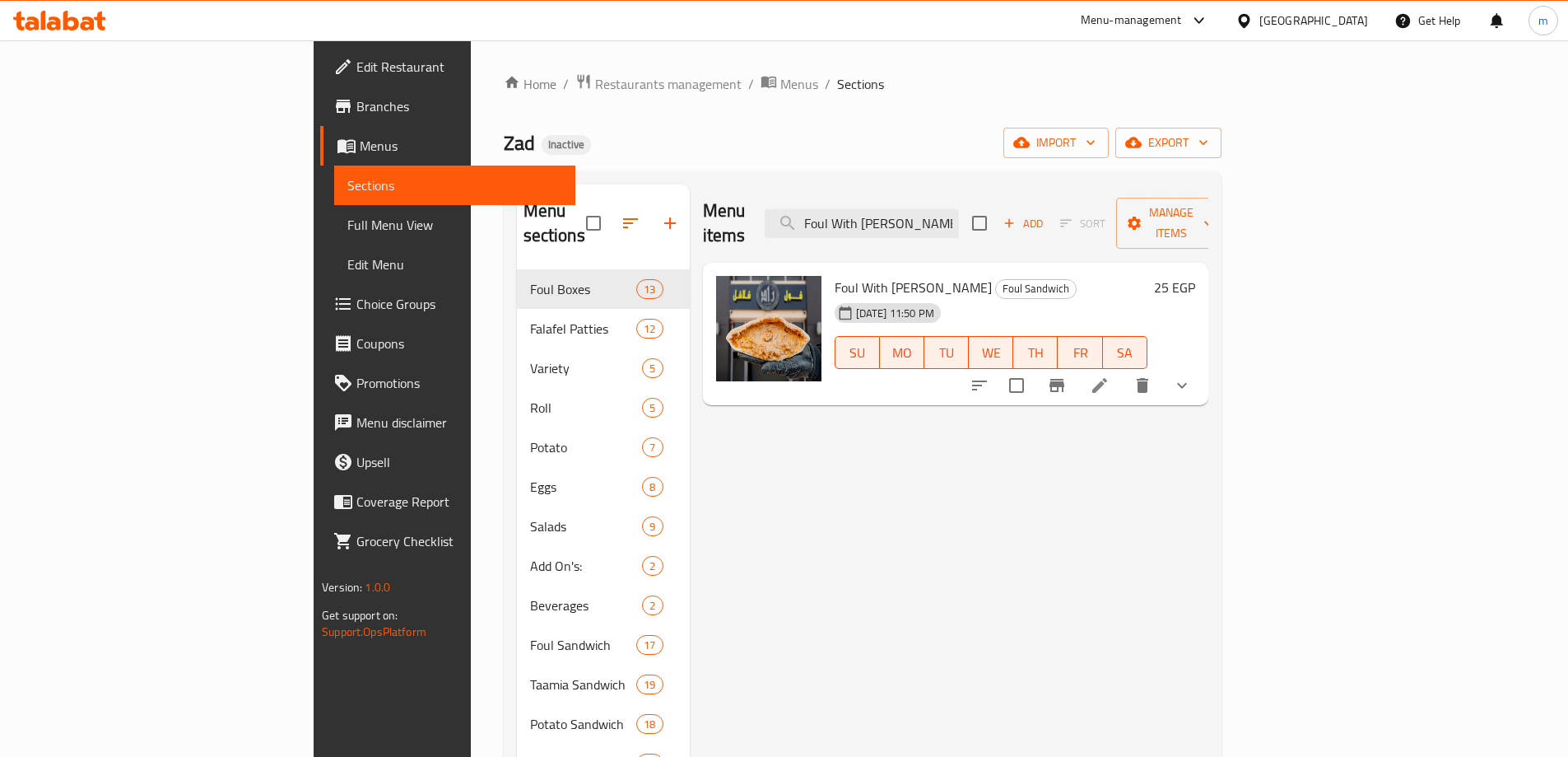
type input "Foul With [PERSON_NAME]"
click at [1122, 371] on li at bounding box center [1100, 386] width 46 height 30
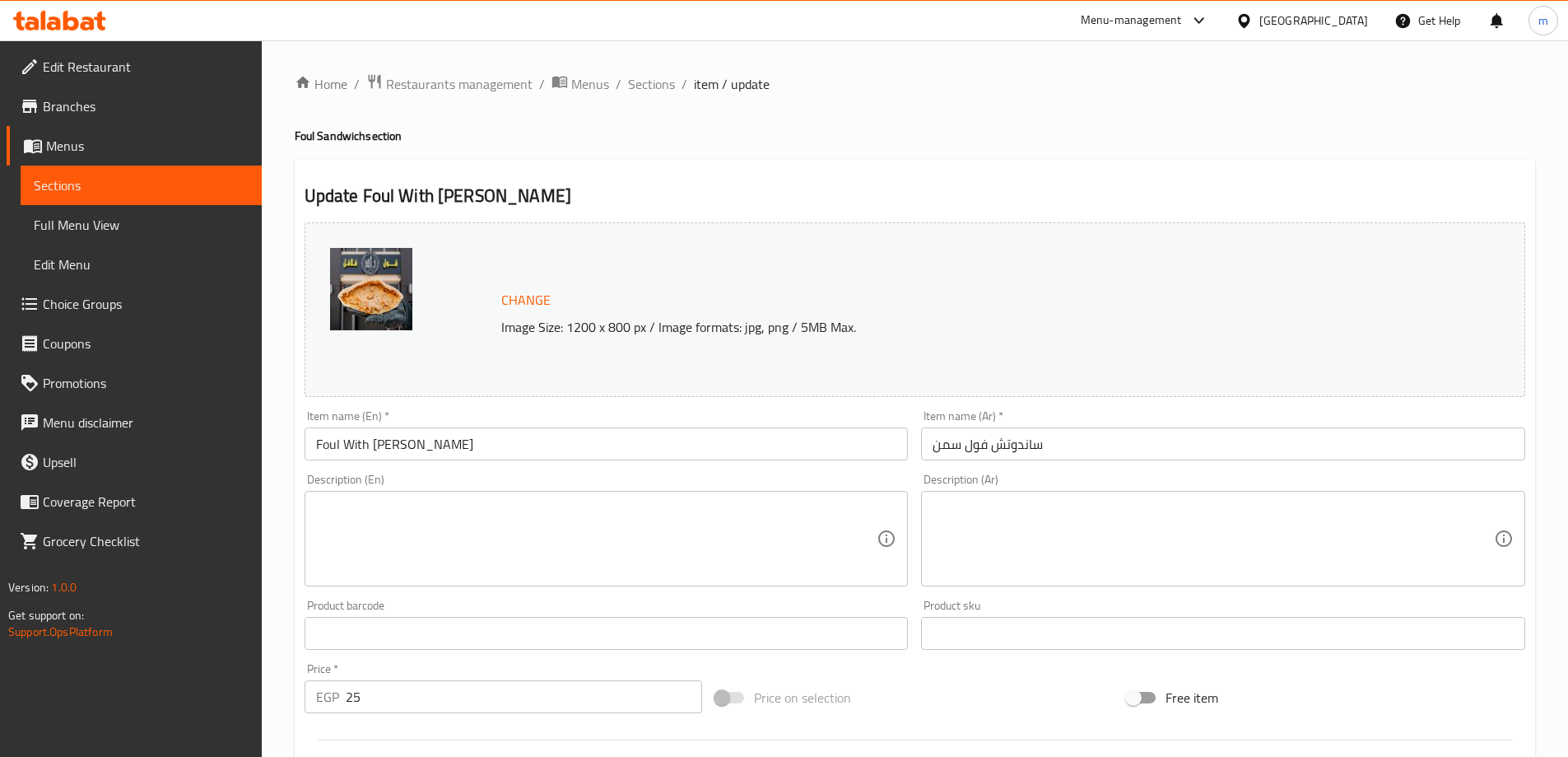
click at [571, 527] on textarea at bounding box center [597, 539] width 562 height 78
paste textarea "Traditional foul blended with aromatic ghee, giving it a rich and buttery taste."
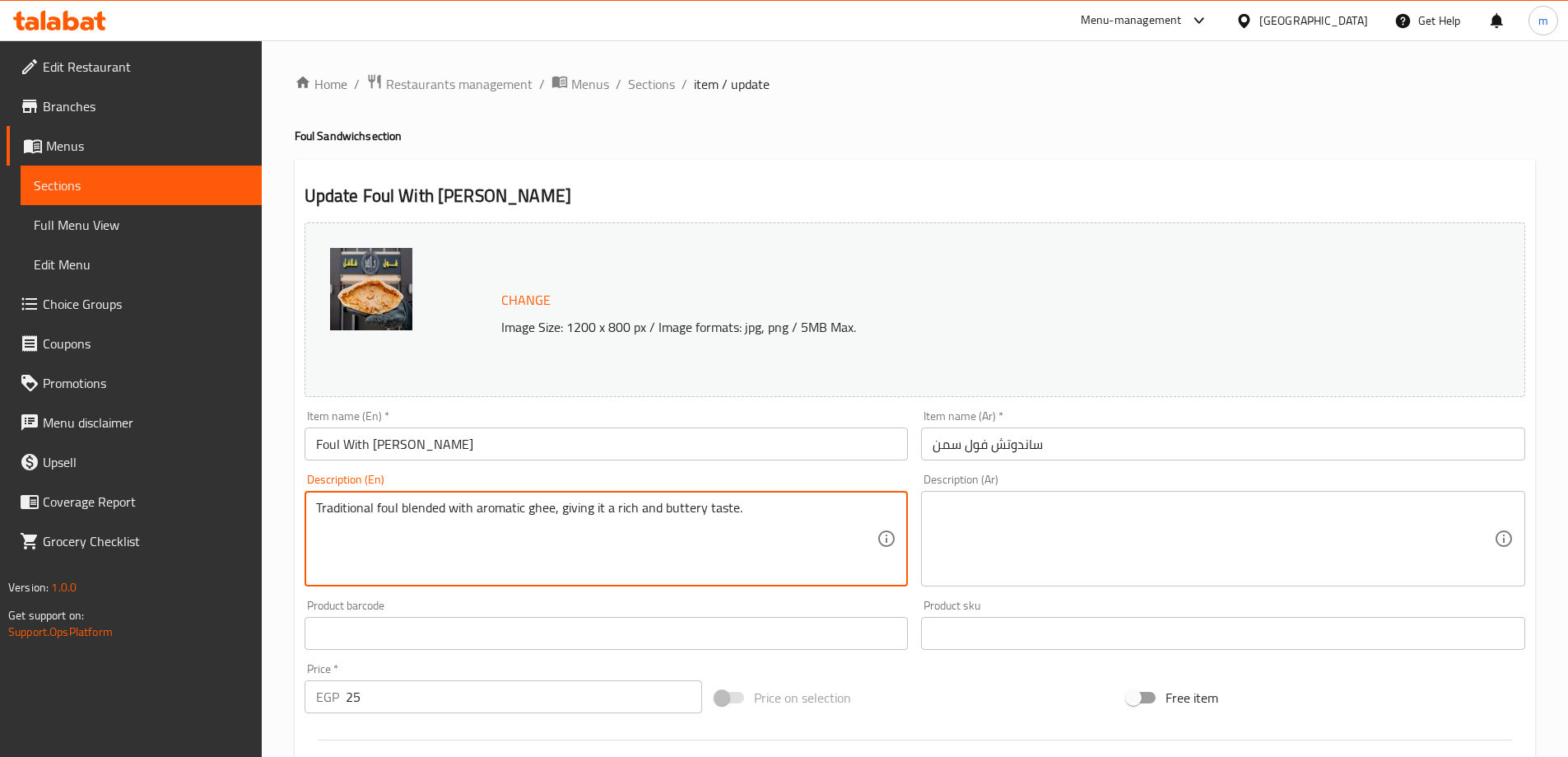
type textarea "Traditional foul blended with aromatic ghee, giving it a rich and buttery taste."
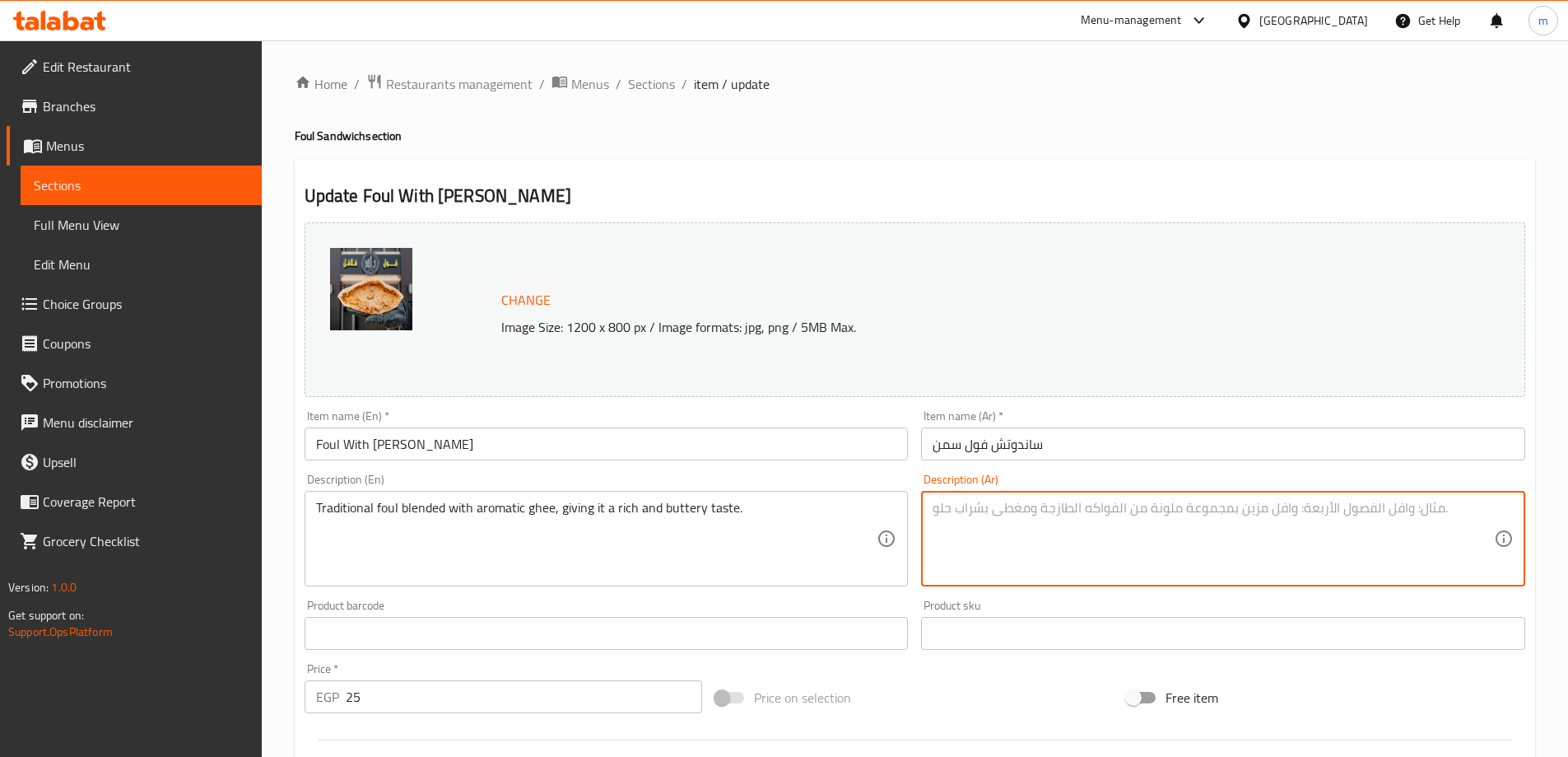
click at [1113, 528] on textarea at bounding box center [1213, 539] width 562 height 78
paste textarea "Traditional foul blended with aromatic ghee, giving it a rich and buttery taste."
type textarea "Traditional foul blended with aromatic ghee, giving it a rich and buttery taste."
paste textarea "فول تقليدي مخلوط مع السمن العطري، مما يمنحه طعمًا غنيًا وزبدانيًا."
click at [1410, 504] on textarea "فول تقليدي مخلوط مع السمن العطري، مما يمنحه طعمًا غنيًا وزبدانيًا." at bounding box center [1213, 539] width 562 height 78
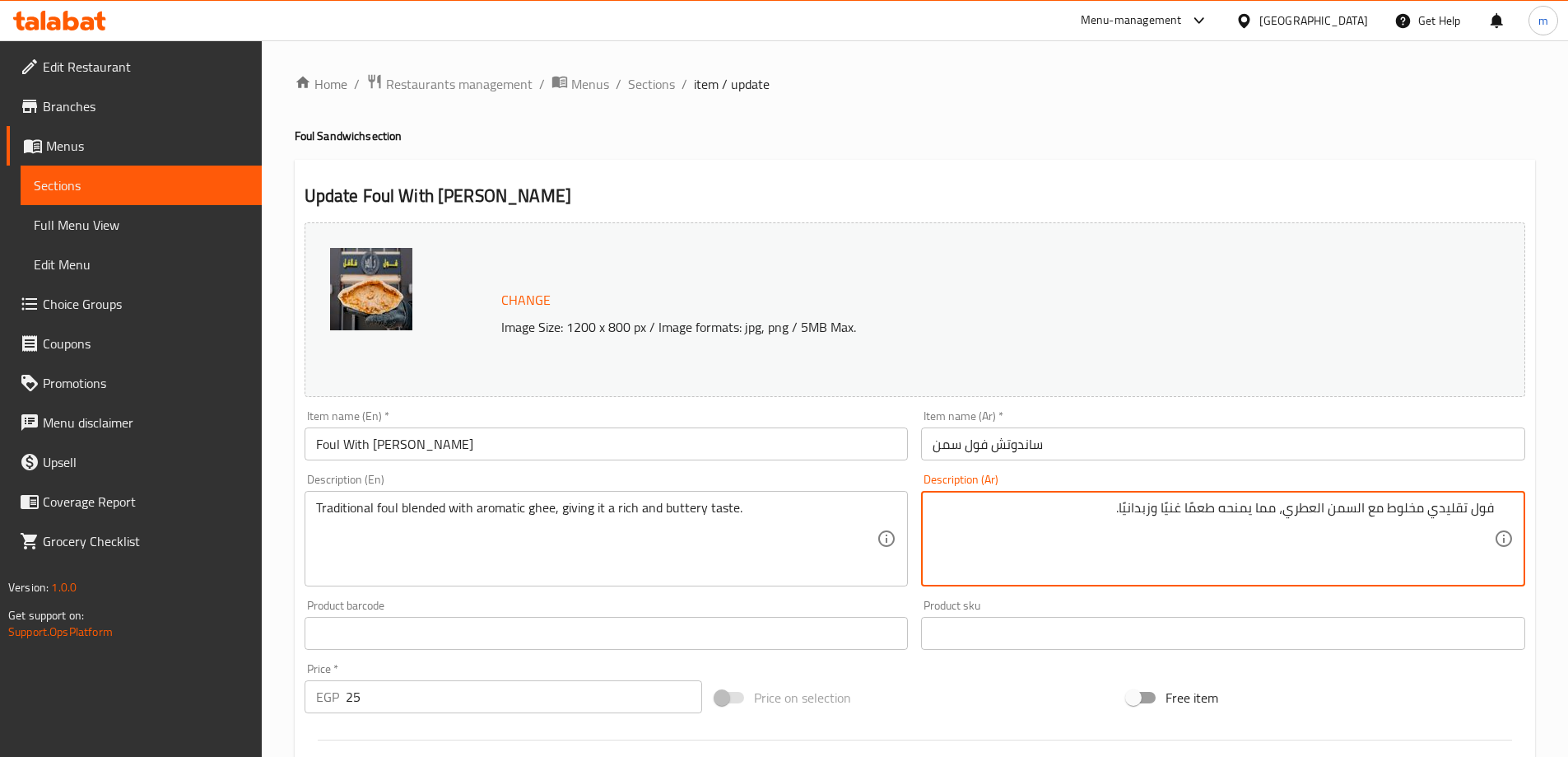
click at [1410, 504] on textarea "فول تقليدي مخلوط مع السمن العطري، مما يمنحه طعمًا غنيًا وزبدانيًا." at bounding box center [1213, 539] width 562 height 78
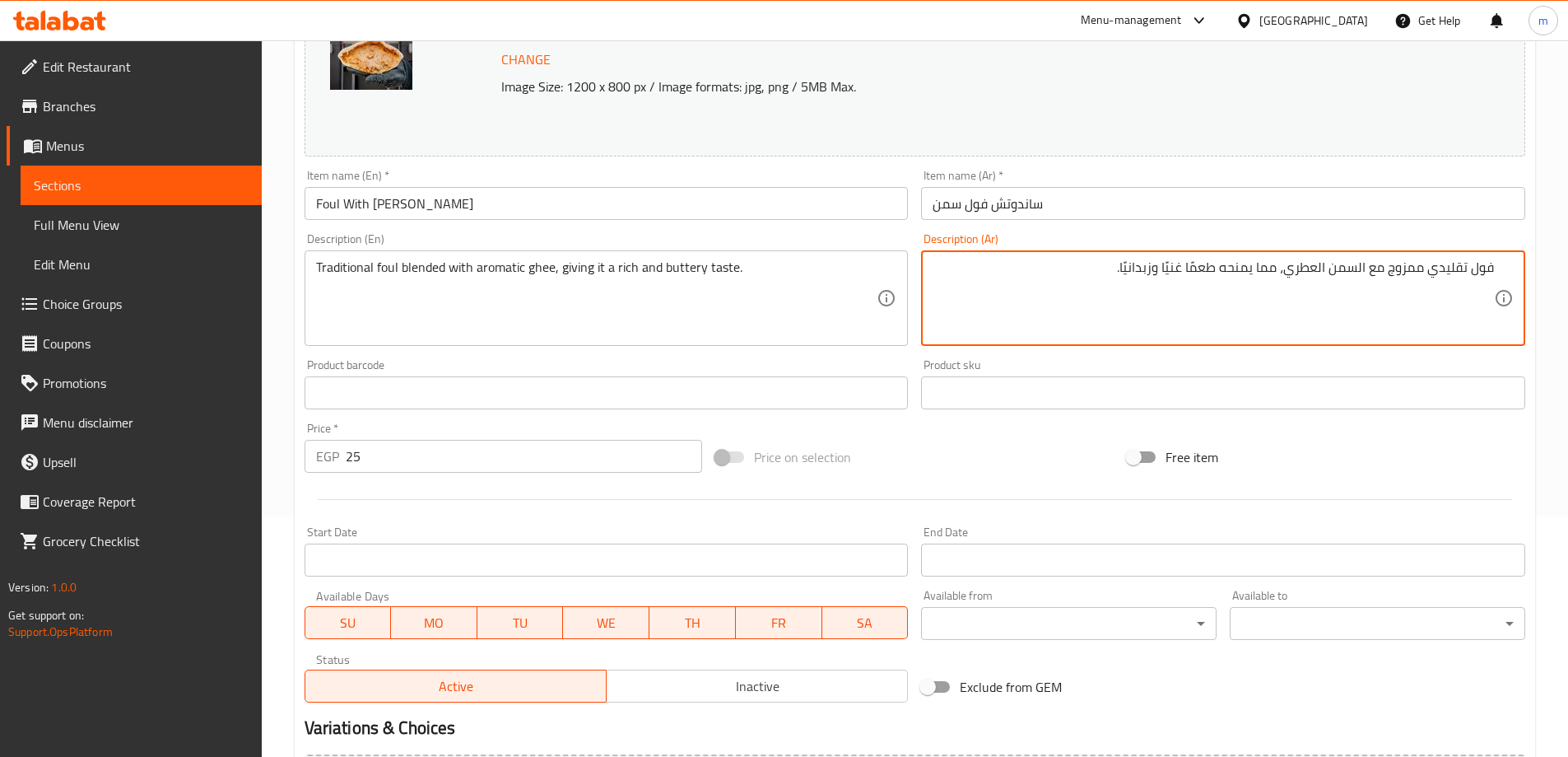
scroll to position [412, 0]
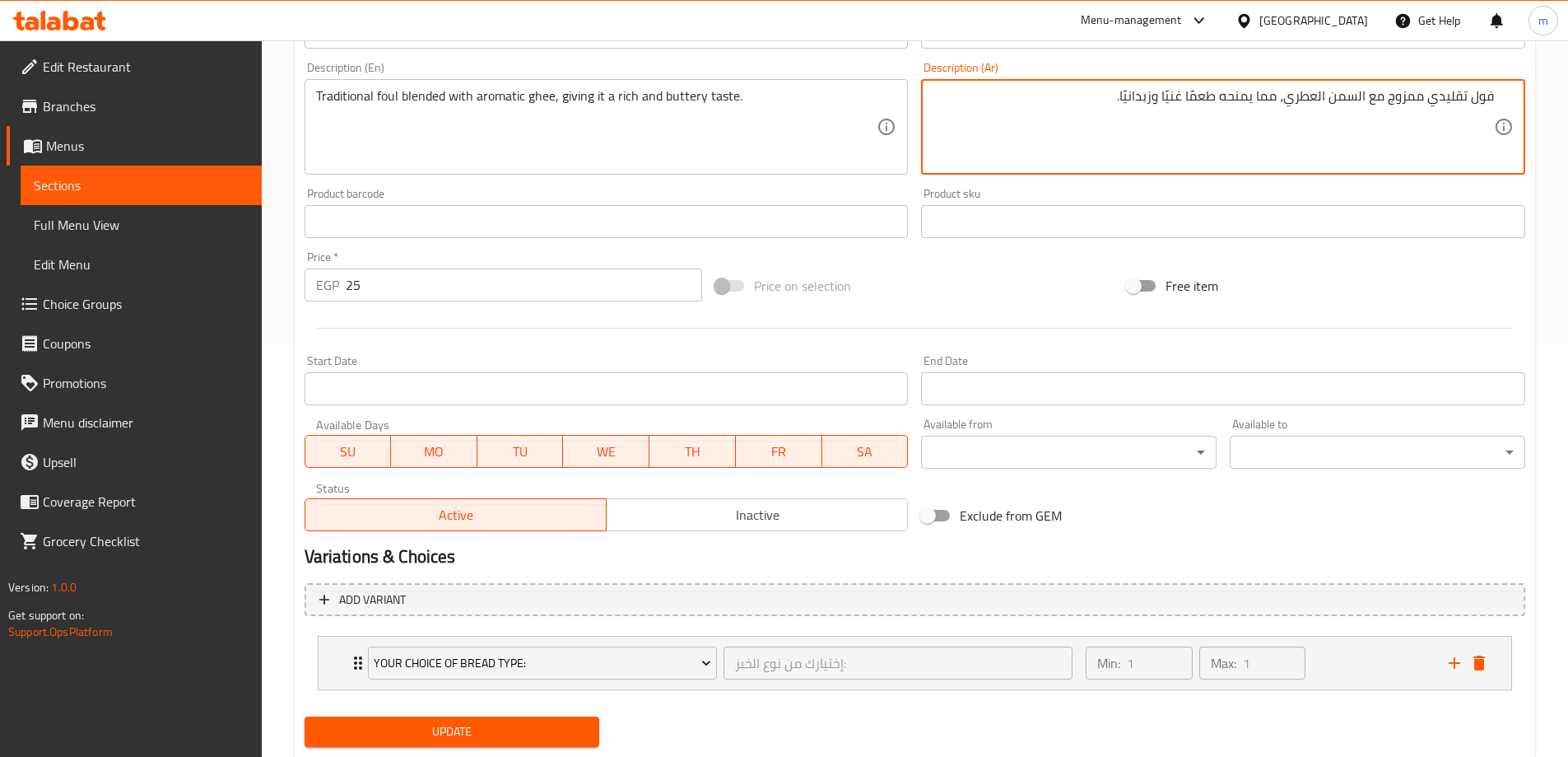
type textarea "فول تقليدي ممزوج مع السمن العطري، مما يمنحه طعمًا غنيًا وزبدانيًا."
click at [457, 737] on span "Update" at bounding box center [452, 731] width 269 height 21
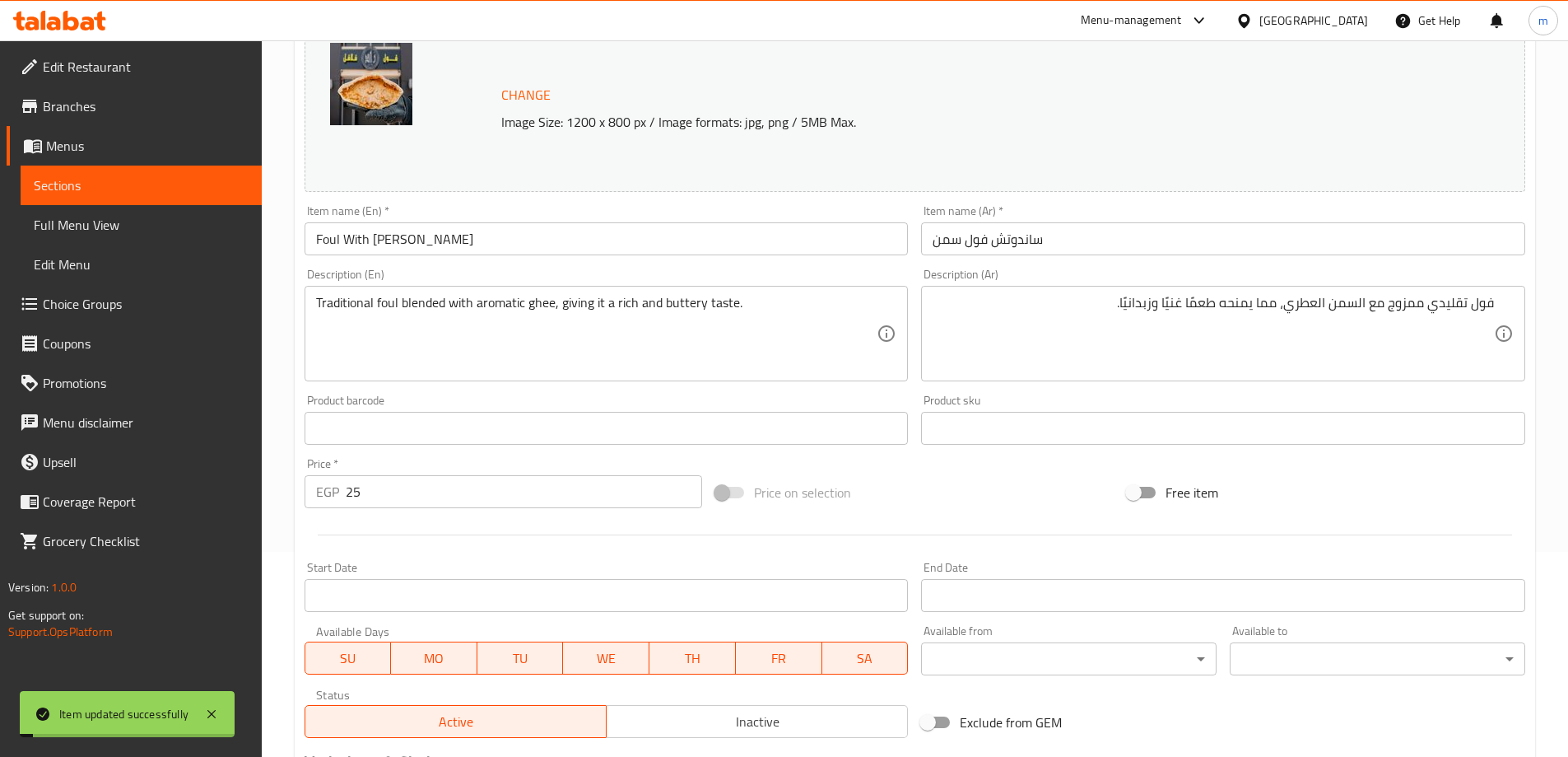
scroll to position [0, 0]
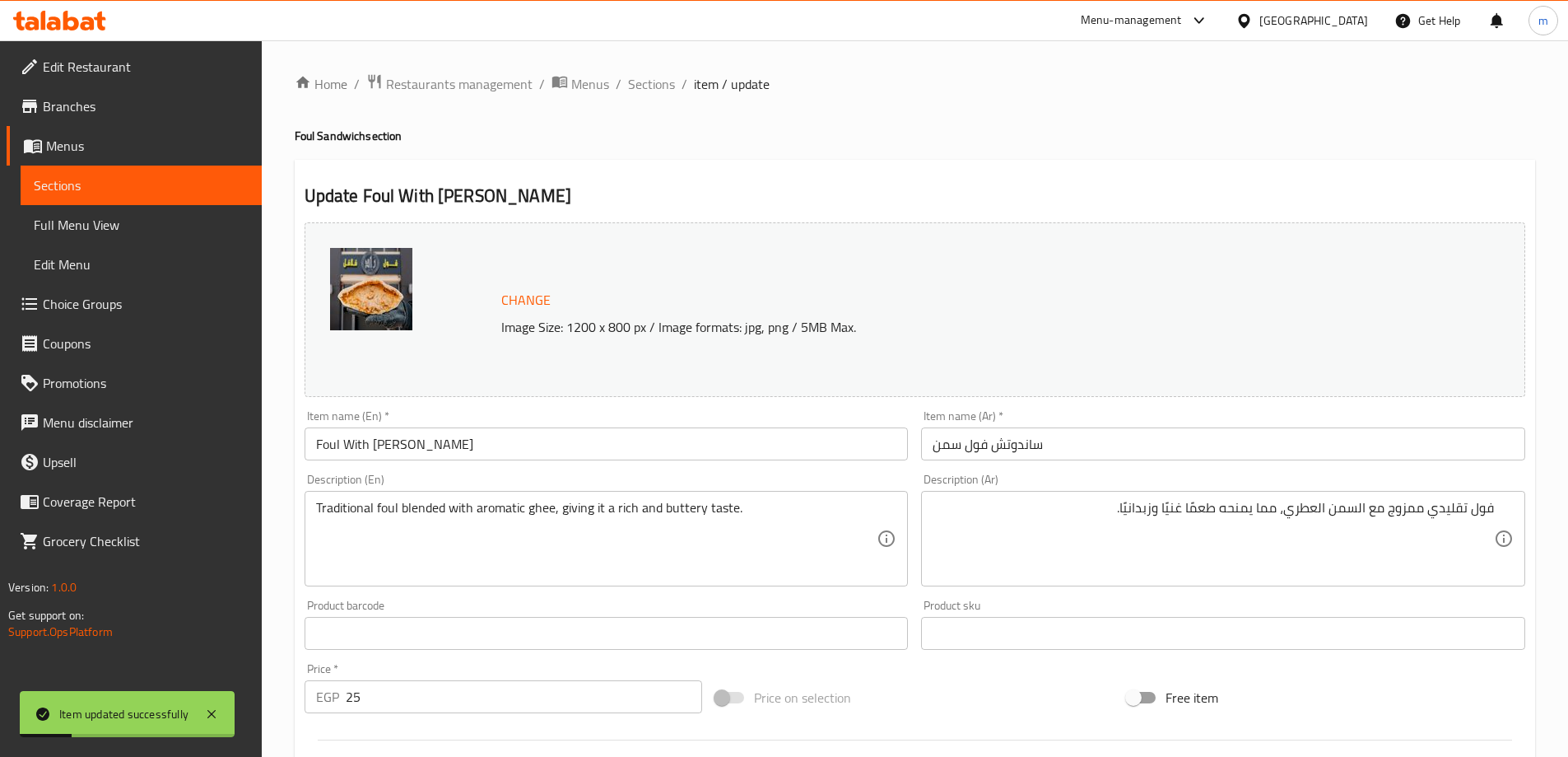
click at [156, 177] on span "Sections" at bounding box center [141, 185] width 215 height 20
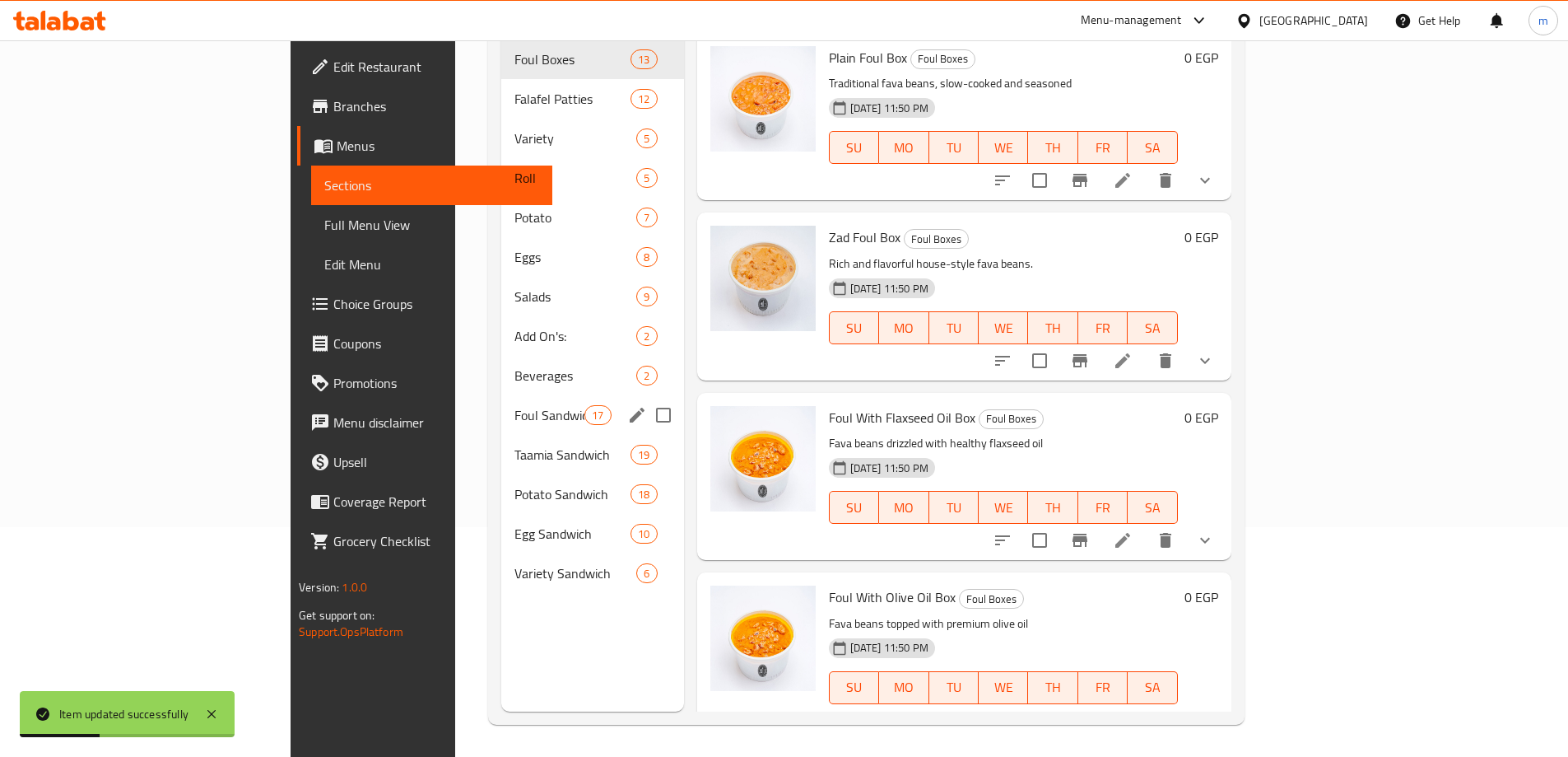
scroll to position [231, 0]
click at [514, 404] on span "Foul Sandwich" at bounding box center [549, 414] width 70 height 20
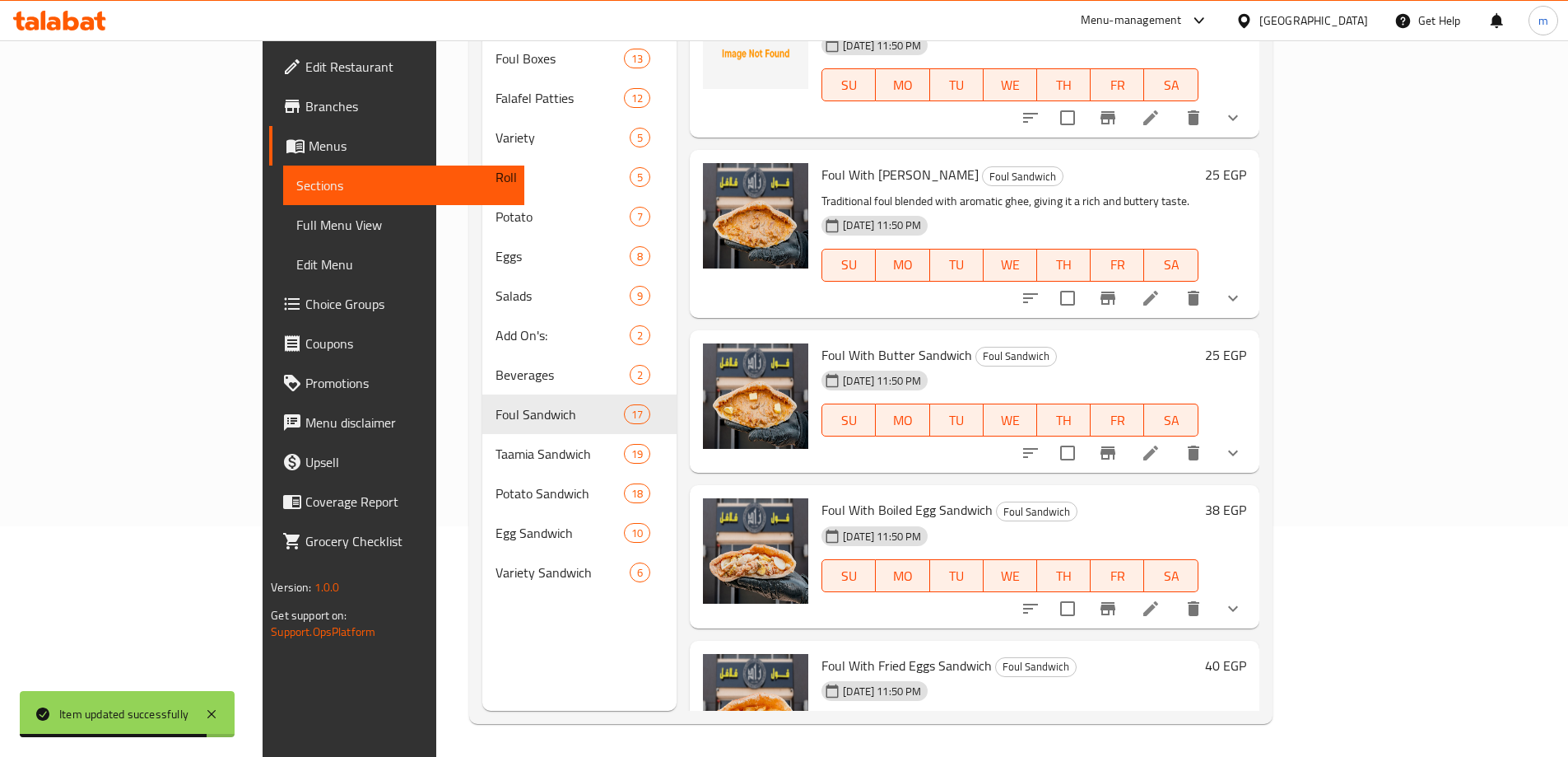
scroll to position [823, 0]
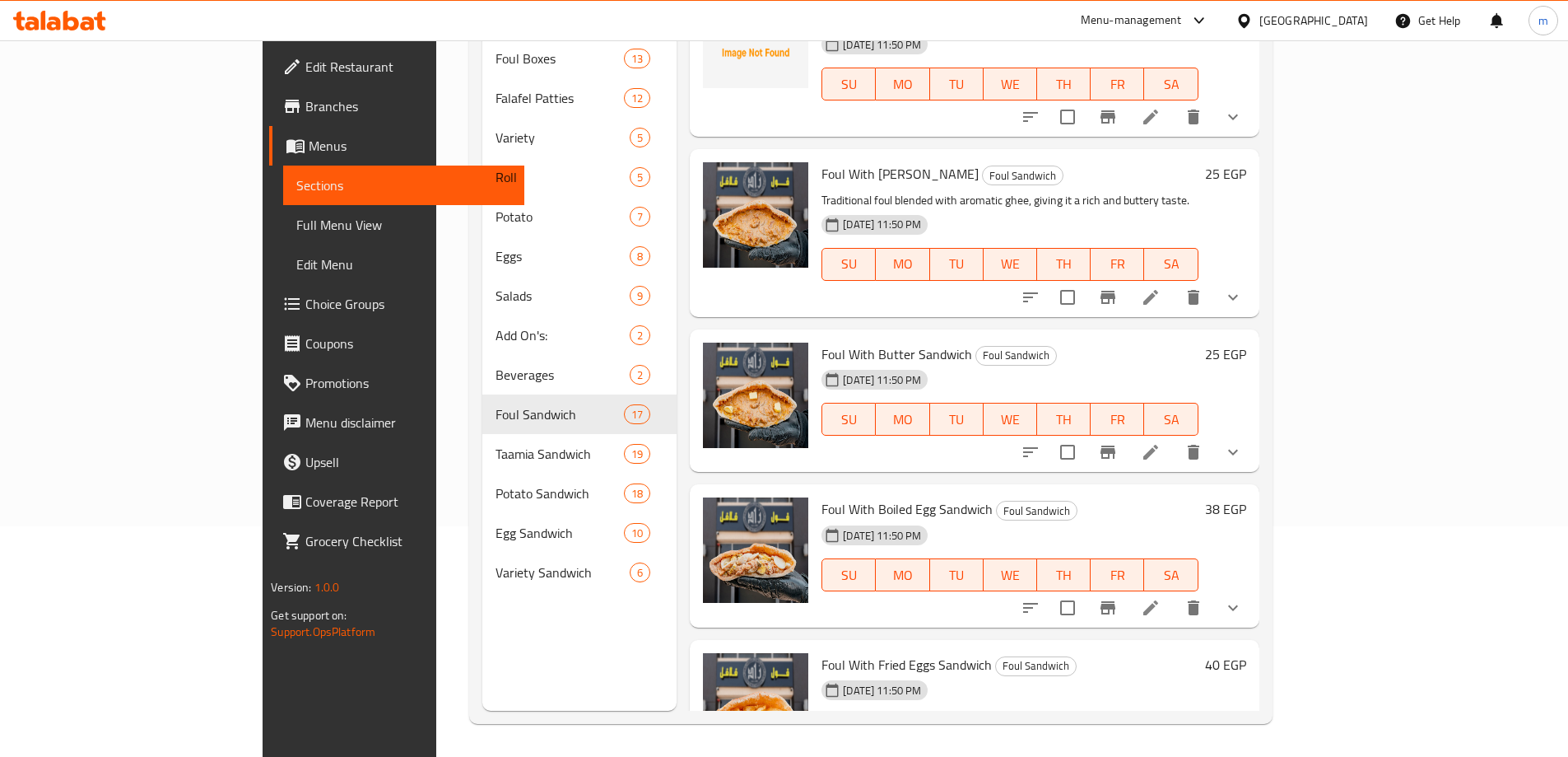
click at [1161, 442] on icon at bounding box center [1151, 452] width 20 height 20
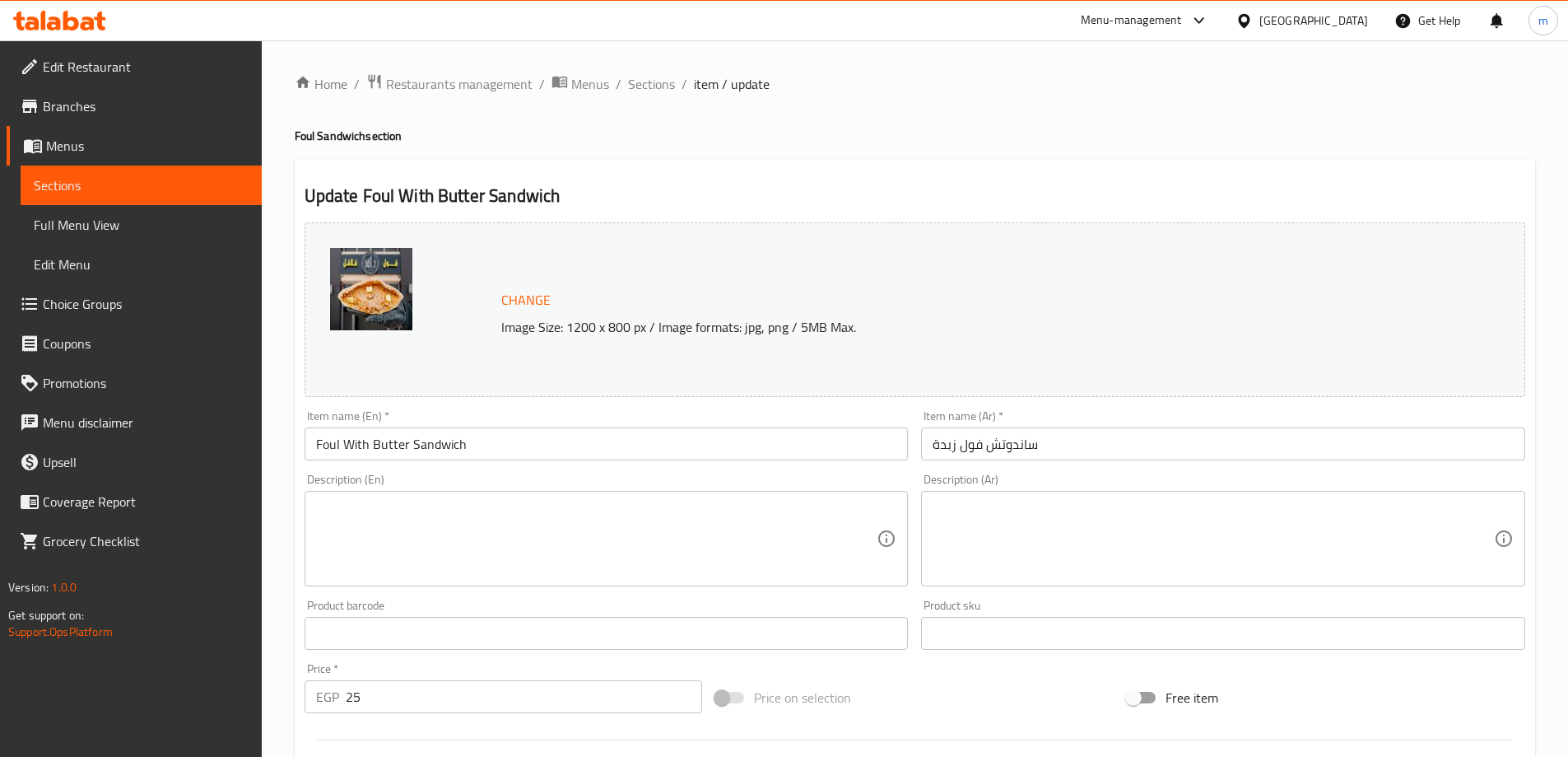
click at [527, 545] on textarea at bounding box center [597, 539] width 562 height 78
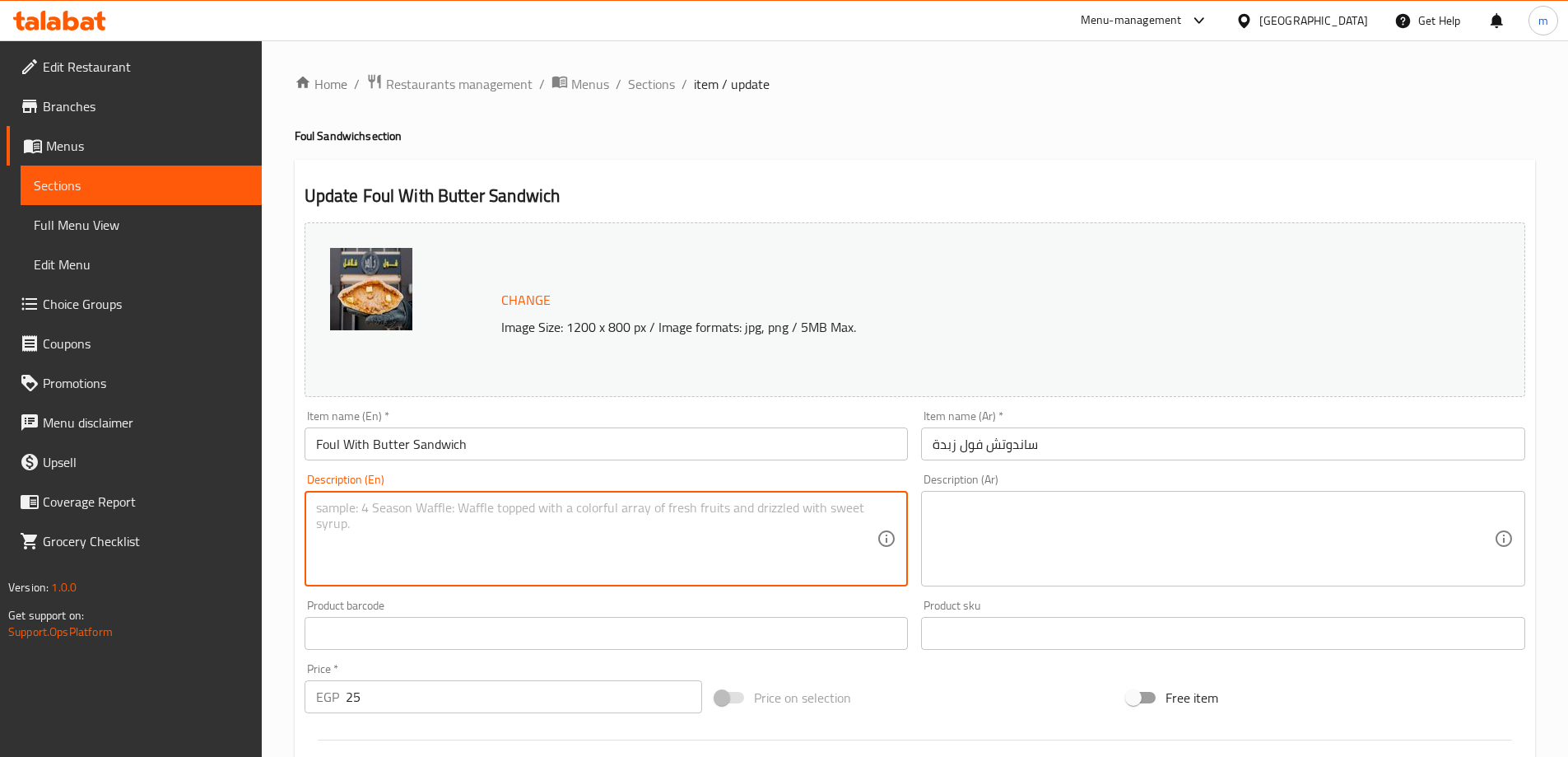
paste textarea "Soft, smooth foul flavored with creamy butter for a lighter, silky finish."
type textarea "Soft, smooth foul flavored with creamy butter for a lighter, silky finish."
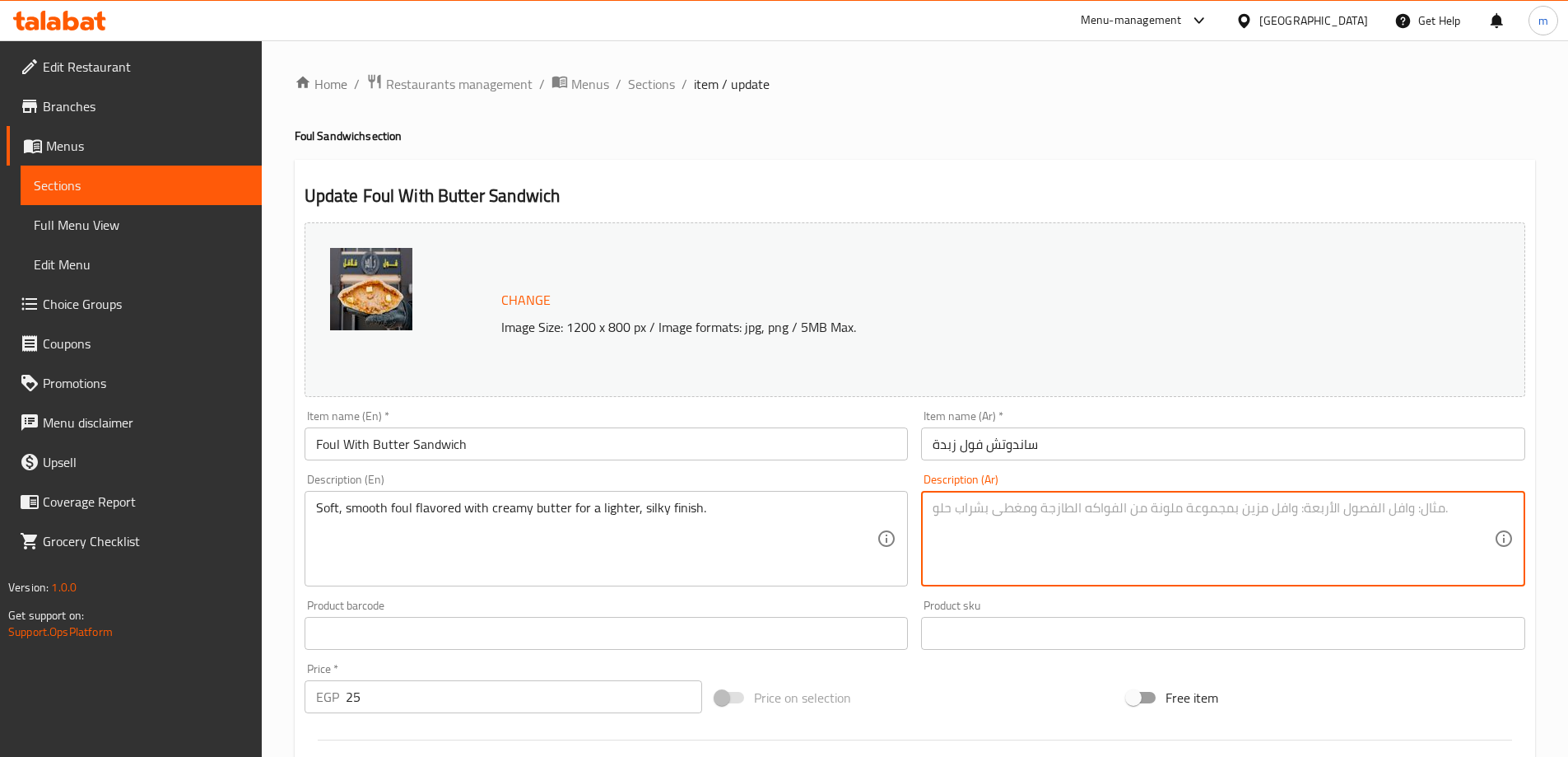
click at [1047, 525] on textarea at bounding box center [1213, 539] width 562 height 78
paste textarea "ناعمة وملساء بنكهة كريهة مع زبدة كريمية للحصول على لمسة نهائية خفيفة وحريرية."
drag, startPoint x: 1419, startPoint y: 514, endPoint x: 1549, endPoint y: 512, distance: 130.0
click at [1549, 512] on div "Home / Restaurants management / Menus / Sections / item / update Foul Sandwich …" at bounding box center [915, 628] width 1307 height 1175
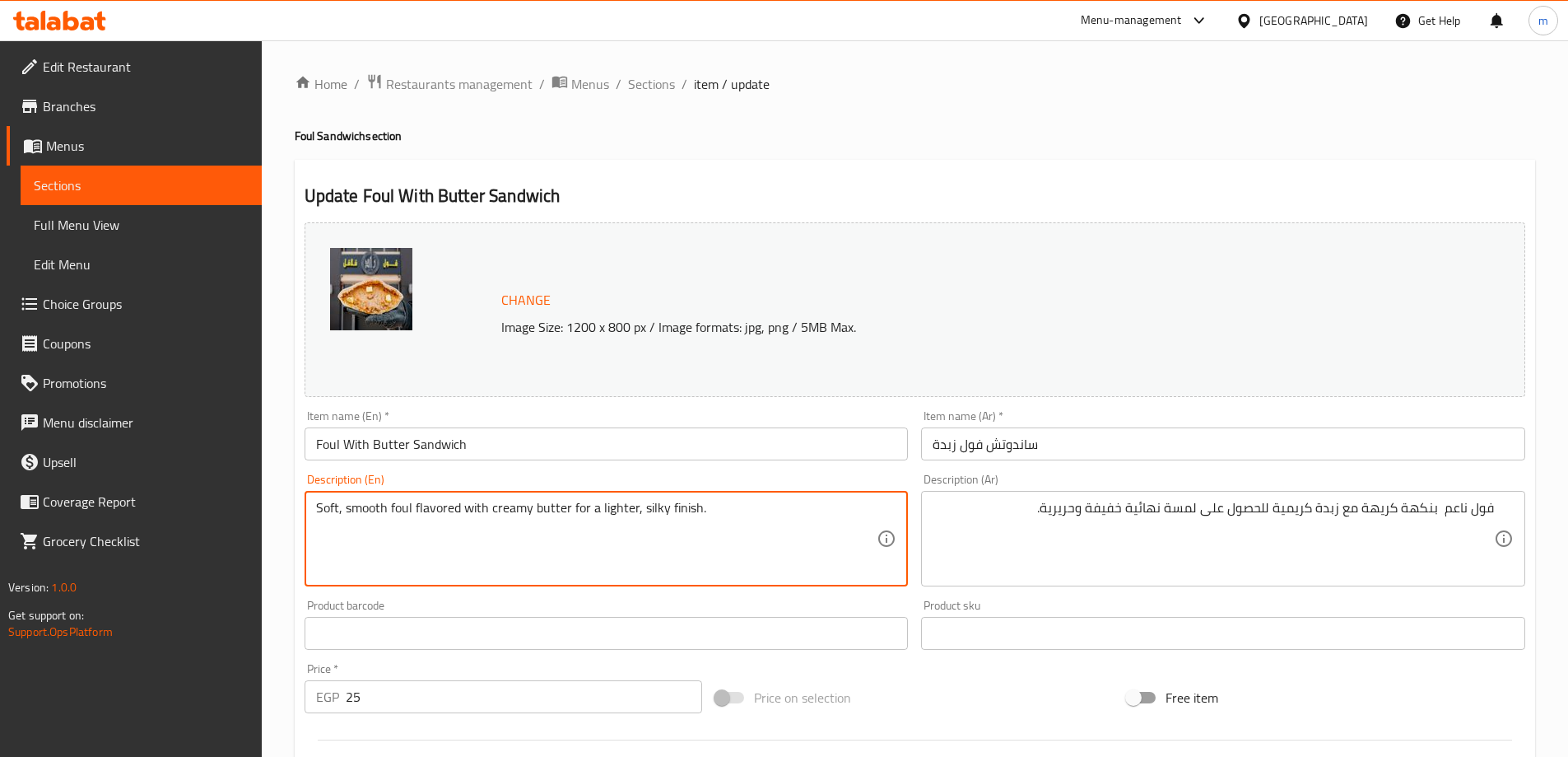
drag, startPoint x: 319, startPoint y: 511, endPoint x: 409, endPoint y: 509, distance: 90.0
click at [400, 508] on textarea "Soft, smooth foul flavored with creamy butter for a lighter, silky finish." at bounding box center [597, 539] width 562 height 78
click at [316, 514] on textarea "Soft, smooth foul flavored with creamy butter for a lighter, silky finish." at bounding box center [597, 539] width 562 height 78
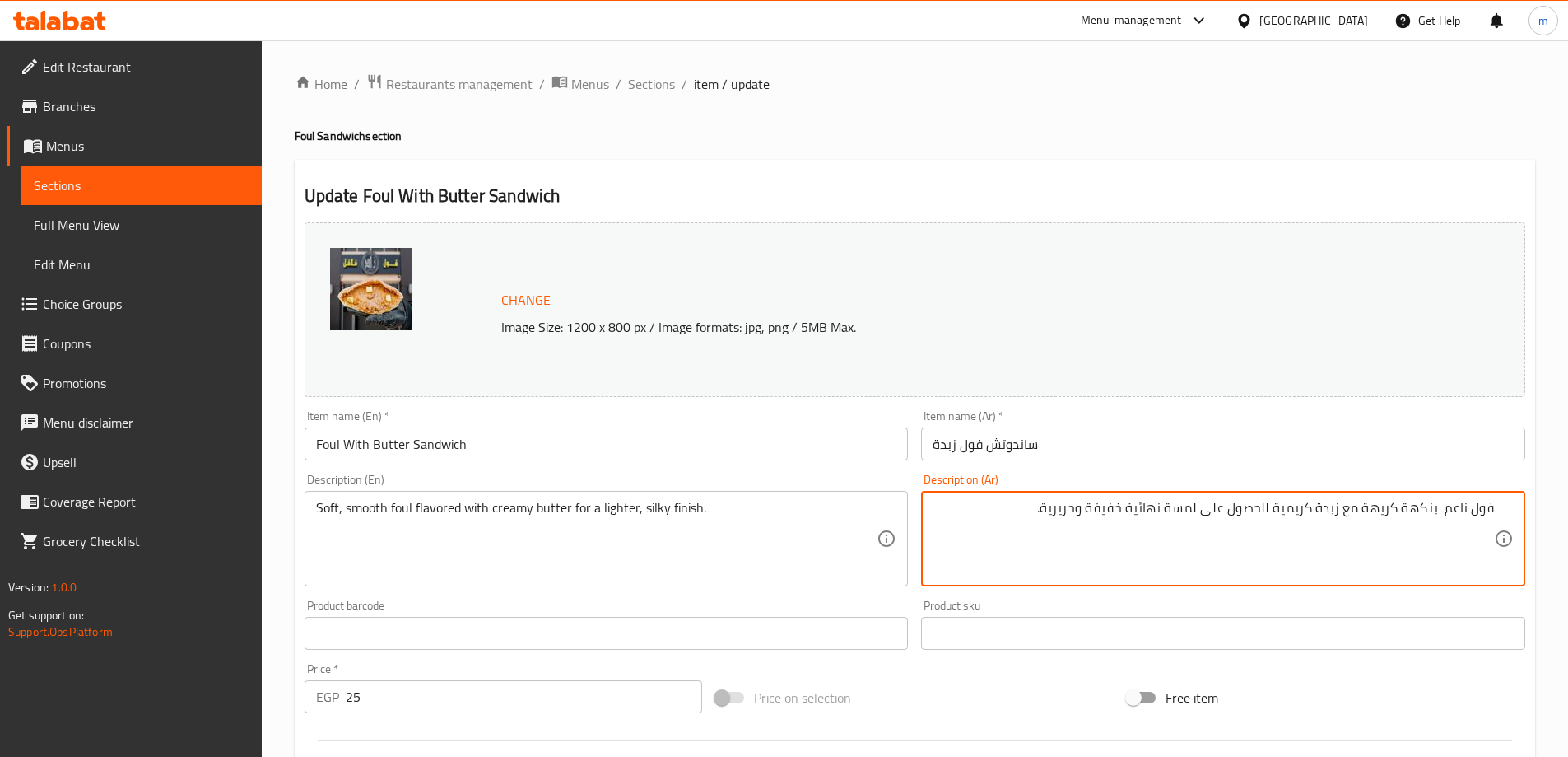
click at [1452, 513] on textarea "فول ناعم بنكهة كريهة مع زبدة كريمية للحصول على لمسة نهائية خفيفة وحريرية." at bounding box center [1213, 539] width 562 height 78
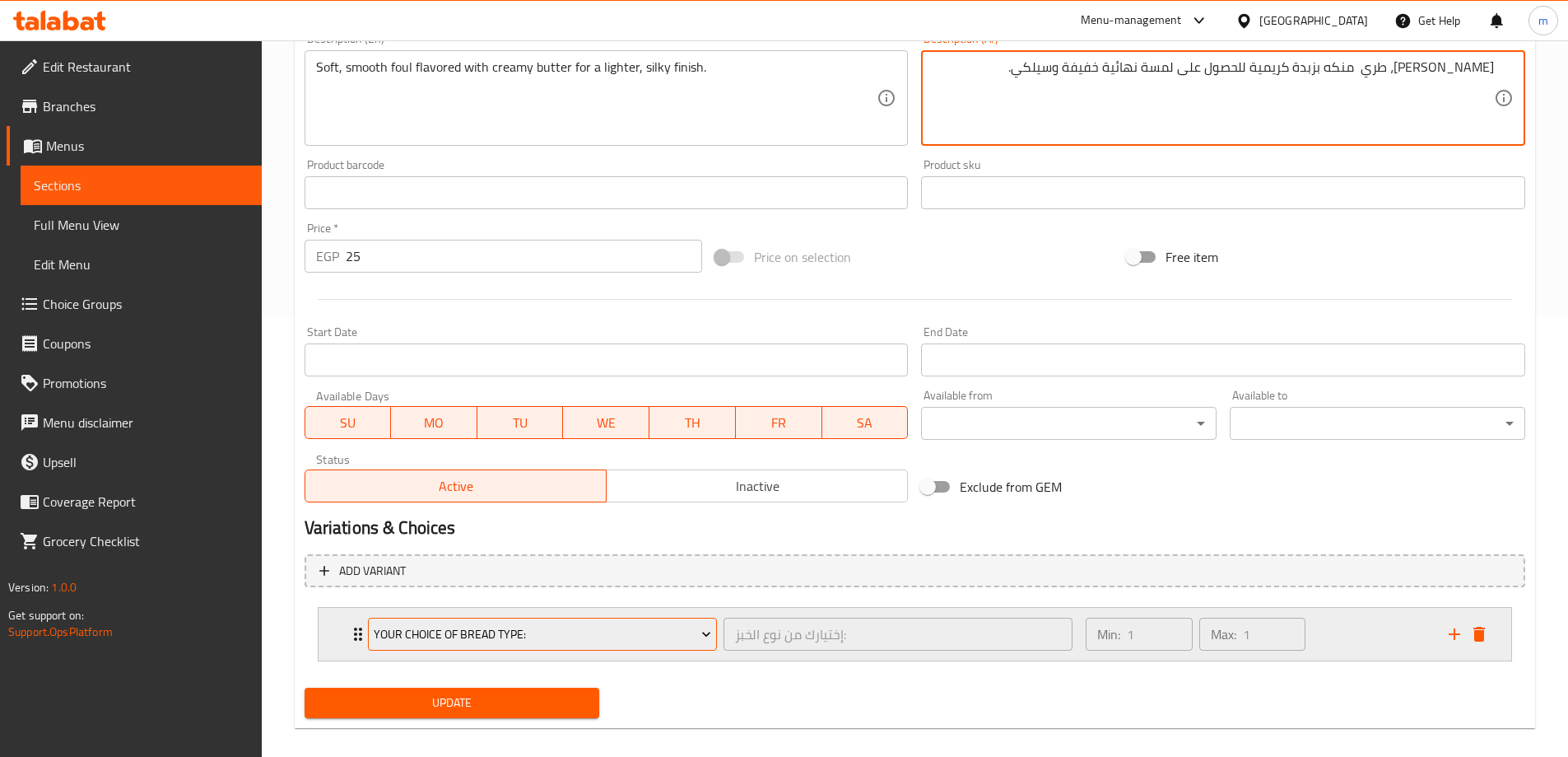
scroll to position [458, 0]
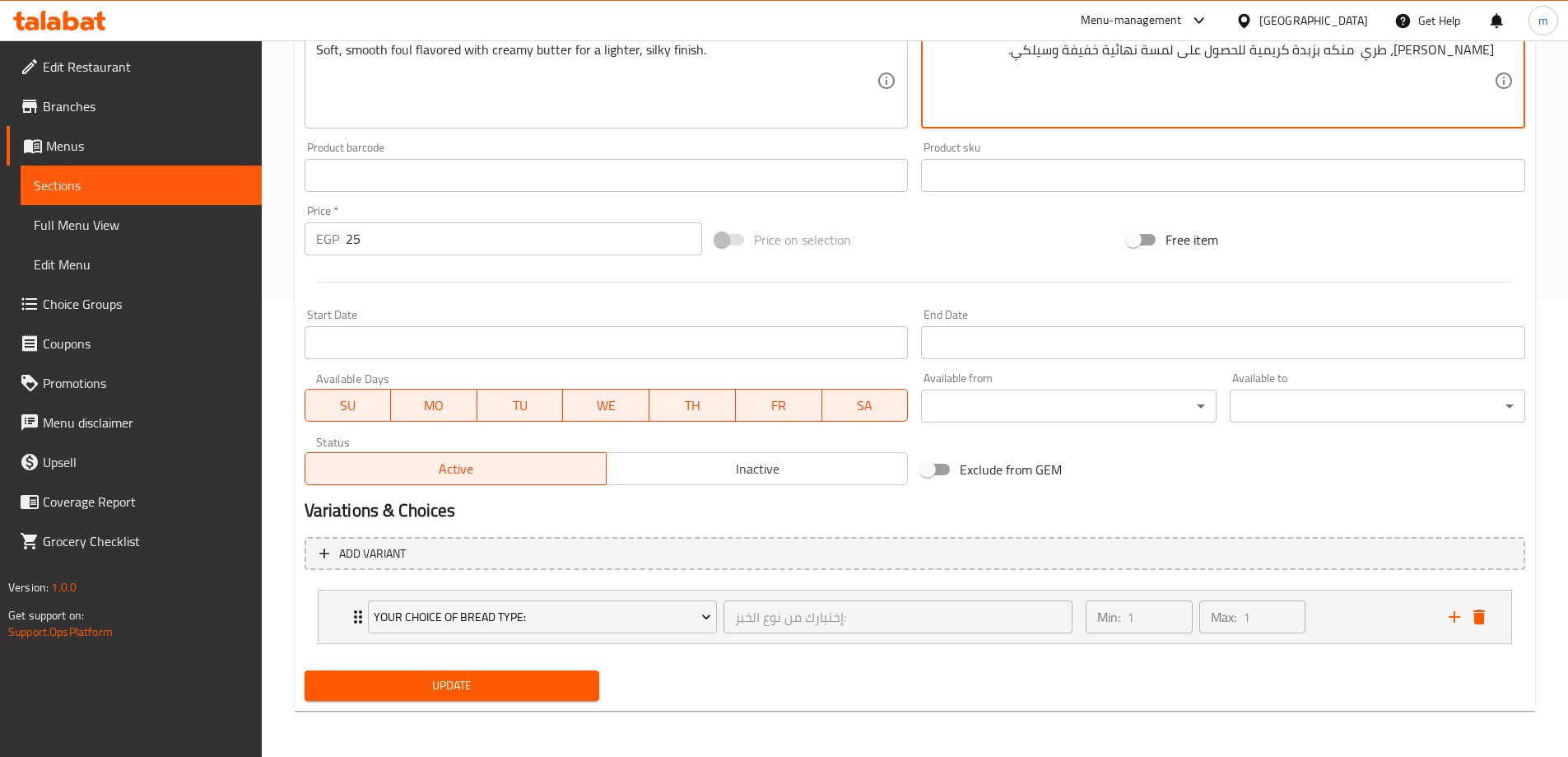
type textarea "[PERSON_NAME]، طري منكه بزبدة كريمية للحصول على لمسة نهائية خفيفة وسيلكي."
click at [462, 679] on span "Update" at bounding box center [452, 686] width 269 height 21
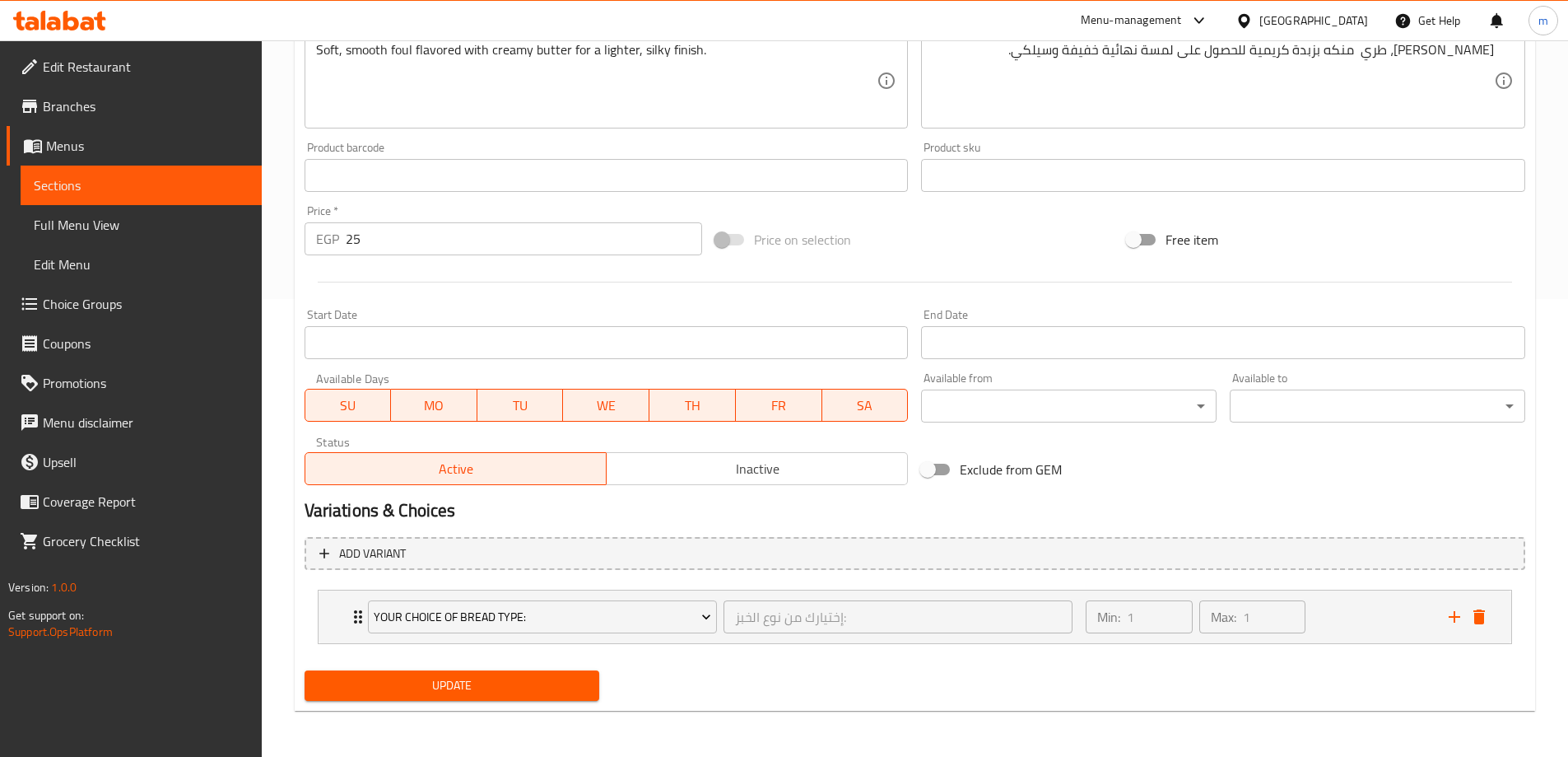
click at [477, 684] on span "Update" at bounding box center [452, 686] width 269 height 21
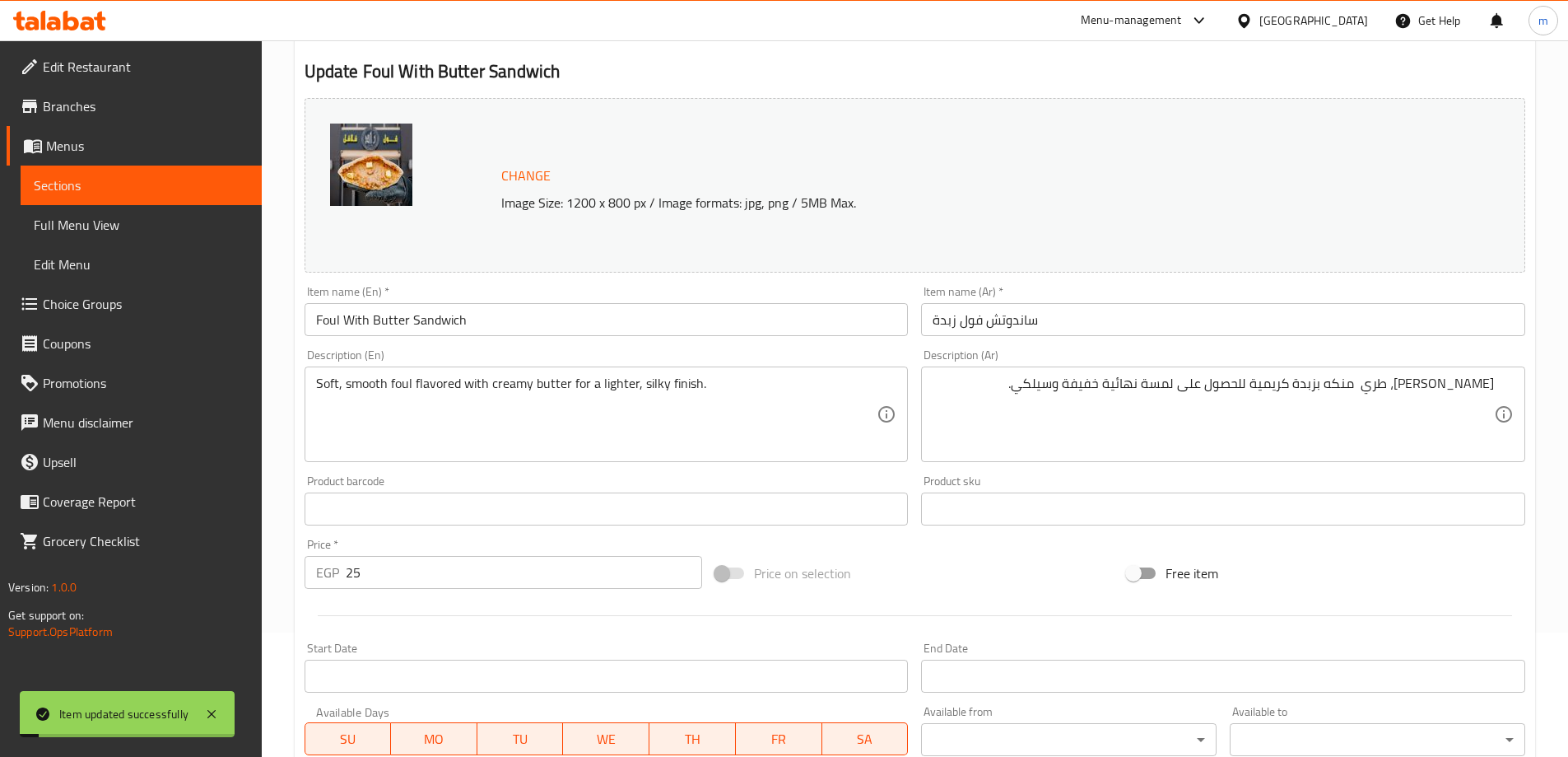
scroll to position [0, 0]
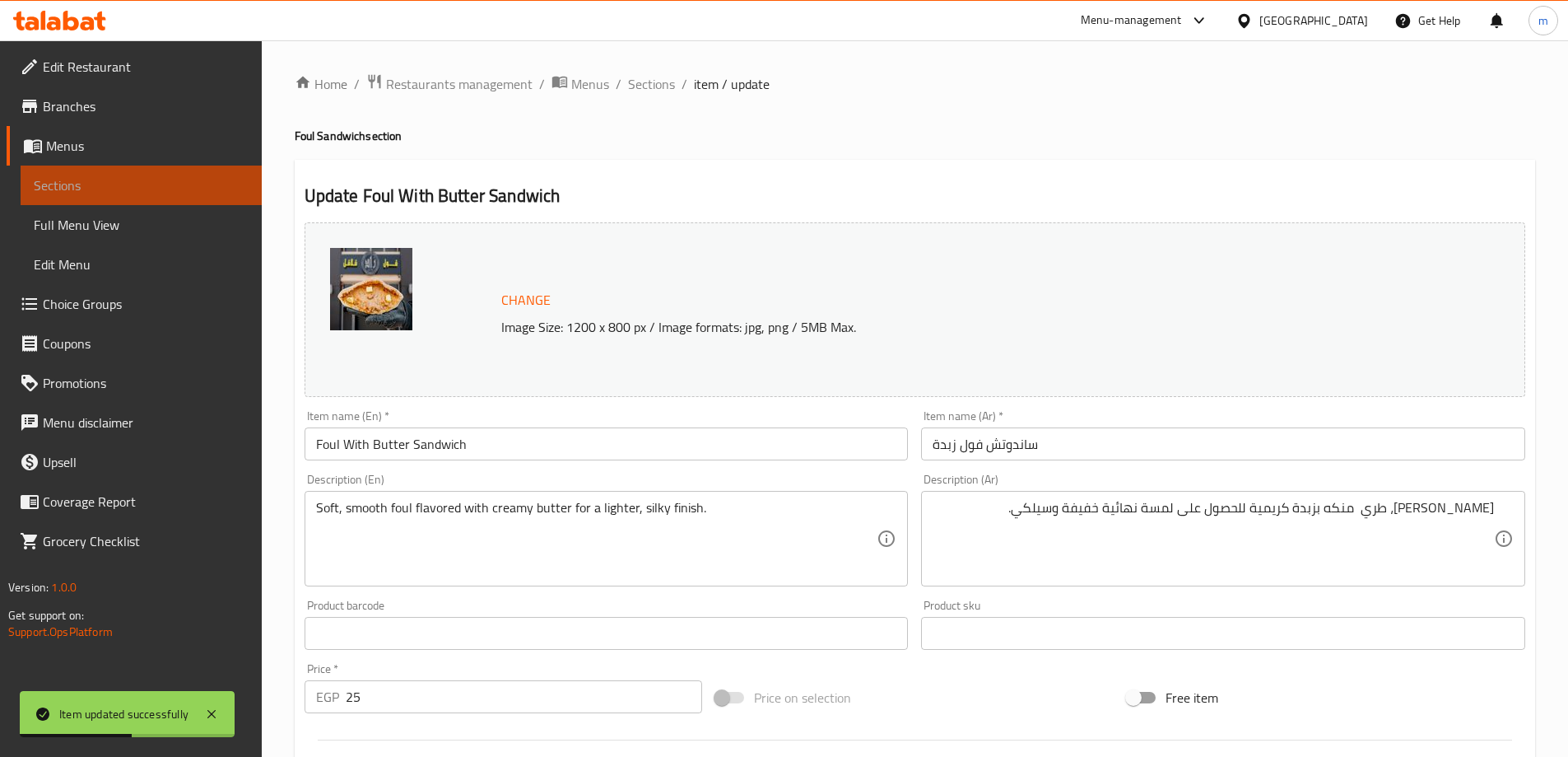
click at [96, 183] on span "Sections" at bounding box center [141, 185] width 215 height 20
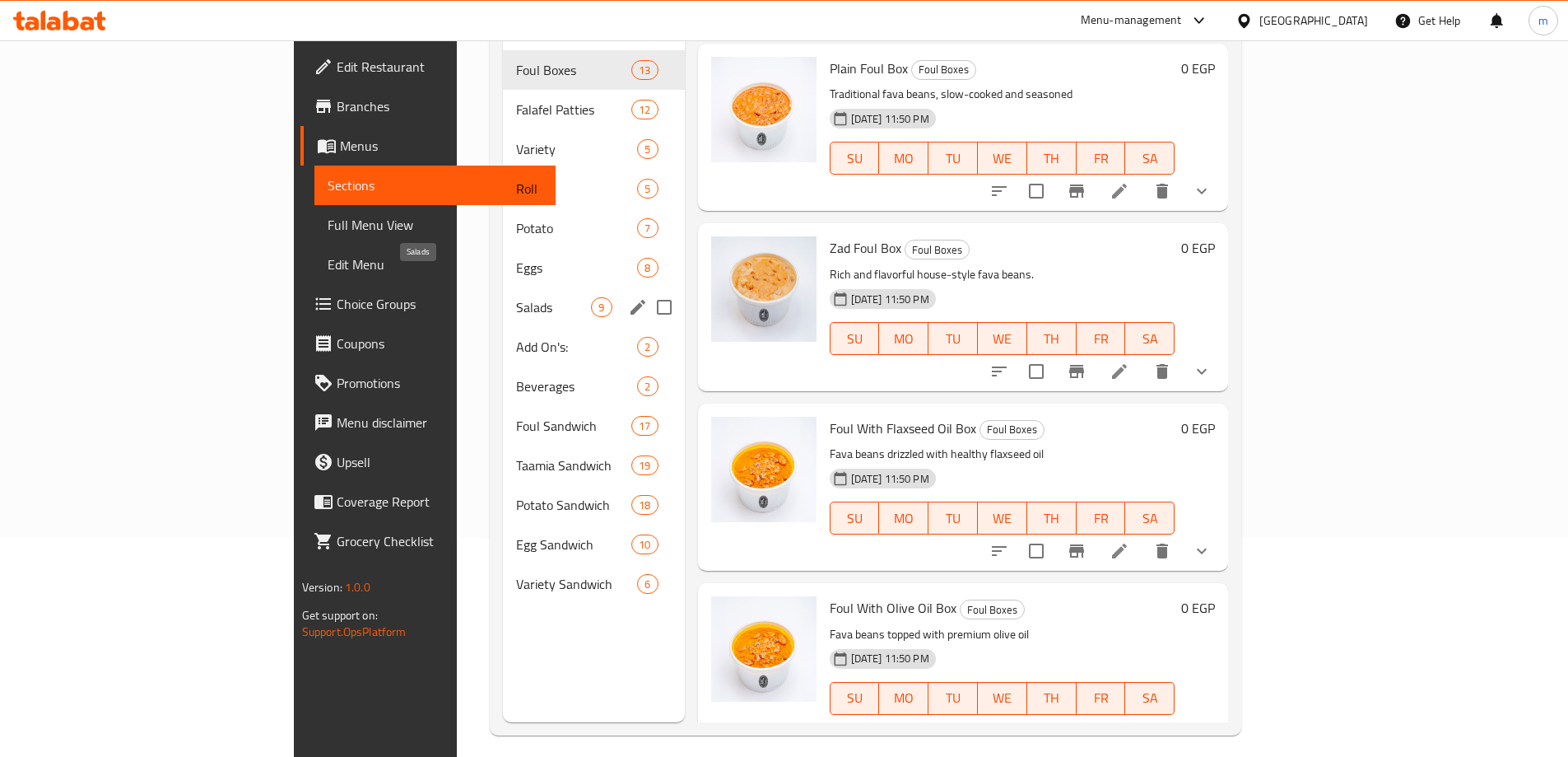
scroll to position [231, 0]
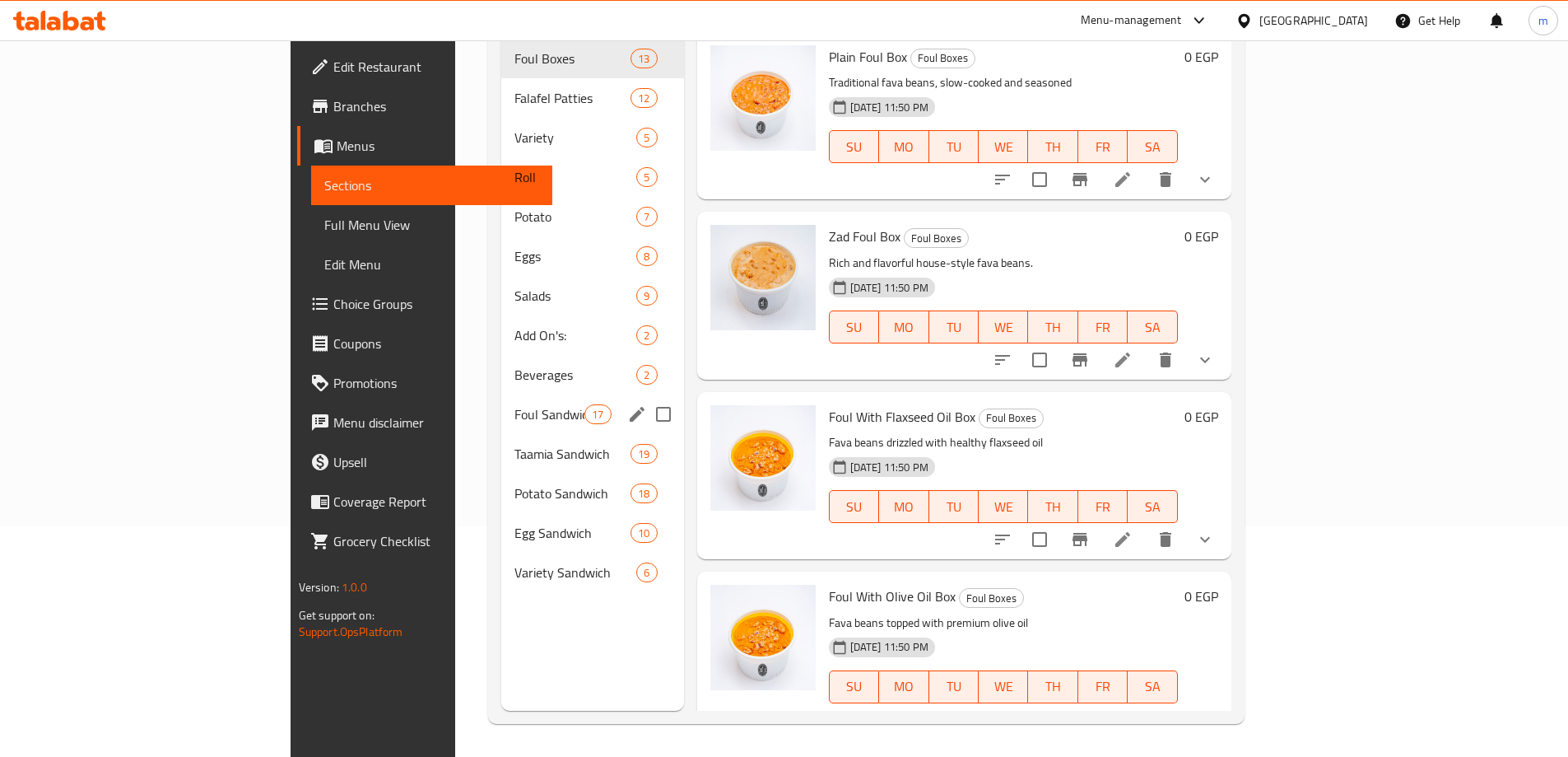
click at [514, 404] on span "Foul Sandwich" at bounding box center [549, 414] width 70 height 20
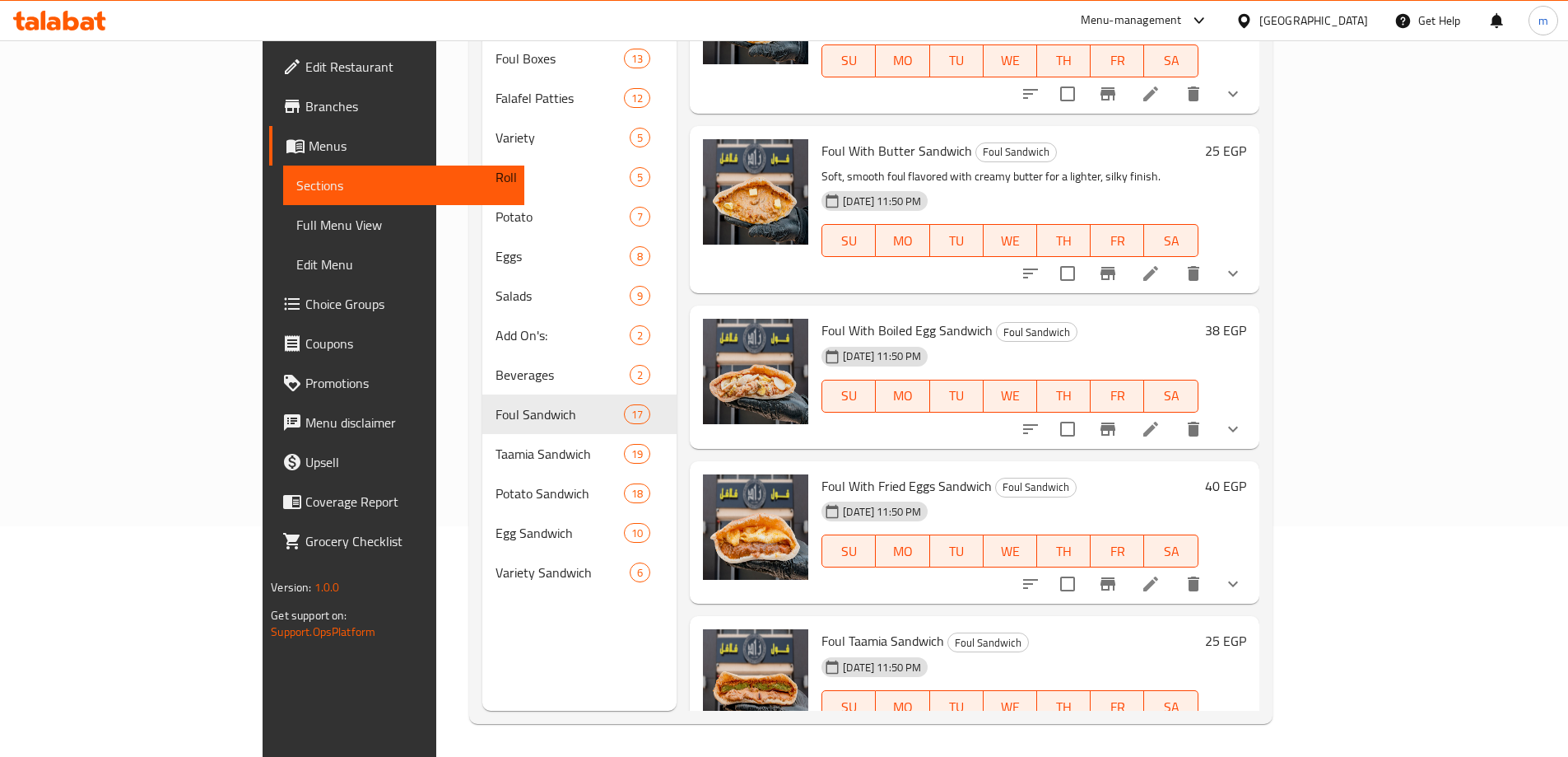
scroll to position [989, 0]
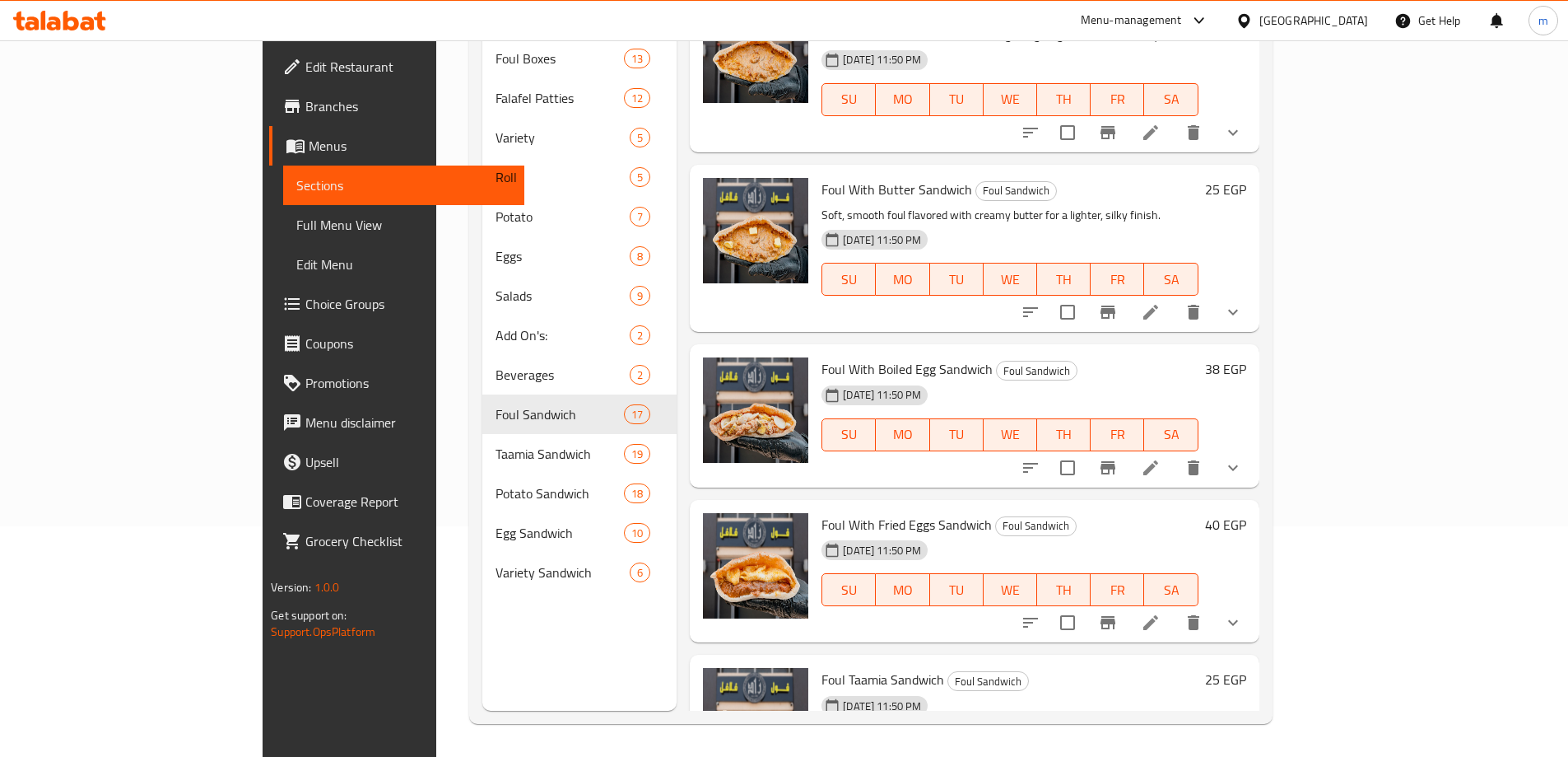
click at [1174, 453] on li at bounding box center [1151, 468] width 46 height 30
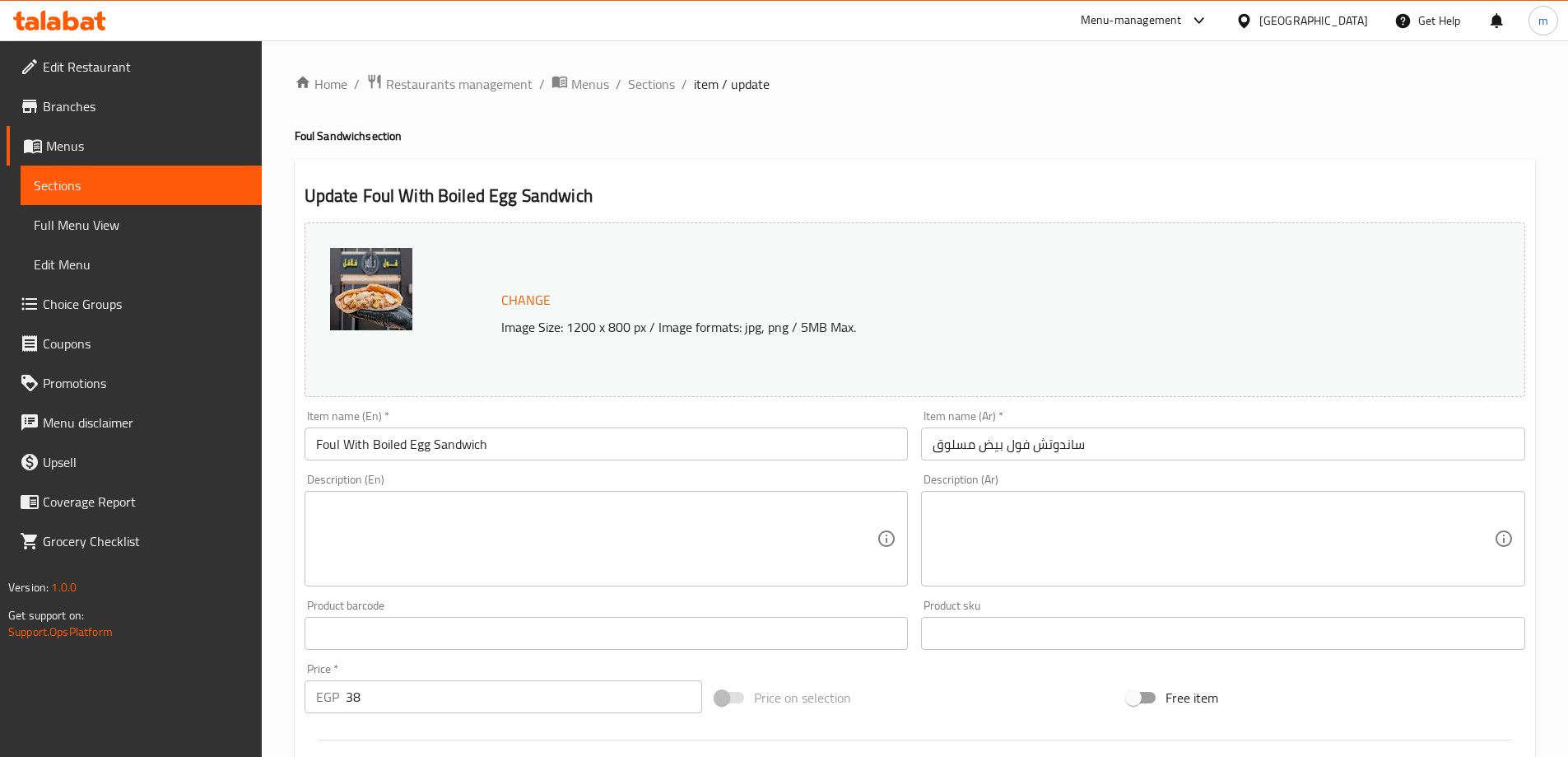
click at [499, 547] on textarea at bounding box center [597, 539] width 562 height 78
paste textarea "A nutritious combination of classic foul topped with slices of boiled egg."
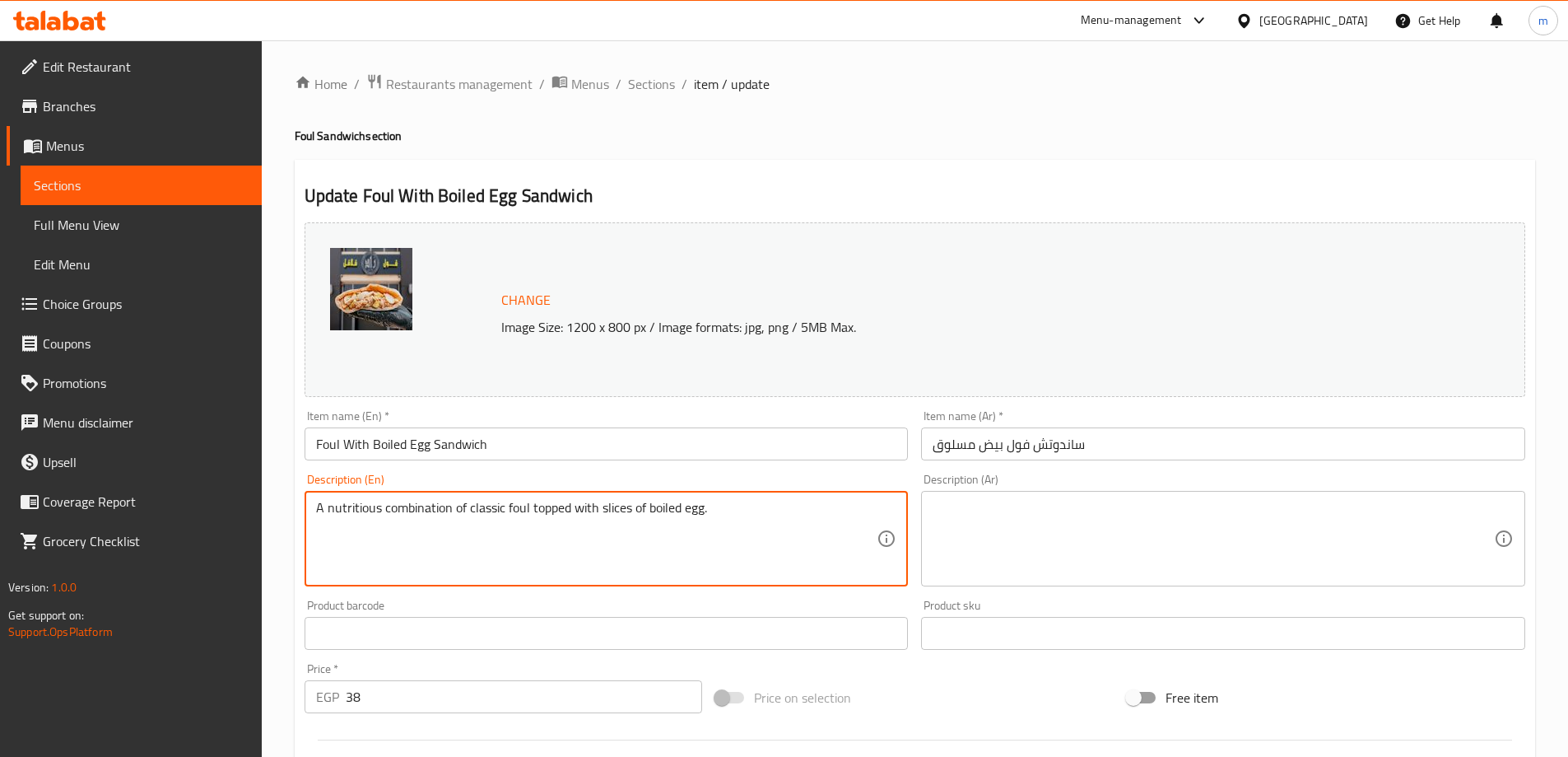
type textarea "A nutritious combination of classic foul topped with slices of boiled egg."
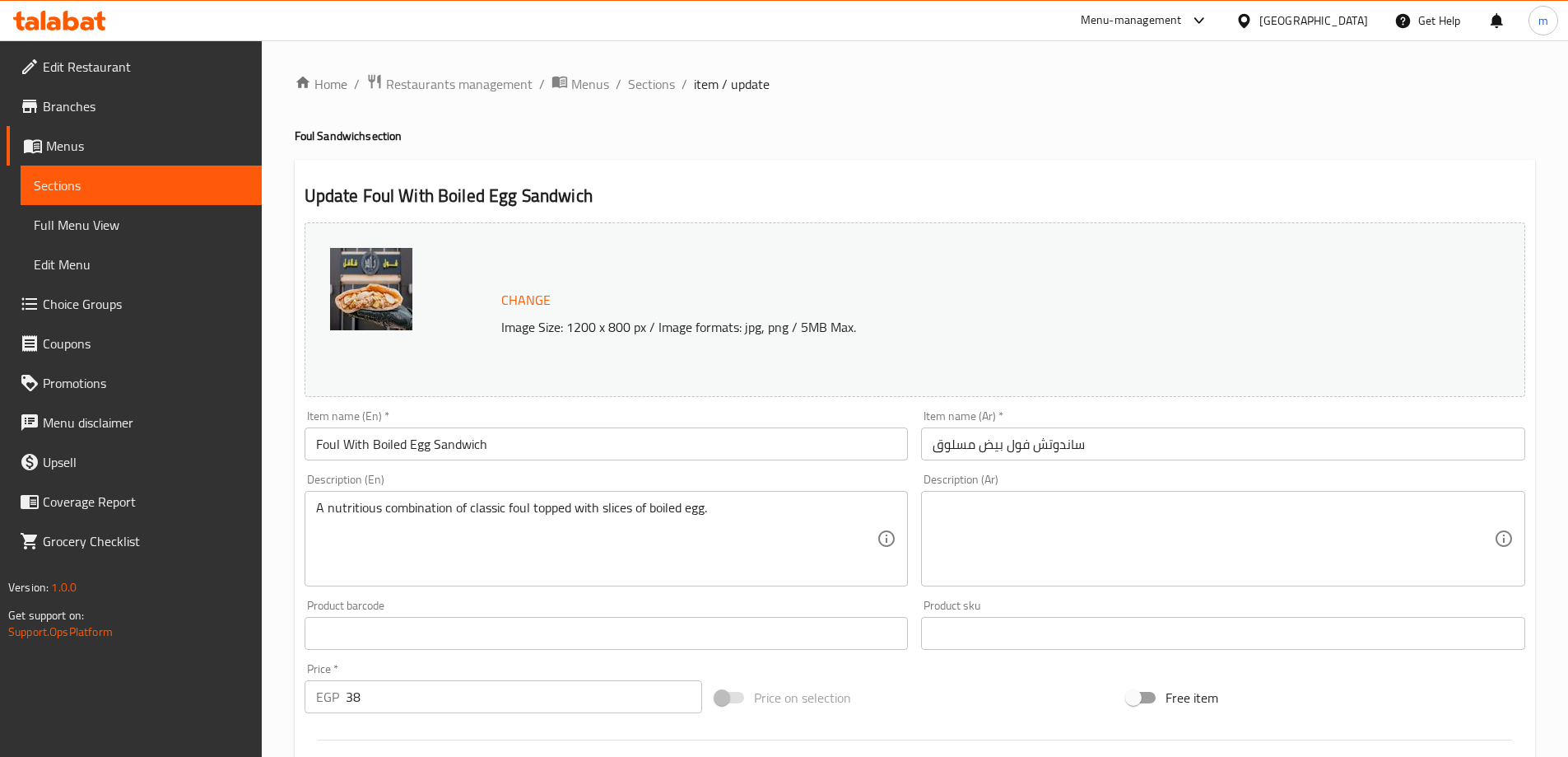
click at [1079, 579] on div "Description (Ar)" at bounding box center [1223, 538] width 604 height 95
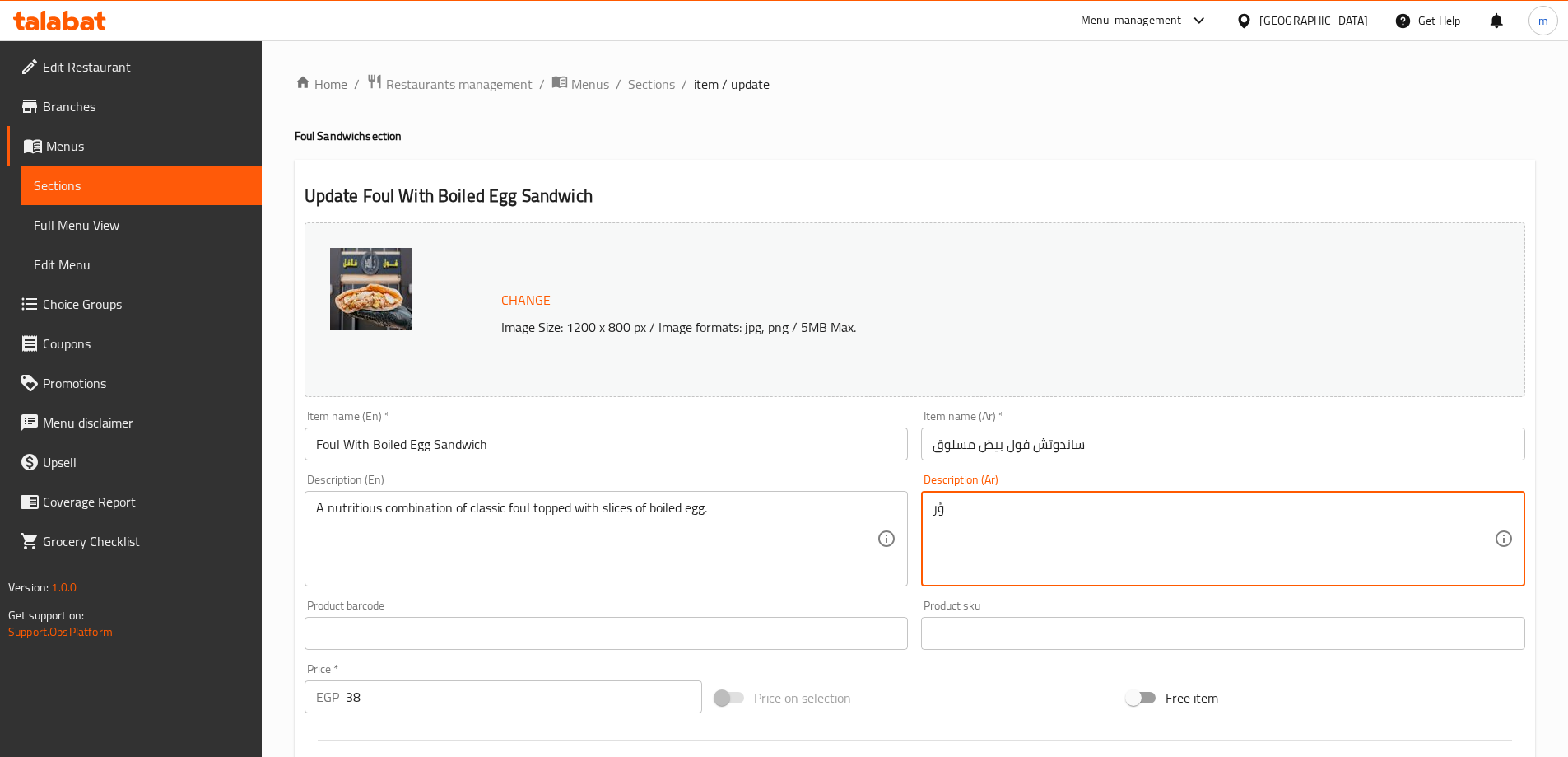
type textarea "ؤ"
type textarea "ر"
paste textarea "مزيج مغذي من الفول الكلاسيكي المغطى بشرائح من البيض المسلوق."
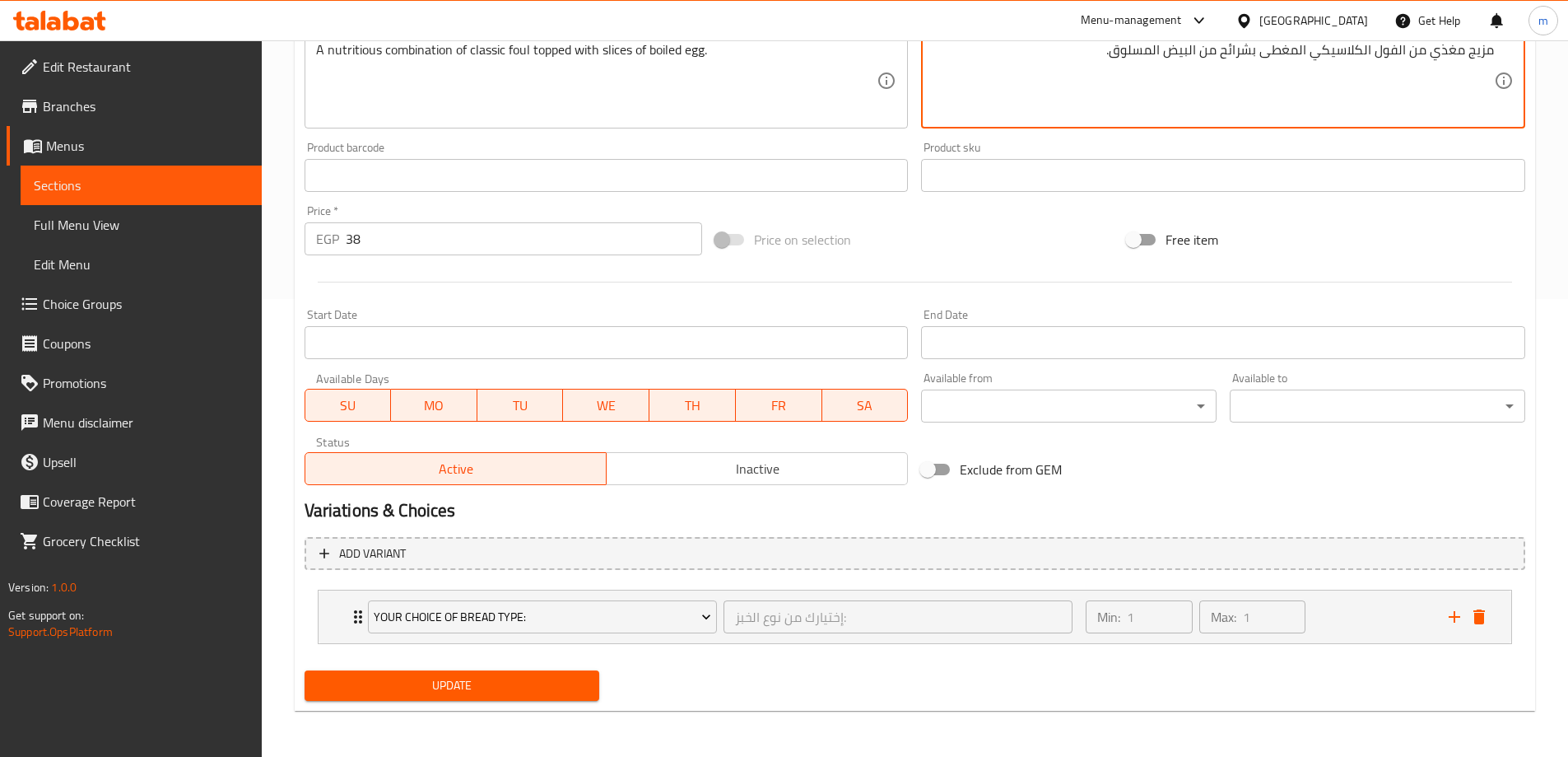
type textarea "مزيج مغذي من الفول الكلاسيكي المغطى بشرائح من البيض المسلوق."
click at [448, 700] on button "Update" at bounding box center [452, 686] width 295 height 31
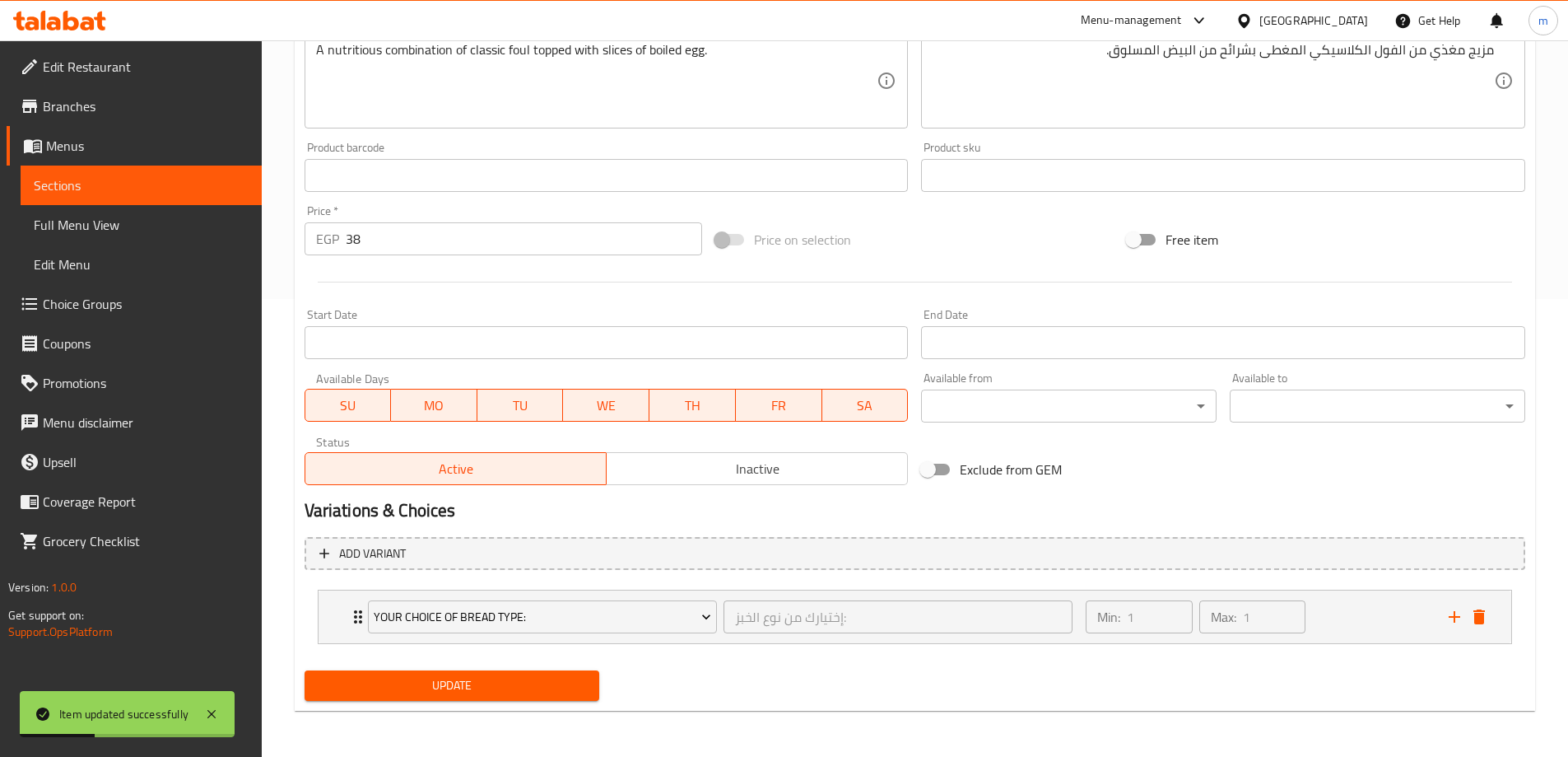
click at [111, 185] on span "Sections" at bounding box center [141, 185] width 215 height 20
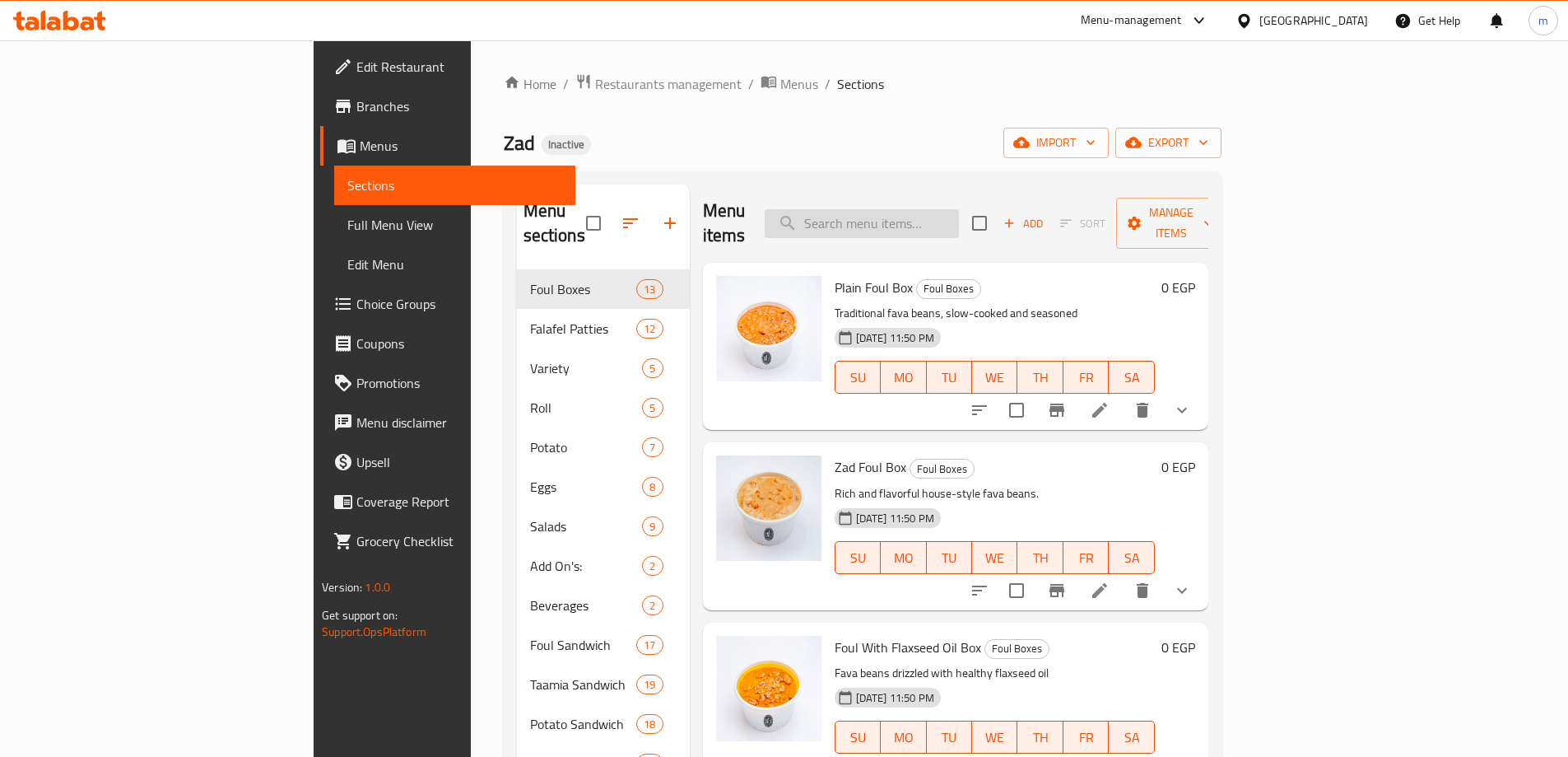
click at [959, 212] on input "search" at bounding box center [862, 223] width 194 height 29
paste input "● Foul With Fried Eggs Sandwich"
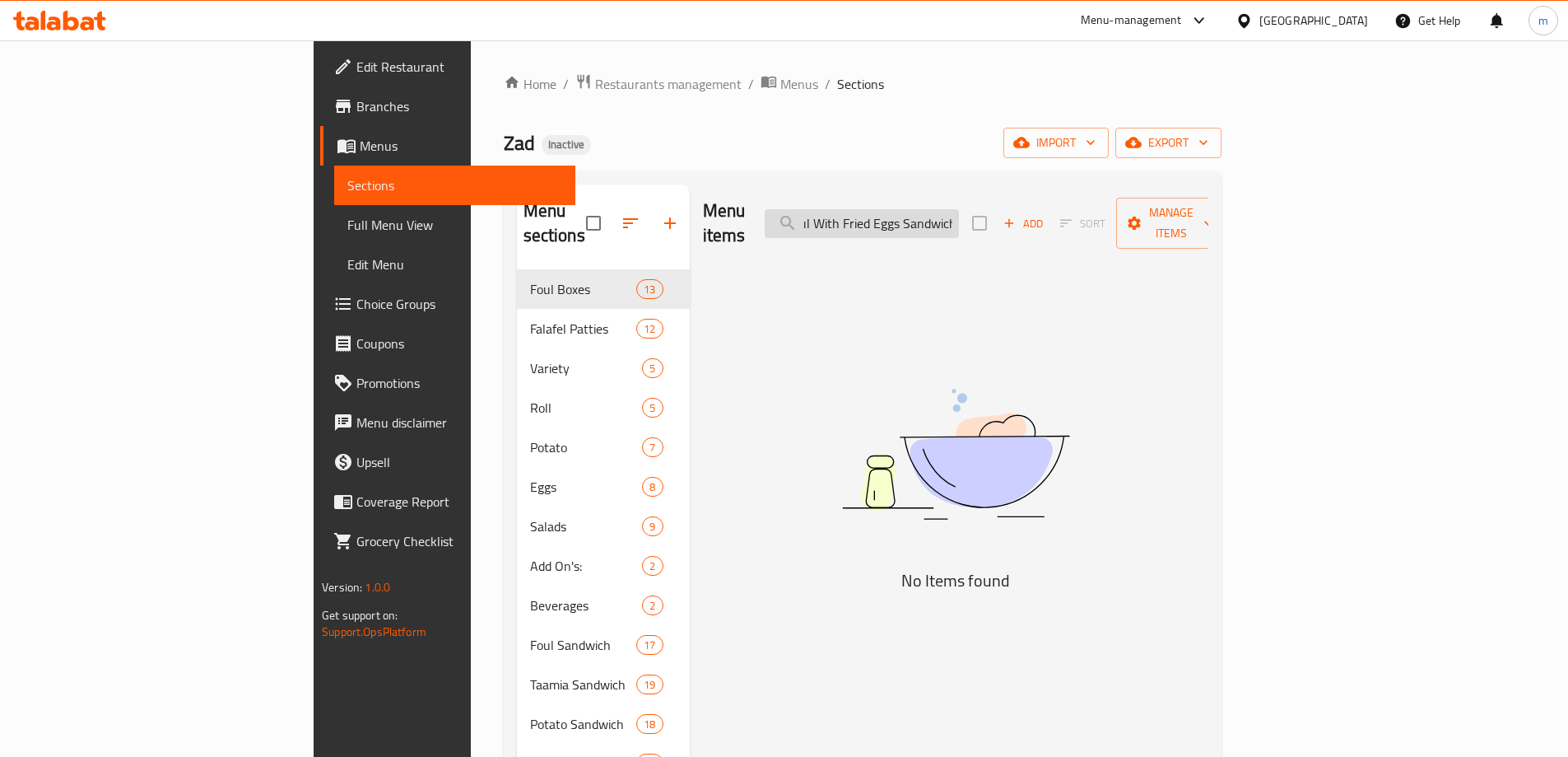
click at [945, 213] on input "● Foul With Fried Eggs Sandwich" at bounding box center [862, 223] width 194 height 29
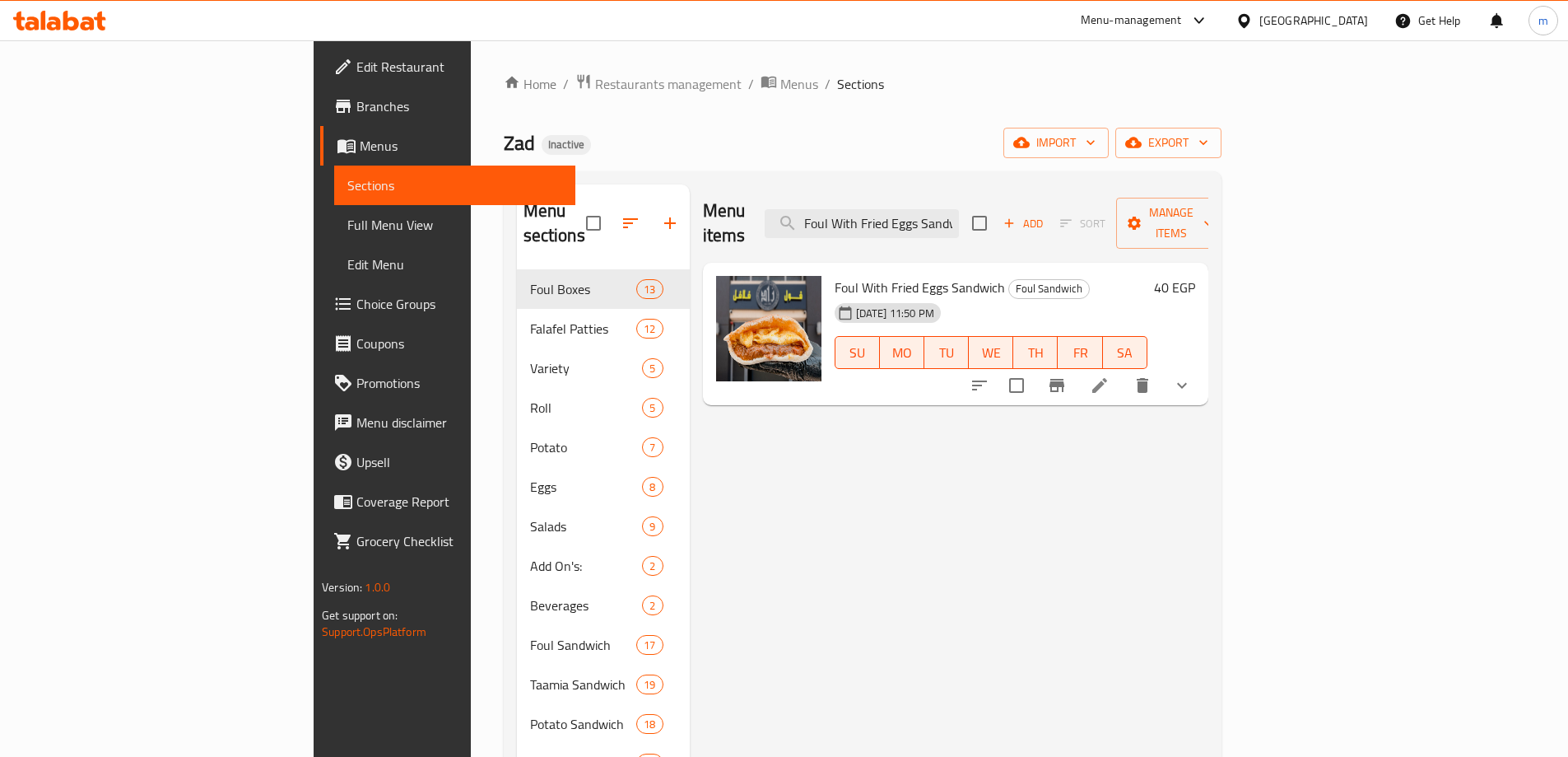
type input "Foul With Fried Eggs Sandwich"
click at [1110, 375] on icon at bounding box center [1100, 385] width 20 height 20
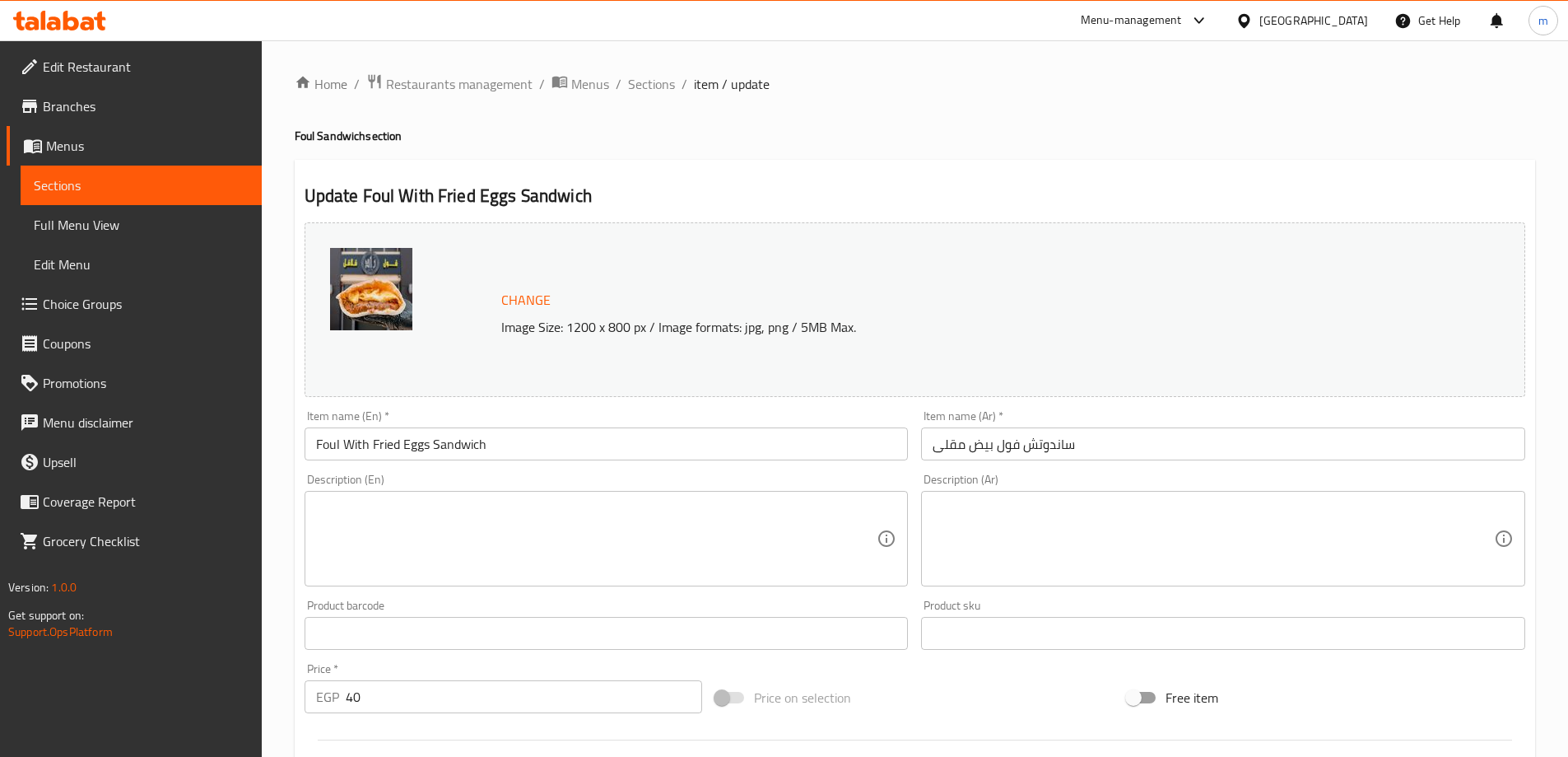
click at [522, 500] on textarea at bounding box center [597, 539] width 562 height 78
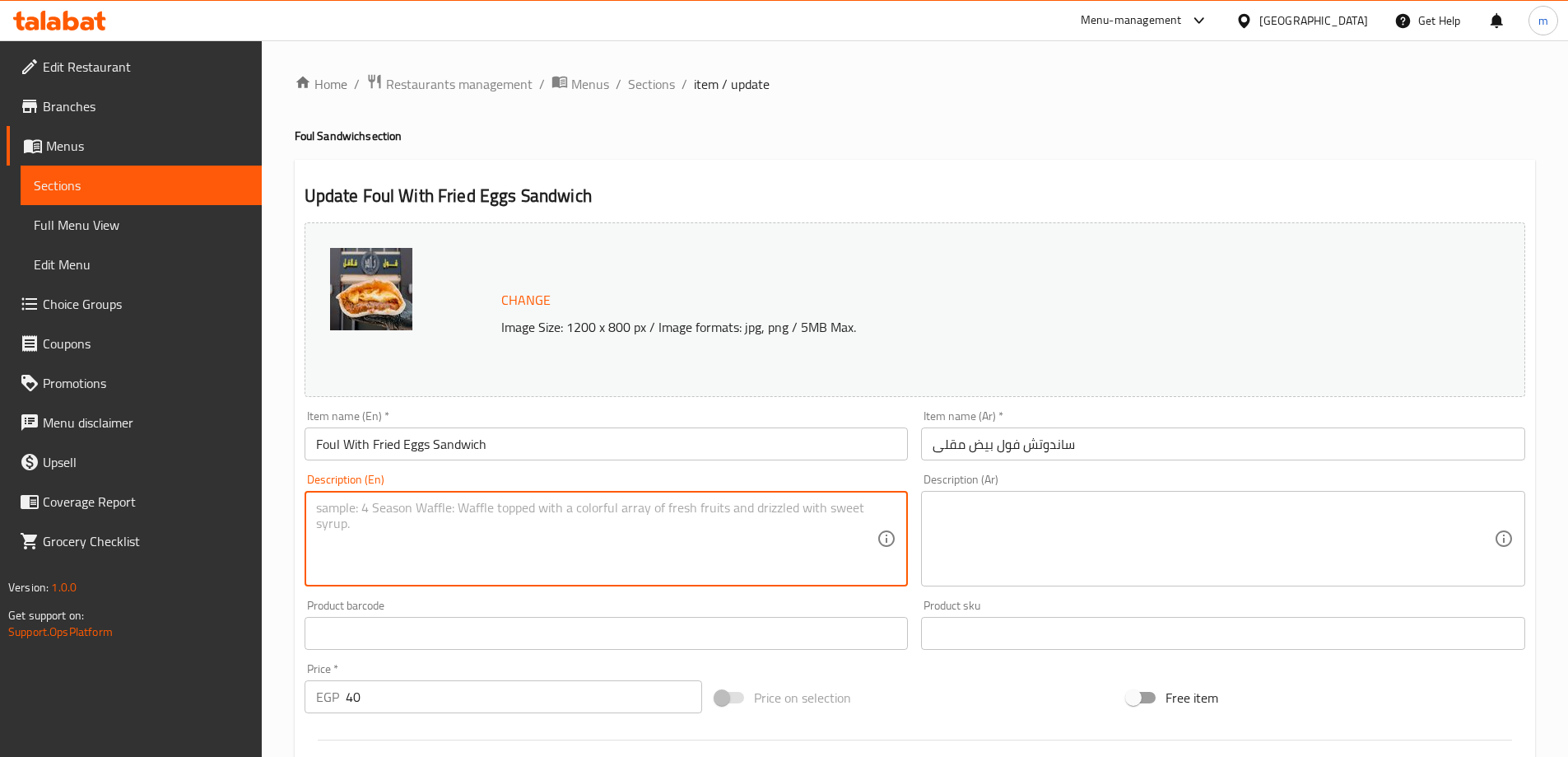
paste textarea "Savory foul paired with golden, freshly fried eggs."
type textarea "Savory foul paired with golden, freshly fried eggs."
click at [989, 517] on textarea at bounding box center [1213, 539] width 562 height 78
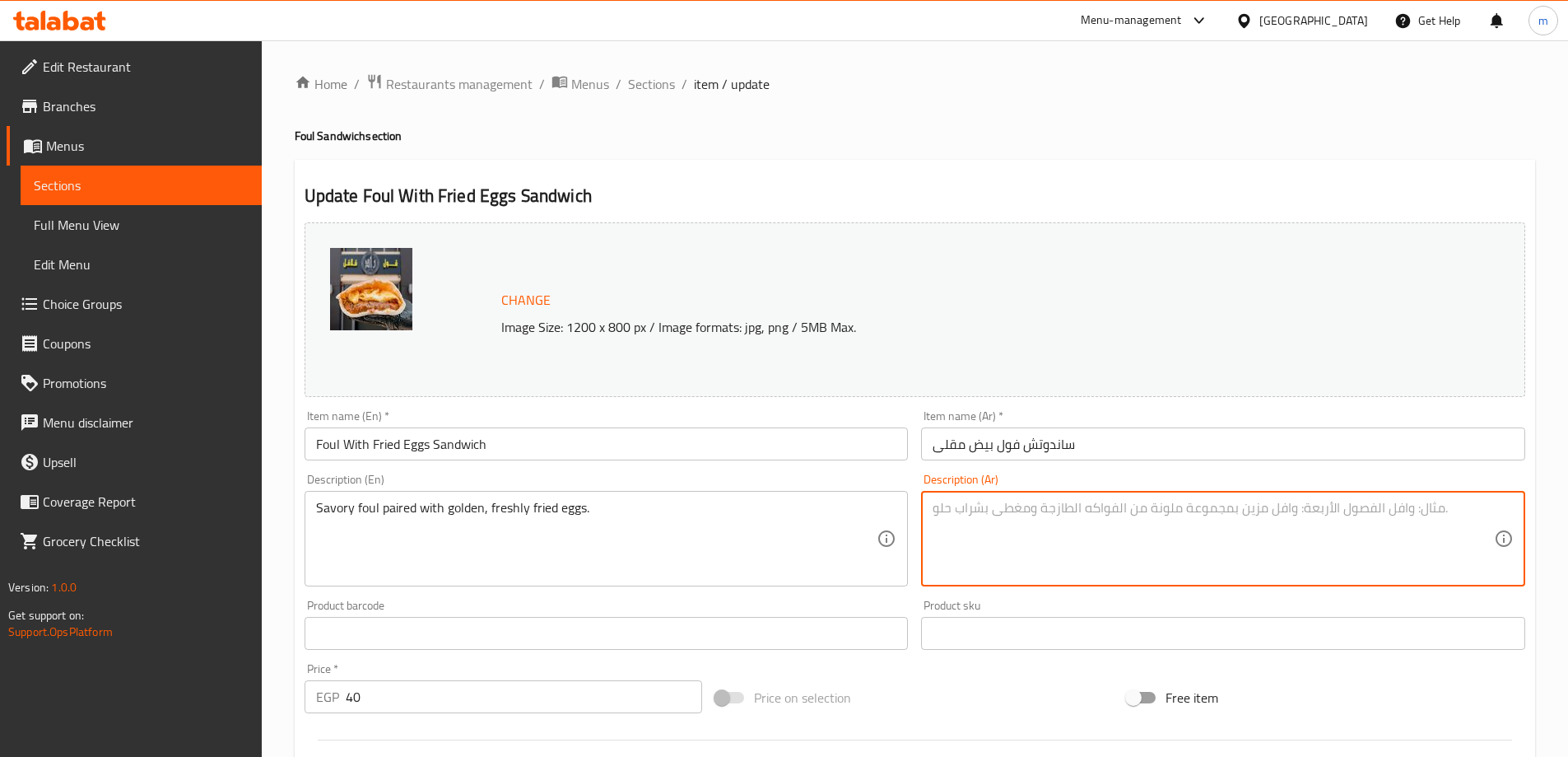
paste textarea "فول لذيذ مع البيض المقلي الطازج."
click at [1449, 513] on textarea "فول لذيذ مع البيض المقلي الطازج." at bounding box center [1213, 539] width 562 height 78
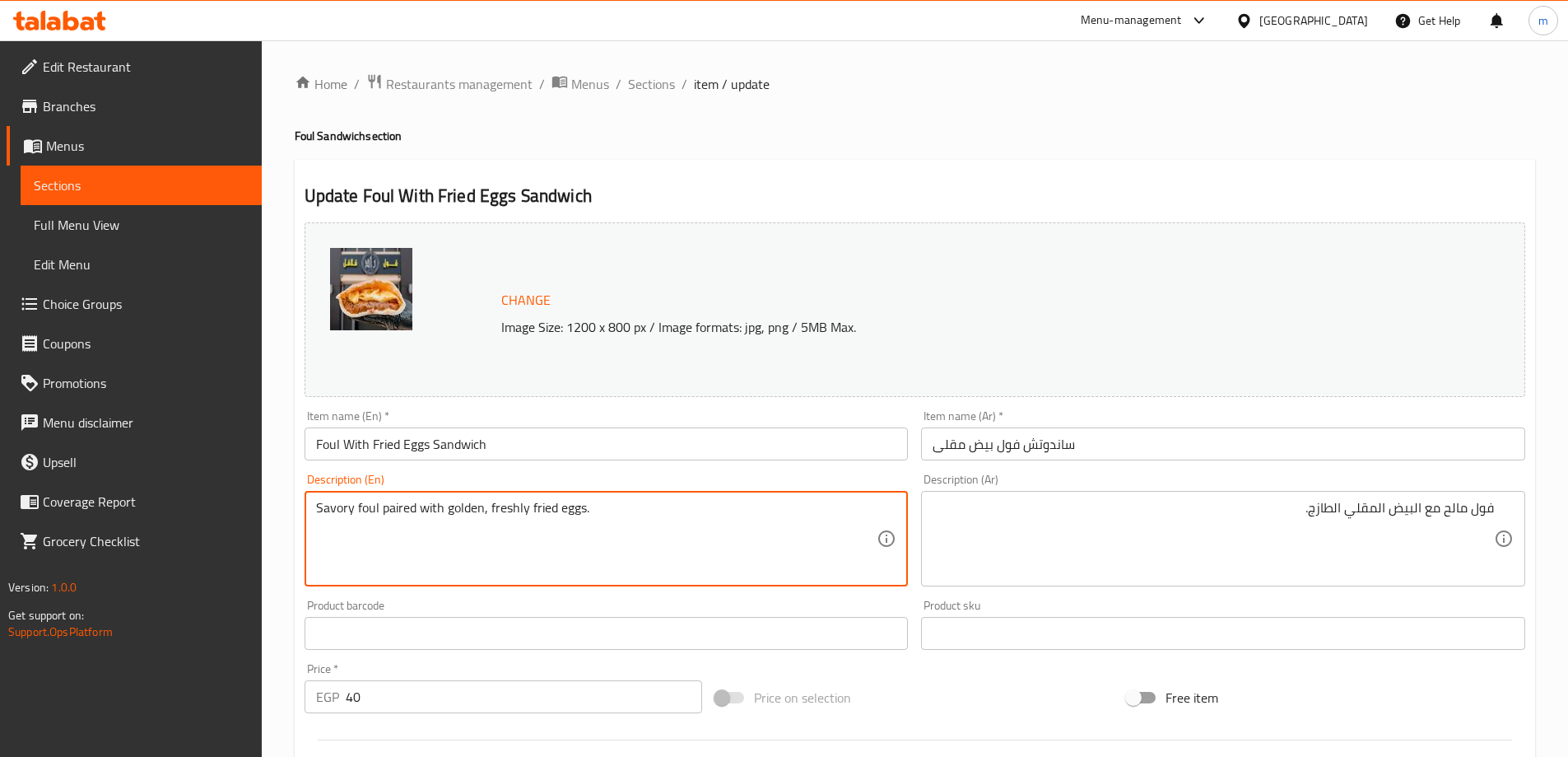
click at [319, 510] on textarea "Savory foul paired with golden, freshly fried eggs." at bounding box center [597, 539] width 562 height 78
click at [397, 513] on textarea "Savory foul paired with golden, freshly fried eggs." at bounding box center [597, 539] width 562 height 78
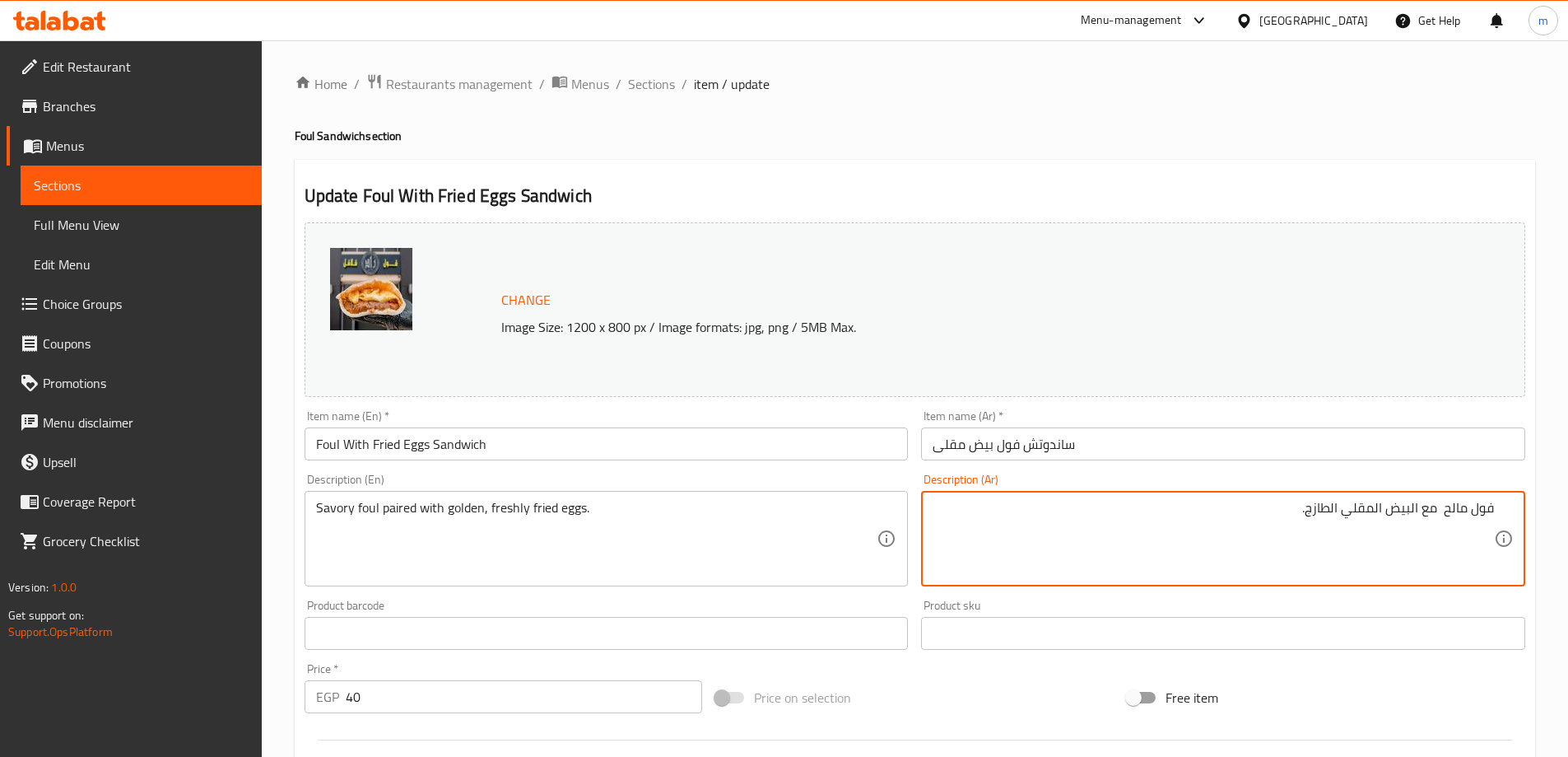
paste textarea "مقترن"
click at [1269, 516] on textarea "فول مالح مقترن مع البيض المقلي الطازج." at bounding box center [1213, 539] width 562 height 78
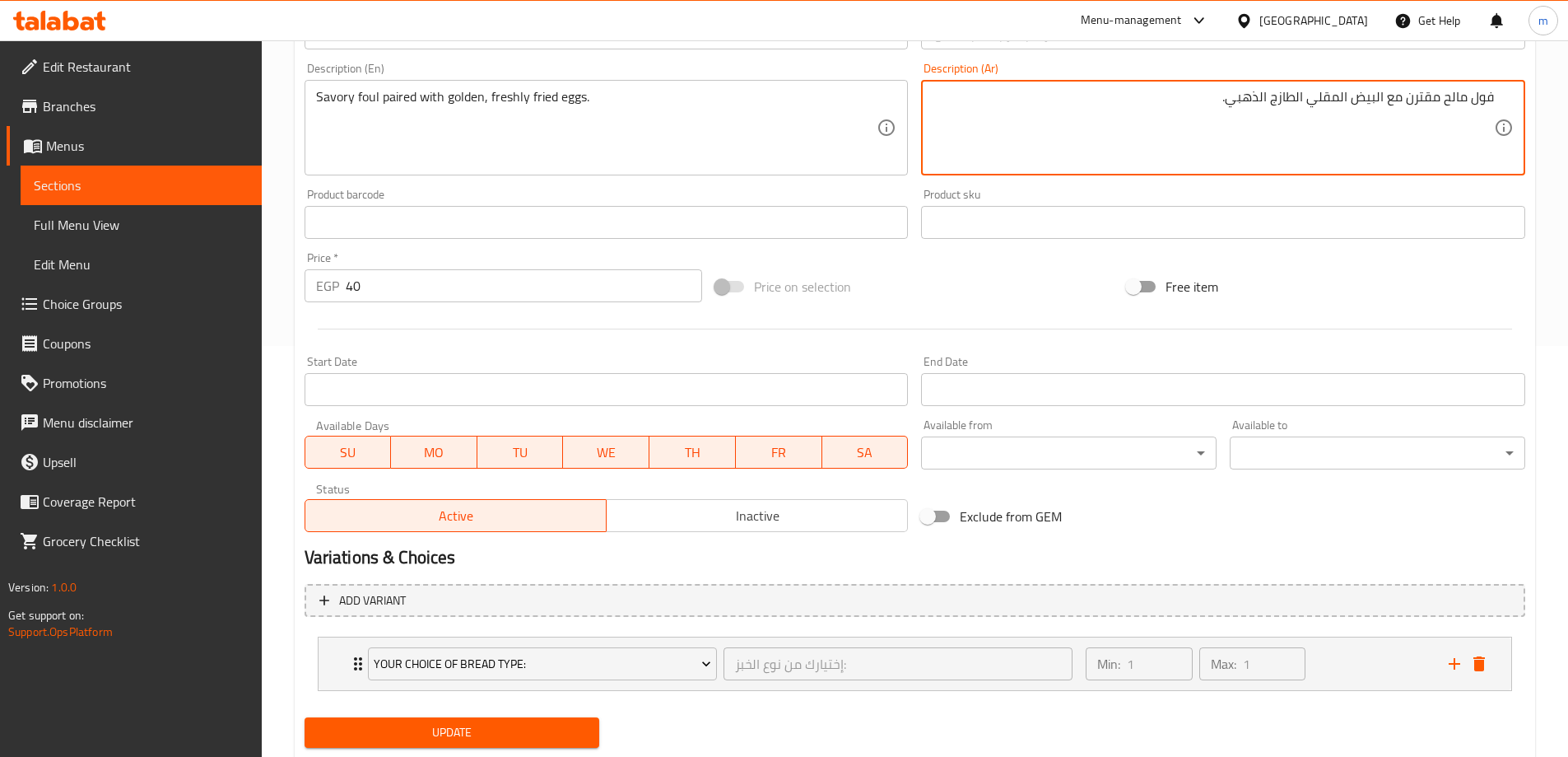
scroll to position [412, 0]
type textarea "فول مالح مقترن مع البيض المقلي الطازج الذهبي."
click at [505, 735] on span "Update" at bounding box center [452, 731] width 269 height 21
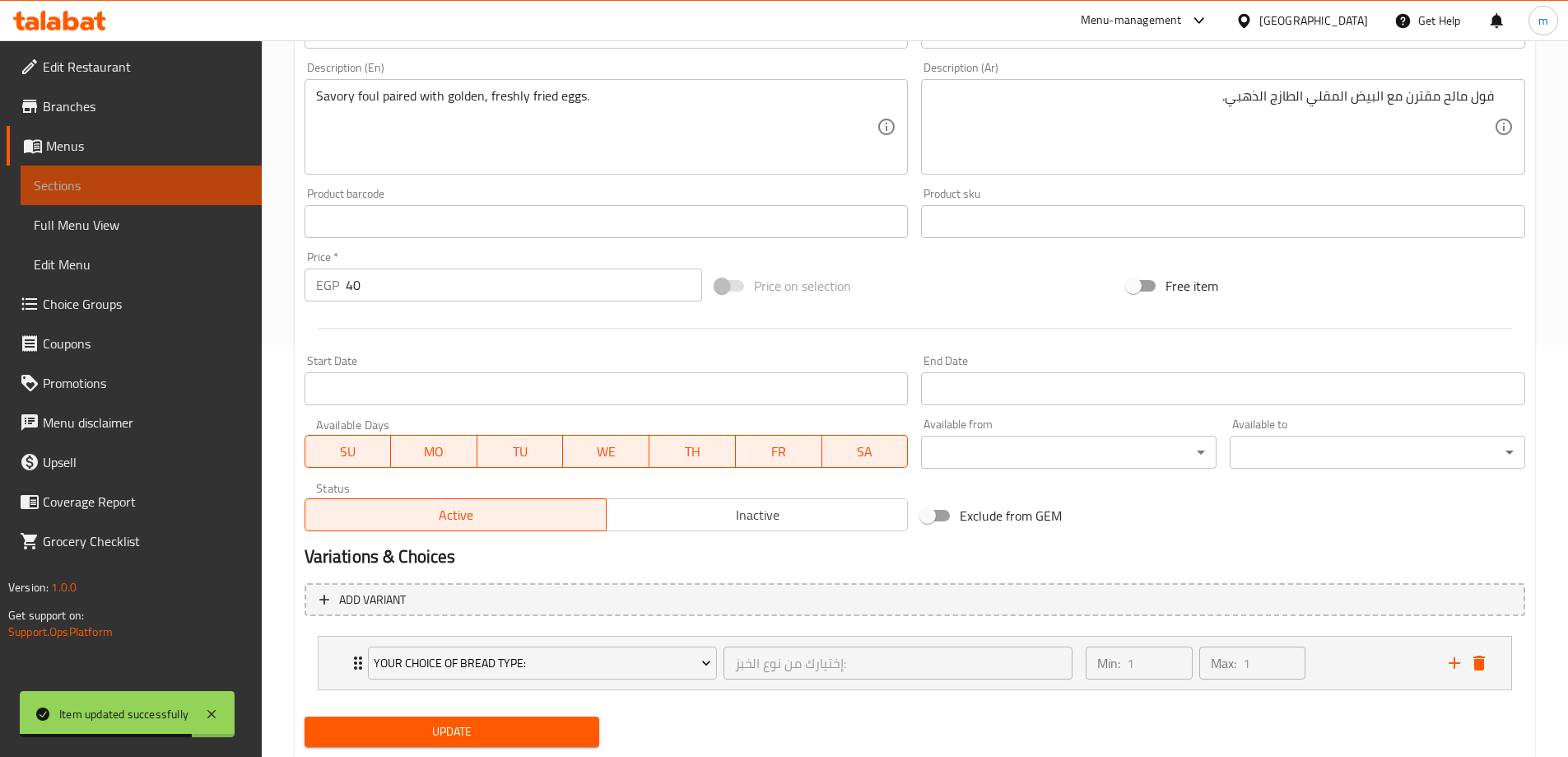
click at [227, 177] on span "Sections" at bounding box center [141, 185] width 215 height 20
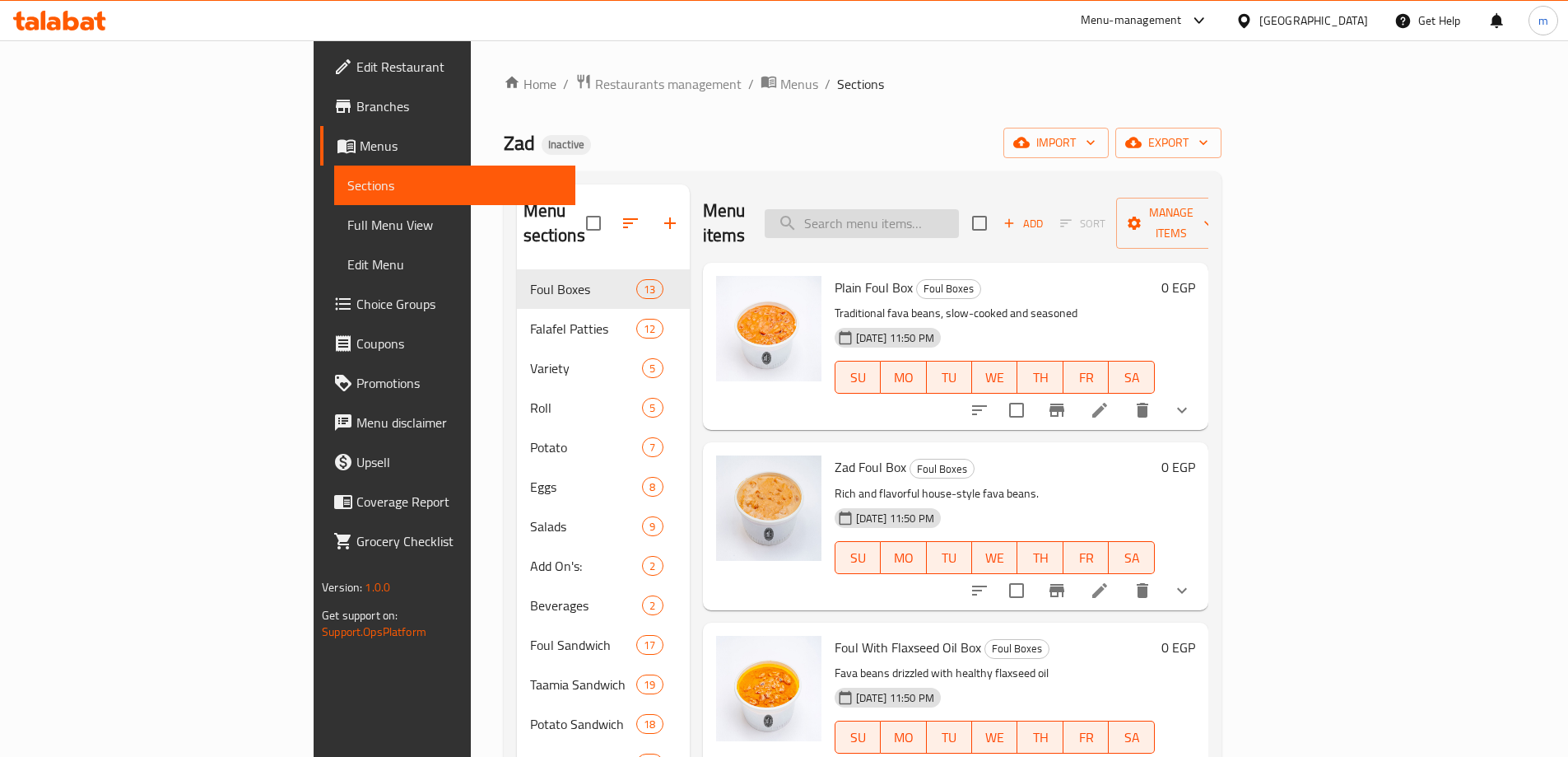
click at [954, 211] on input "search" at bounding box center [862, 223] width 194 height 29
paste input "● Foul Taamia Sandwich"
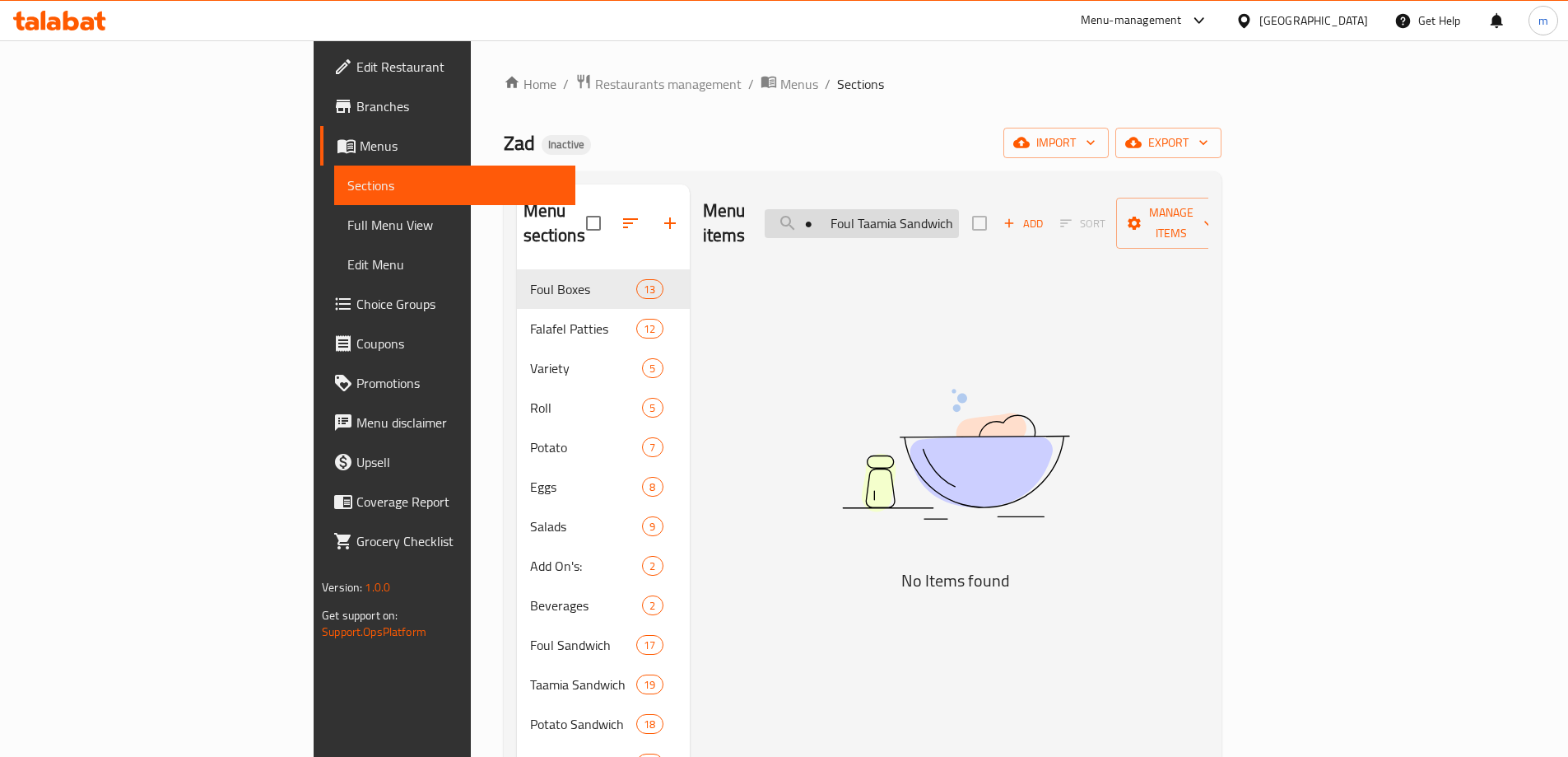
click at [938, 217] on input "● Foul Taamia Sandwich" at bounding box center [862, 223] width 194 height 29
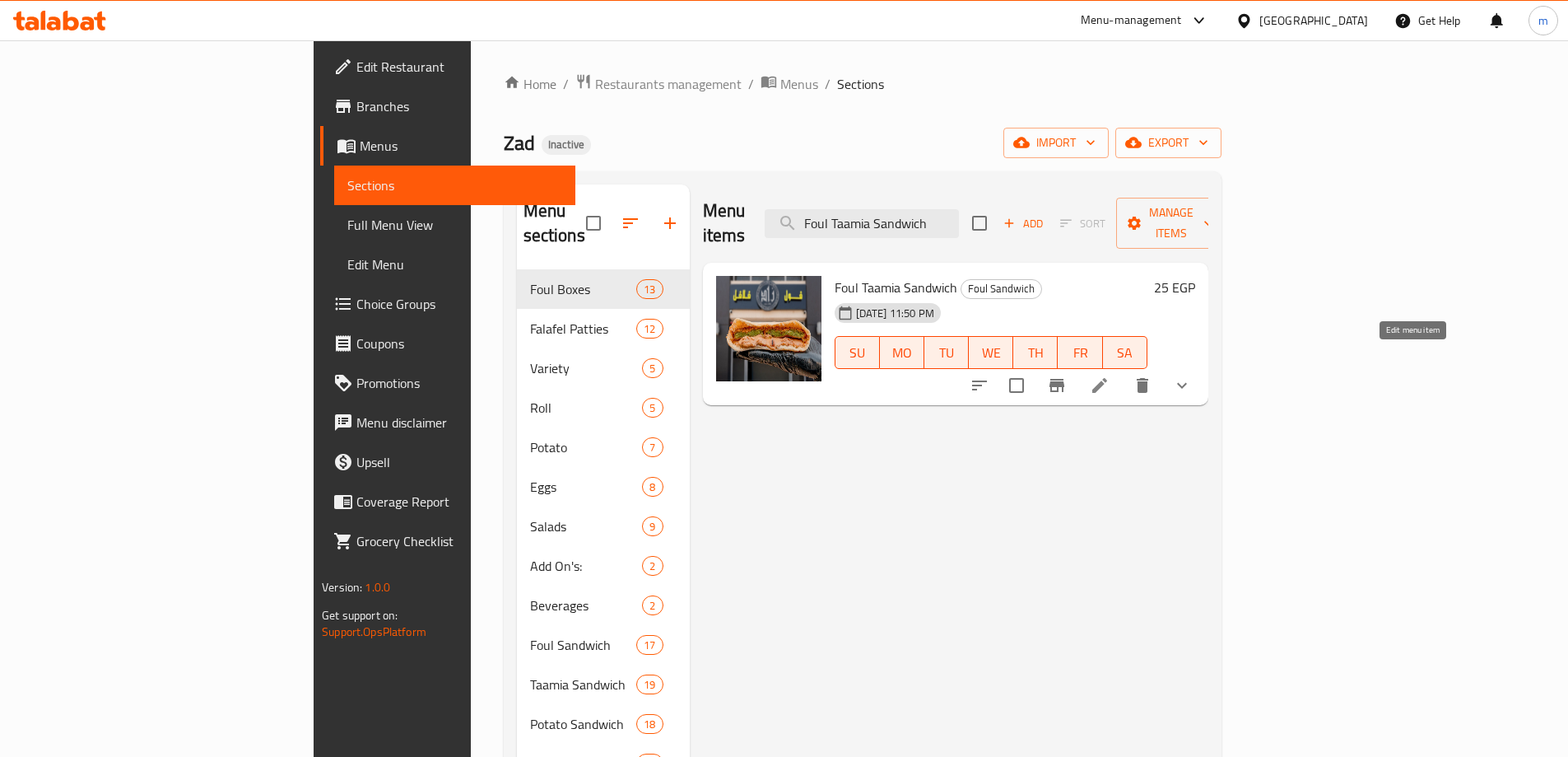
type input "Foul Taamia Sandwich"
click at [1110, 375] on icon at bounding box center [1100, 385] width 20 height 20
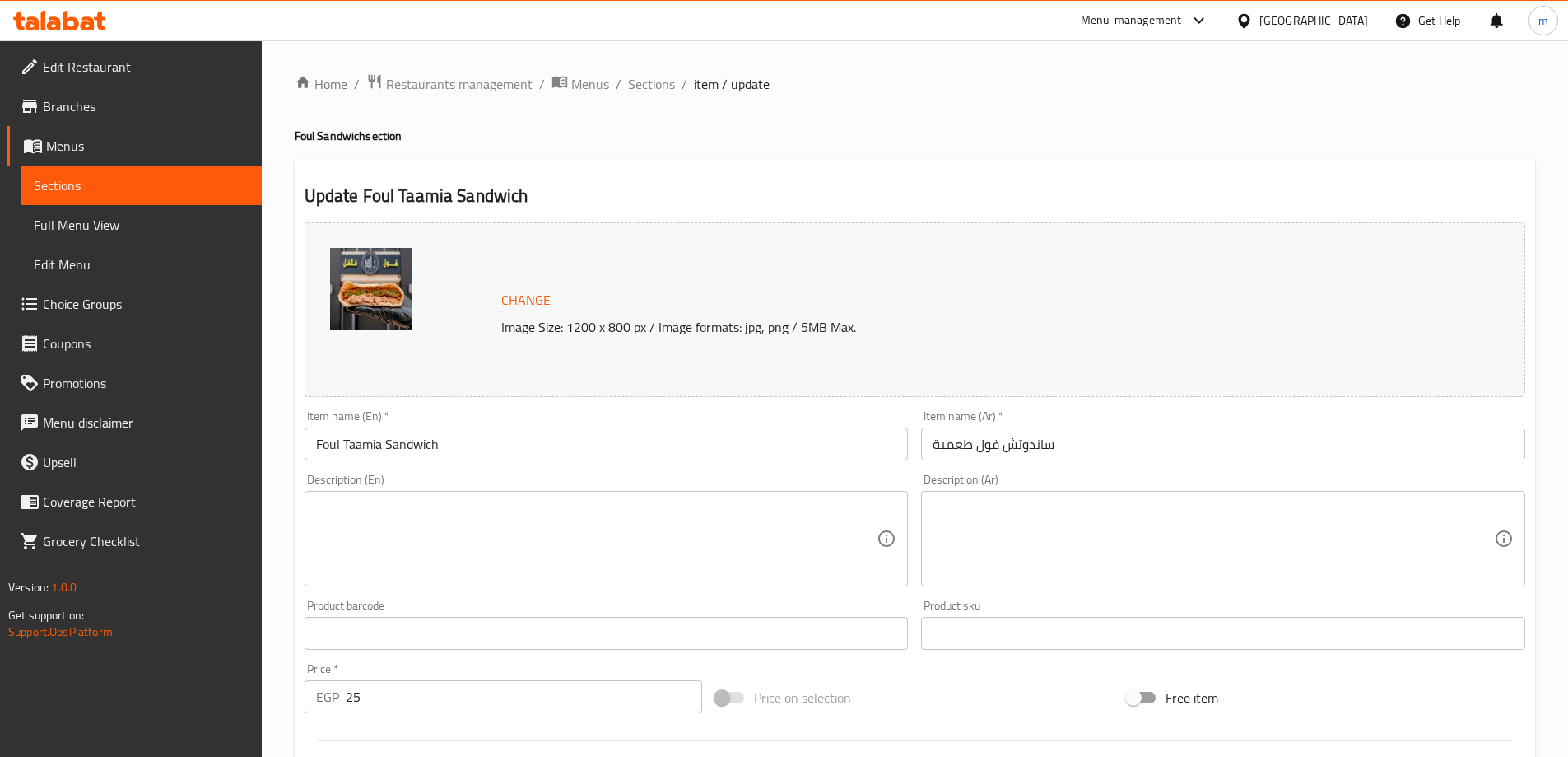
click at [527, 514] on textarea at bounding box center [597, 539] width 562 height 78
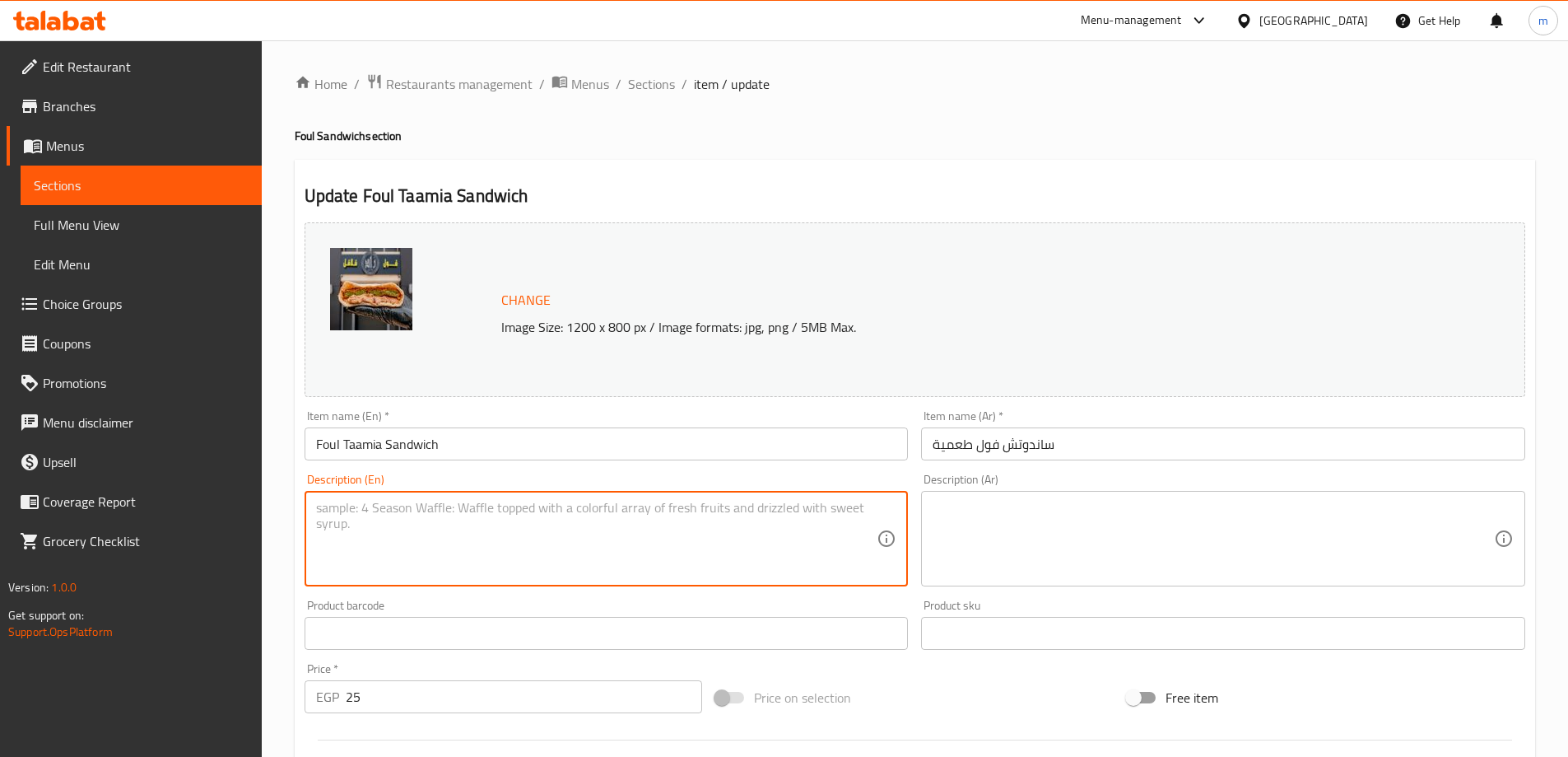
paste textarea "A filling sandwich with a mix of creamy foul and crispy falafel (taamia)."
type textarea "A filling sandwich with a mix of creamy foul and crispy falafel (taamia)."
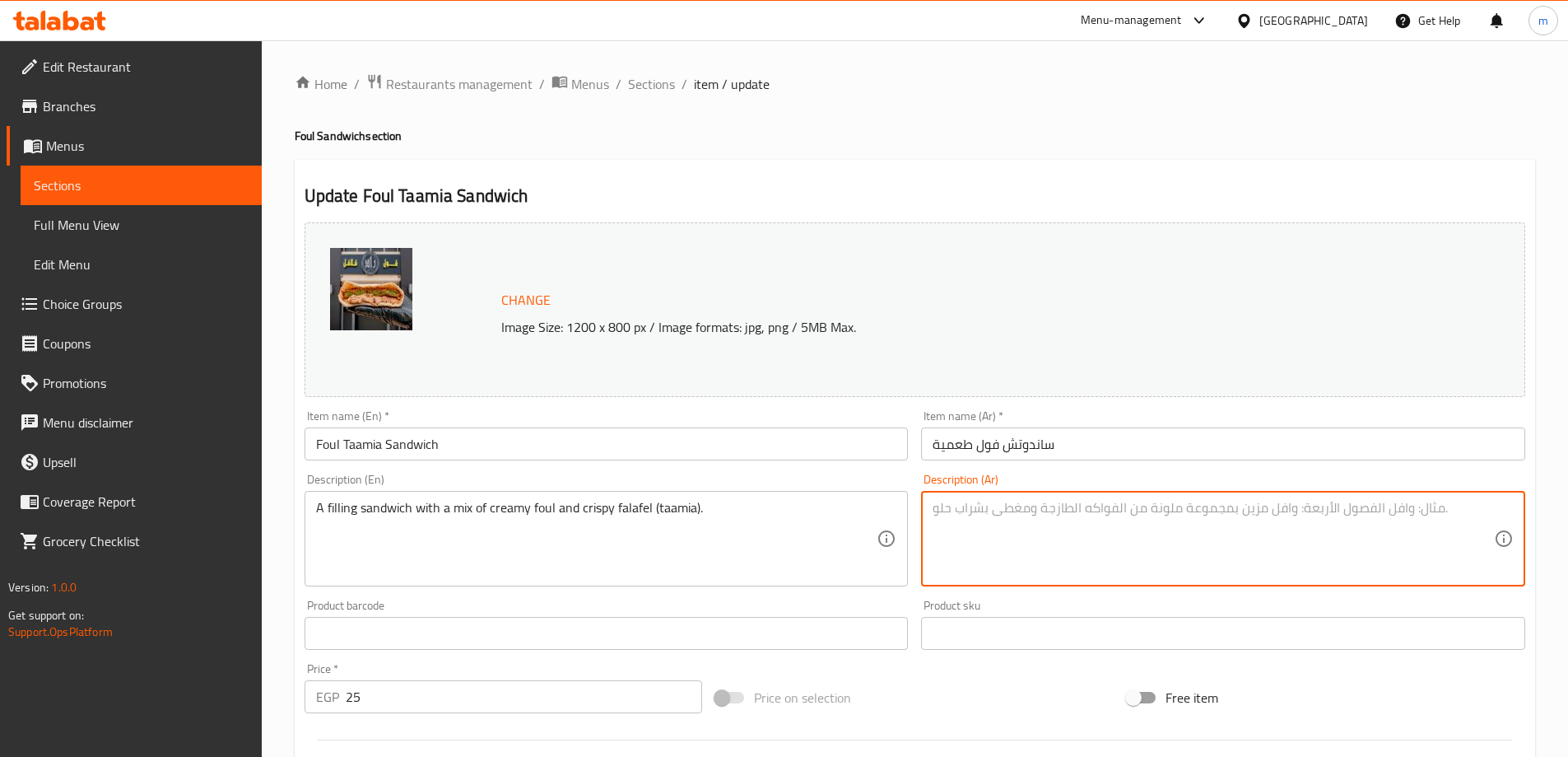
click at [992, 512] on textarea at bounding box center [1213, 539] width 562 height 78
paste textarea "ساندويتش محشو بمزيج من الفول الكريمي والفلافل المقرمشة (الطعمية)."
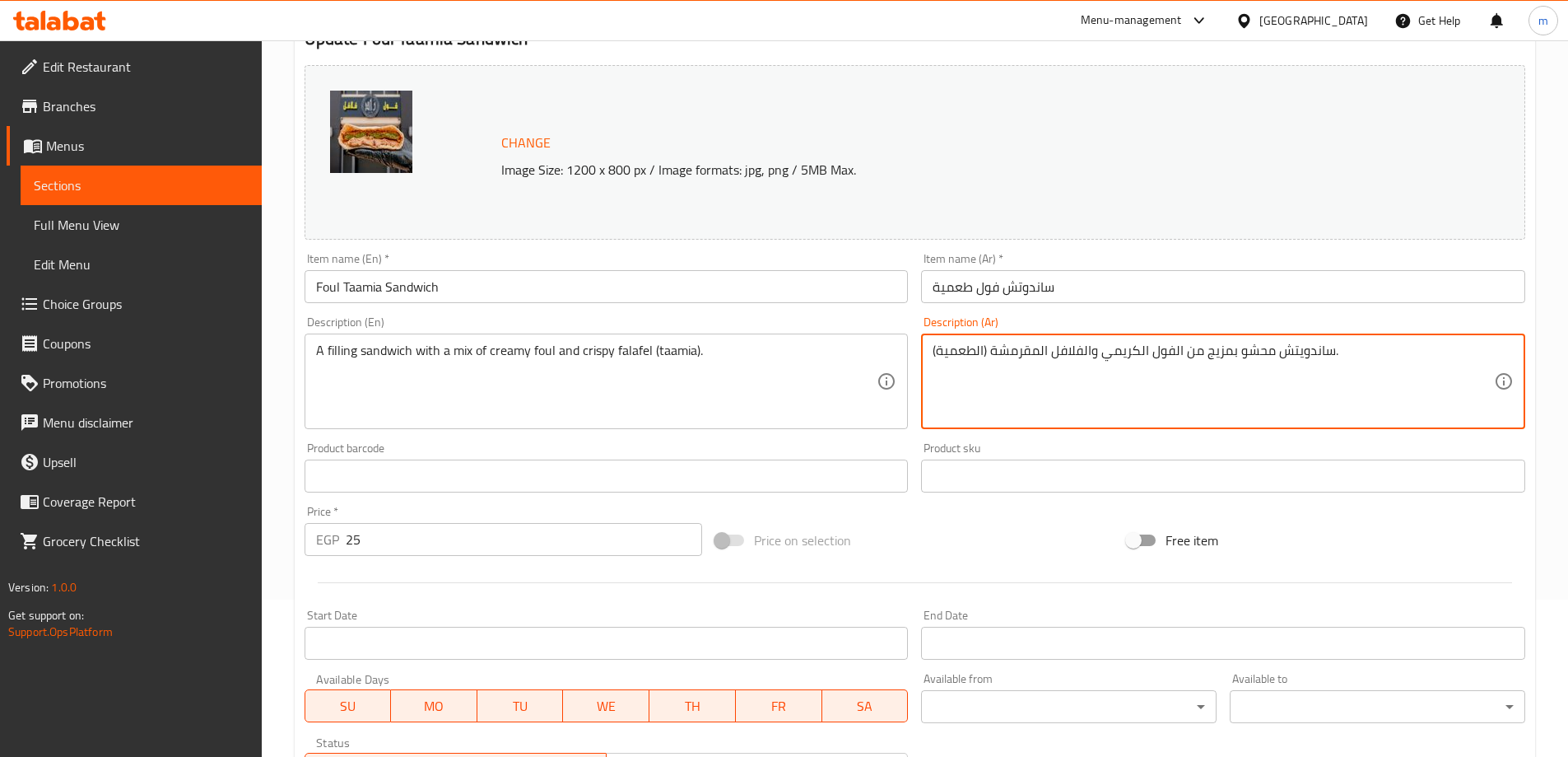
scroll to position [458, 0]
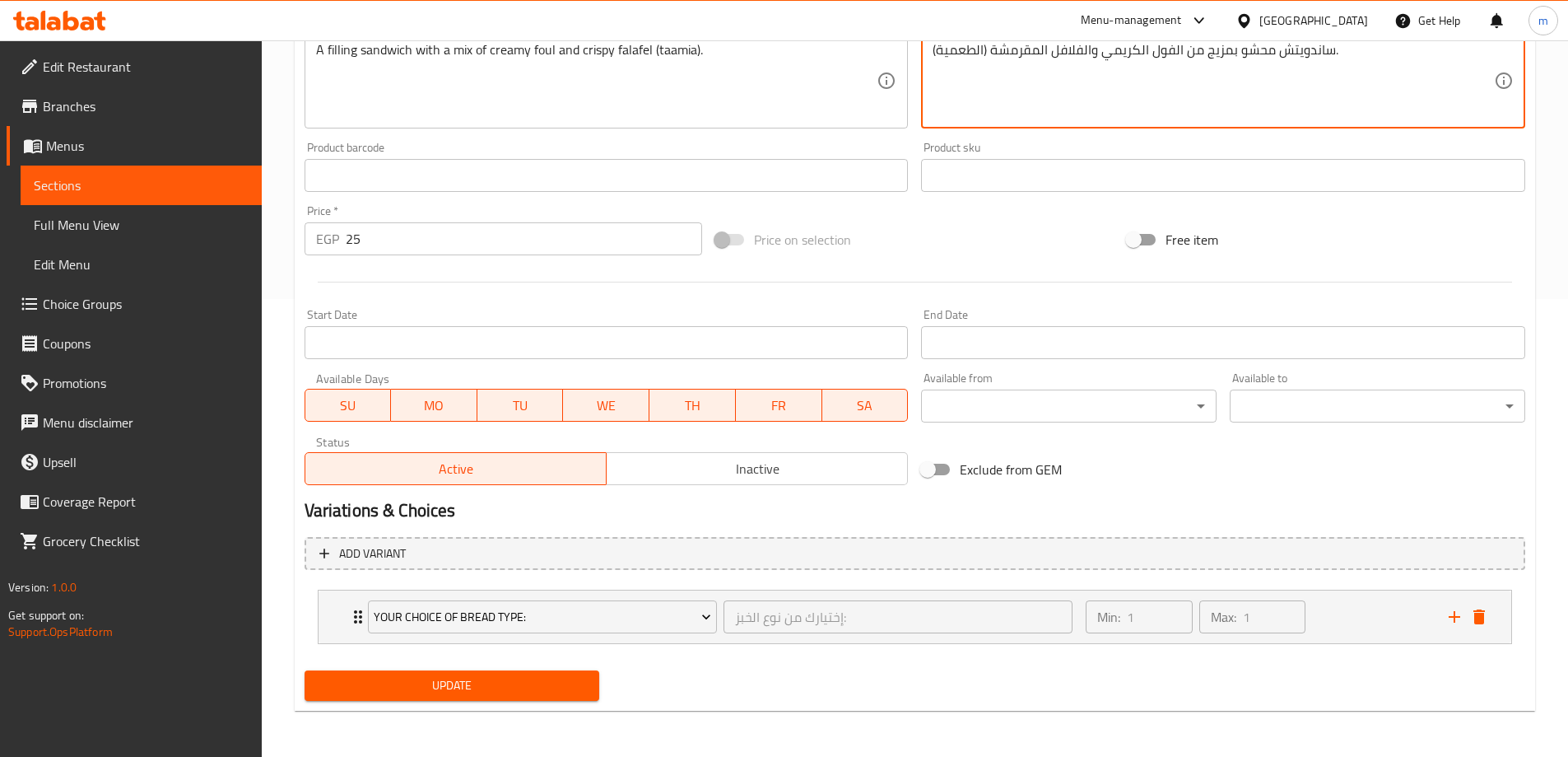
type textarea "ساندويتش محشو بمزيج من الفول الكريمي والفلافل المقرمشة (الطعمية)."
click at [358, 686] on span "Update" at bounding box center [452, 686] width 269 height 21
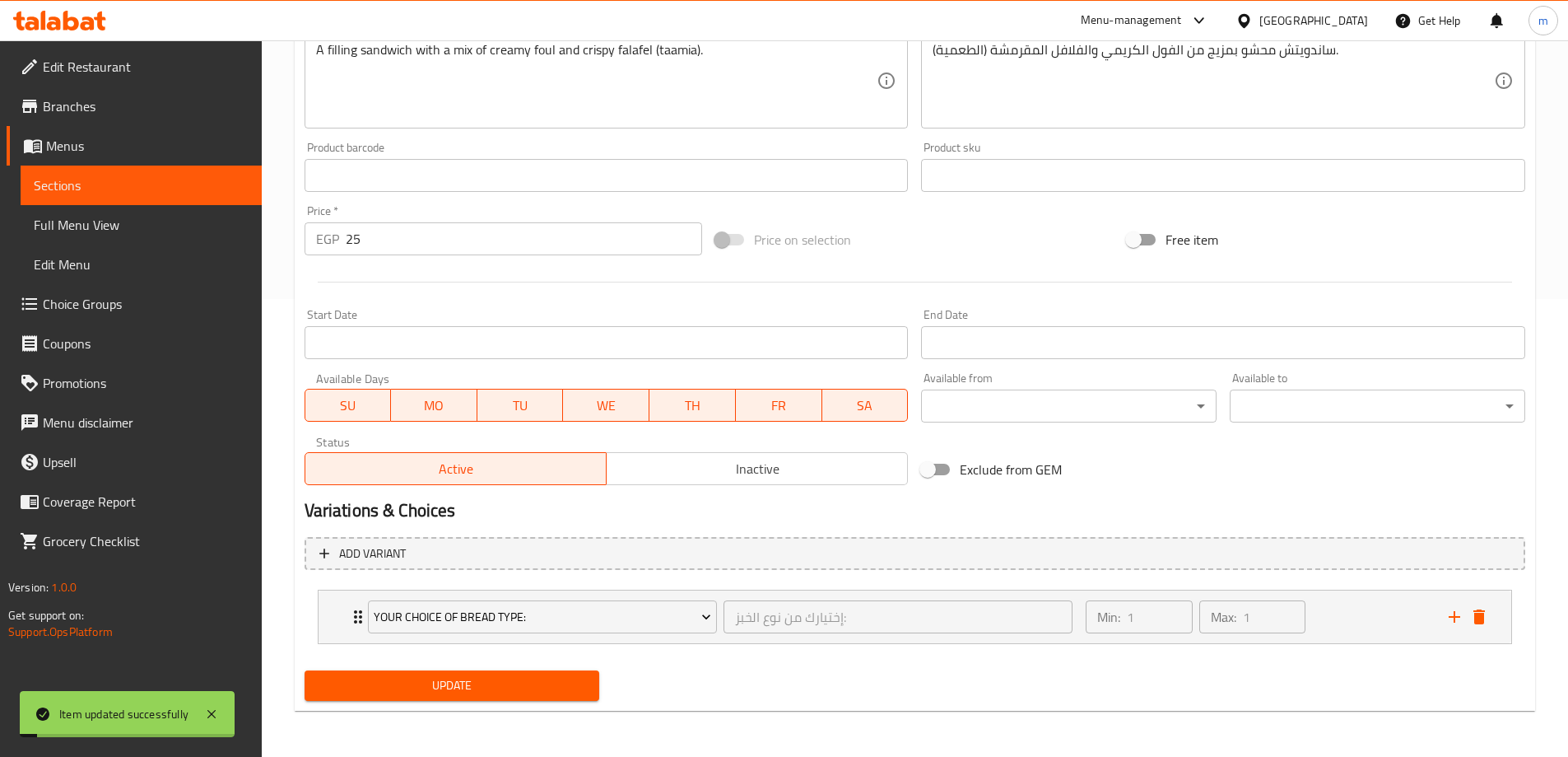
click at [145, 186] on span "Sections" at bounding box center [141, 185] width 215 height 20
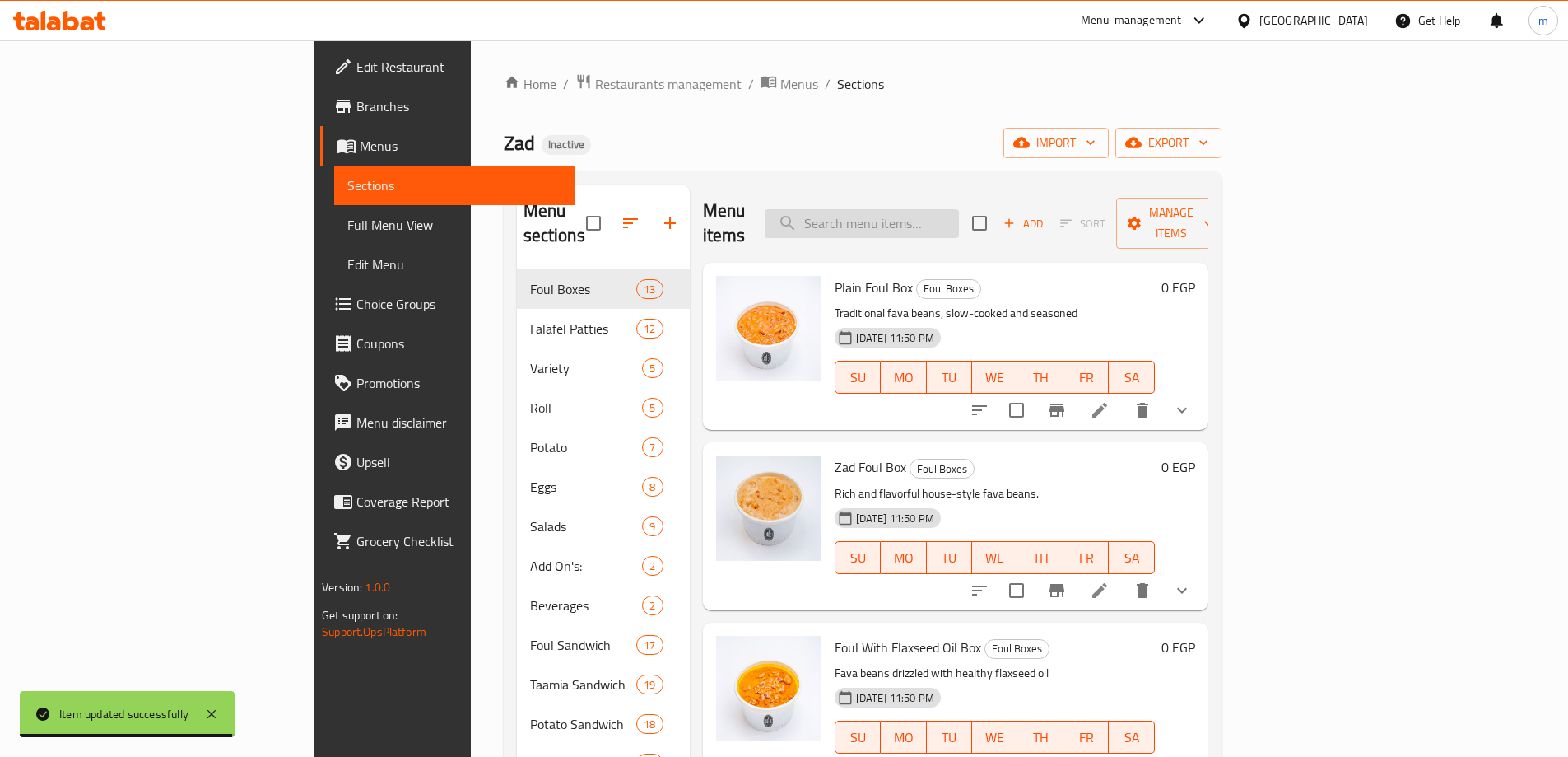
click at [959, 216] on input "search" at bounding box center [862, 223] width 194 height 29
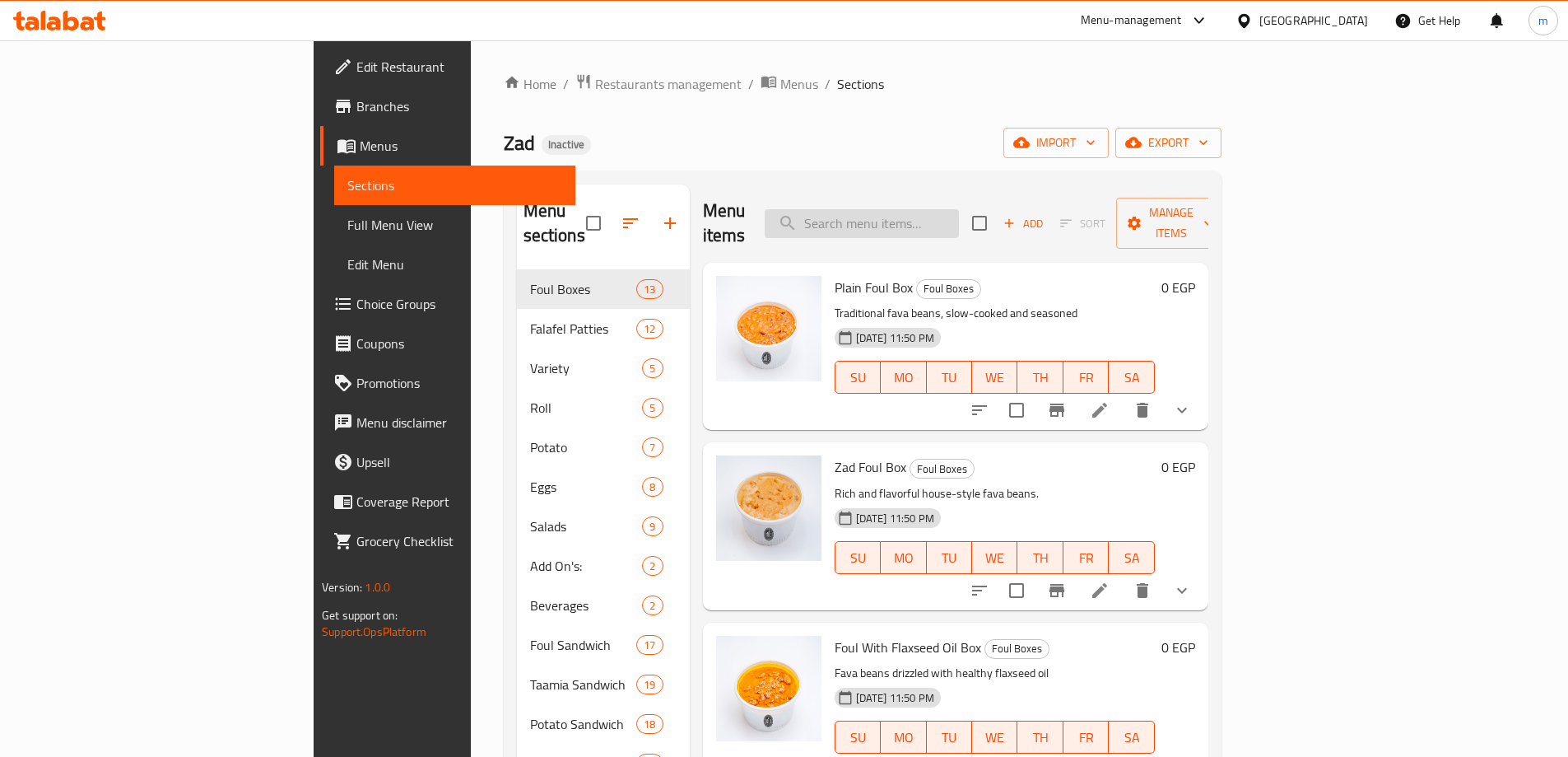
paste input "Foul With Eggplant Sandwich"
type input "Foul With Eggplant Sandwich"
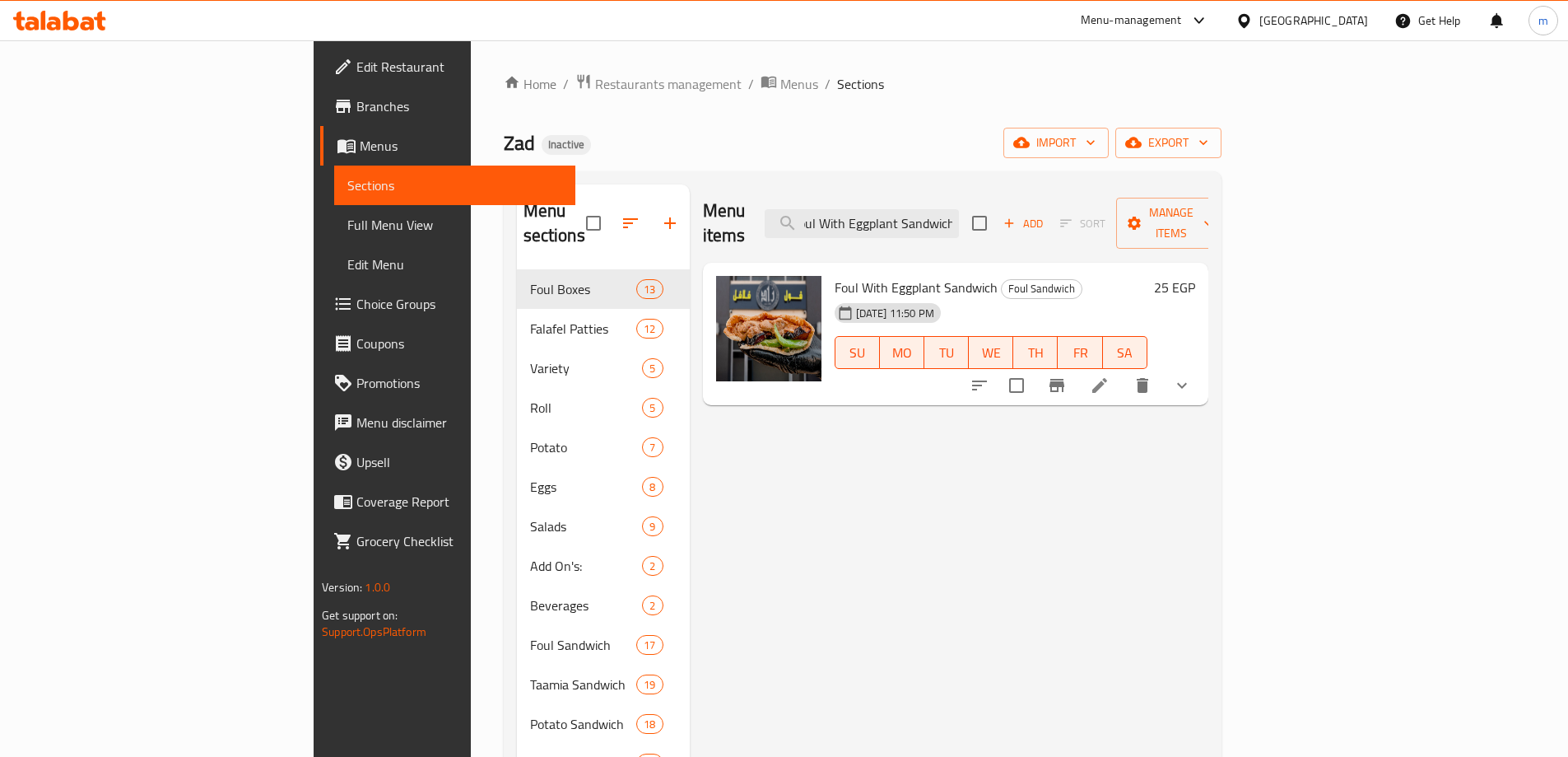
click at [1122, 373] on li at bounding box center [1100, 386] width 46 height 30
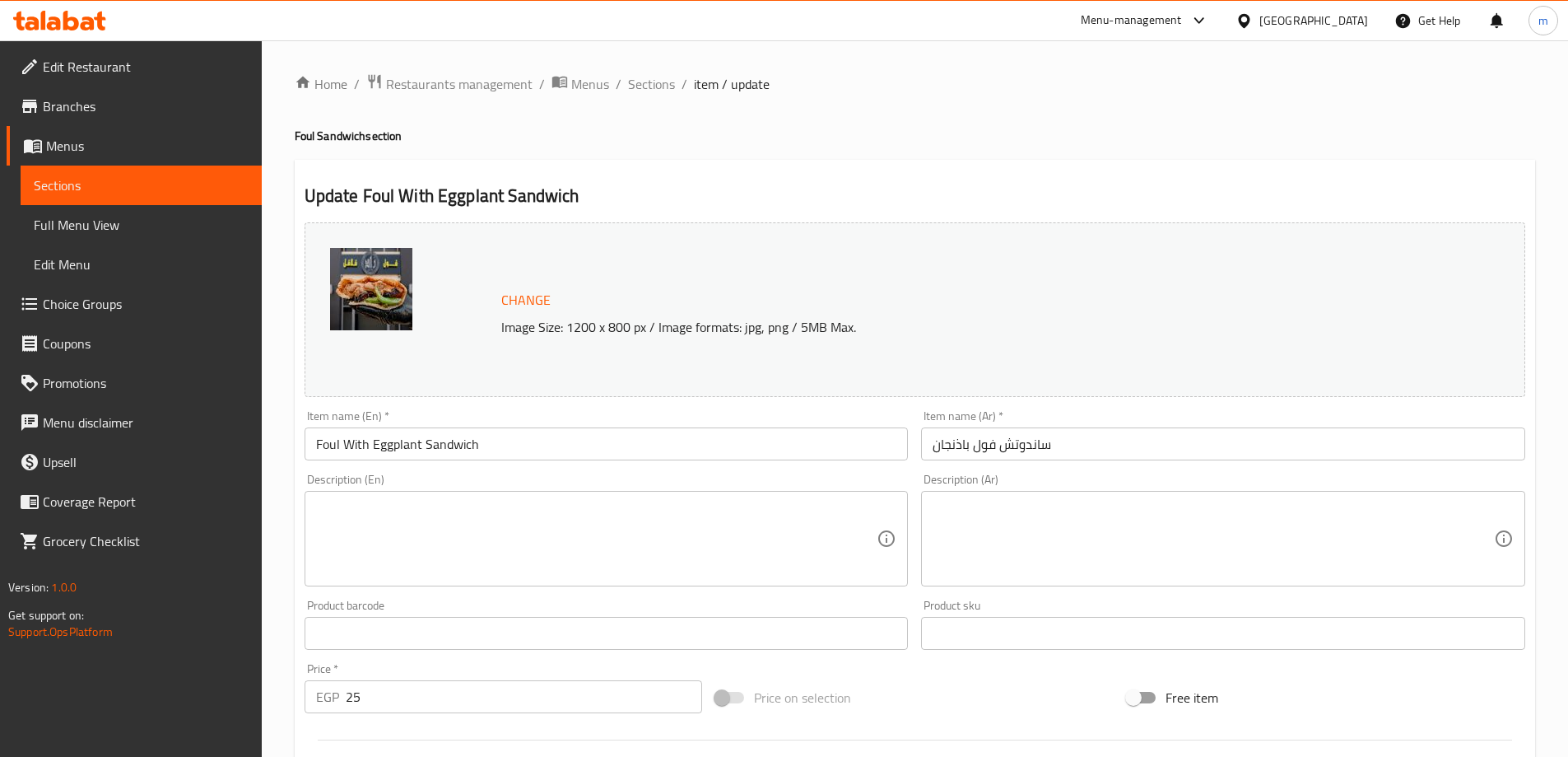
click at [455, 515] on textarea at bounding box center [597, 539] width 562 height 78
click at [509, 579] on div "Description (En)" at bounding box center [606, 538] width 604 height 95
paste textarea "A hearty combination of foul and fried eggplant for a smoky flavor."
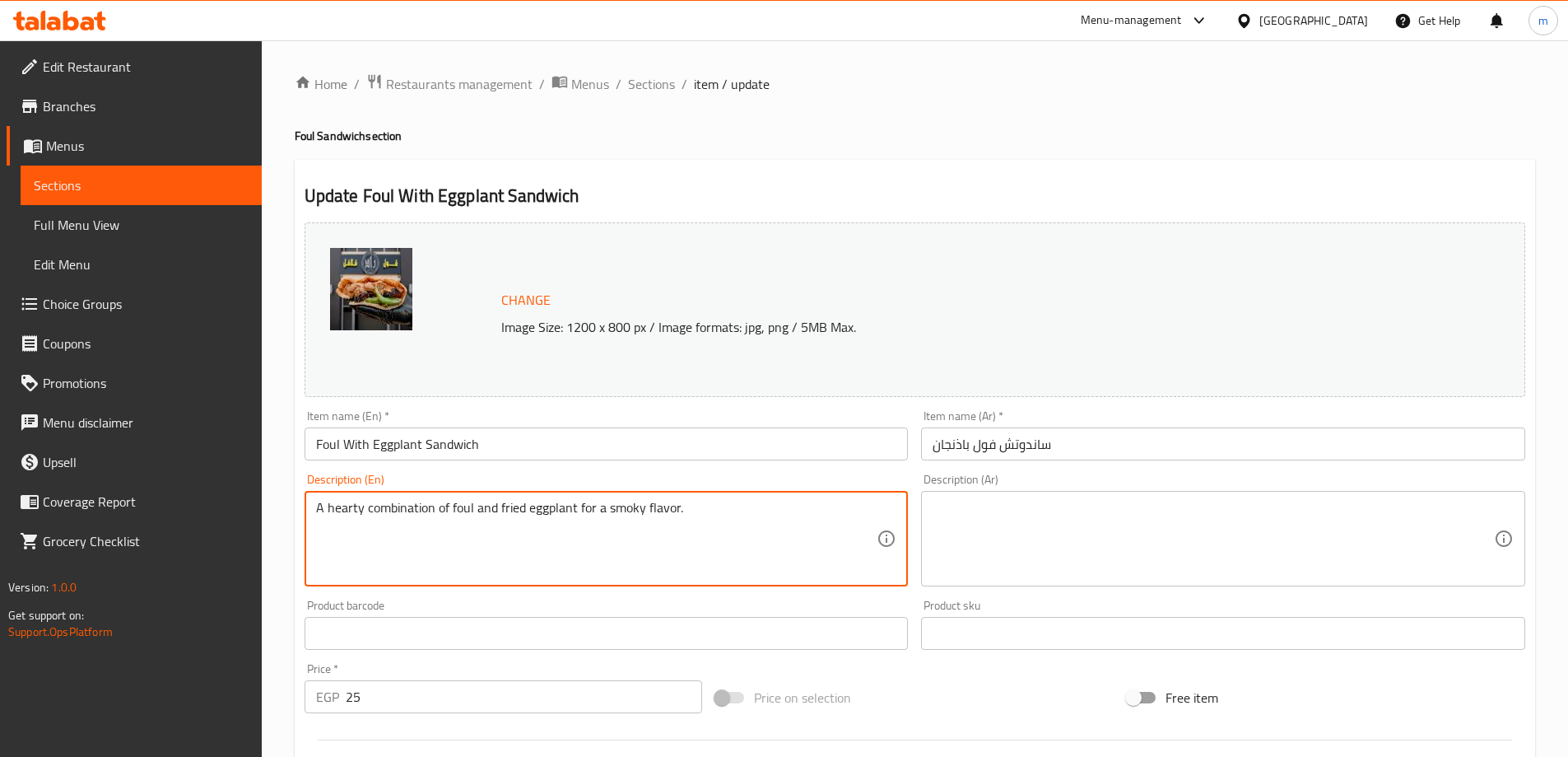
type textarea "A hearty combination of foul and fried eggplant for a smoky flavor."
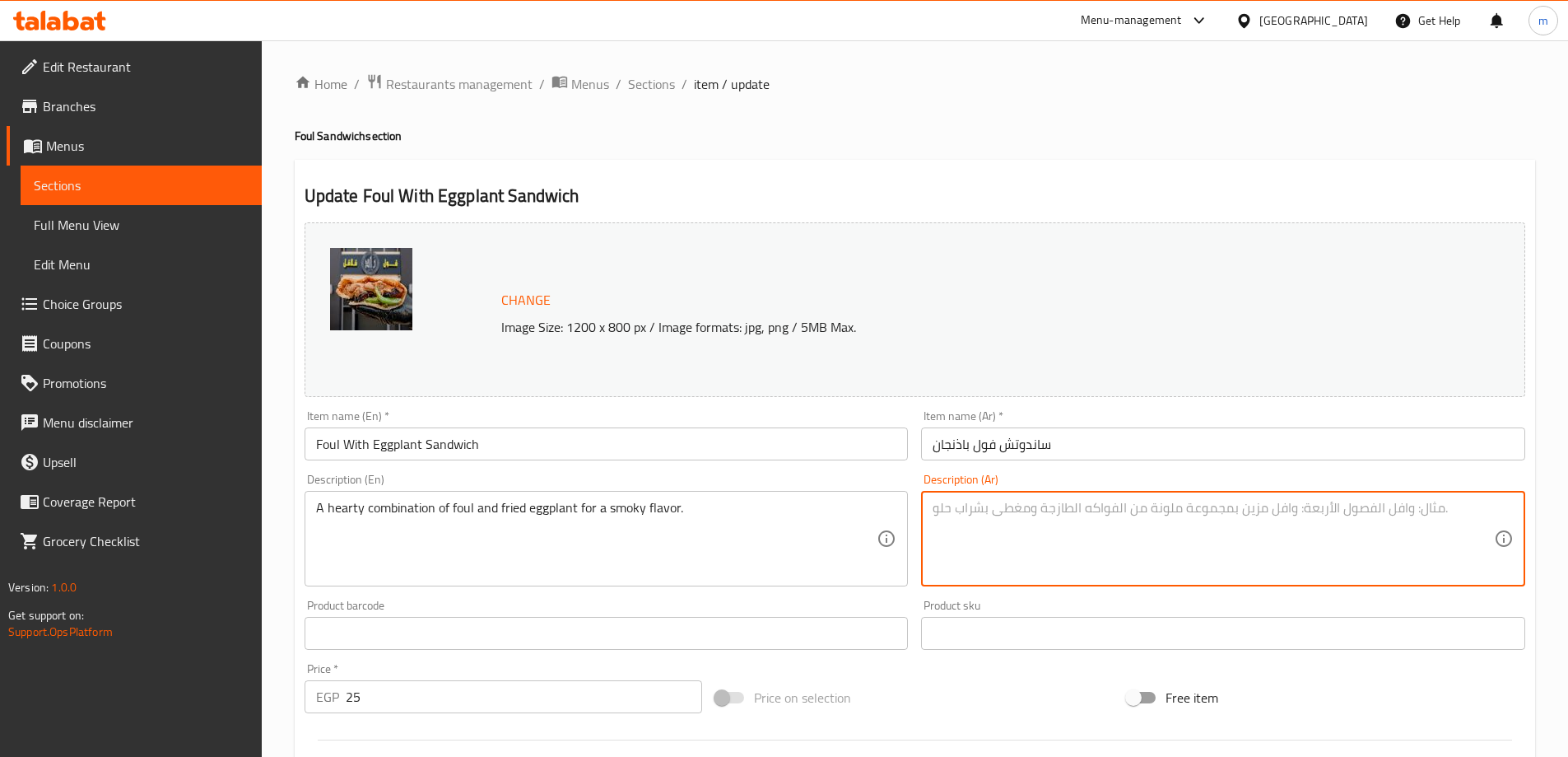
click at [1005, 502] on textarea at bounding box center [1213, 539] width 562 height 78
paste textarea "مزيج شهي من الباذنجان المقلي والفول للحصول على نكهة مدخنة."
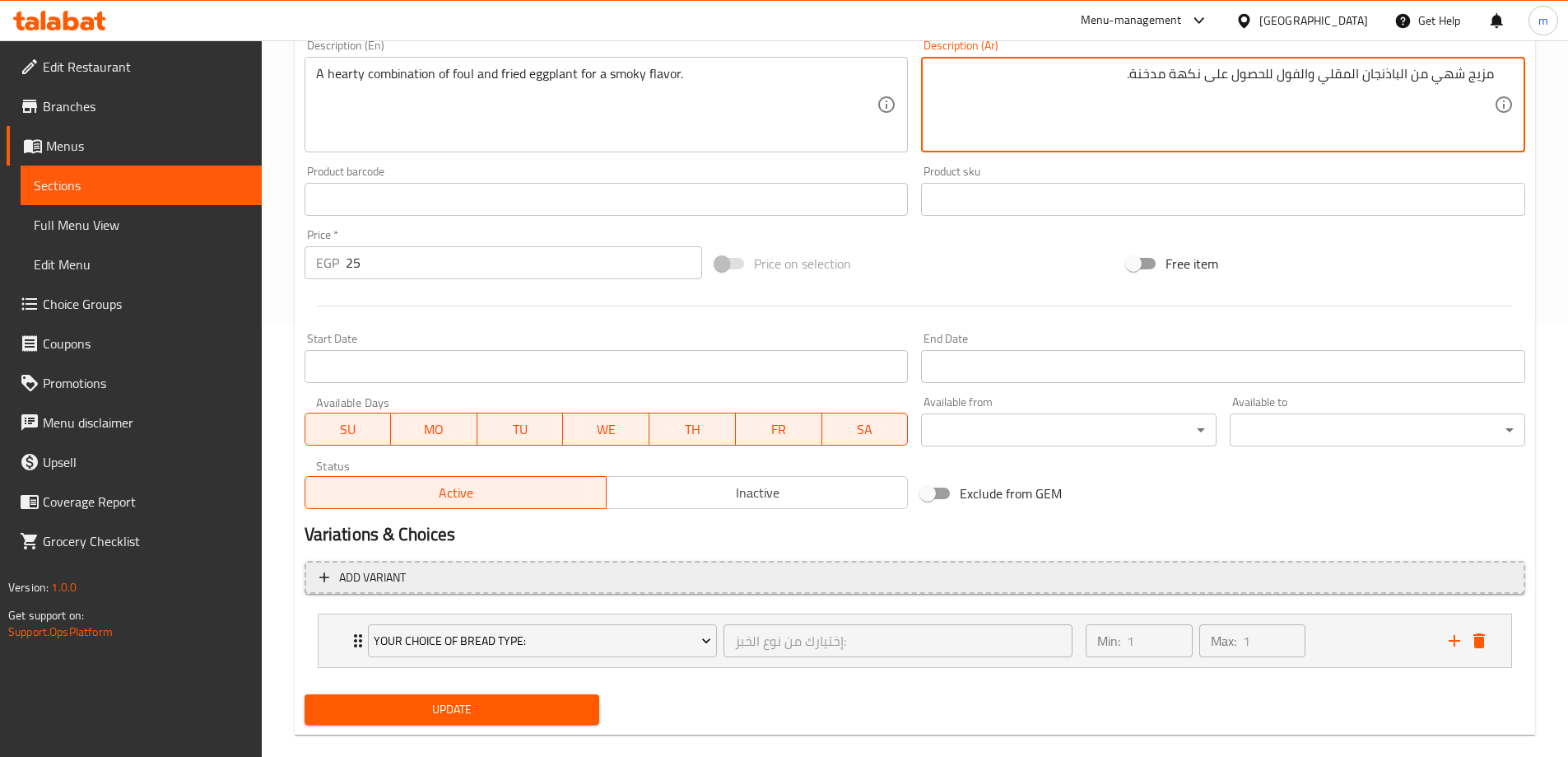
scroll to position [458, 0]
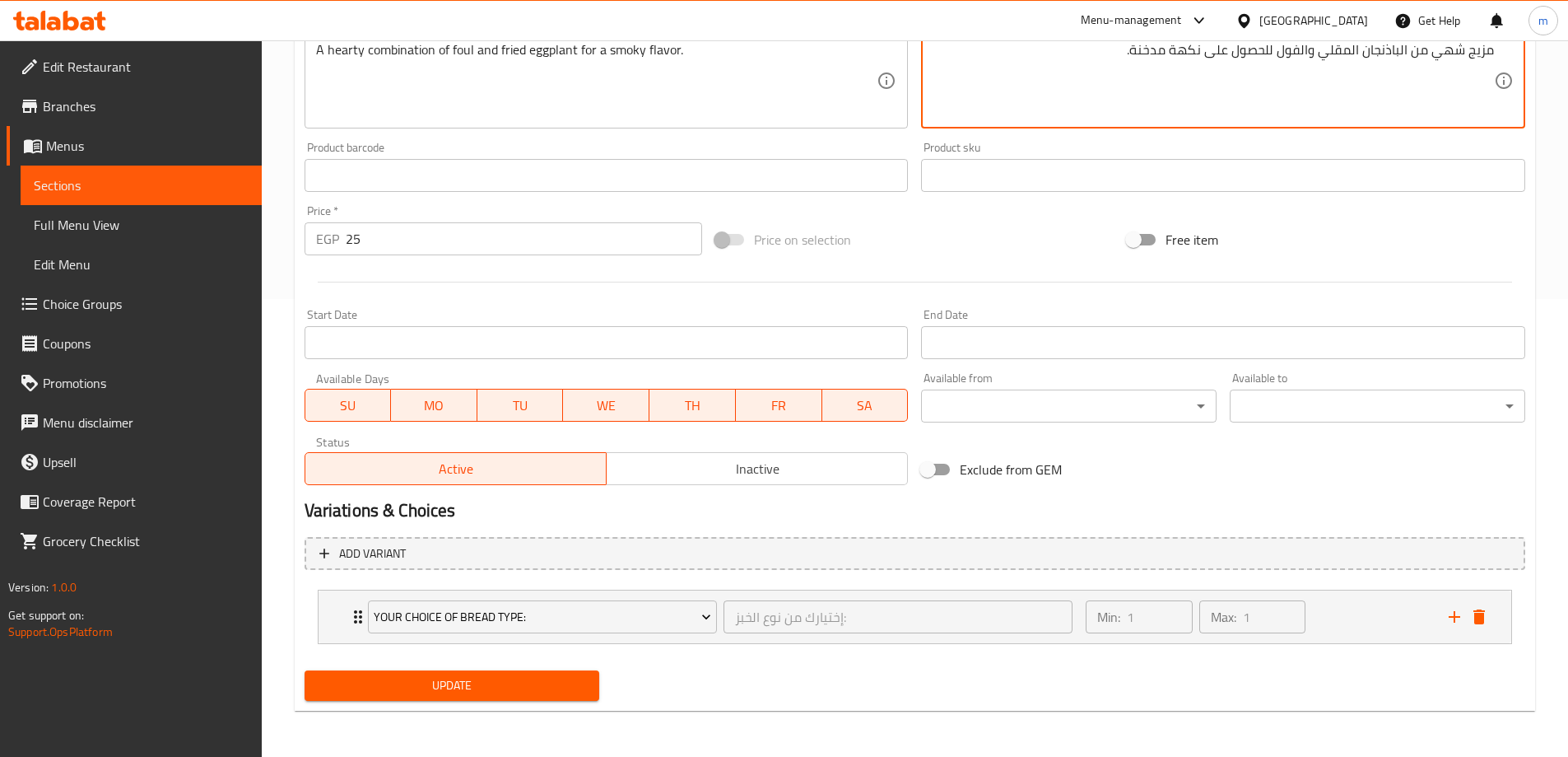
type textarea "مزيج شهي من الباذنجان المقلي والفول للحصول على نكهة مدخنة."
click at [439, 703] on div "Update" at bounding box center [452, 686] width 309 height 44
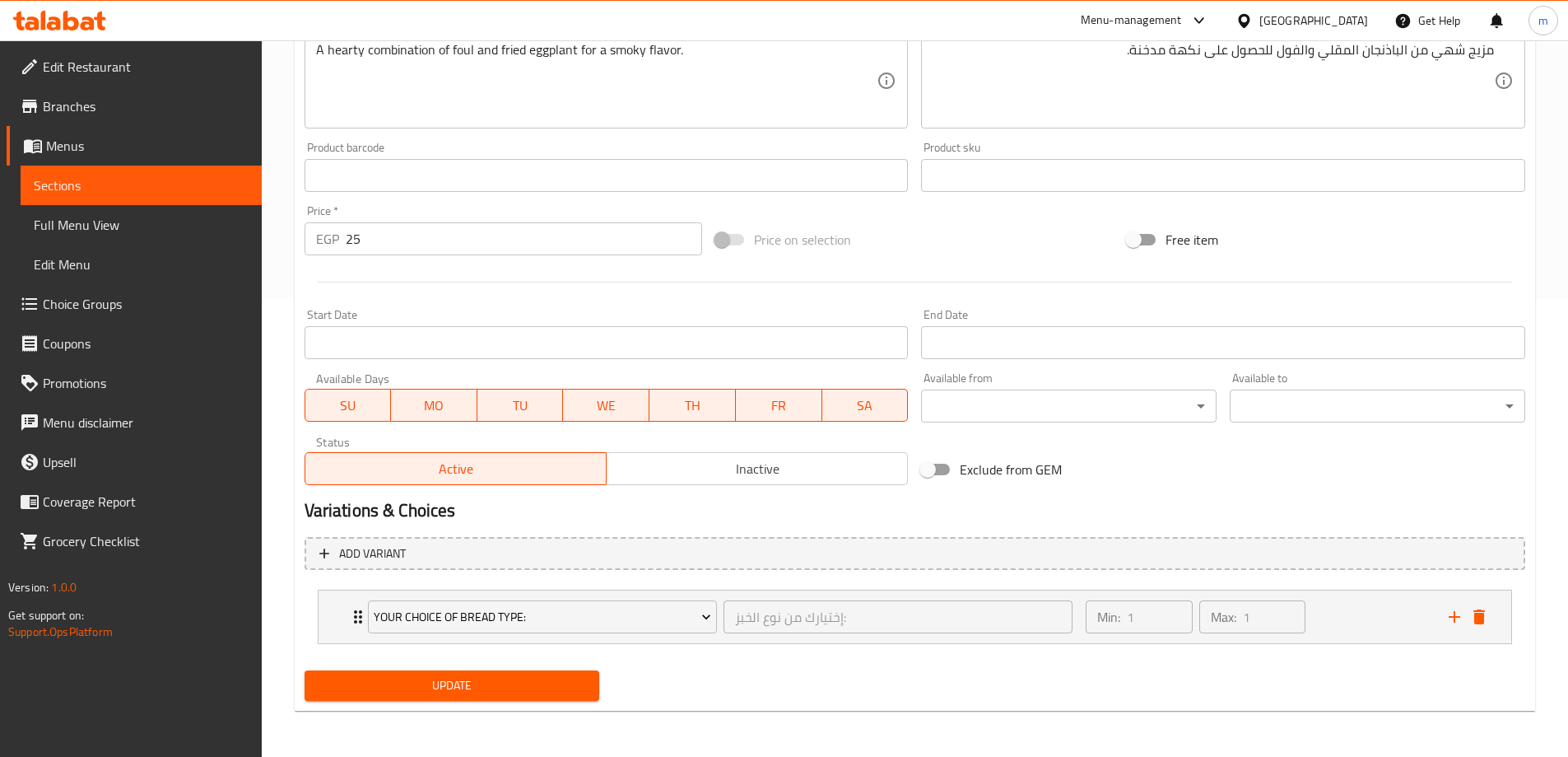
click at [431, 686] on span "Update" at bounding box center [452, 686] width 269 height 21
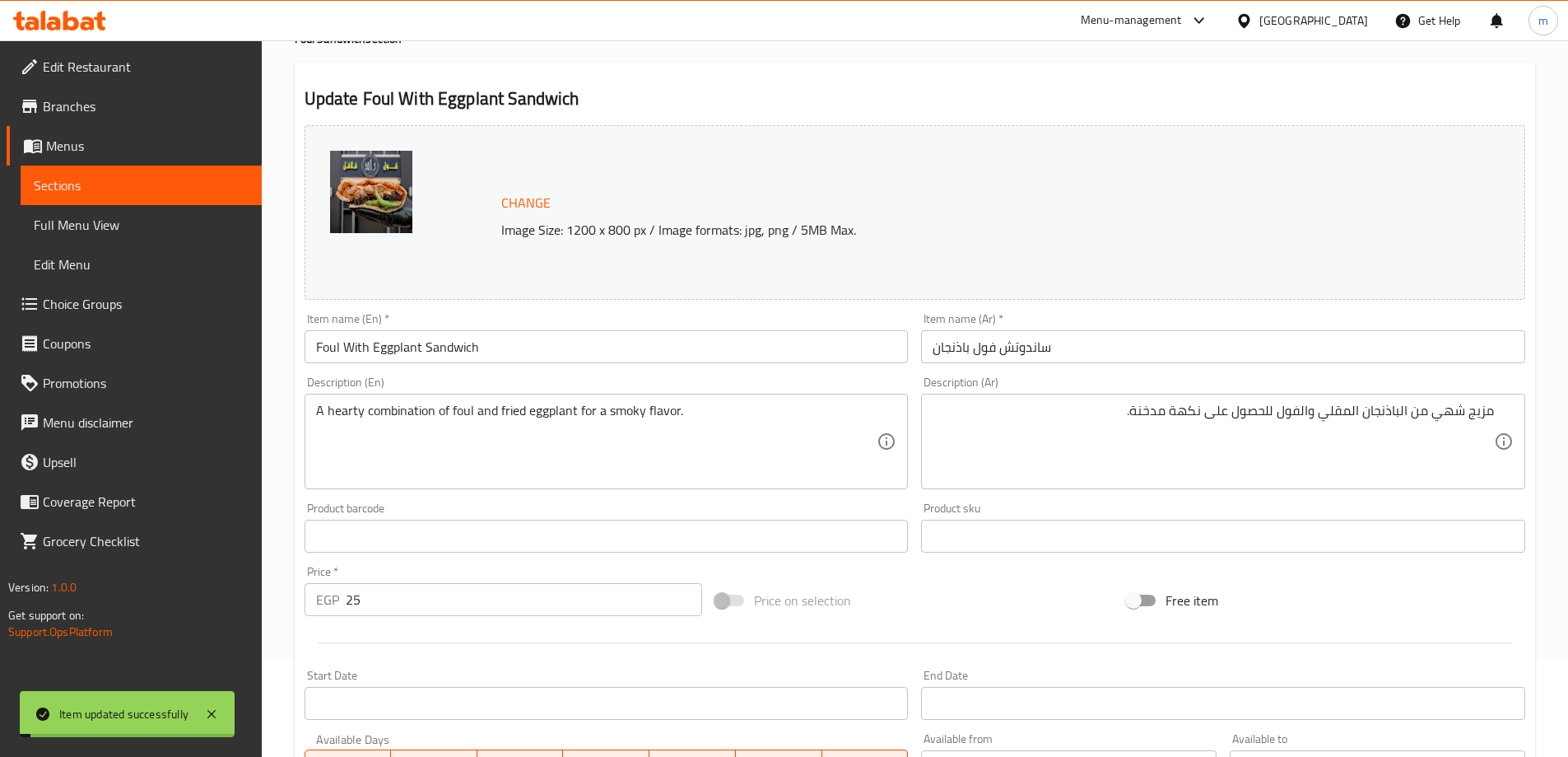
scroll to position [0, 0]
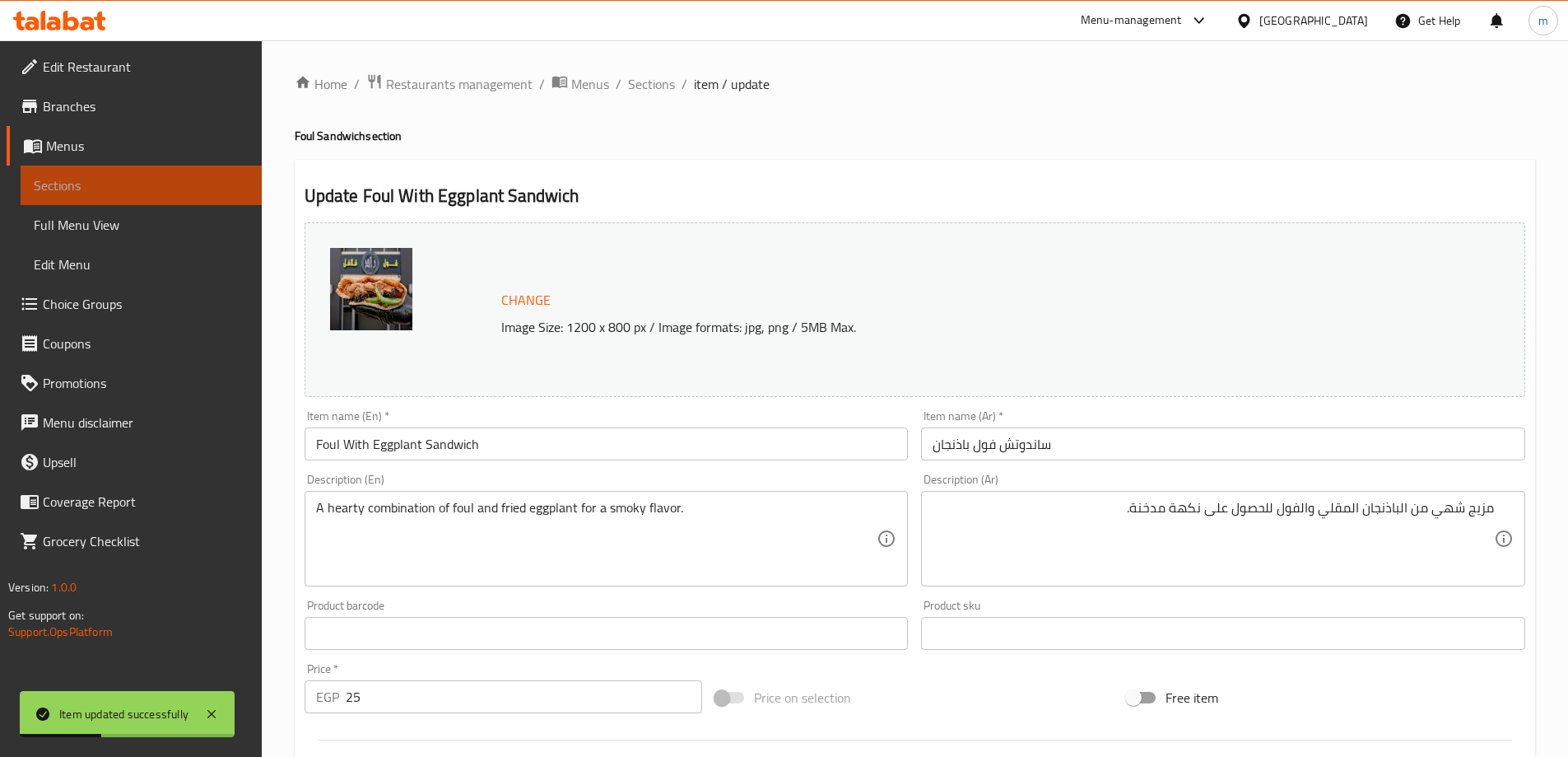
click at [172, 182] on span "Sections" at bounding box center [141, 185] width 215 height 20
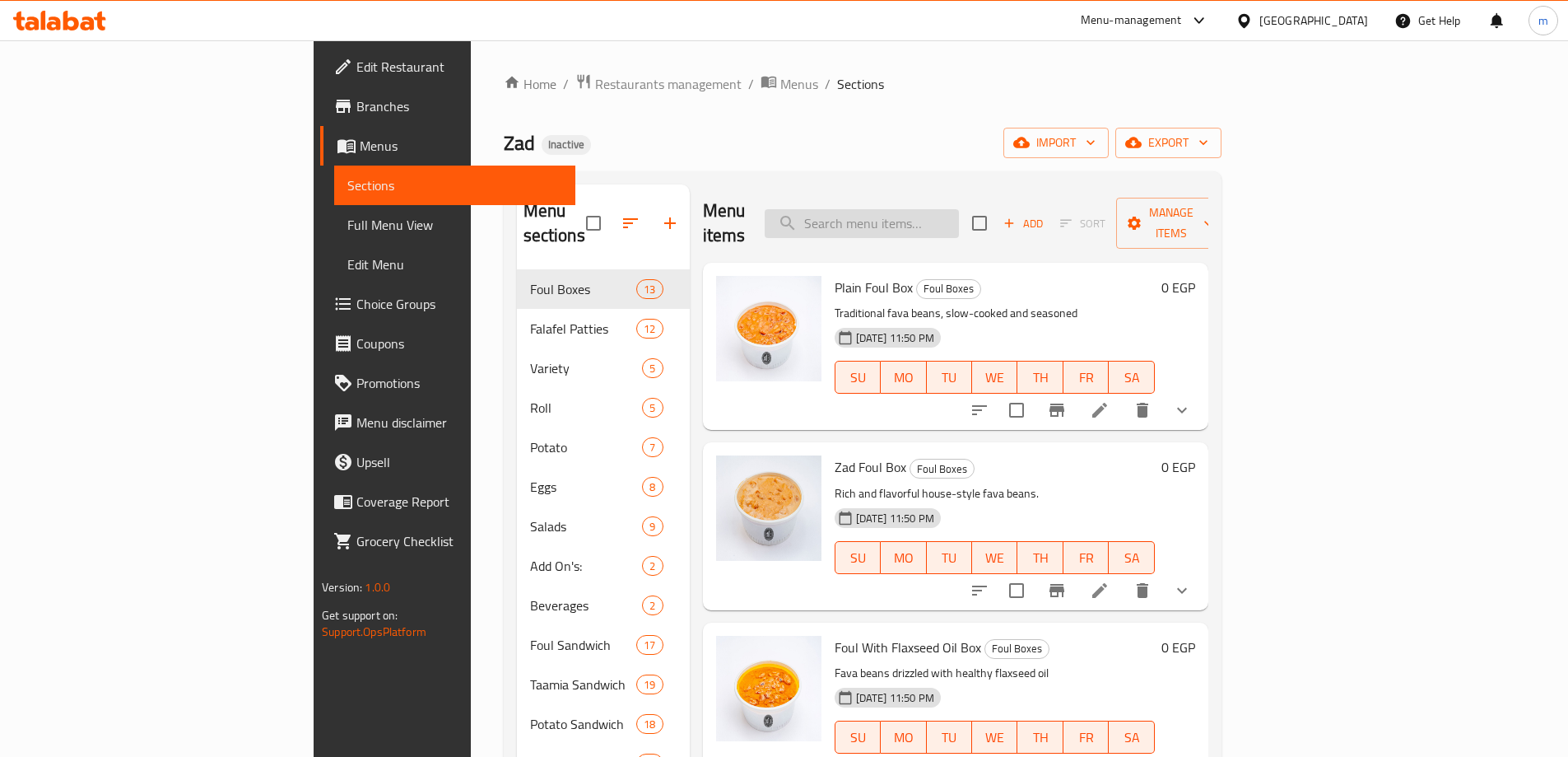
click at [959, 213] on input "search" at bounding box center [862, 223] width 194 height 29
paste input "● Foul With [PERSON_NAME]"
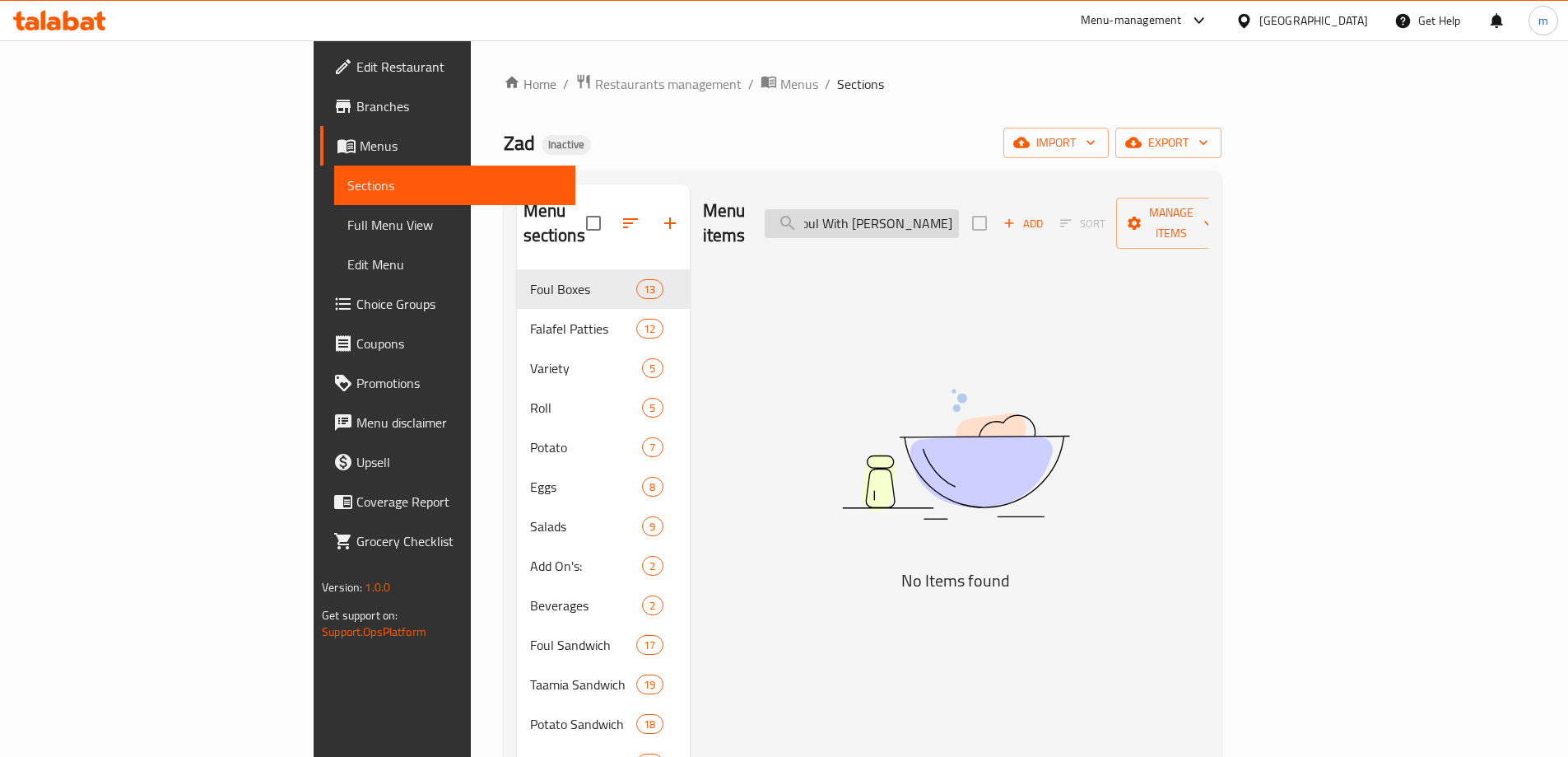
click at [934, 209] on input "● Foul With [PERSON_NAME]" at bounding box center [862, 223] width 194 height 29
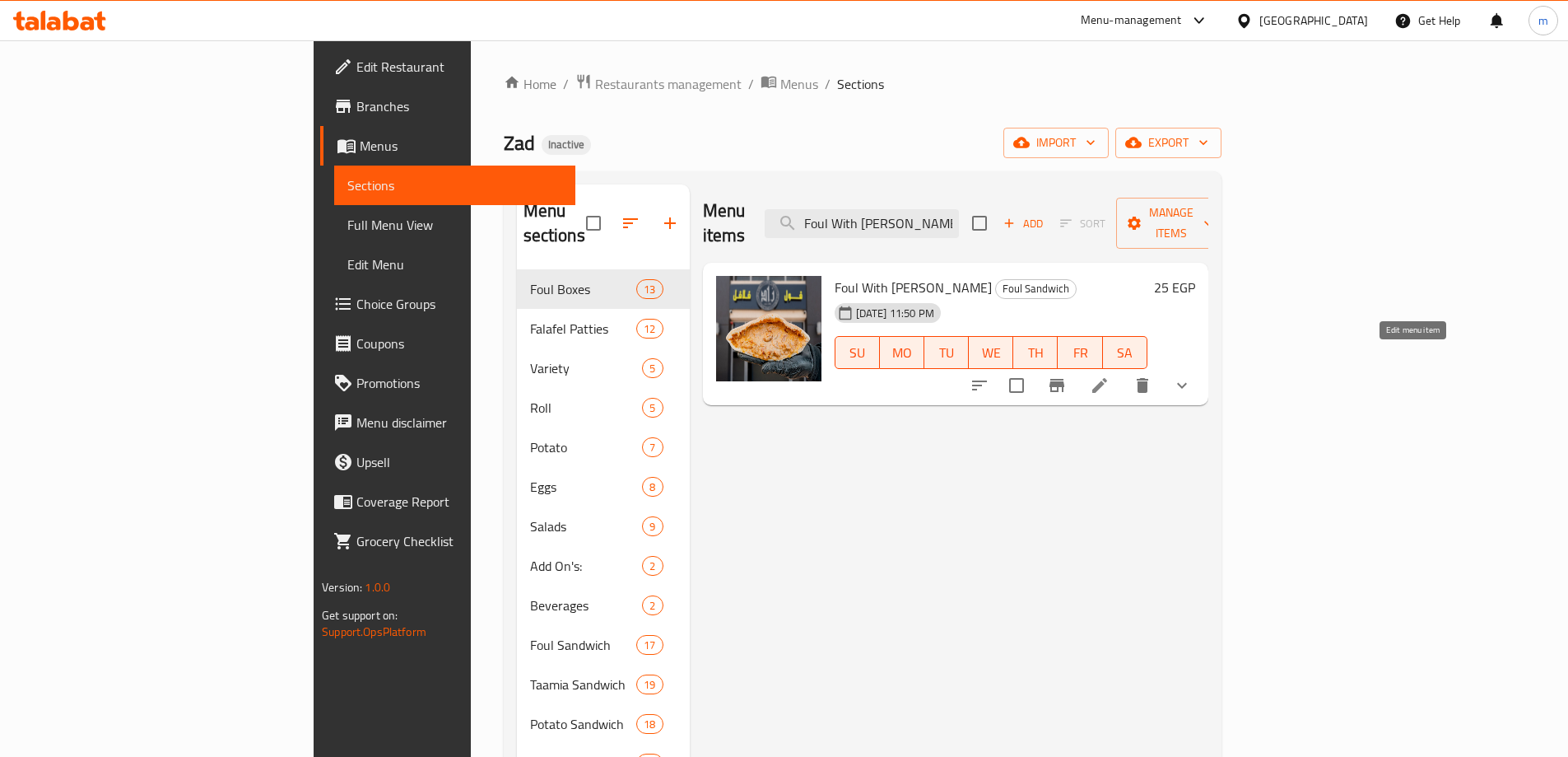
type input "Foul With [PERSON_NAME]"
click at [1108, 378] on icon at bounding box center [1100, 385] width 15 height 15
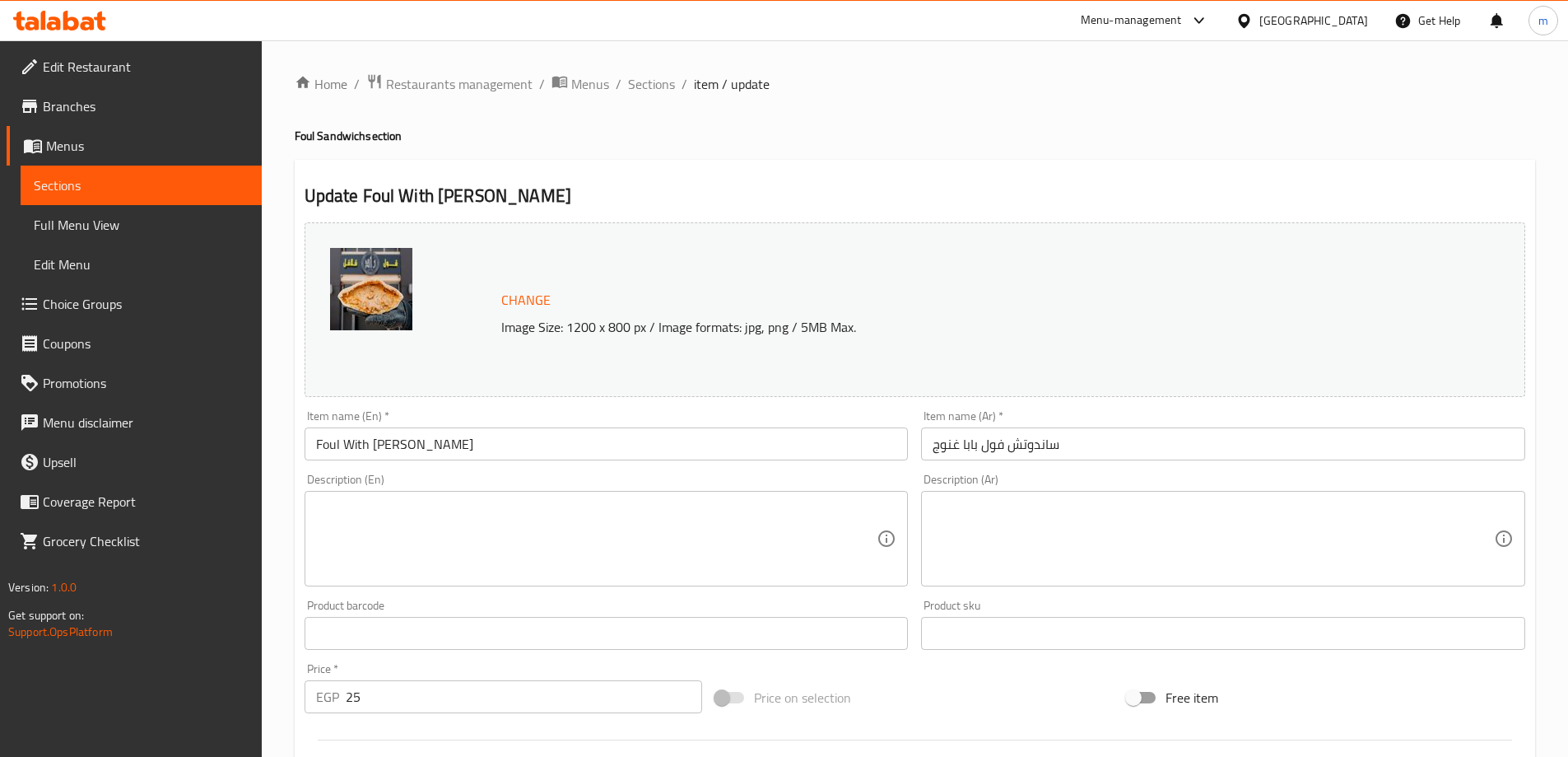
click at [398, 577] on textarea at bounding box center [597, 539] width 562 height 78
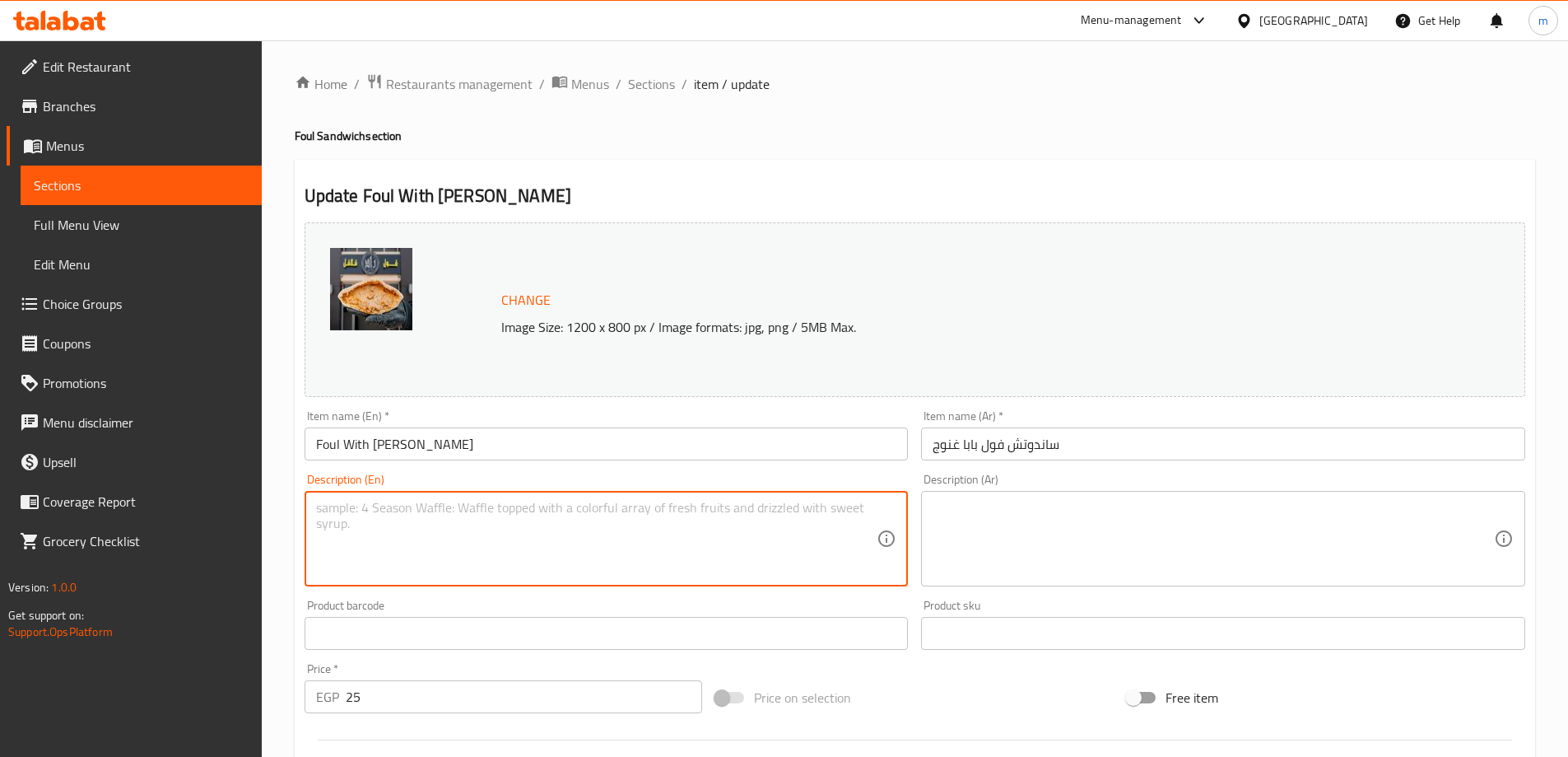
paste textarea "Creamy foul served with smoky baba ghanouj for a smooth and rich bite"
type textarea "Creamy foul served with smoky baba ghanouj for a smooth and rich bite"
click at [1037, 579] on div "Description (Ar)" at bounding box center [1223, 538] width 604 height 95
paste textarea "[PERSON_NAME] يقدم مع بابا غنوج مدخن لوجبة غنية وناعمة"
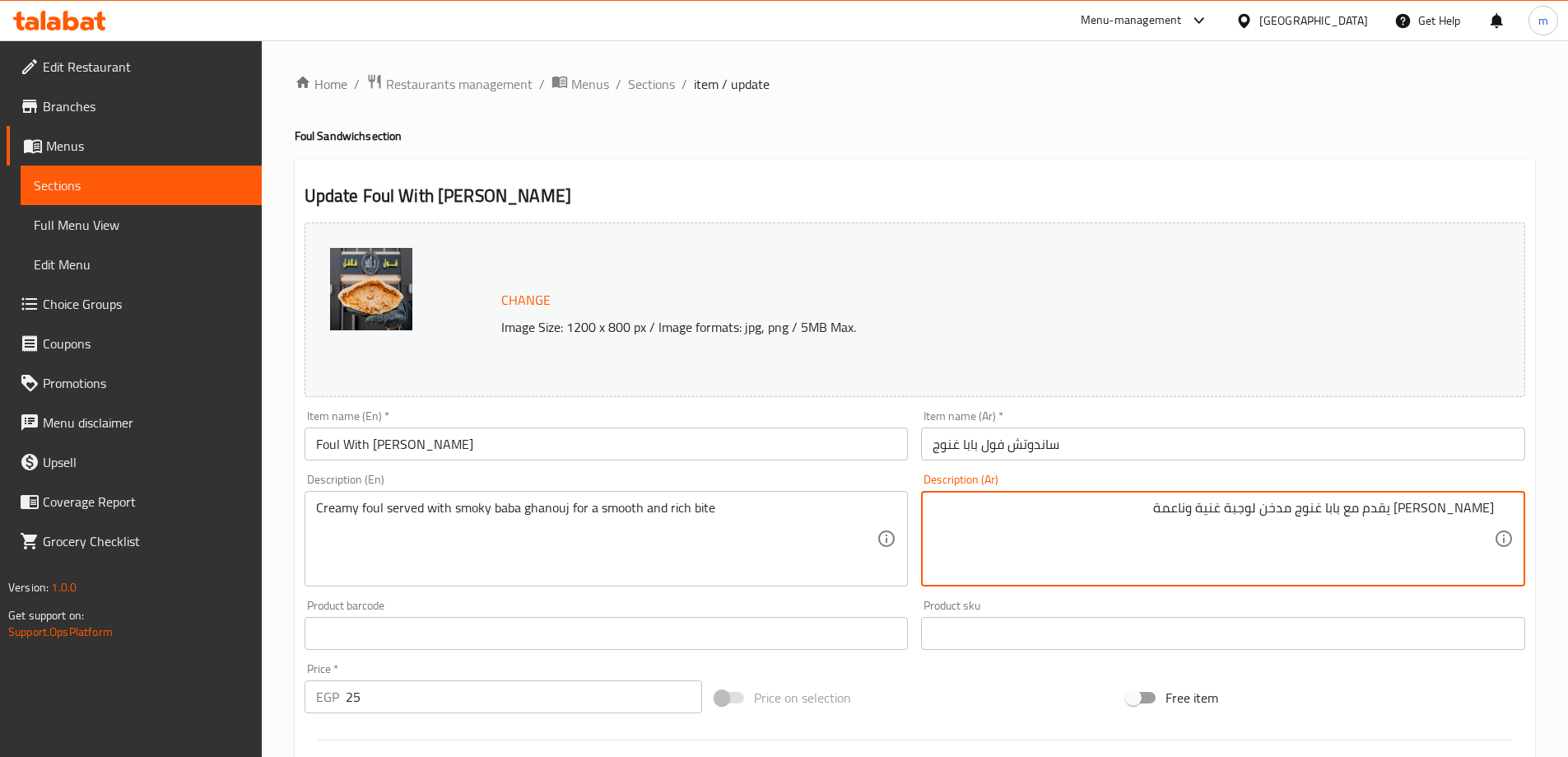
click at [1275, 511] on textarea "[PERSON_NAME] يقدم مع بابا غنوج مدخن لوجبة غنية وناعمة" at bounding box center [1213, 539] width 562 height 78
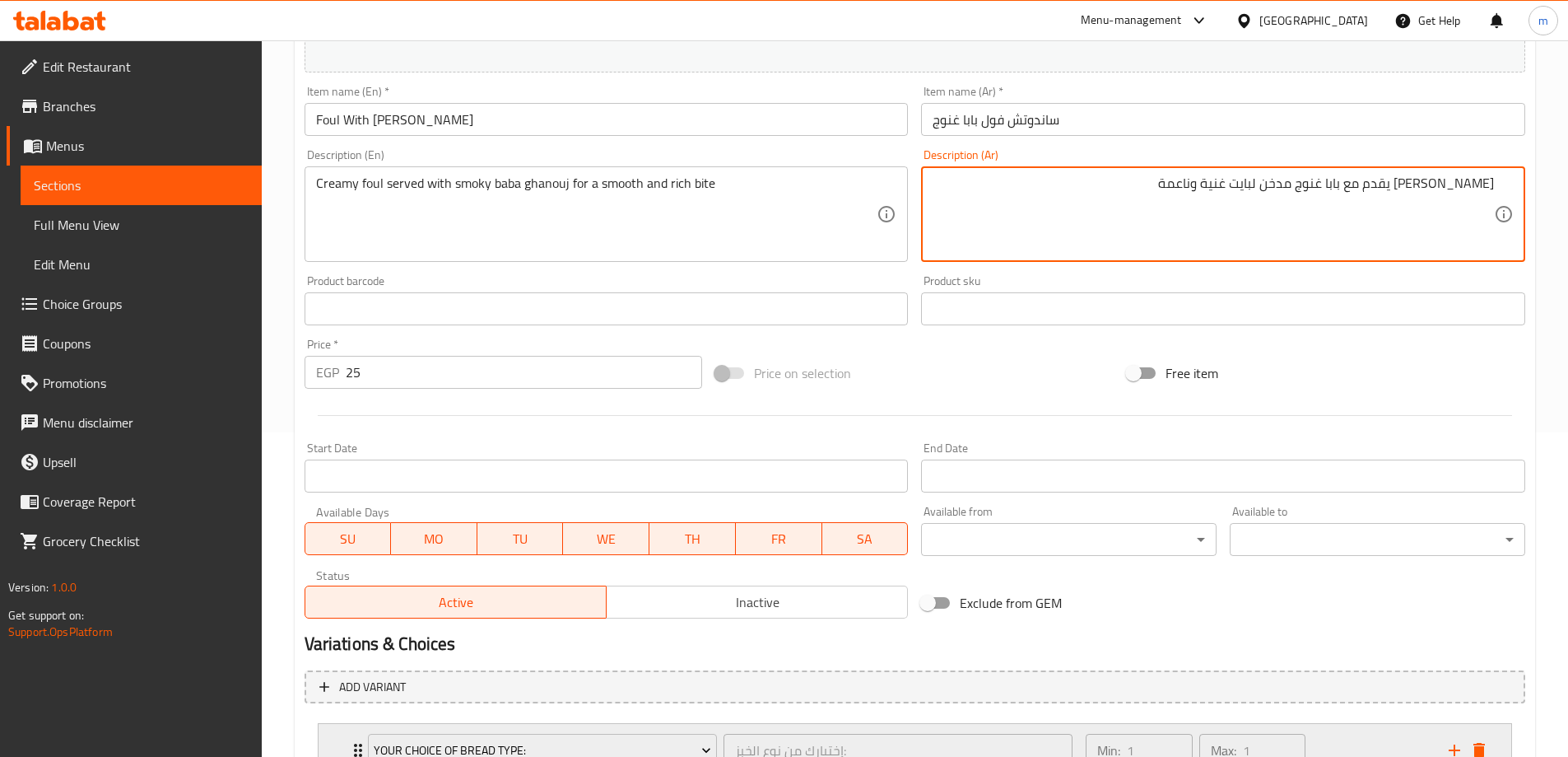
scroll to position [458, 0]
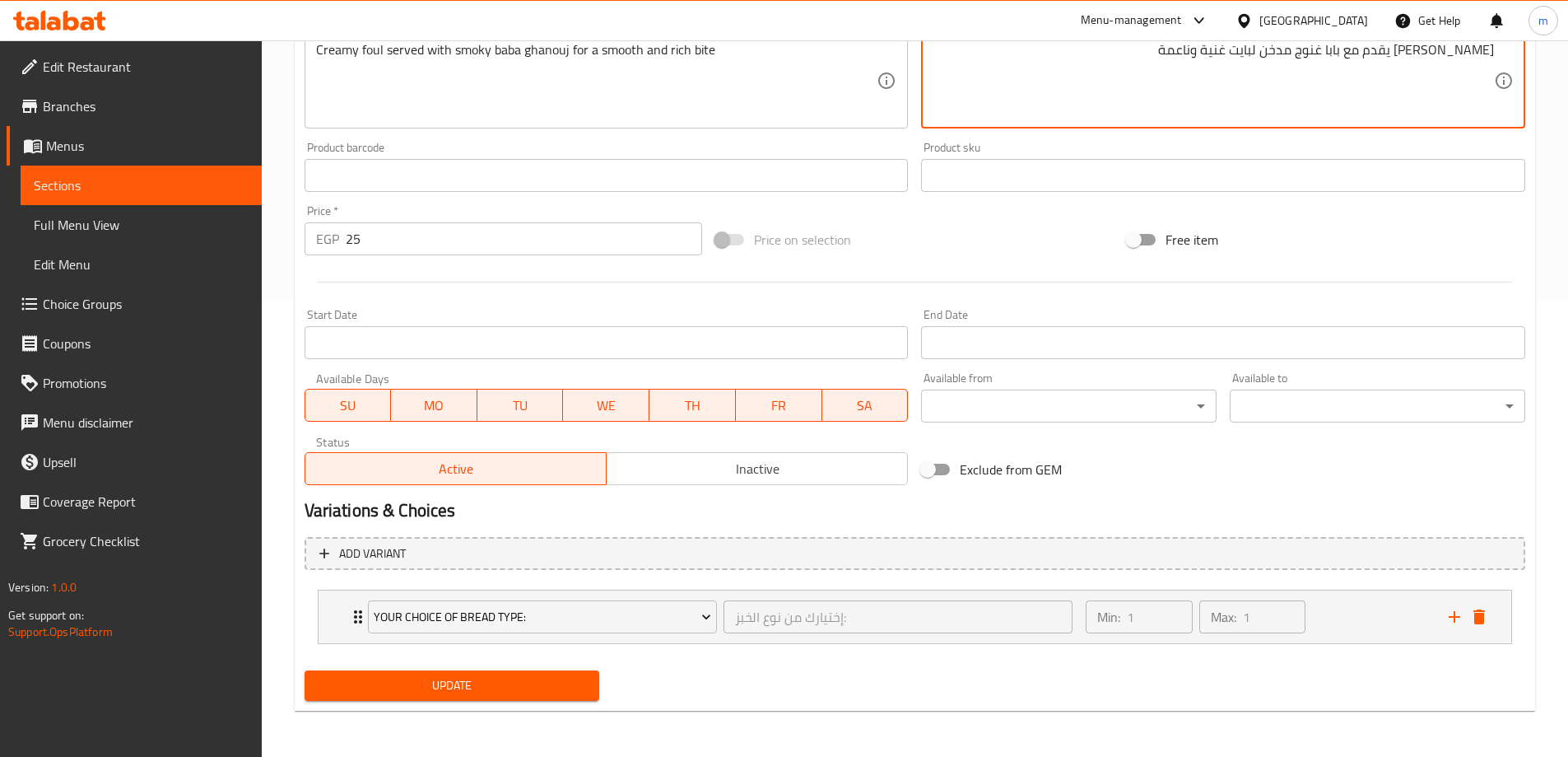
type textarea "[PERSON_NAME] يقدم مع بابا غنوج مدخن لبايت غنية وناعمة"
click at [519, 678] on span "Update" at bounding box center [452, 686] width 269 height 21
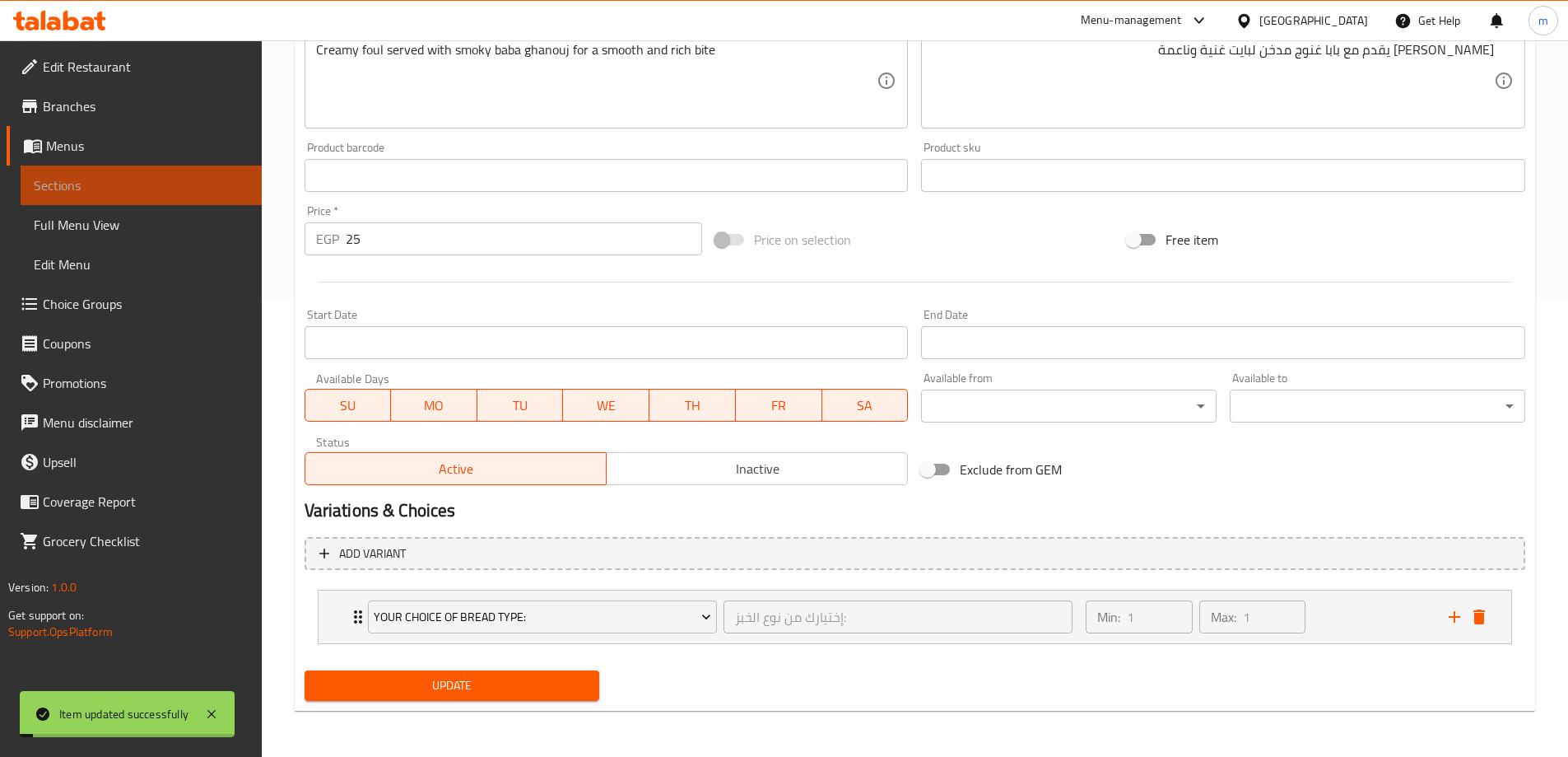
click at [129, 197] on link "Sections" at bounding box center [141, 185] width 241 height 40
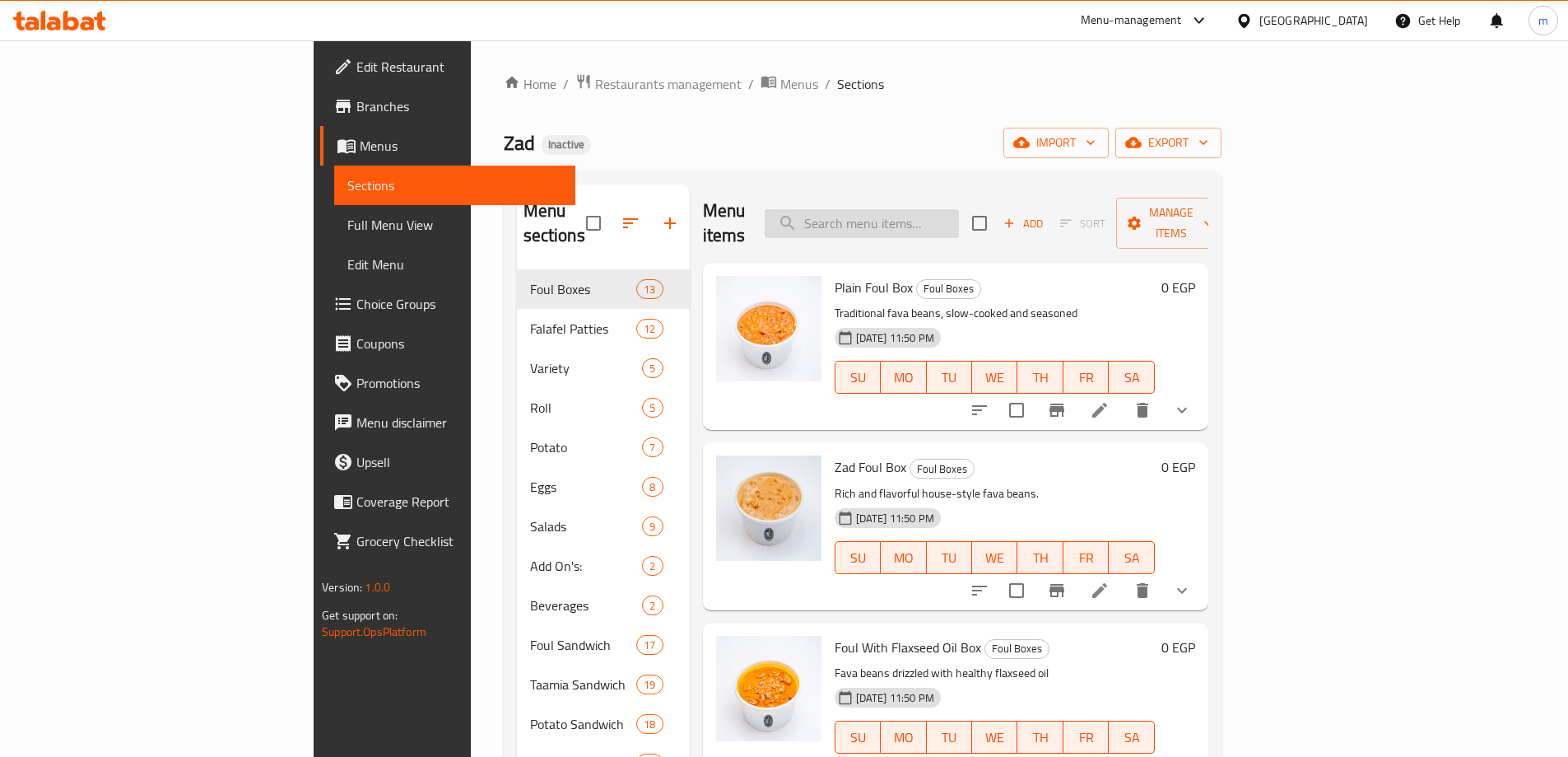
drag, startPoint x: 943, startPoint y: 199, endPoint x: 951, endPoint y: 205, distance: 10.0
click at [947, 209] on input "search" at bounding box center [862, 223] width 194 height 29
paste input "● Foul With Chili Sandwich"
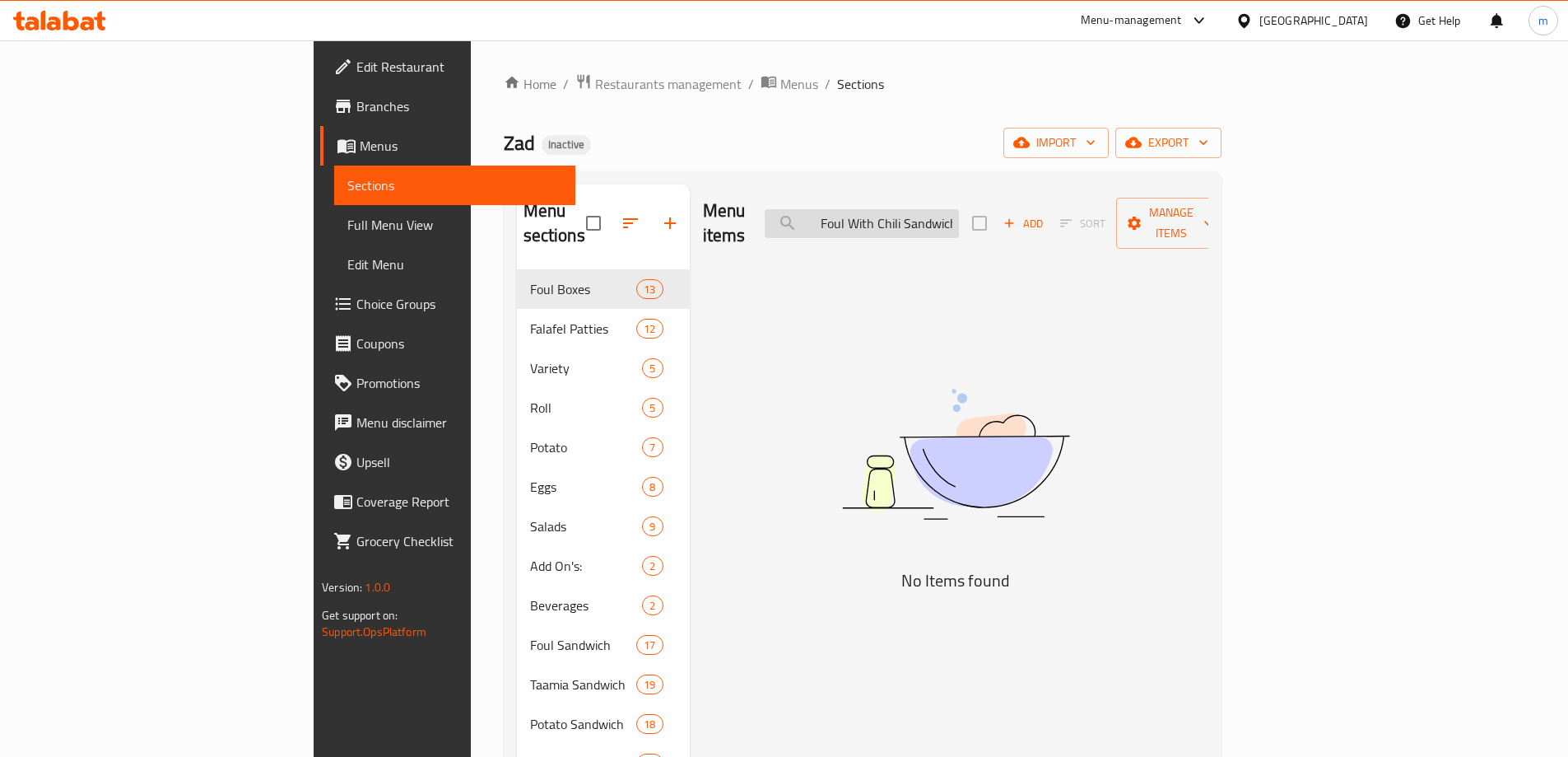
click at [930, 210] on input "● Foul With Chili Sandwich" at bounding box center [862, 223] width 194 height 29
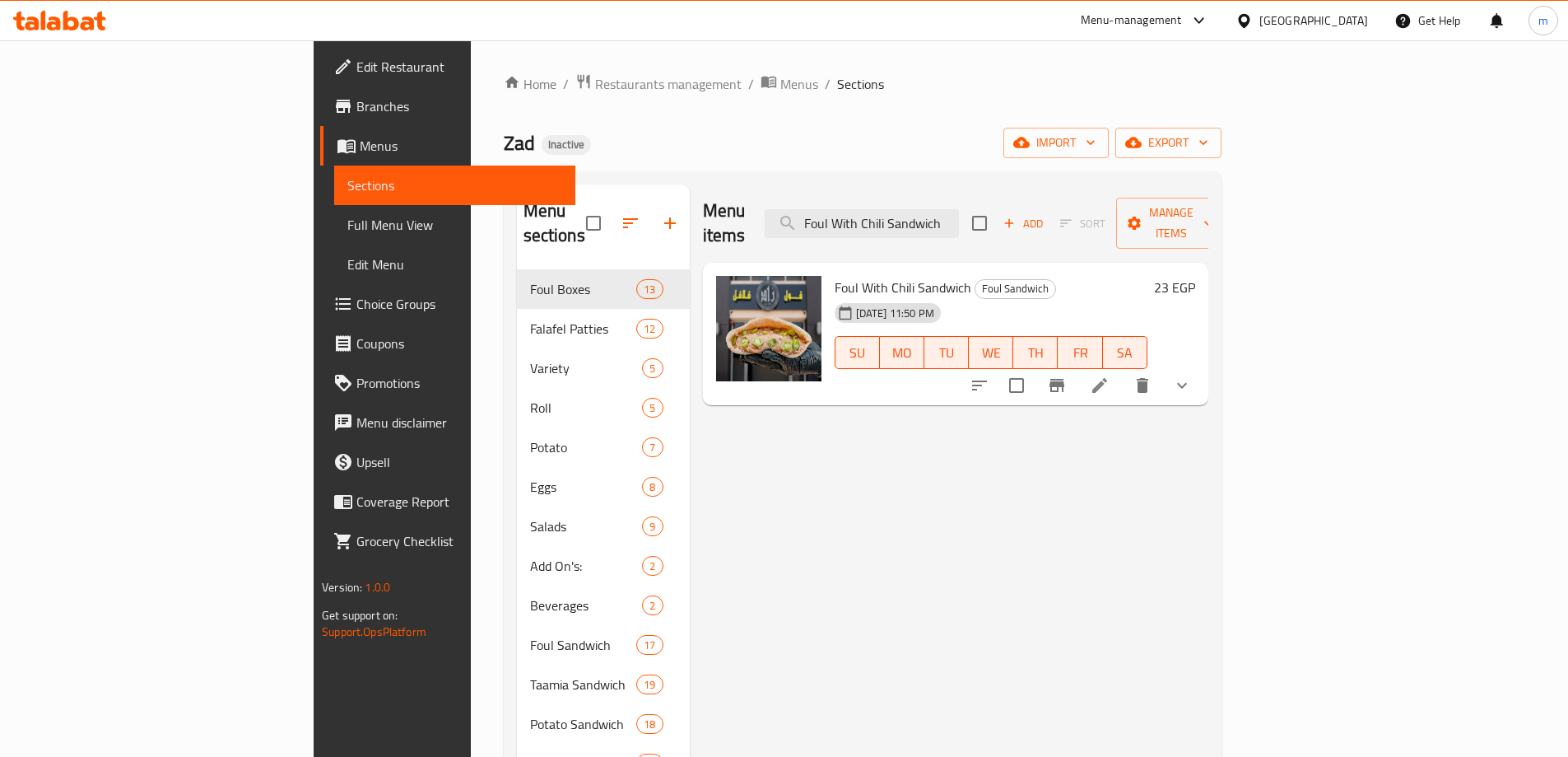
type input "Foul With Chili Sandwich"
click at [1110, 375] on icon at bounding box center [1100, 385] width 20 height 20
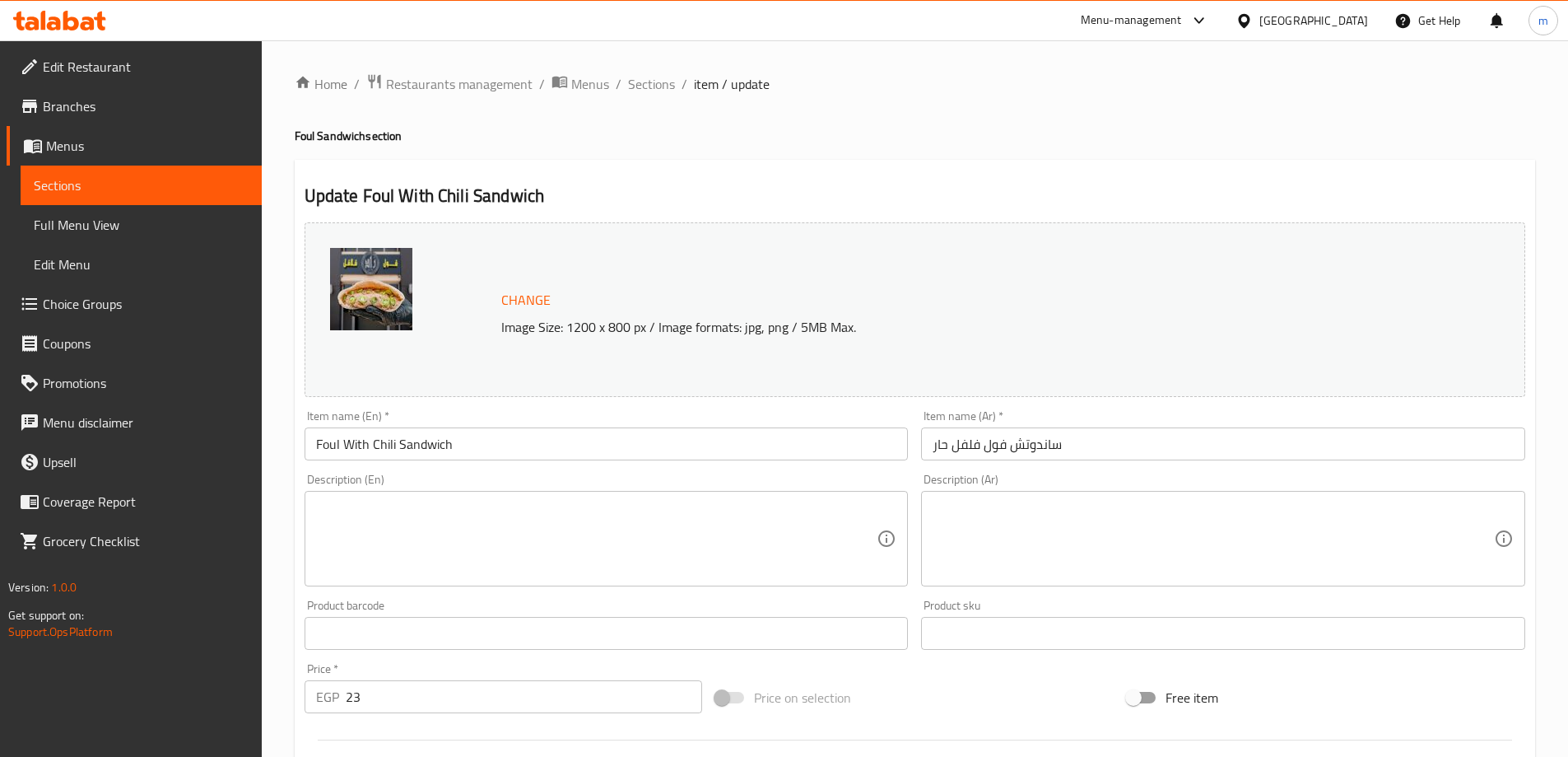
click at [438, 540] on textarea at bounding box center [597, 539] width 562 height 78
paste textarea "Classic foul spiced up with fresh chili for a fiery kick."
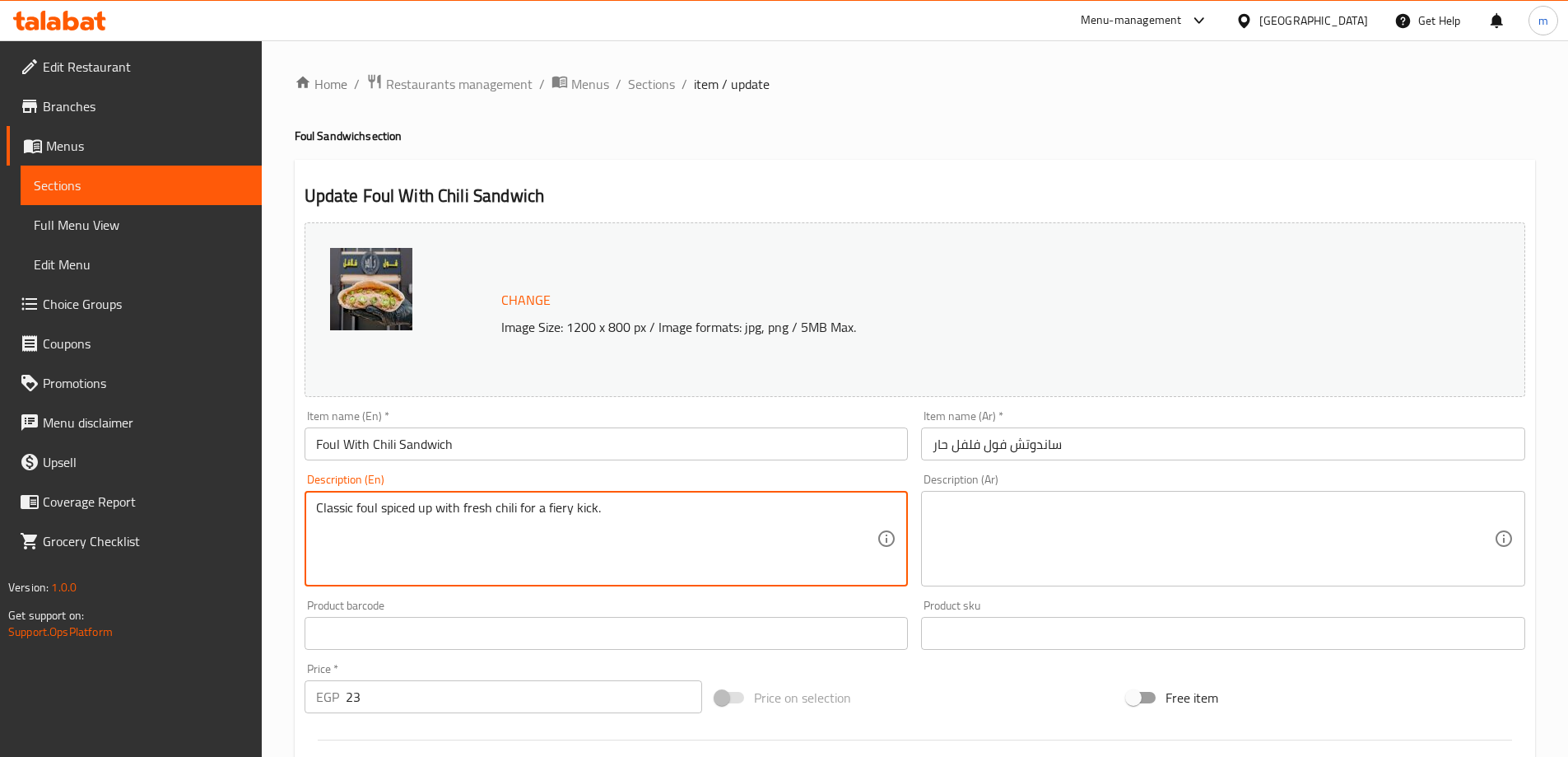
type textarea "Classic foul spiced up with fresh chili for a fiery kick."
click at [1137, 523] on textarea at bounding box center [1213, 539] width 562 height 78
paste textarea "فول كلاسيكي متبل بالفلفل الحار الطازج للحصول على نكهة نارية."
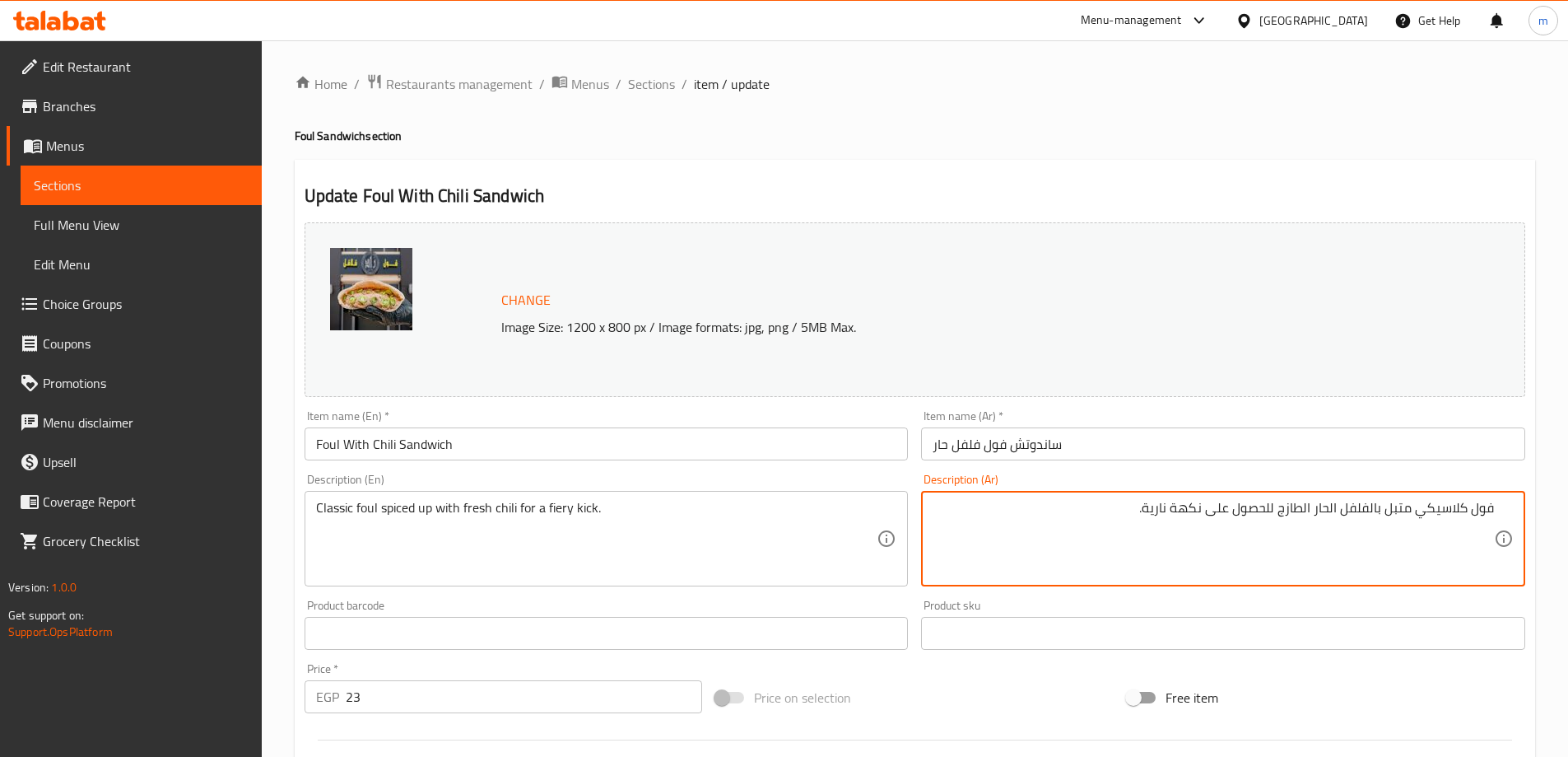
click at [1143, 511] on textarea "فول كلاسيكي متبل بالفلفل الحار الطازج للحصول على نكهة نارية." at bounding box center [1213, 539] width 562 height 78
click at [1152, 509] on textarea "فول كلاسيكي متبل بالفلفل الحار الطازج للحصول على نكهة نارية." at bounding box center [1213, 539] width 562 height 78
type textarea "[PERSON_NAME] متبل بالفلفل الحار الطازج للحصول على نكهة فايري."
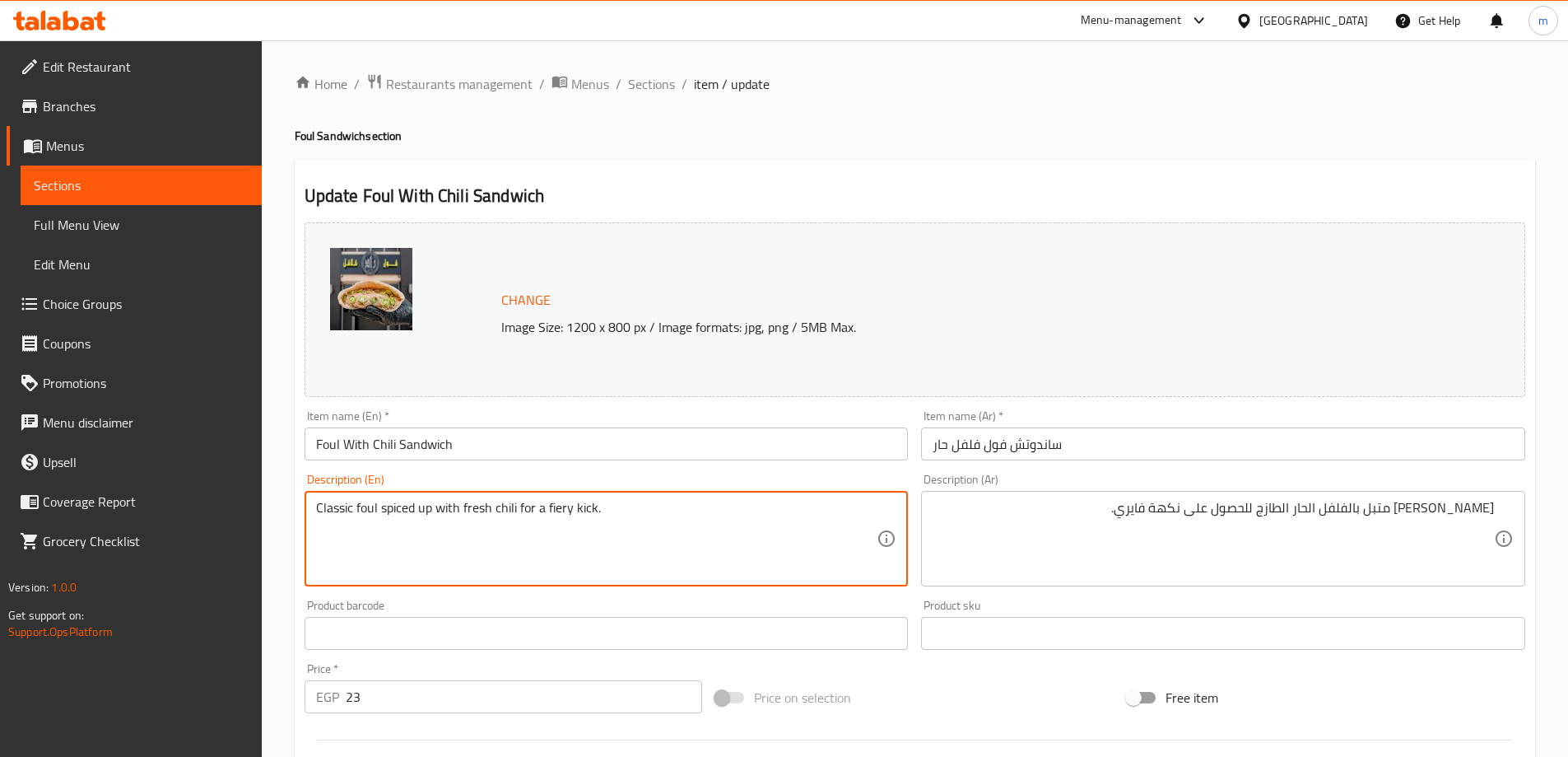
drag, startPoint x: 383, startPoint y: 510, endPoint x: 429, endPoint y: 504, distance: 46.4
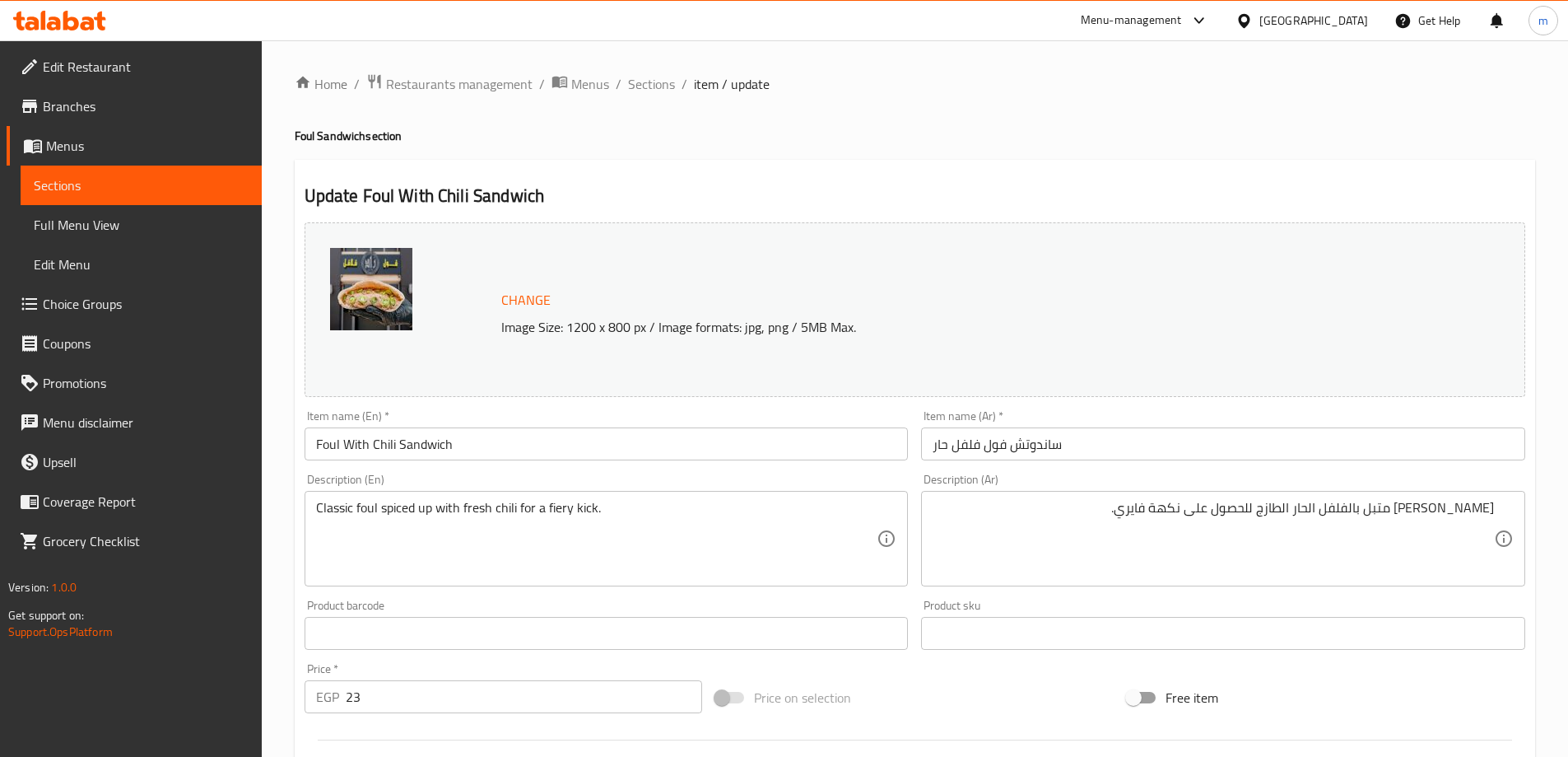
click at [409, 515] on textarea "Classic foul spiced up with fresh chili for a fiery kick." at bounding box center [597, 539] width 562 height 78
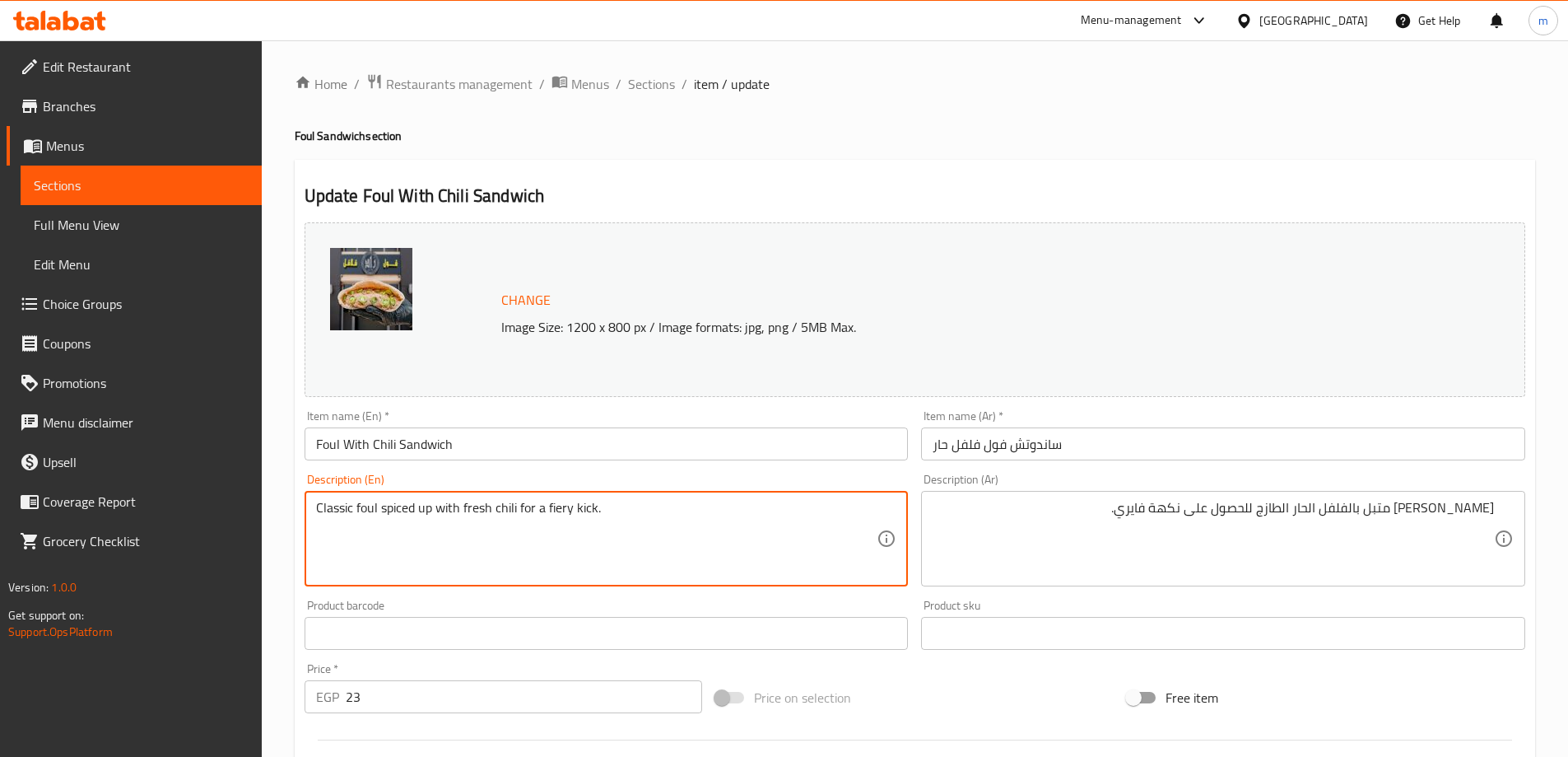
click at [409, 515] on textarea "Classic foul spiced up with fresh chili for a fiery kick." at bounding box center [597, 539] width 562 height 78
click at [387, 510] on textarea "Classic foul spiced up with fresh chili for a fiery kick." at bounding box center [597, 539] width 562 height 78
click at [383, 510] on textarea "Classic foul spiced up with fresh chili for a fiery kick." at bounding box center [597, 539] width 562 height 78
drag, startPoint x: 380, startPoint y: 510, endPoint x: 457, endPoint y: 522, distance: 77.9
click at [457, 522] on textarea "Classic foul spiced up with fresh chili for a fiery kick." at bounding box center [597, 539] width 562 height 78
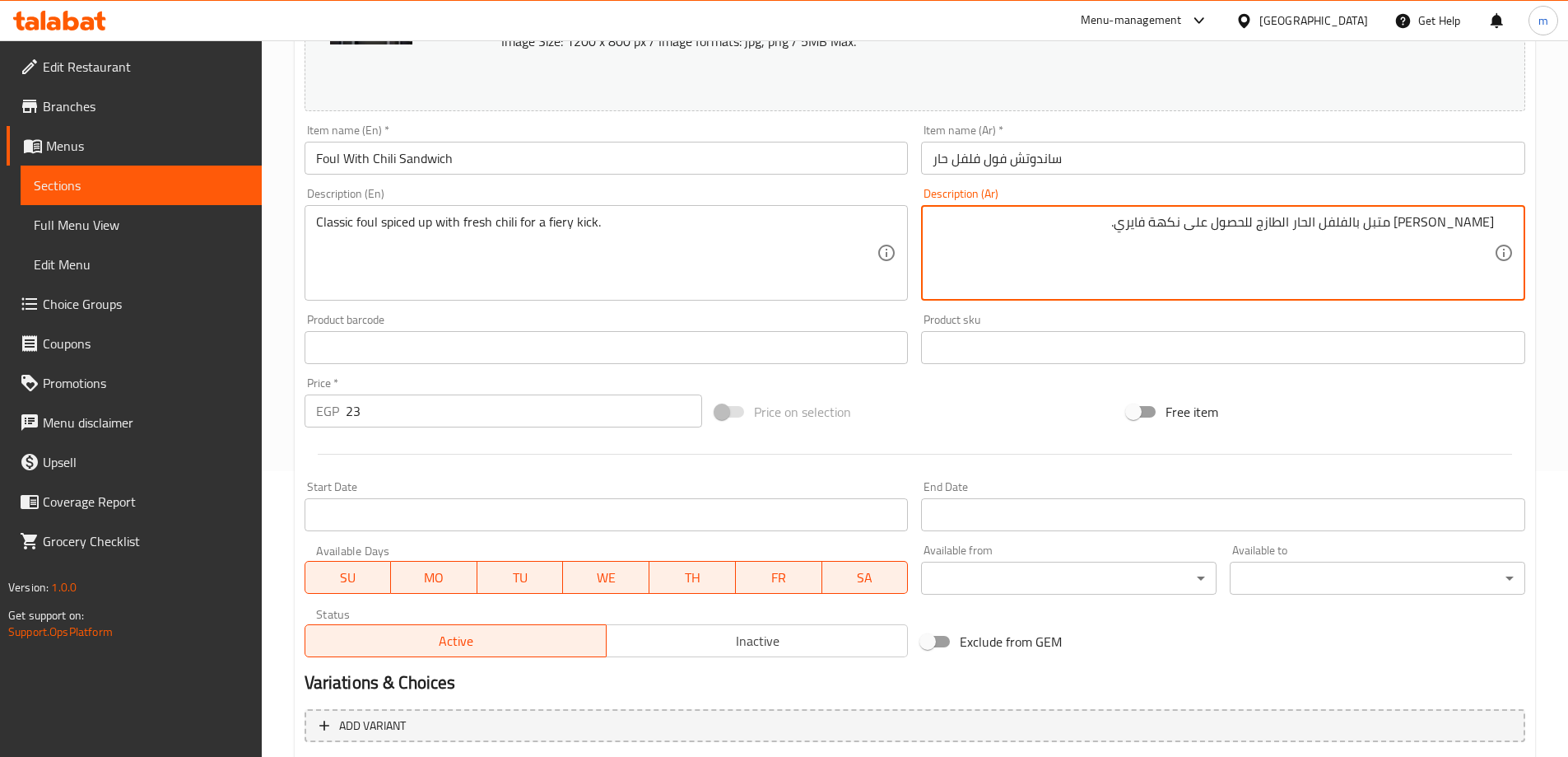
scroll to position [458, 0]
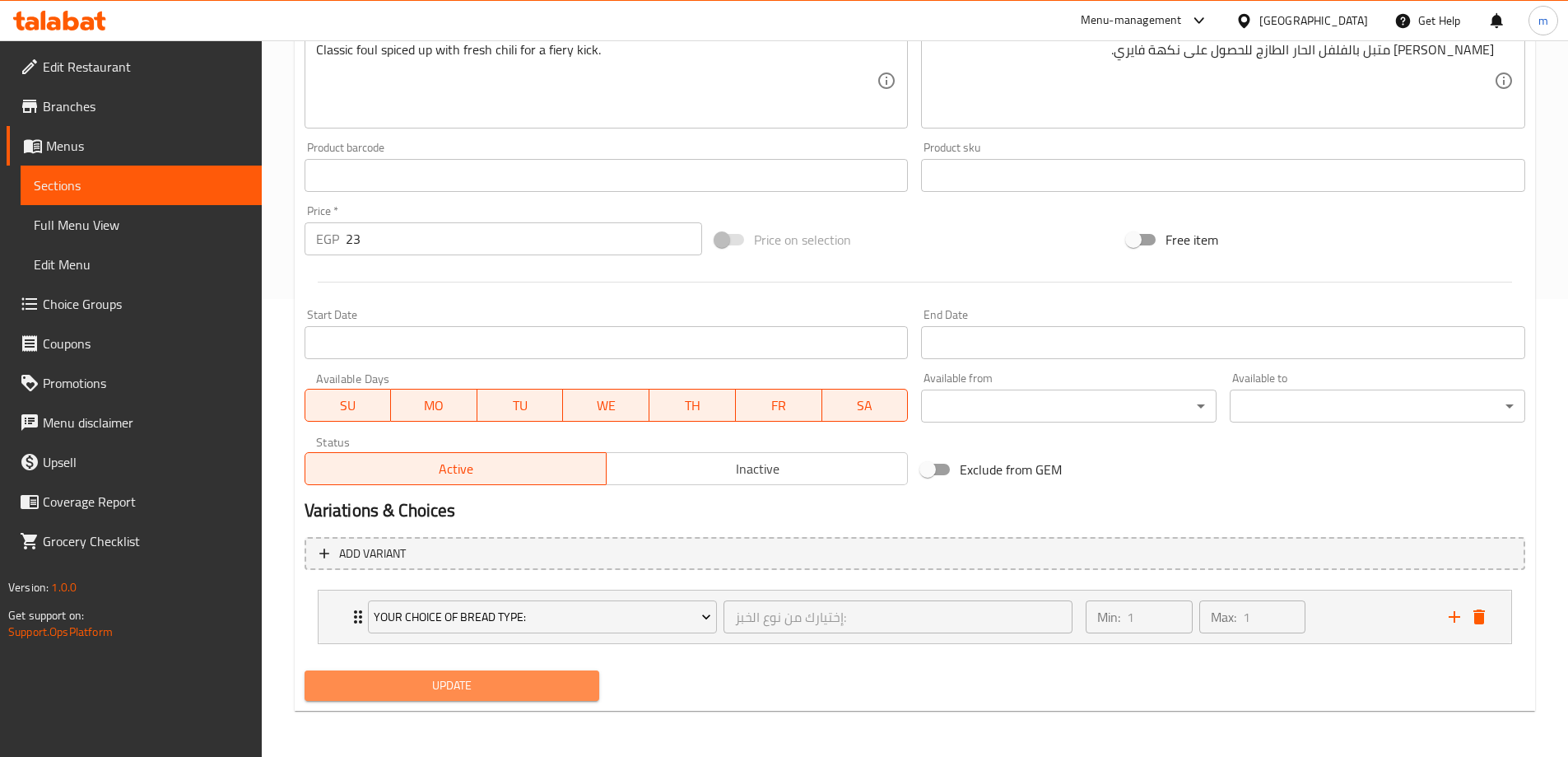
click at [536, 689] on span "Update" at bounding box center [452, 686] width 269 height 21
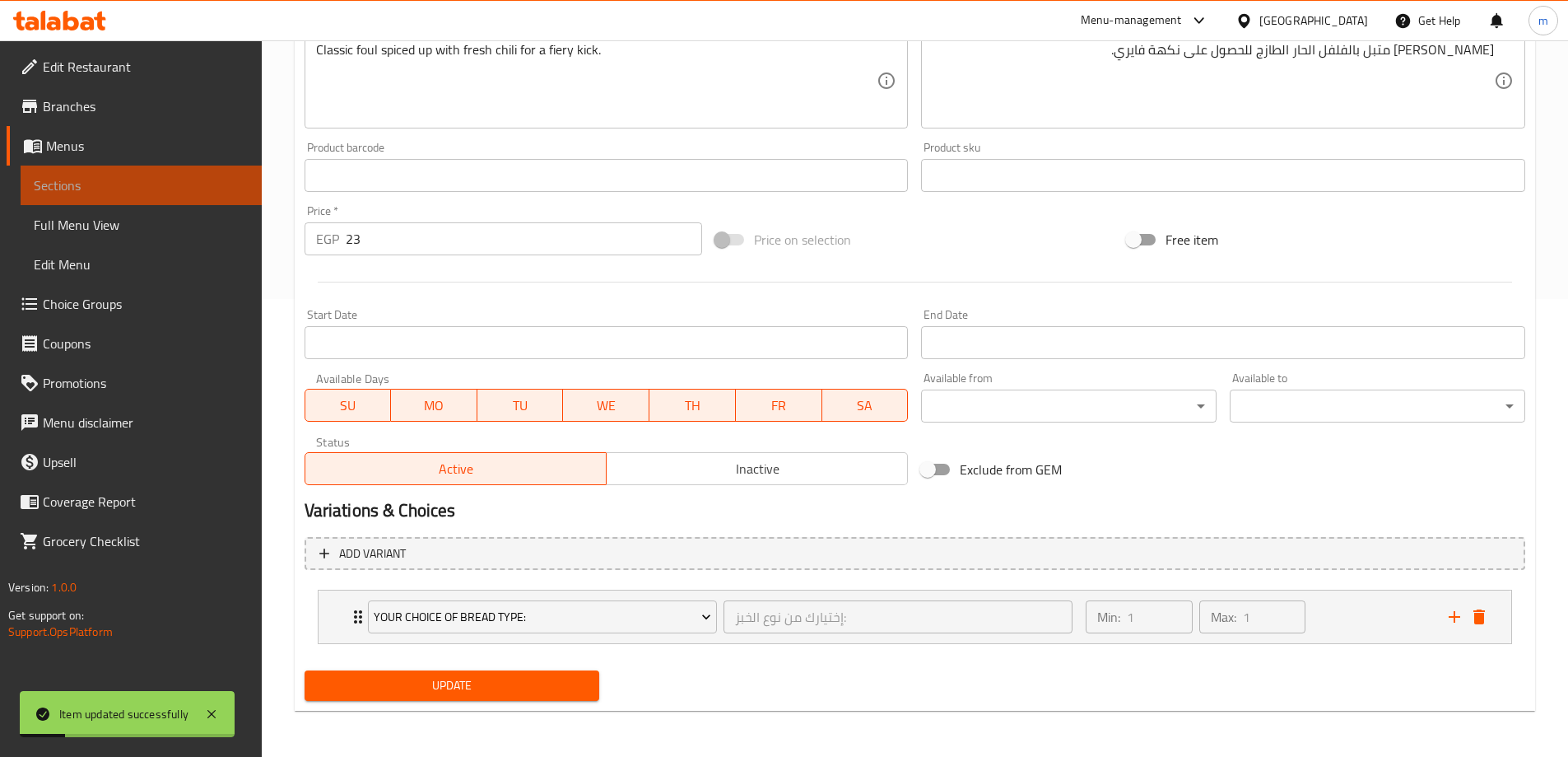
click at [149, 177] on span "Sections" at bounding box center [141, 185] width 215 height 20
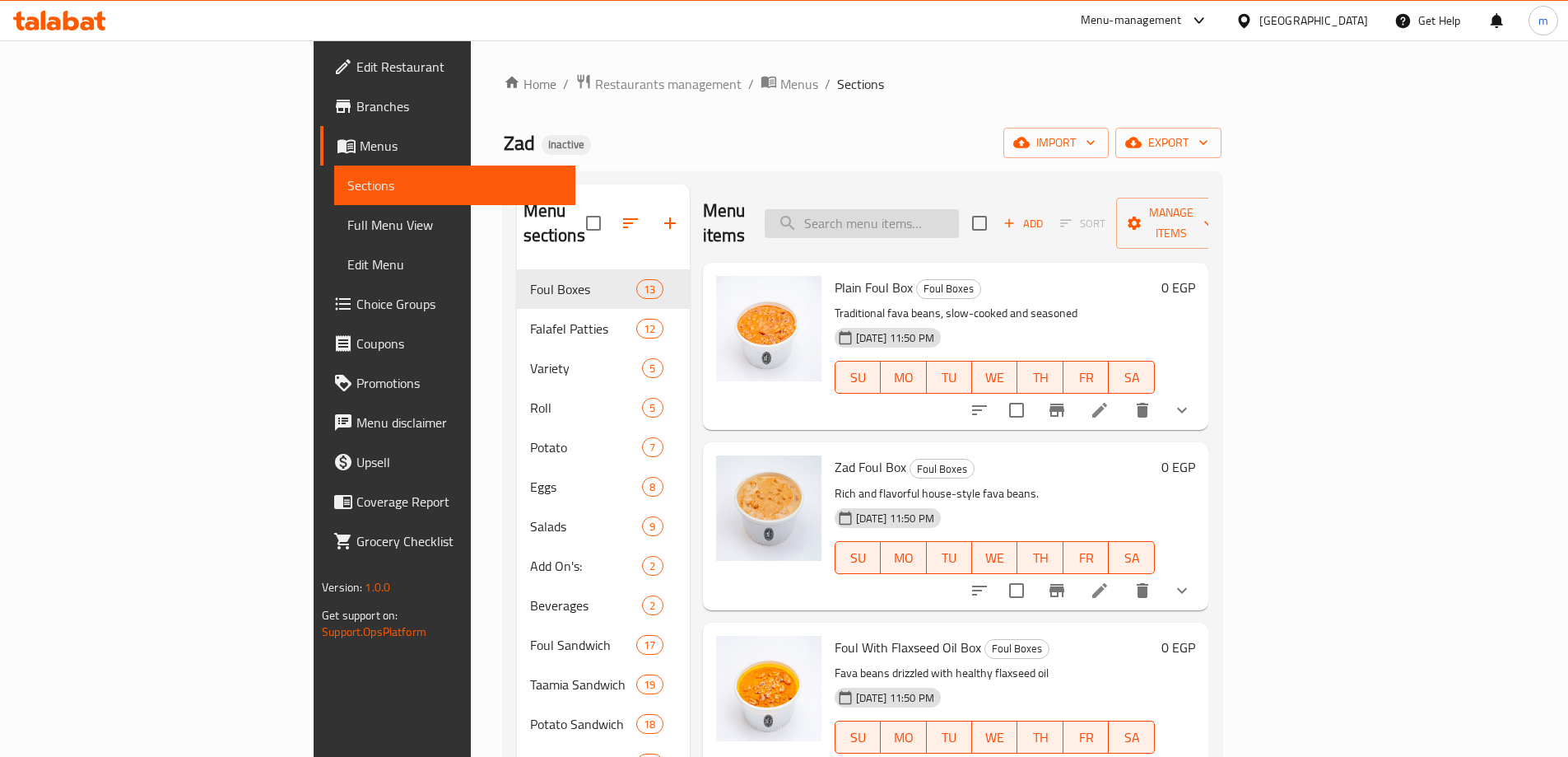
click at [957, 212] on input "search" at bounding box center [862, 223] width 194 height 29
paste input "● Lemon With Safflower Beans Sandwich"
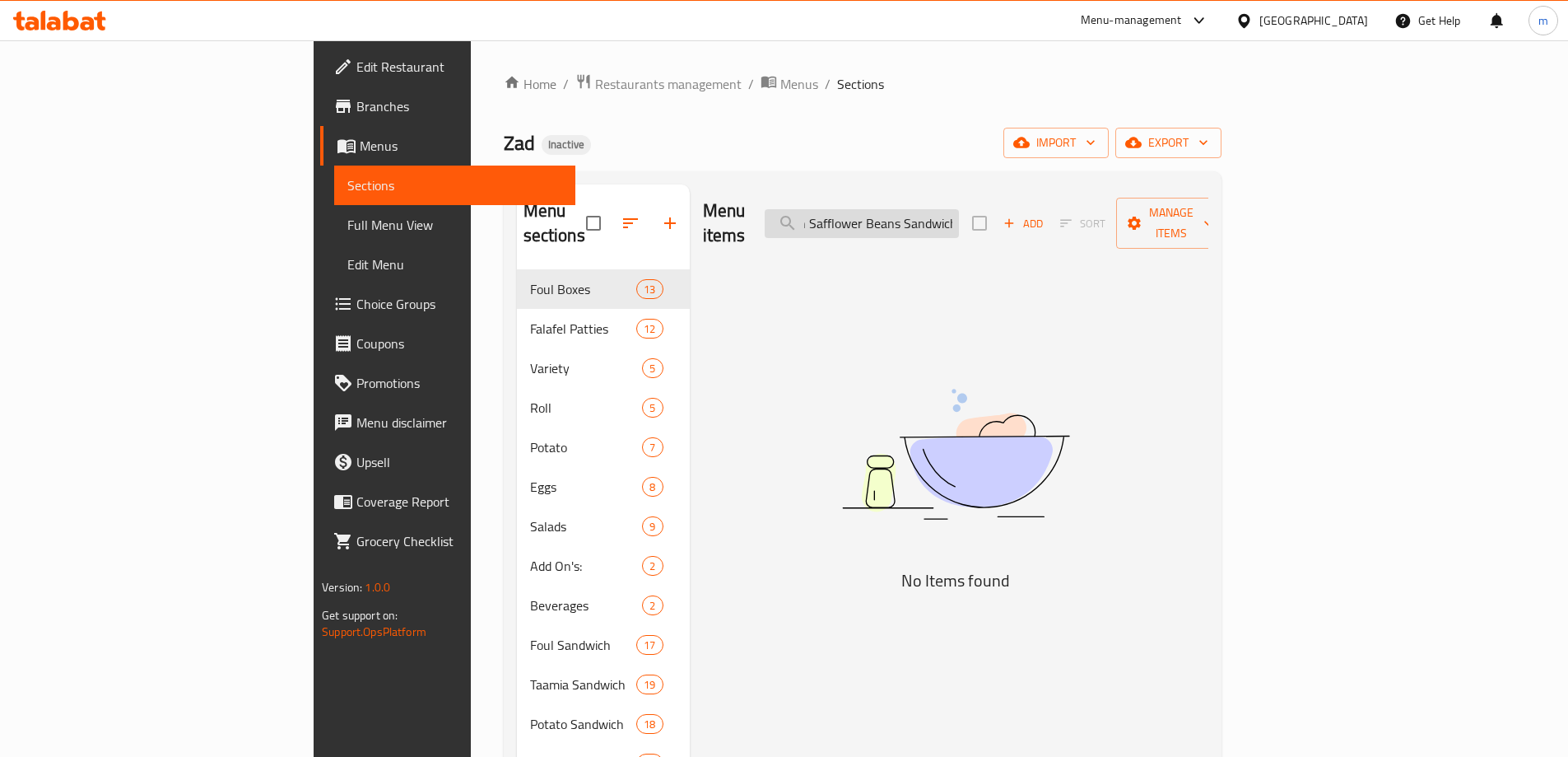
click at [925, 213] on input "● Lemon With Safflower Beans Sandwich" at bounding box center [862, 223] width 194 height 29
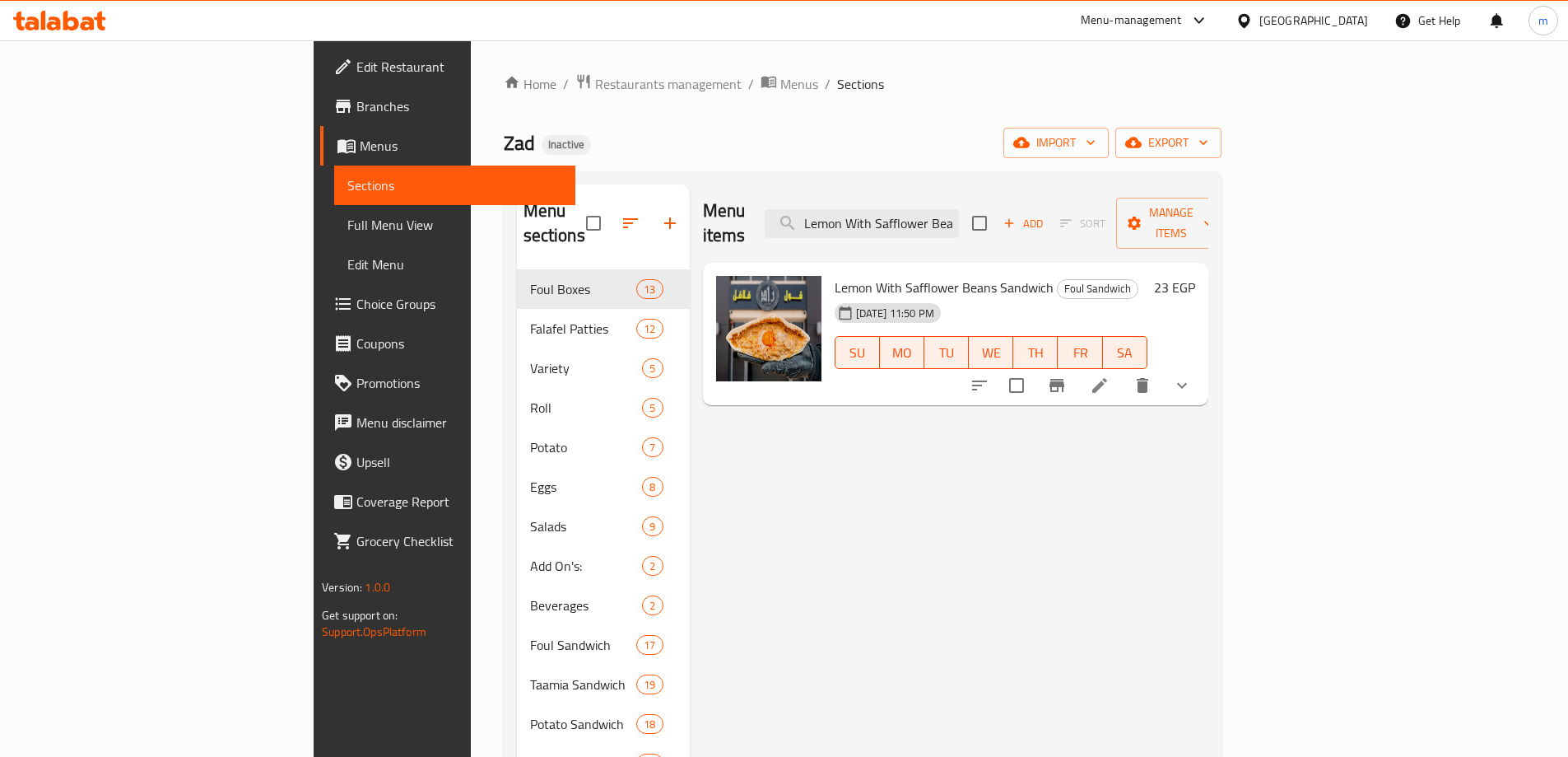
type input "Lemon With Safflower Beans Sandwich"
click at [1122, 371] on li at bounding box center [1100, 386] width 46 height 30
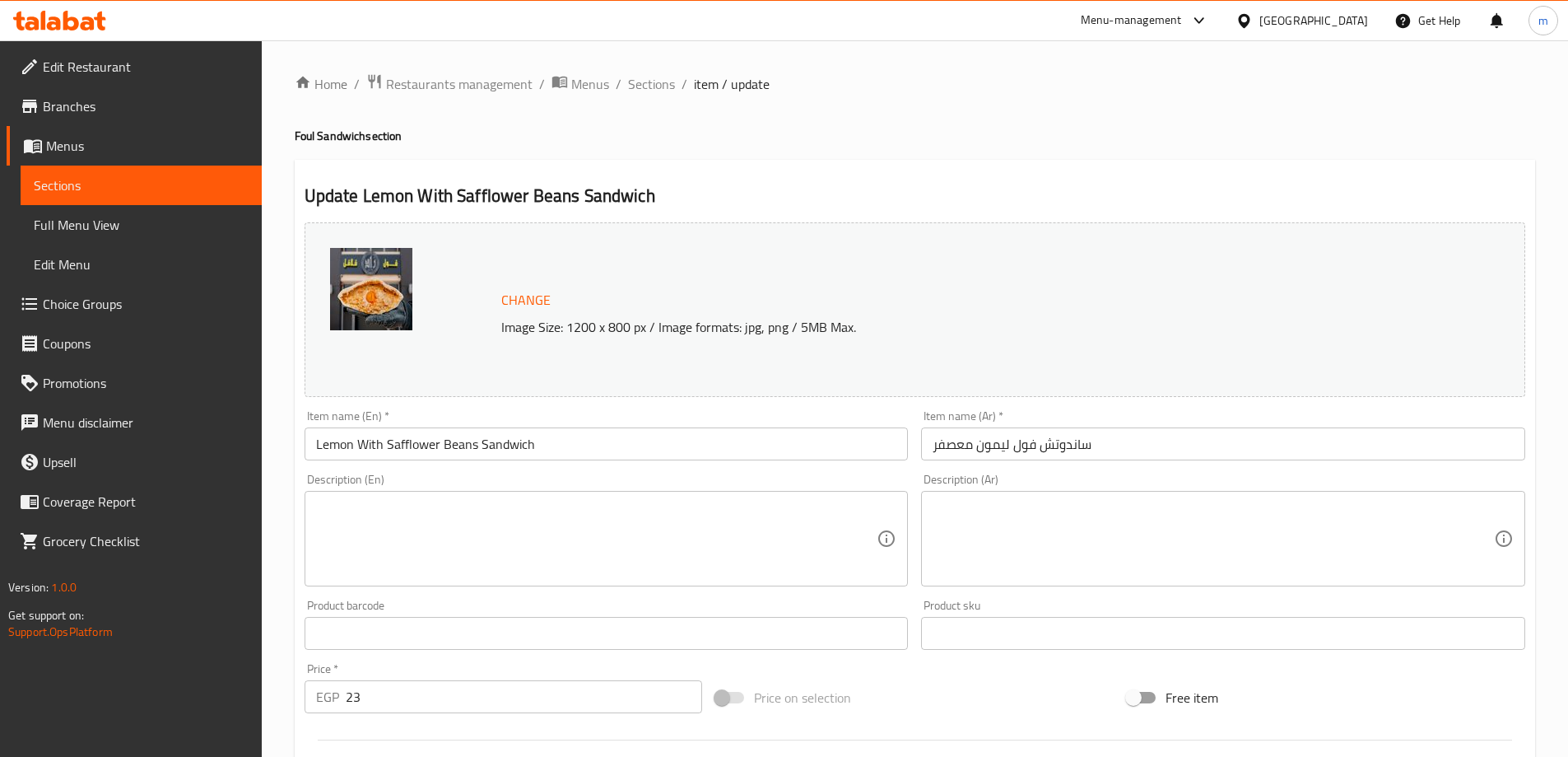
click at [426, 524] on textarea at bounding box center [597, 539] width 562 height 78
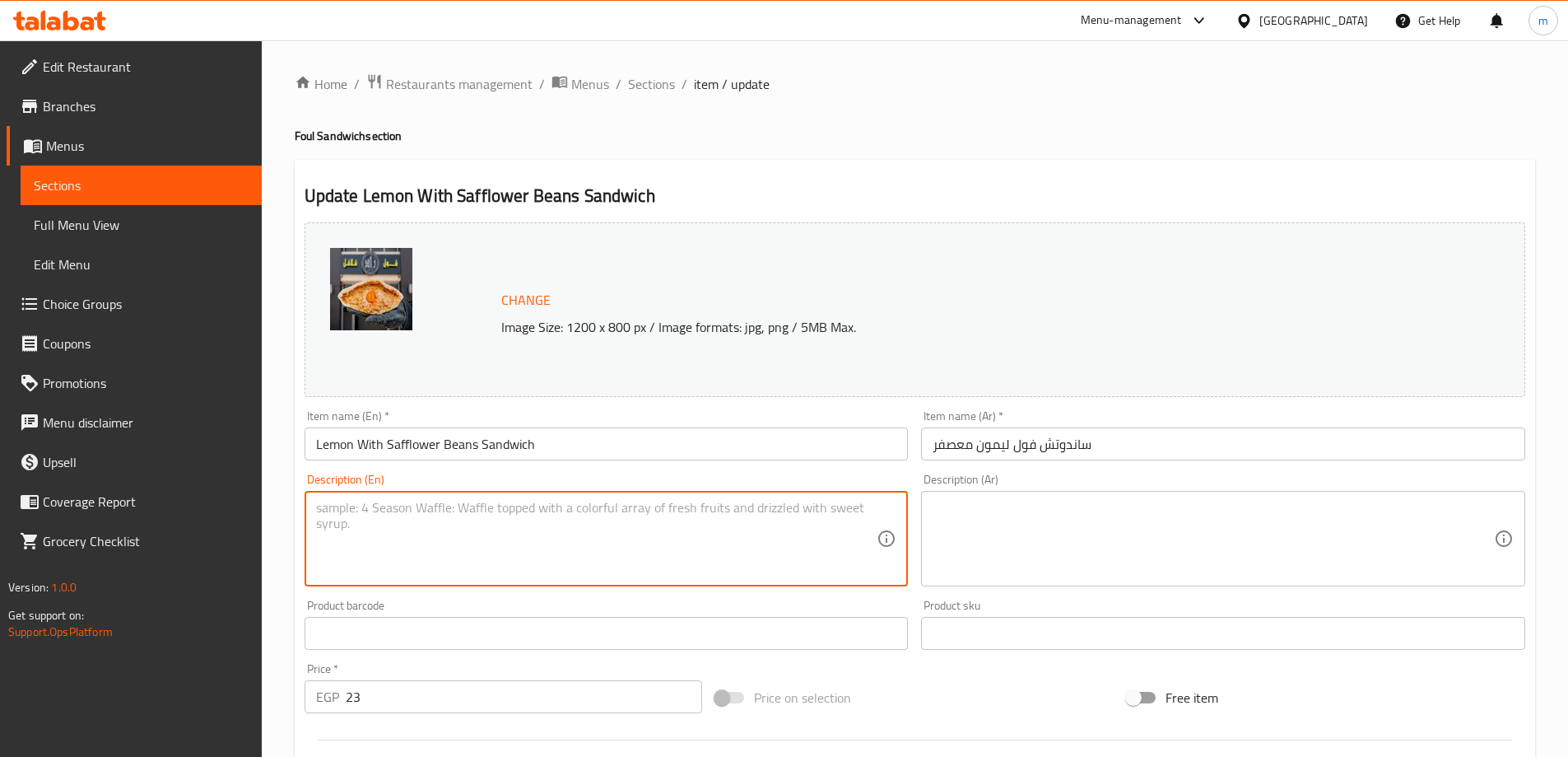
paste textarea "Refreshing foul beans flavored with lemon and safflower for a tangy twist."
type textarea "Refreshing foul beans flavored with lemon and safflower for a tangy twist."
click at [1020, 518] on textarea at bounding box center [1213, 539] width 562 height 78
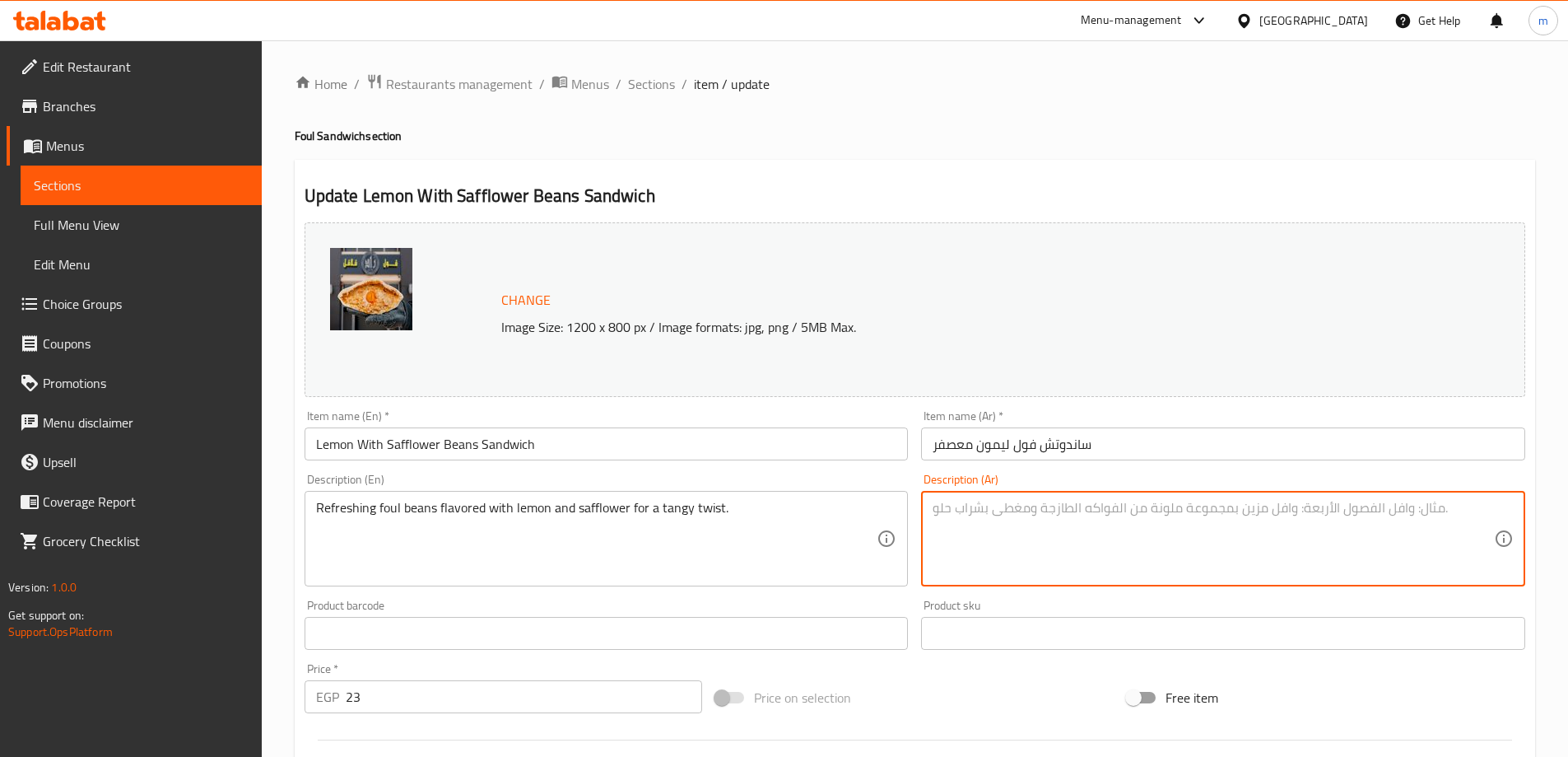
paste textarea "حبوب فول منعشة بنكهة الليمون والقرطم لإضفاء نكهة لاذعة."
click at [1374, 507] on textarea "حبوب فول منعشة بنكهة الليمون والقرطم لإضفاء نكهة لاذعة." at bounding box center [1213, 539] width 562 height 78
click at [1366, 506] on textarea "حبوب فول منعشة بنكهة الليمون والقرطم لإضفاء نكهة لاذعة." at bounding box center [1213, 539] width 562 height 78
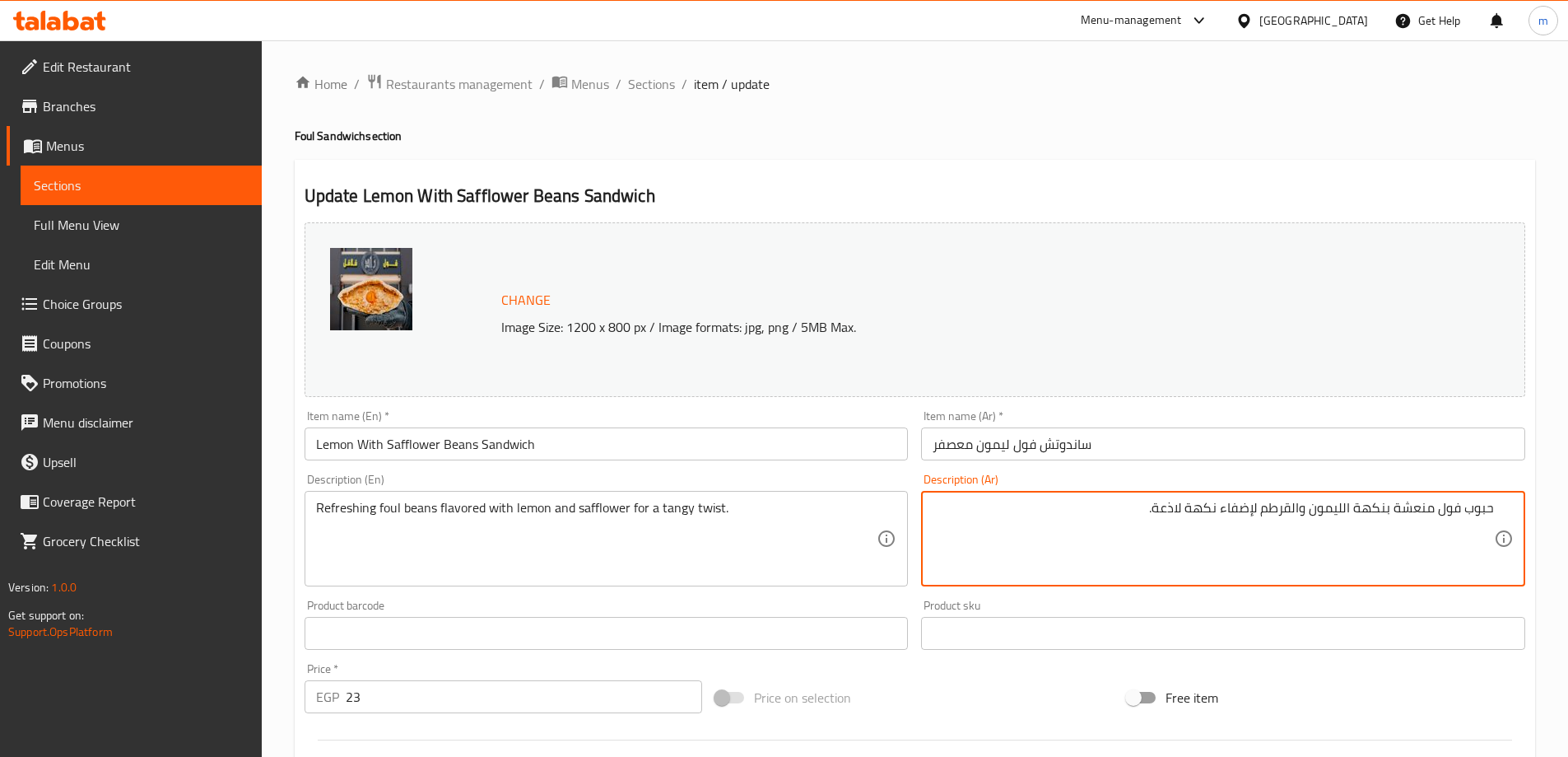
click at [1366, 506] on textarea "حبوب فول منعشة بنكهة الليمون والقرطم لإضفاء نكهة لاذعة." at bounding box center [1213, 539] width 562 height 78
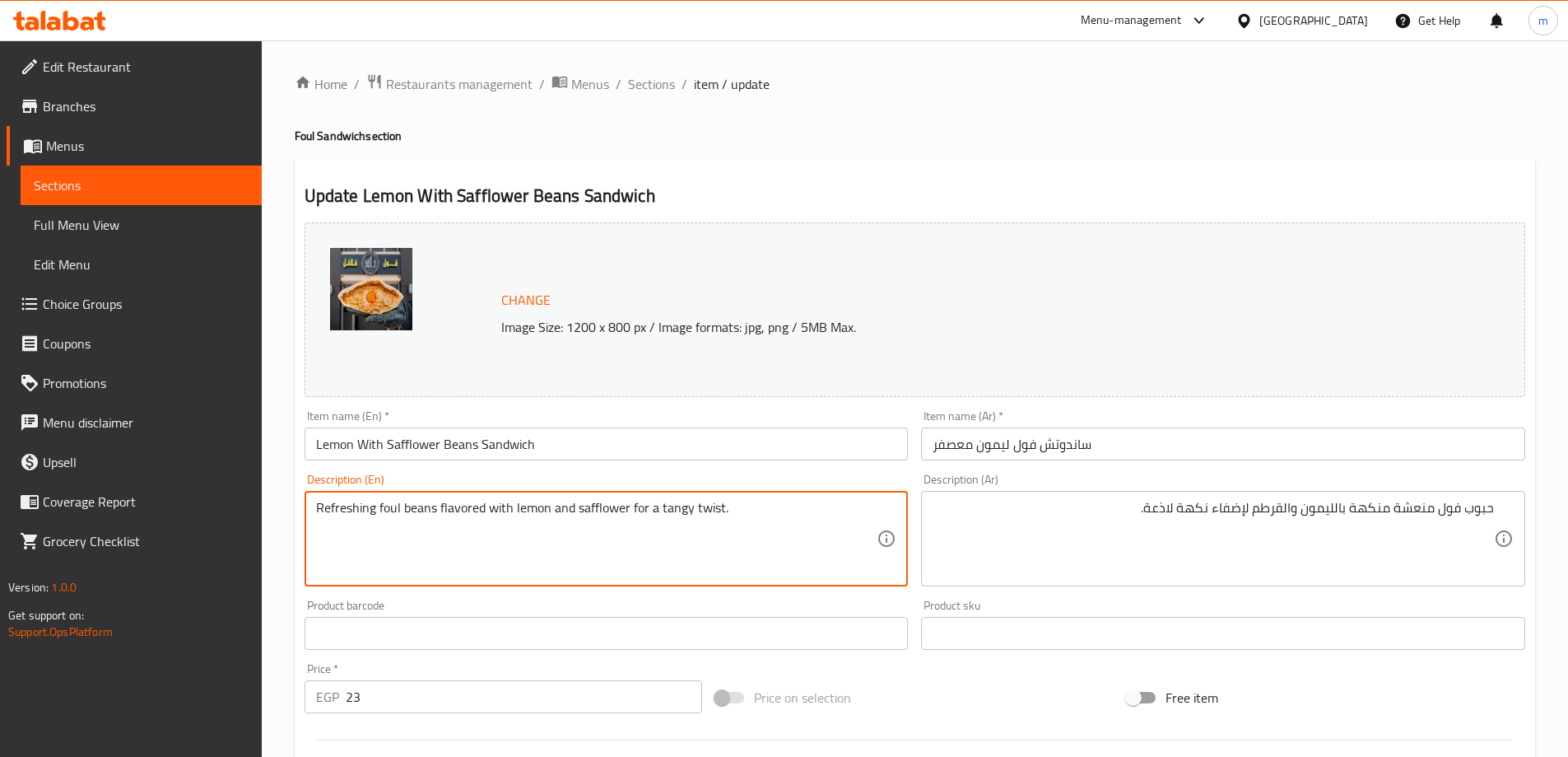
click at [595, 507] on textarea "Refreshing foul beans flavored with lemon and safflower for a tangy twist." at bounding box center [597, 539] width 562 height 78
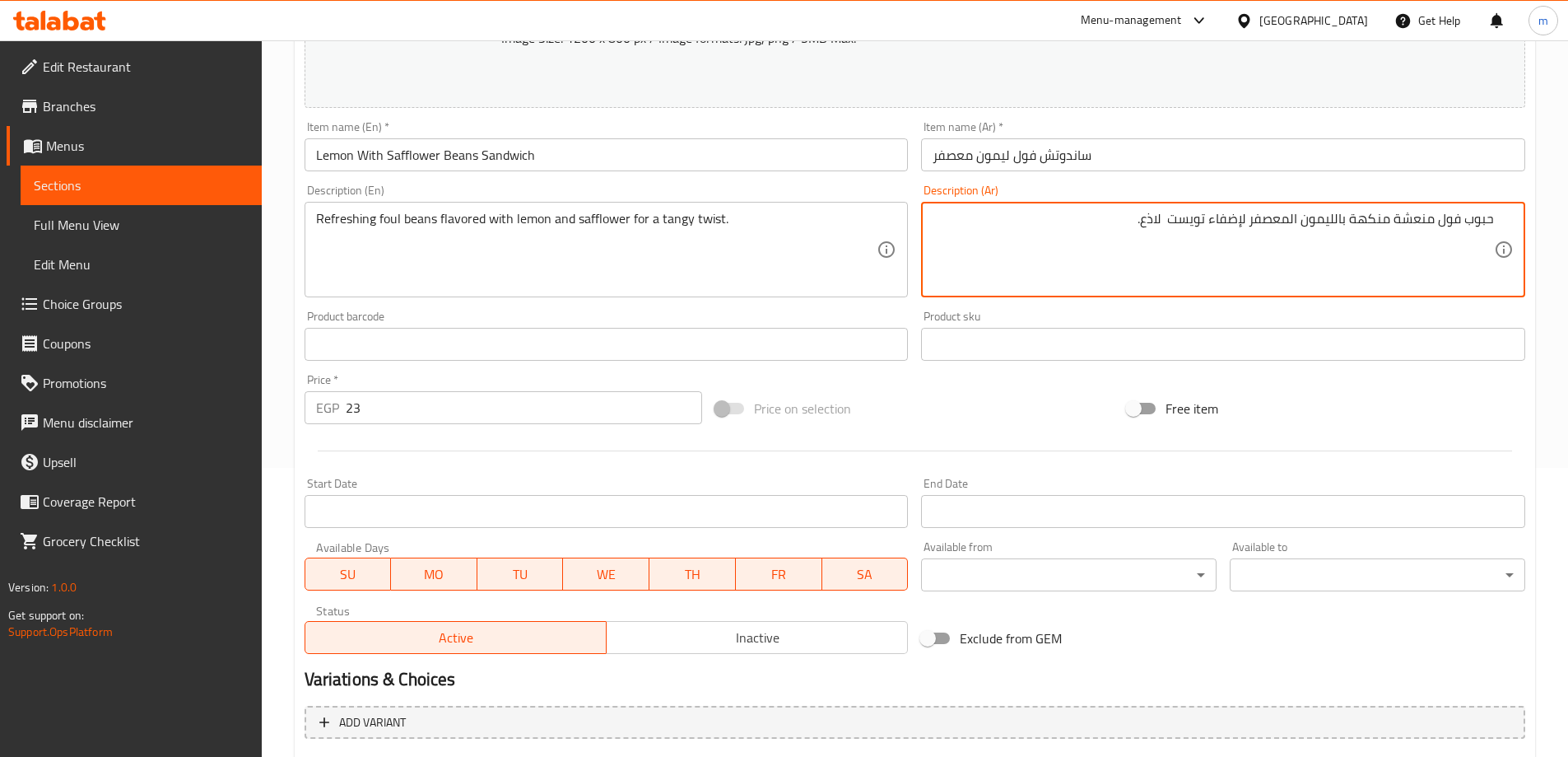
scroll to position [458, 0]
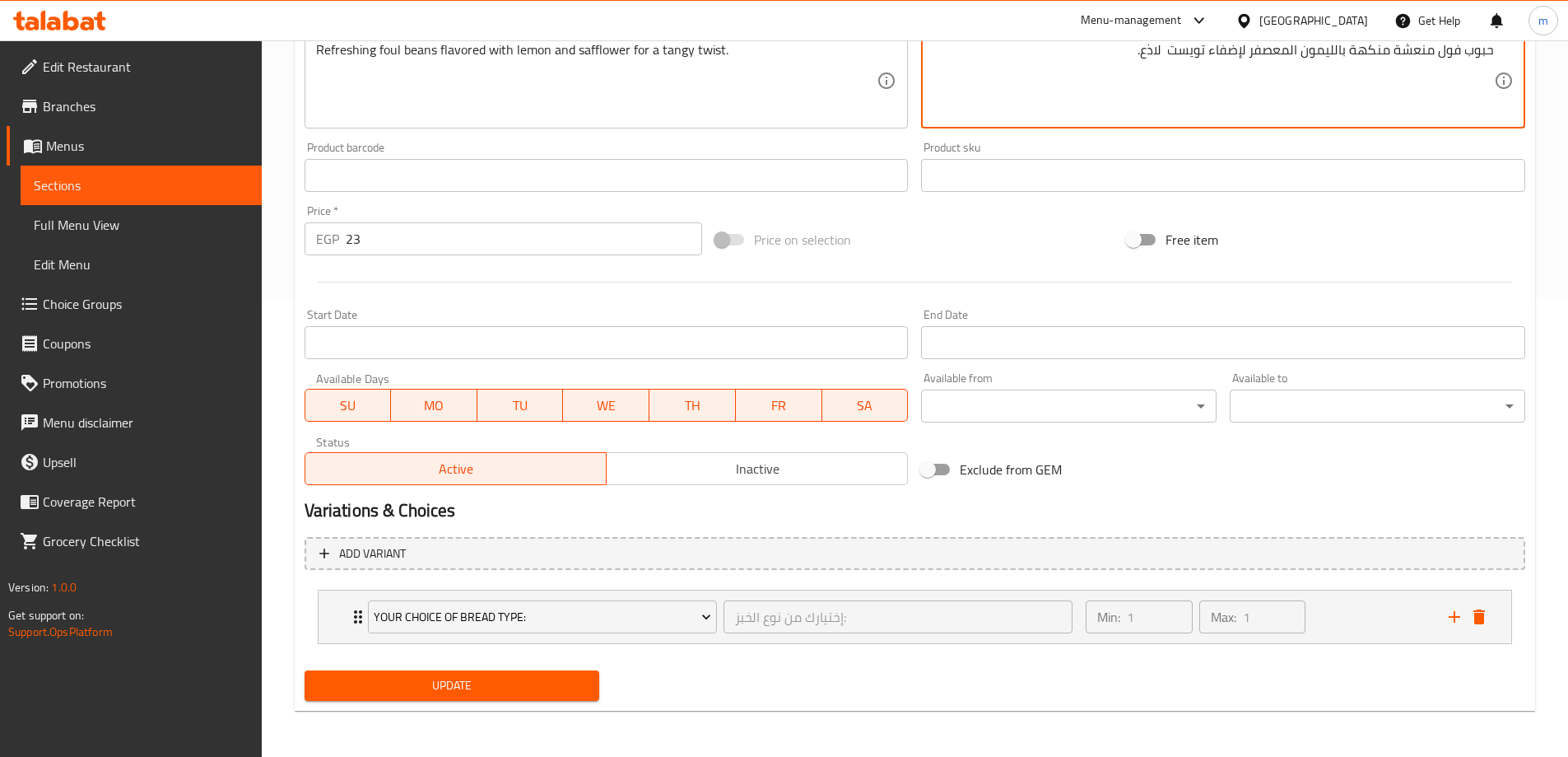
type textarea "حبوب فول منعشة منكهة بالليمون المعصفر لإضفاء تويست لاذع."
click at [566, 688] on span "Update" at bounding box center [452, 686] width 269 height 21
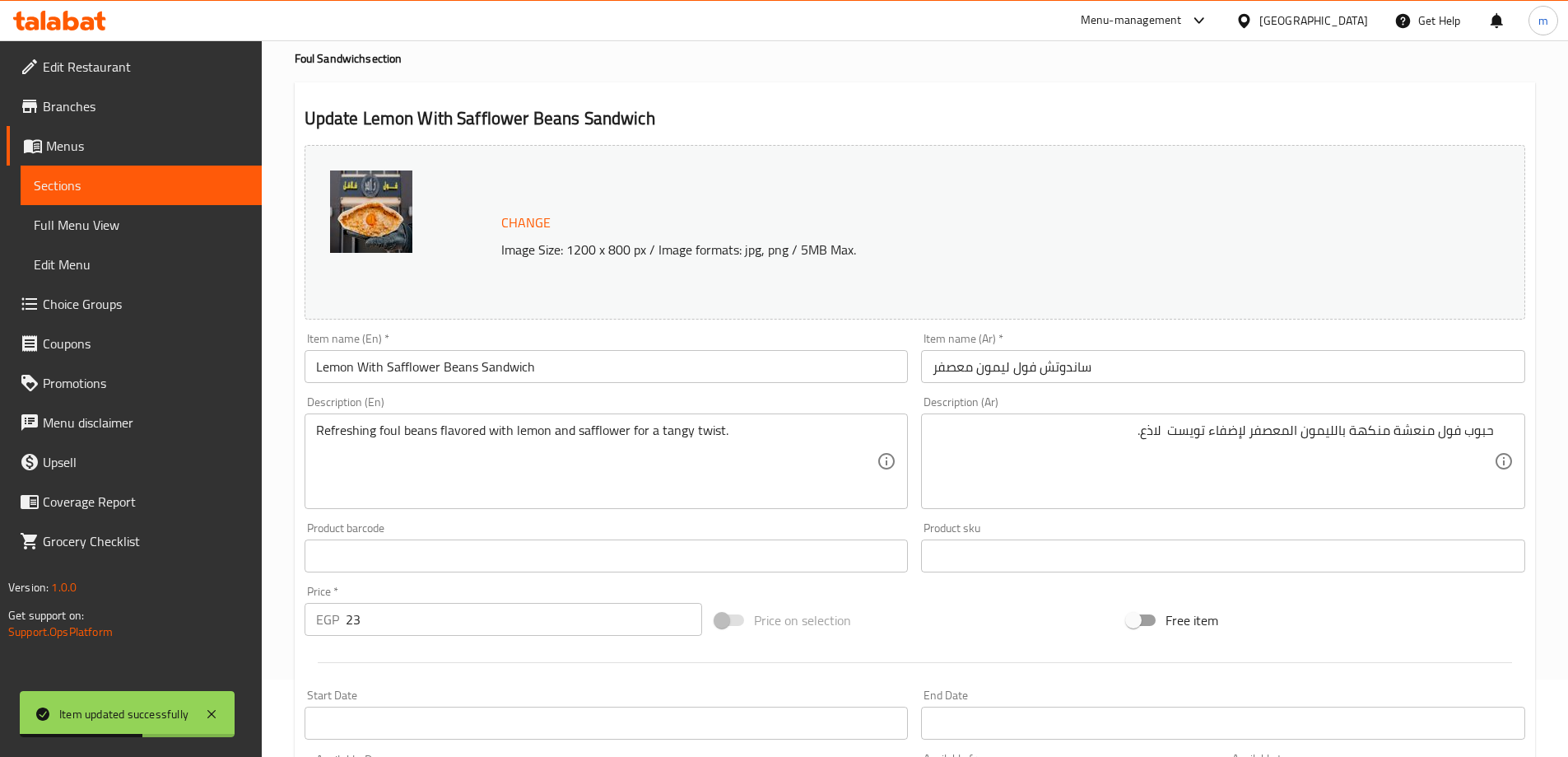
scroll to position [0, 0]
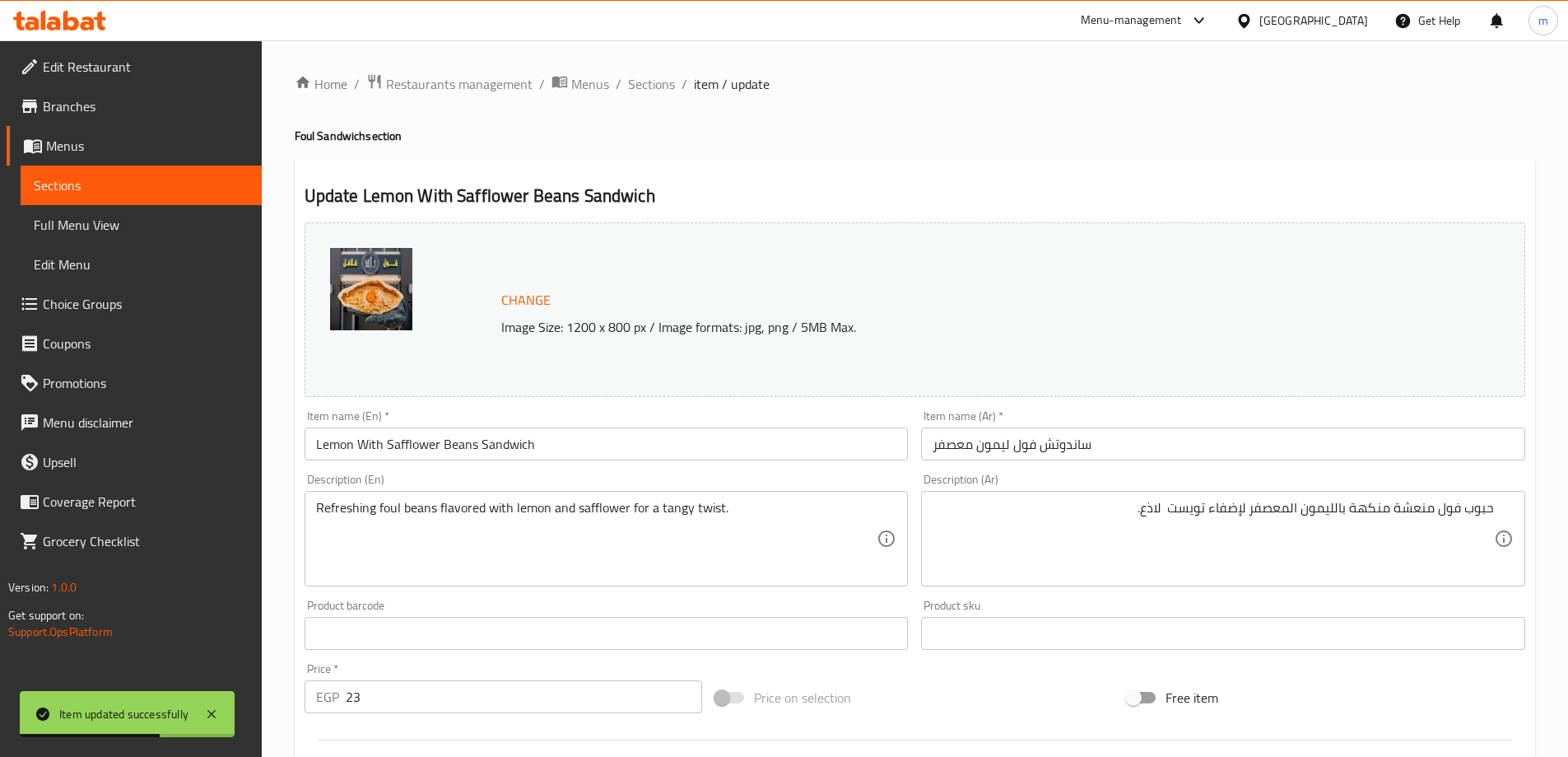
click at [190, 169] on link "Sections" at bounding box center [141, 185] width 241 height 40
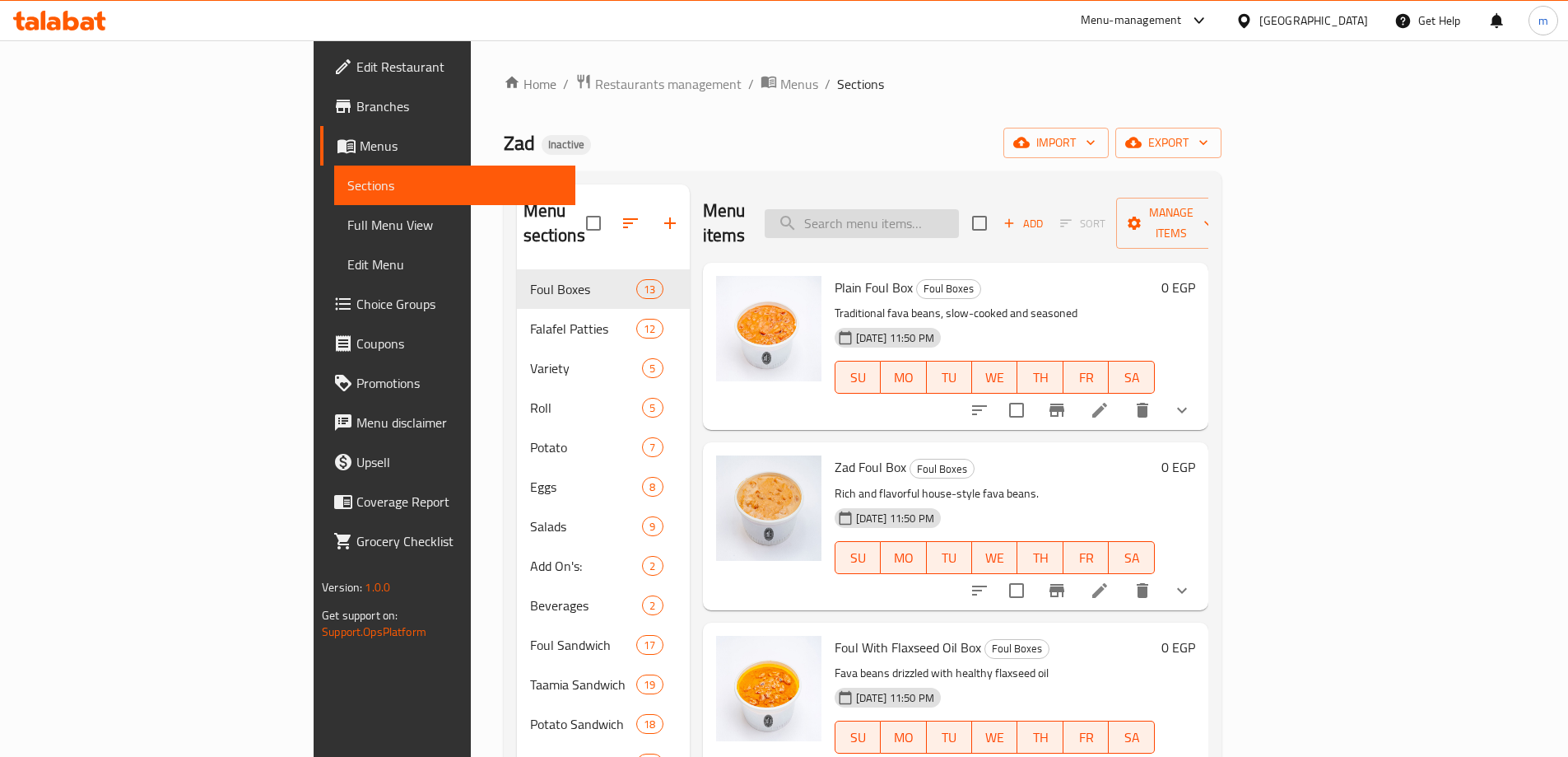
click at [945, 217] on input "search" at bounding box center [862, 223] width 194 height 29
paste input "● Foul With Sauce Sandwich"
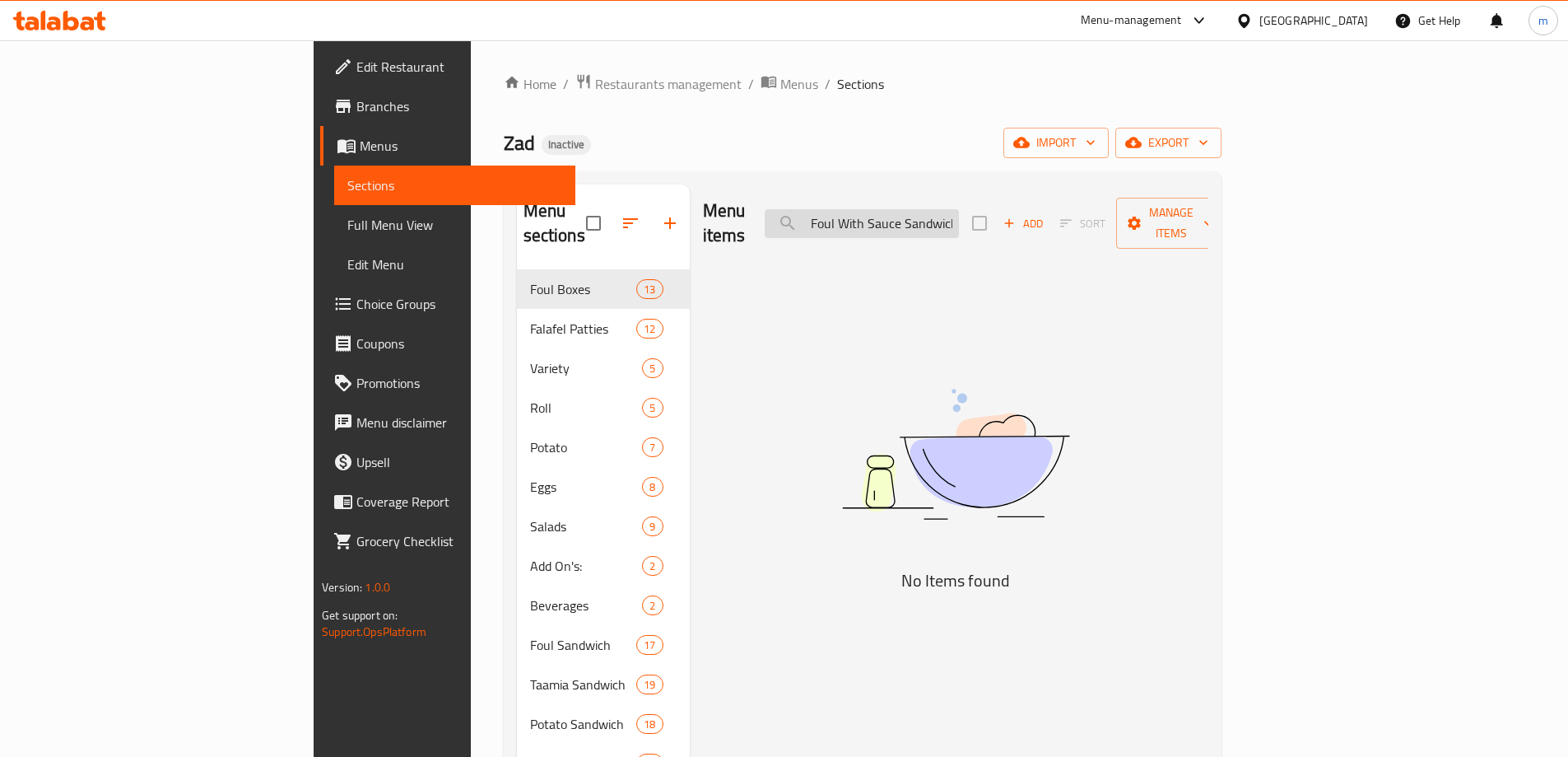
click at [928, 214] on input "● Foul With Sauce Sandwich" at bounding box center [862, 223] width 194 height 29
type input "Foul With Sauce Sandwich"
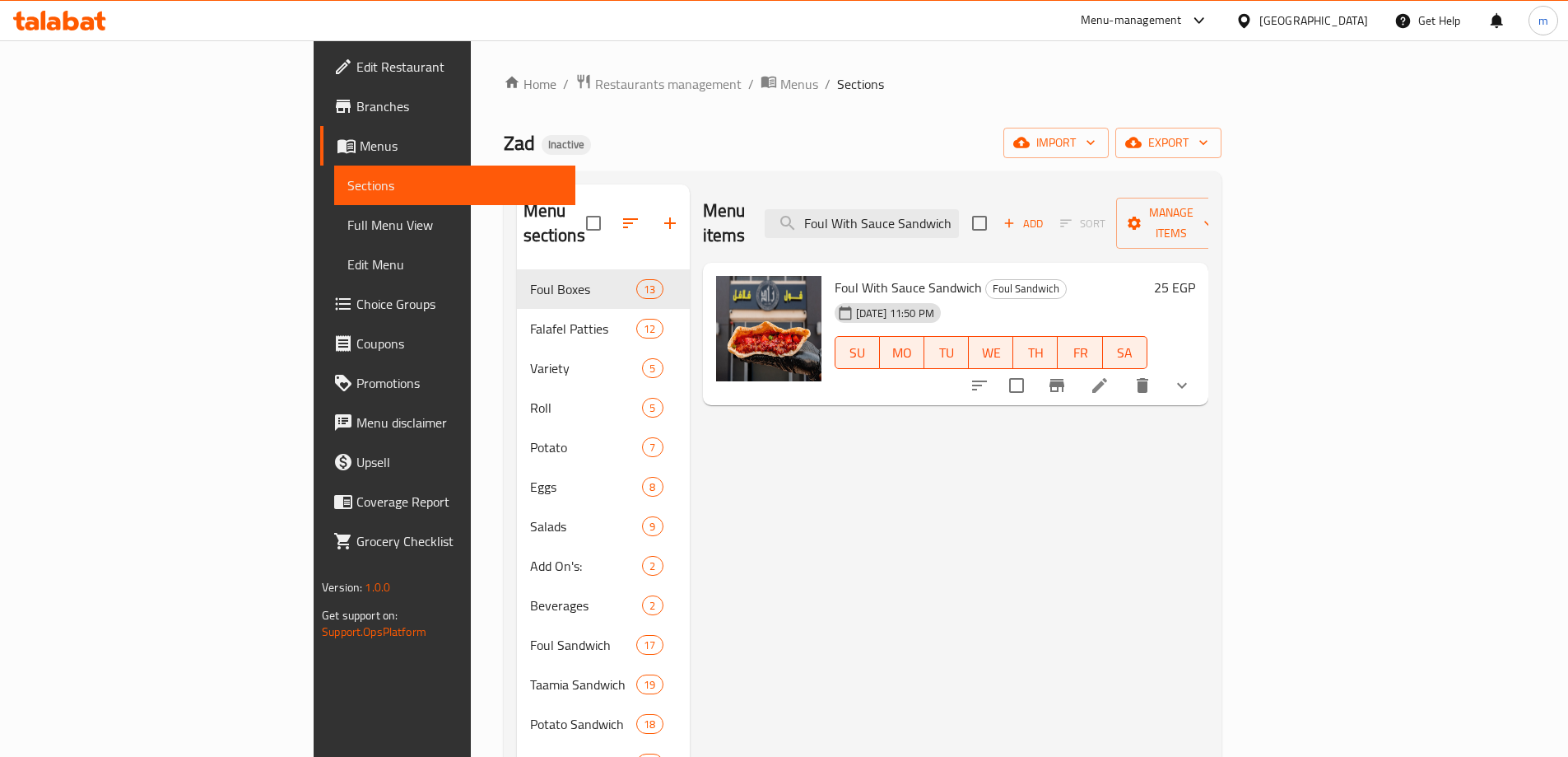
click at [1110, 375] on icon at bounding box center [1100, 385] width 20 height 20
